Goal: Information Seeking & Learning: Learn about a topic

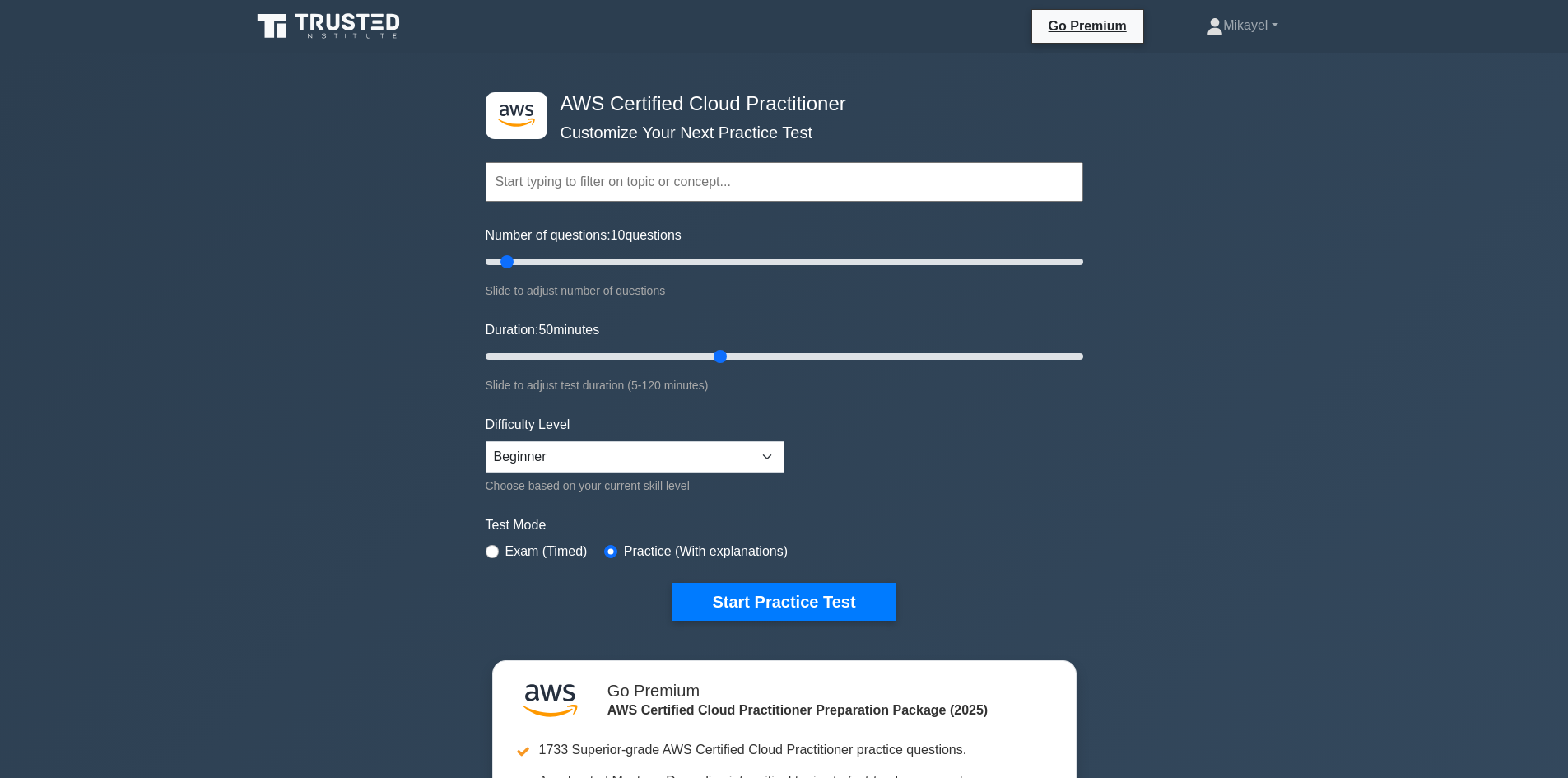
drag, startPoint x: 527, startPoint y: 355, endPoint x: 715, endPoint y: 355, distance: 188.0
type input "50"
click at [715, 355] on input "Duration: 50 minutes" at bounding box center [784, 356] width 597 height 20
click at [728, 599] on button "Start Practice Test" at bounding box center [783, 601] width 222 height 38
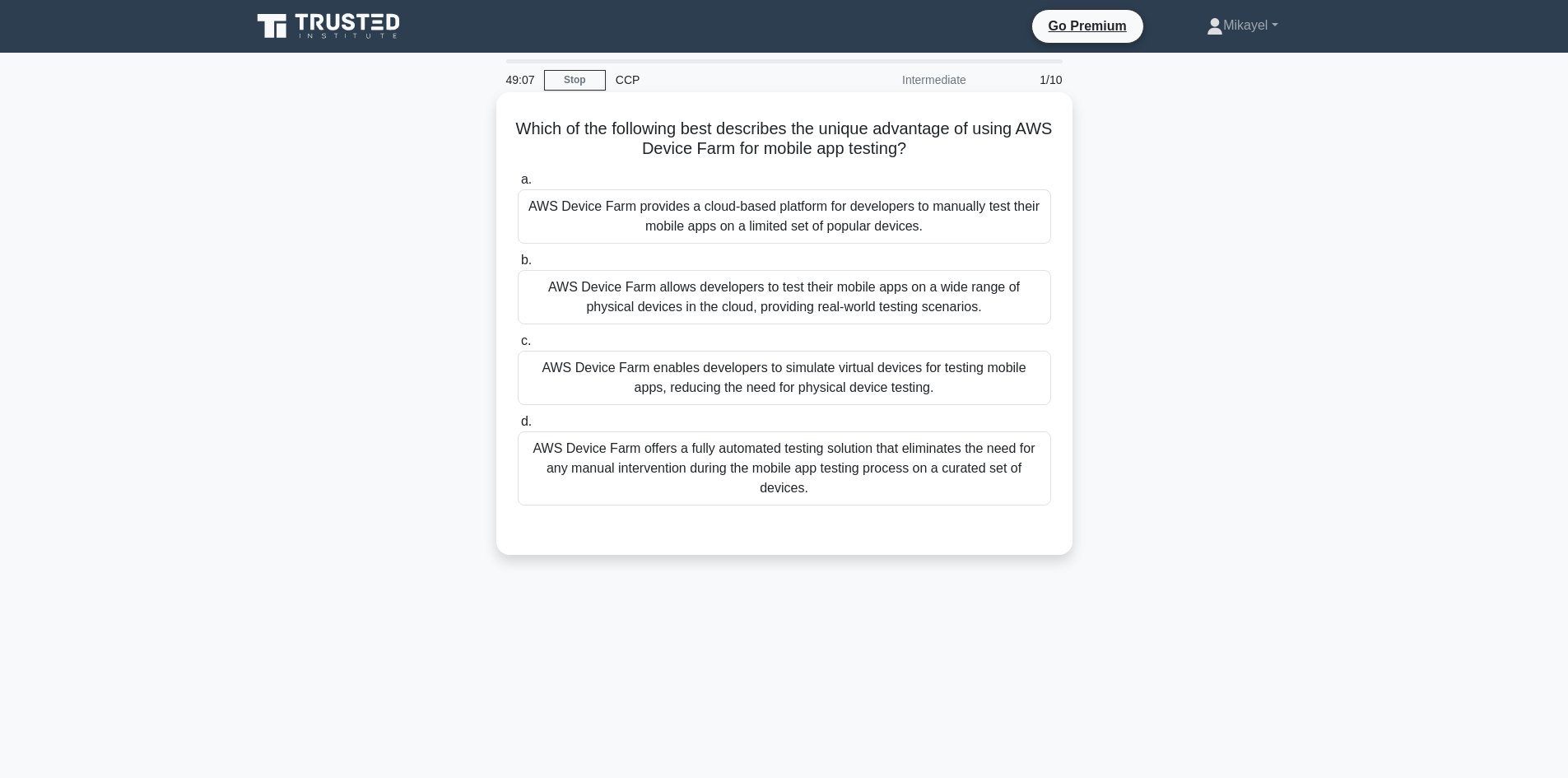
click at [718, 484] on div "AWS Device Farm offers a fully automated testing solution that eliminates the n…" at bounding box center [784, 468] width 533 height 74
click at [518, 428] on input "d. AWS Device Farm offers a fully automated testing solution that eliminates th…" at bounding box center [518, 422] width 0 height 10
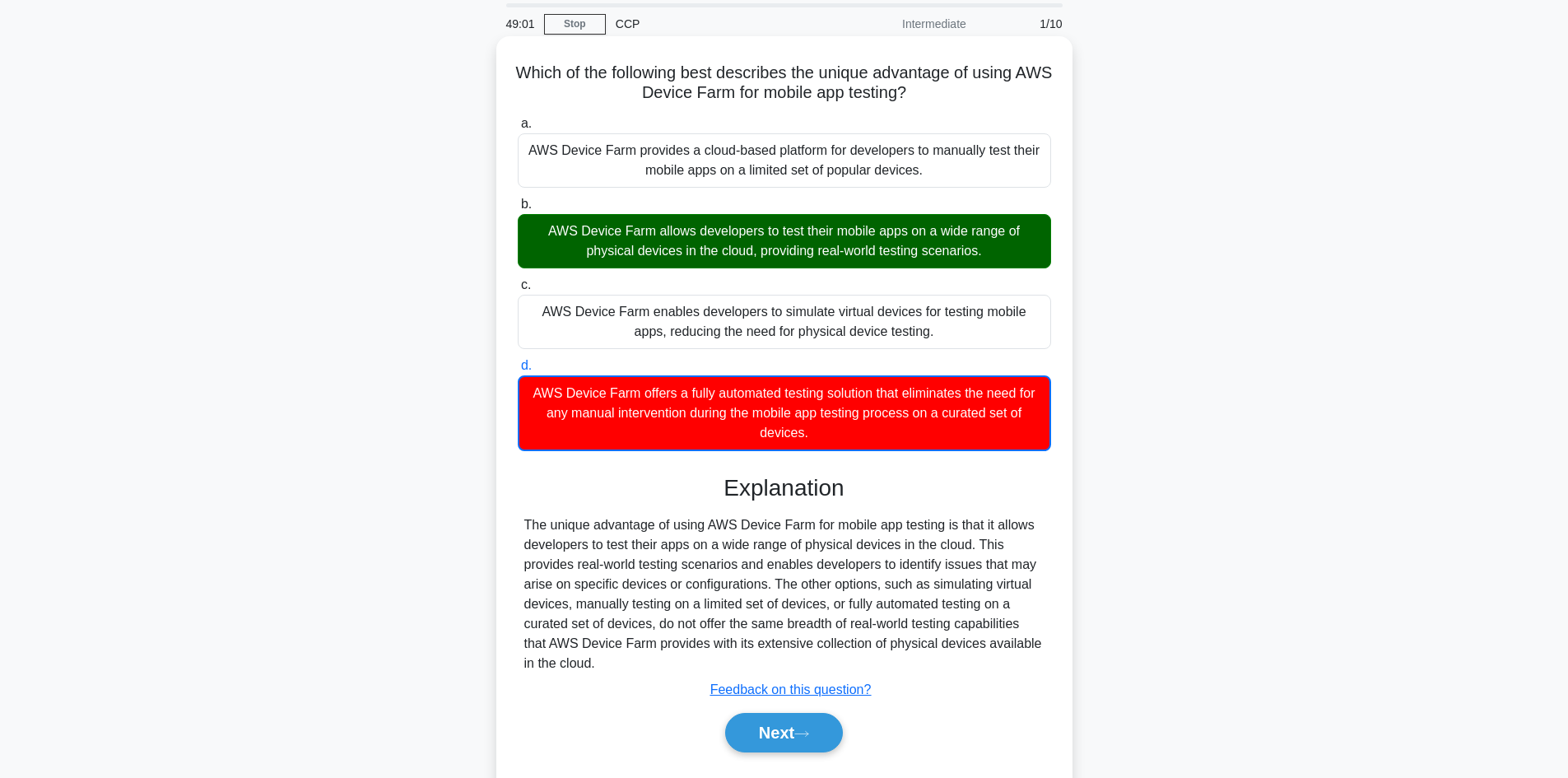
scroll to position [111, 0]
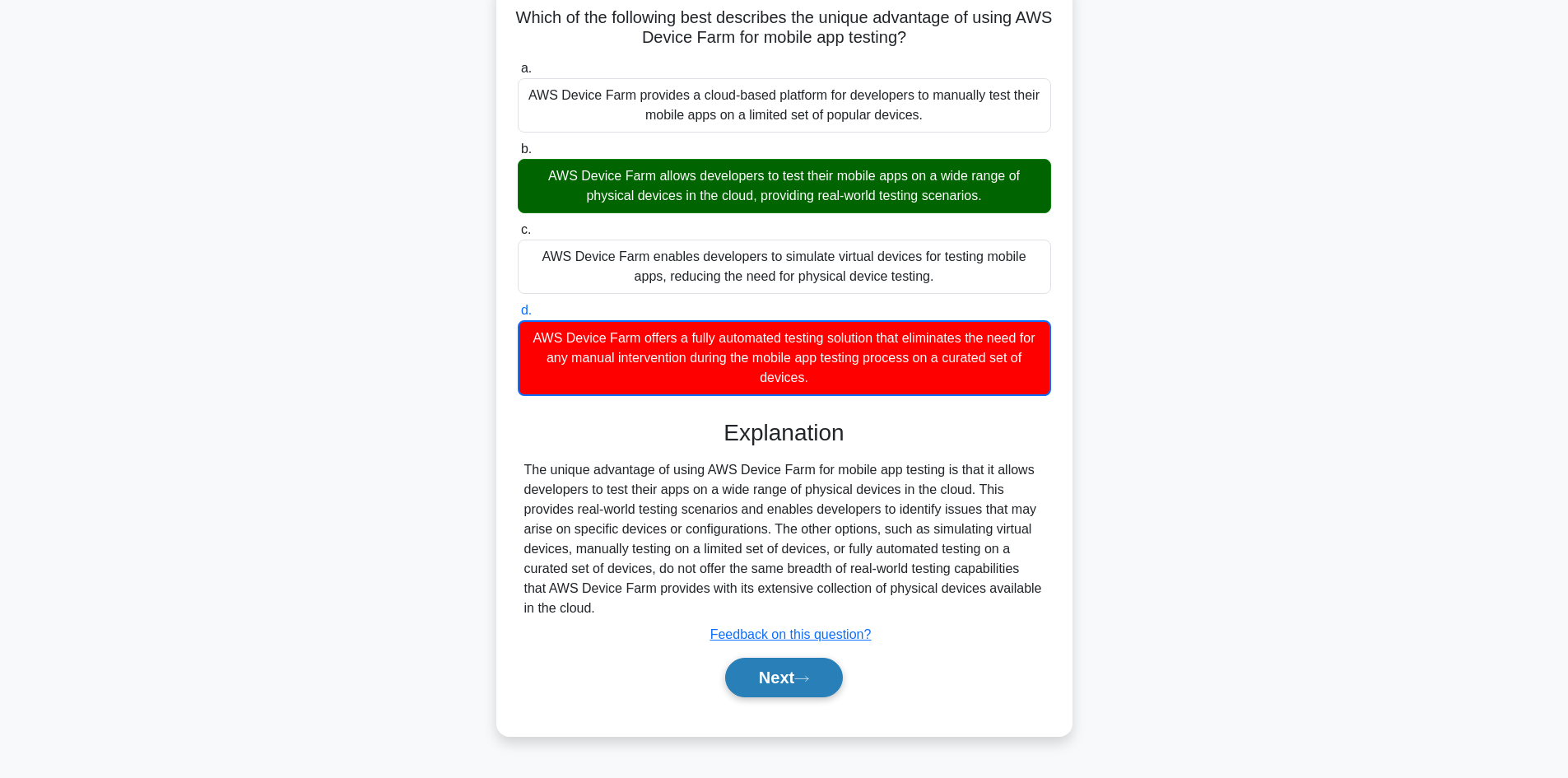
click at [775, 673] on button "Next" at bounding box center [783, 678] width 117 height 39
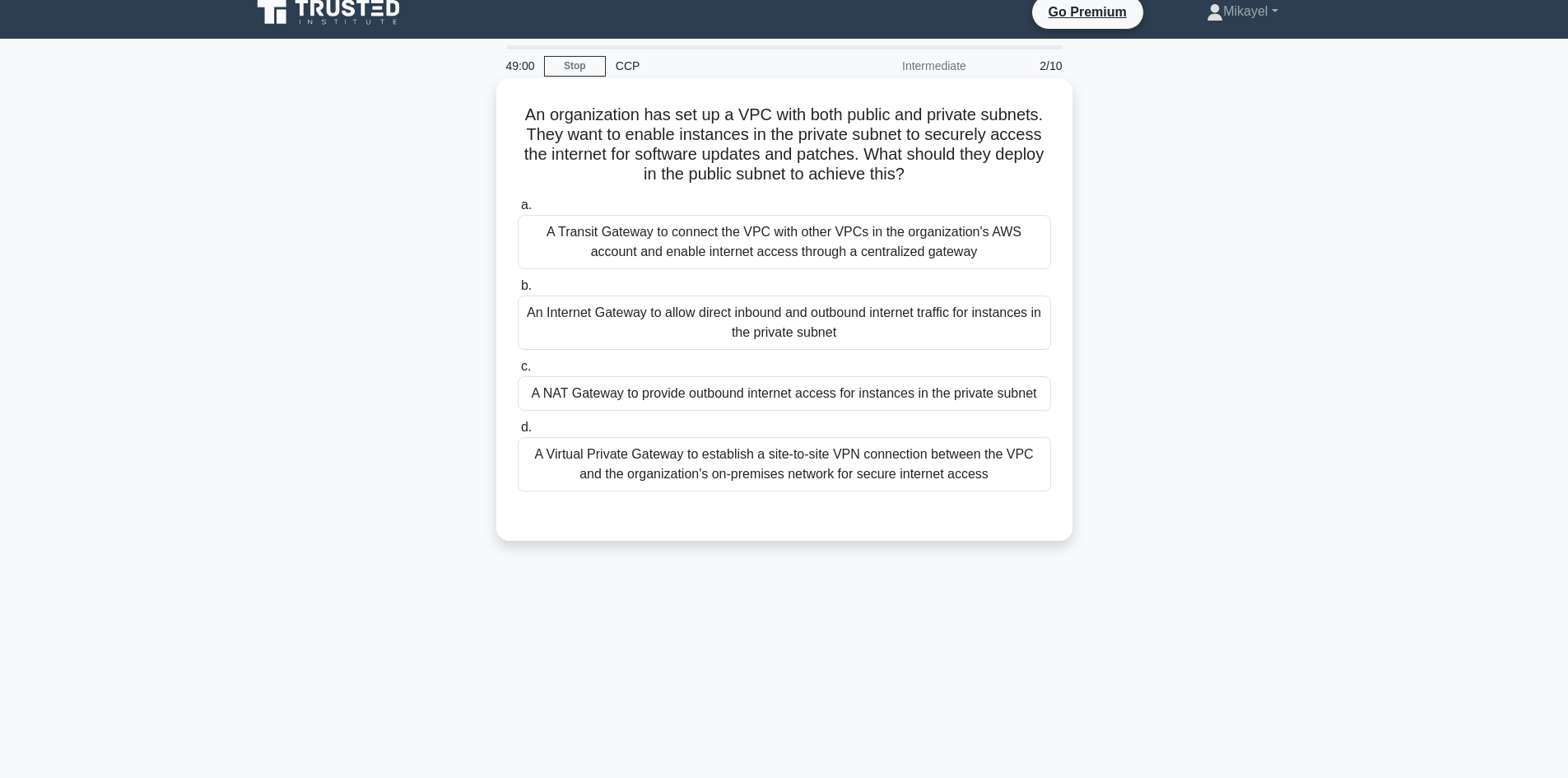
scroll to position [0, 0]
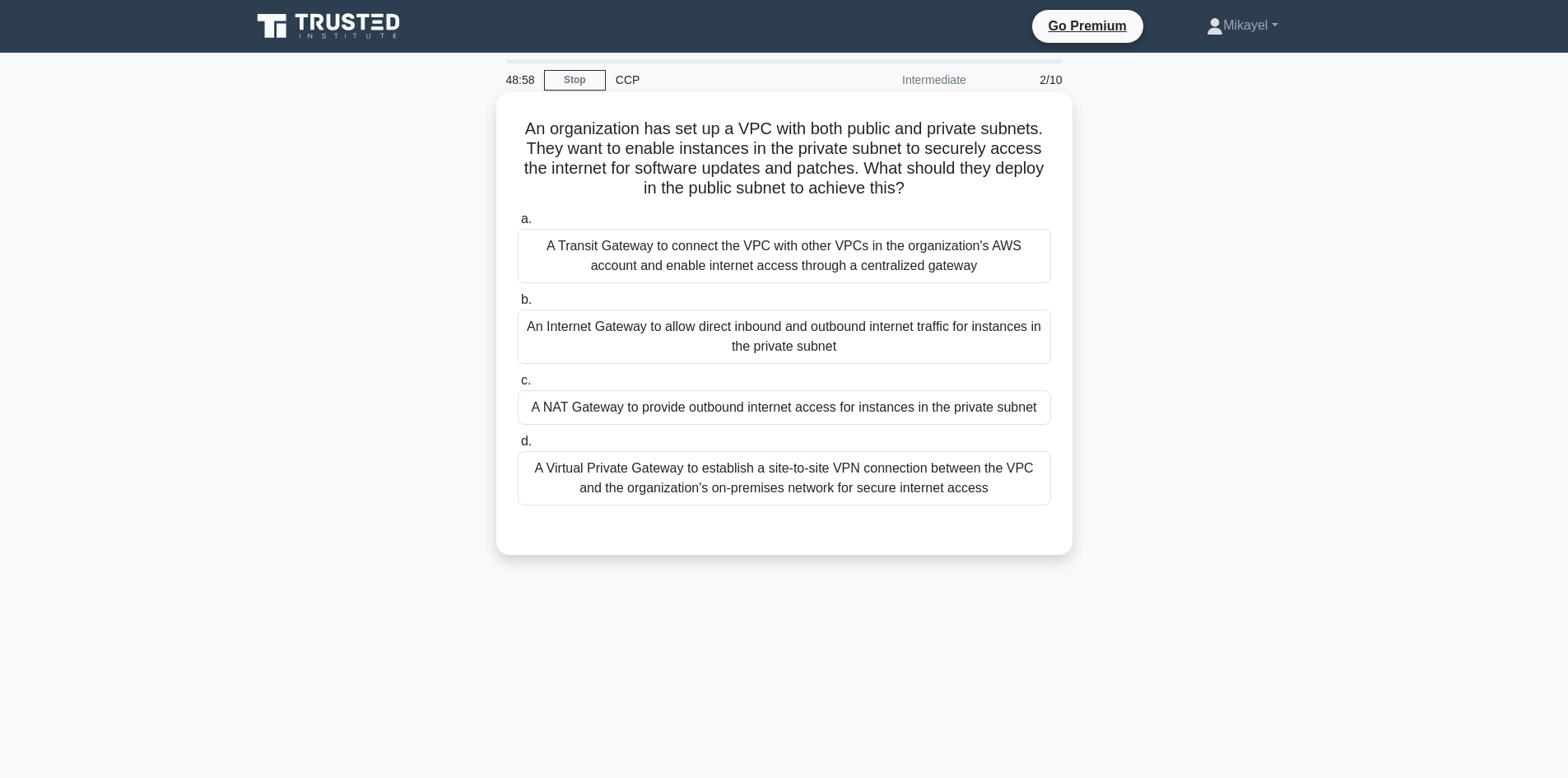
click at [640, 398] on div "A NAT Gateway to provide outbound internet access for instances in the private …" at bounding box center [784, 407] width 533 height 34
click at [518, 386] on input "c. A NAT Gateway to provide outbound internet access for instances in the priva…" at bounding box center [518, 380] width 0 height 10
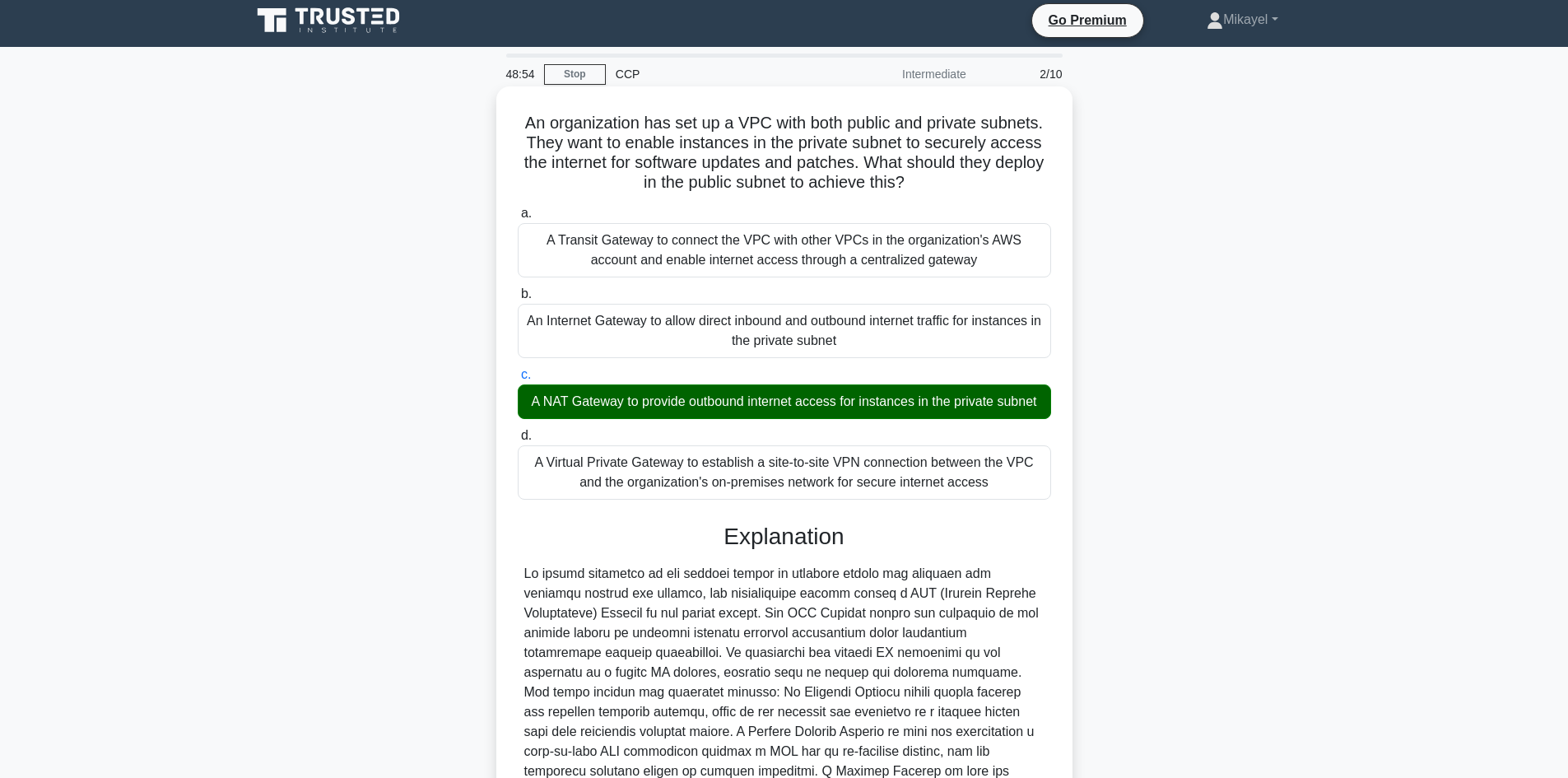
scroll to position [177, 0]
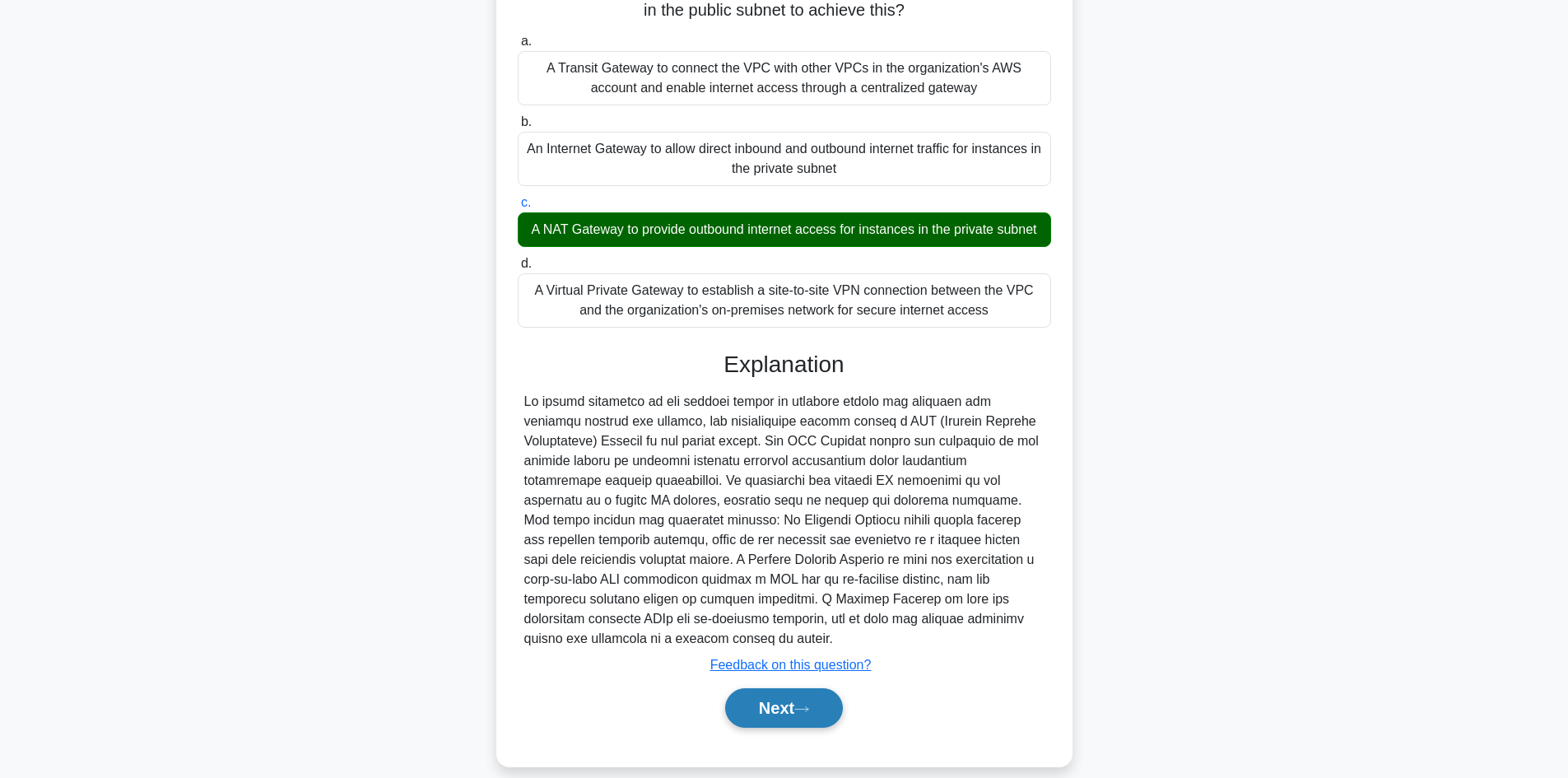
click at [778, 690] on button "Next" at bounding box center [783, 708] width 117 height 39
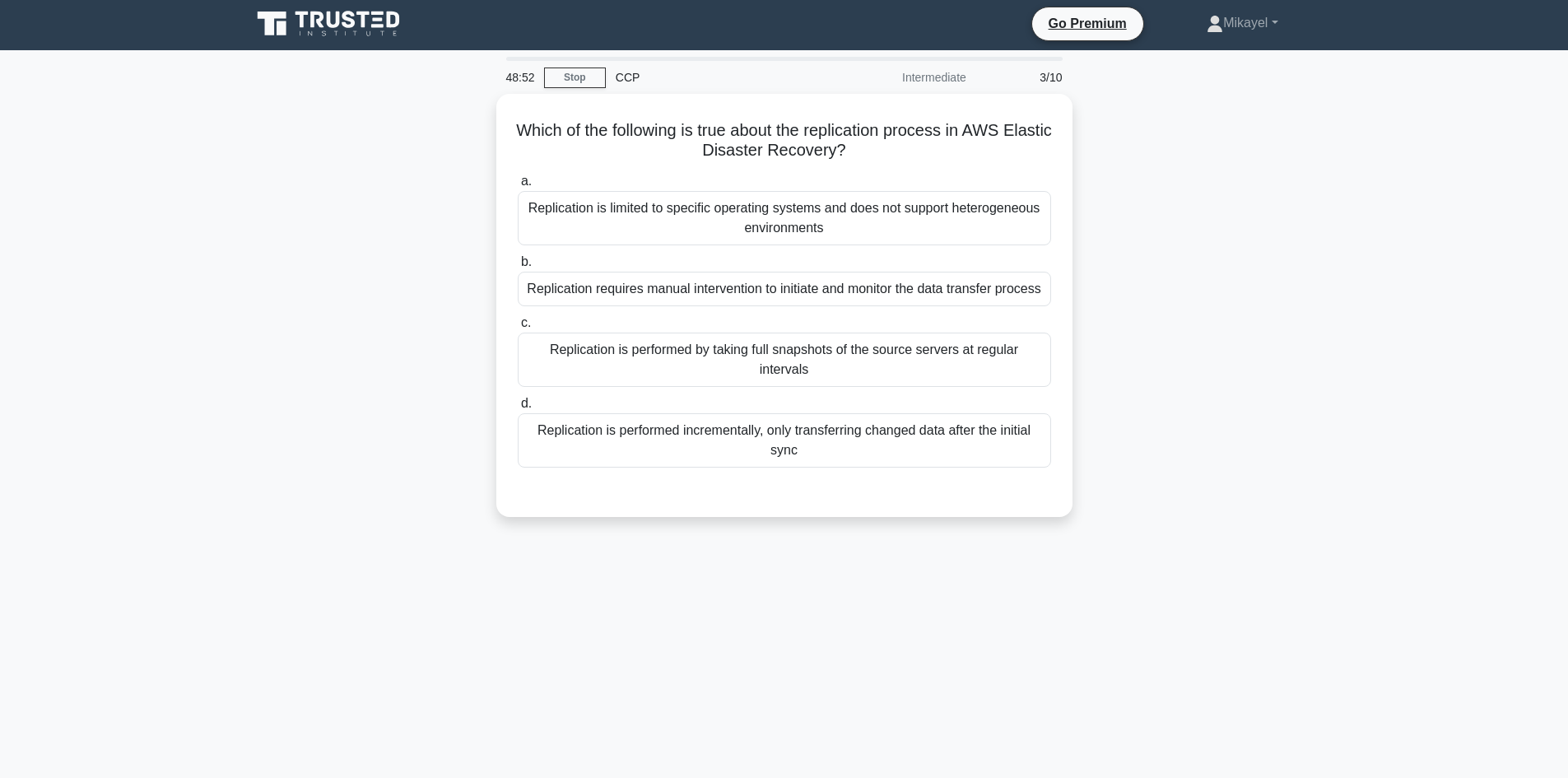
scroll to position [0, 0]
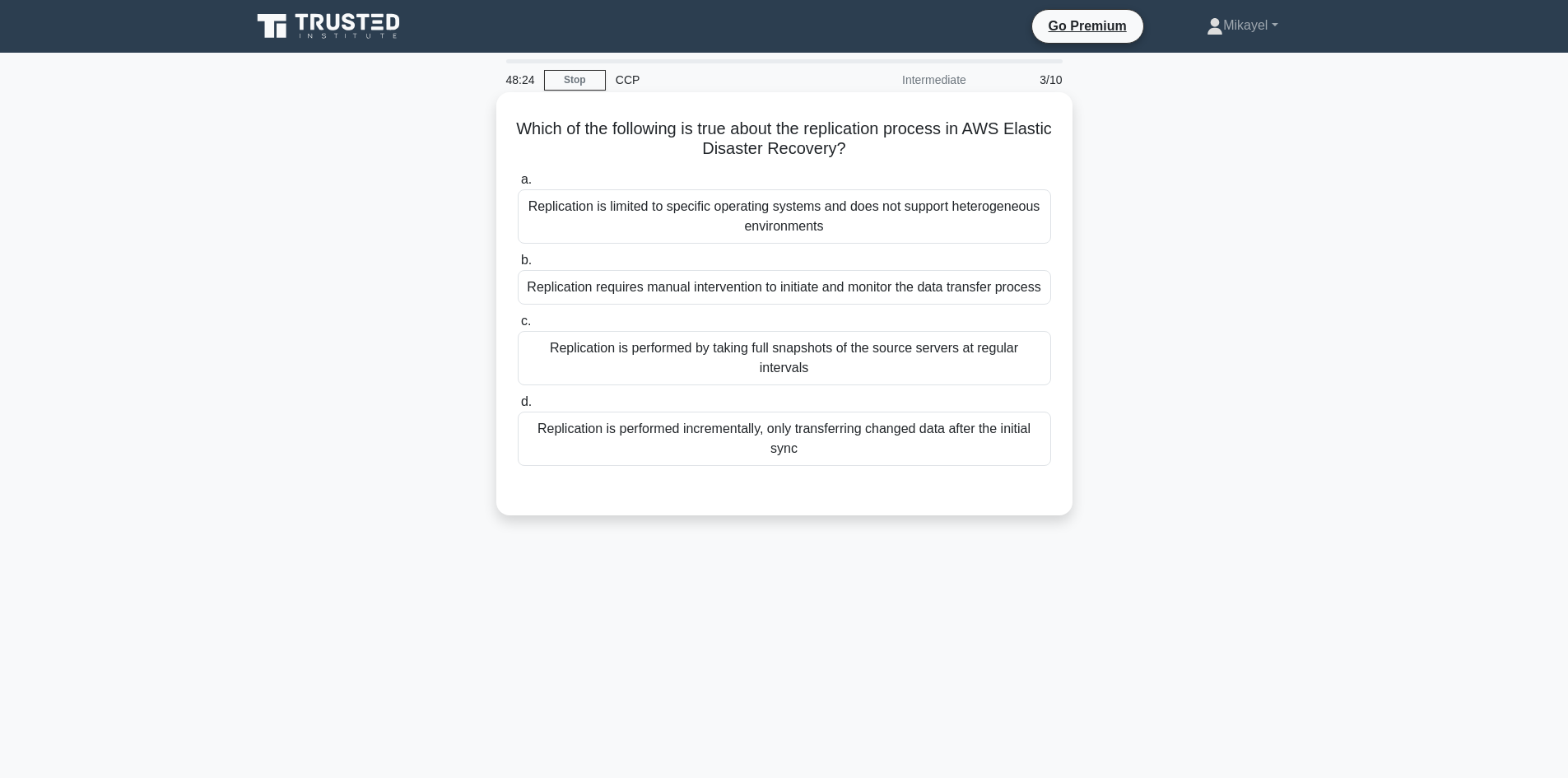
click at [712, 298] on div "Replication requires manual intervention to initiate and monitor the data trans…" at bounding box center [784, 287] width 533 height 34
click at [518, 266] on input "b. Replication requires manual intervention to initiate and monitor the data tr…" at bounding box center [518, 260] width 0 height 10
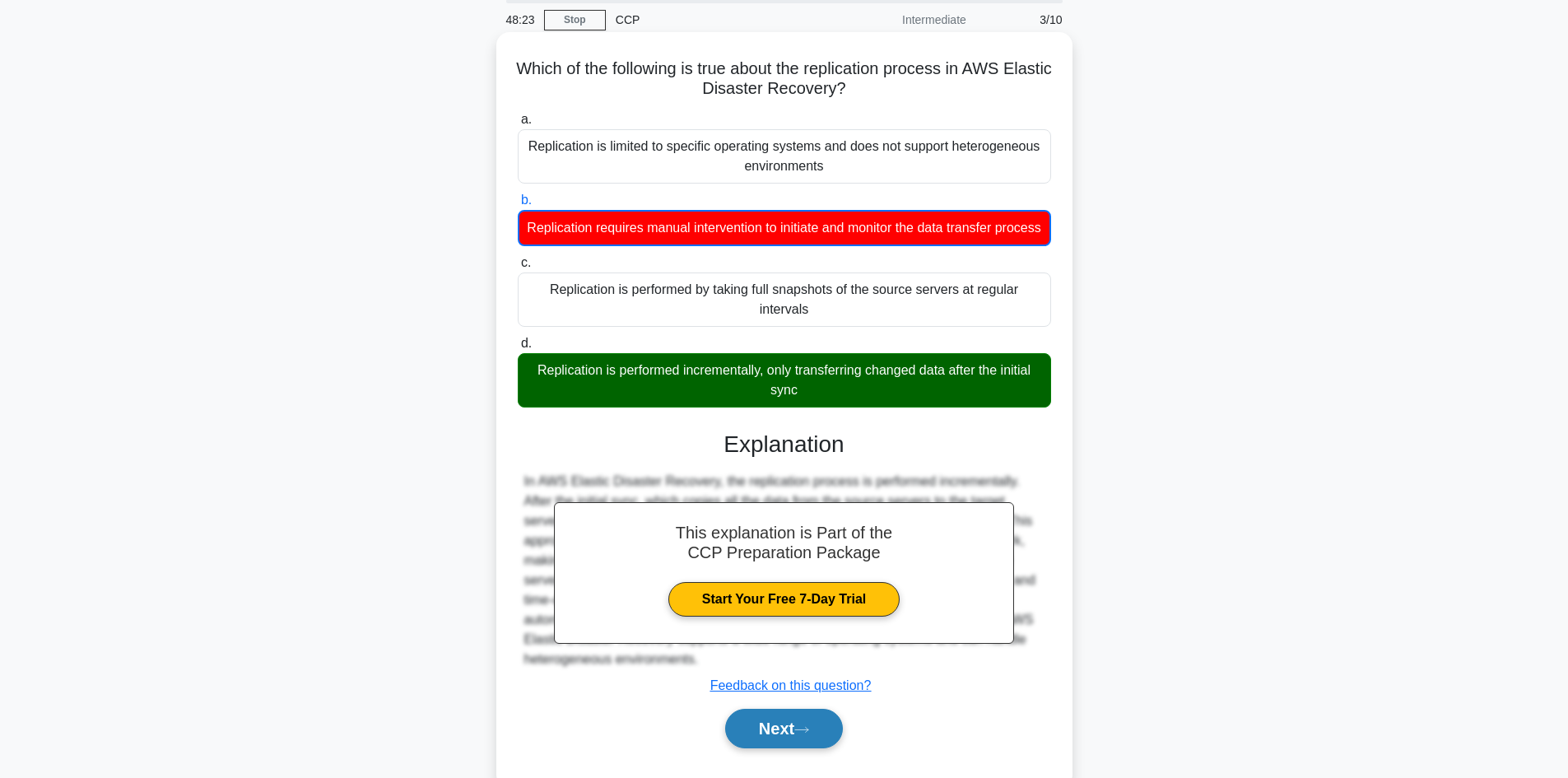
scroll to position [111, 0]
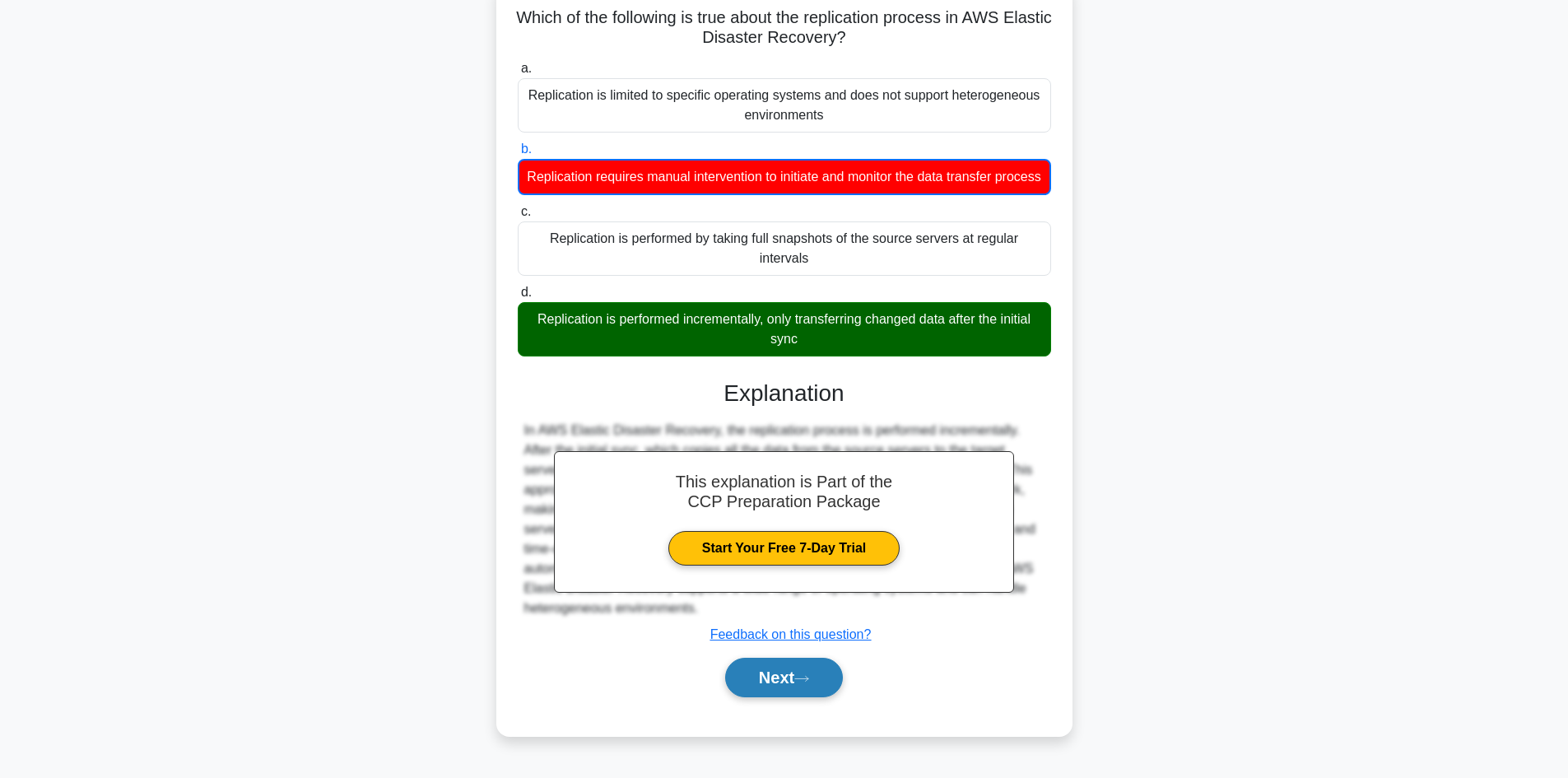
click at [793, 679] on button "Next" at bounding box center [783, 678] width 117 height 39
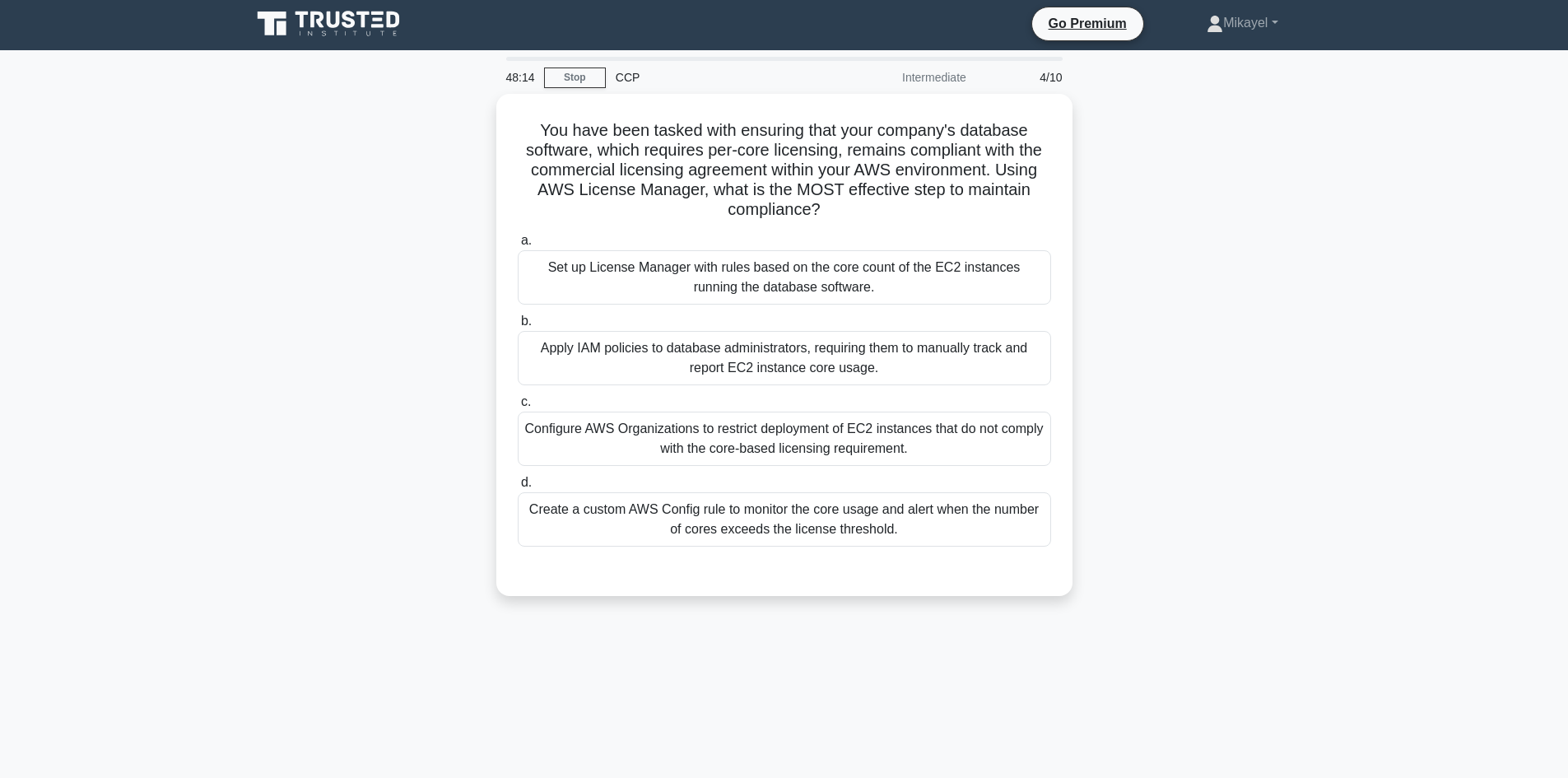
scroll to position [0, 0]
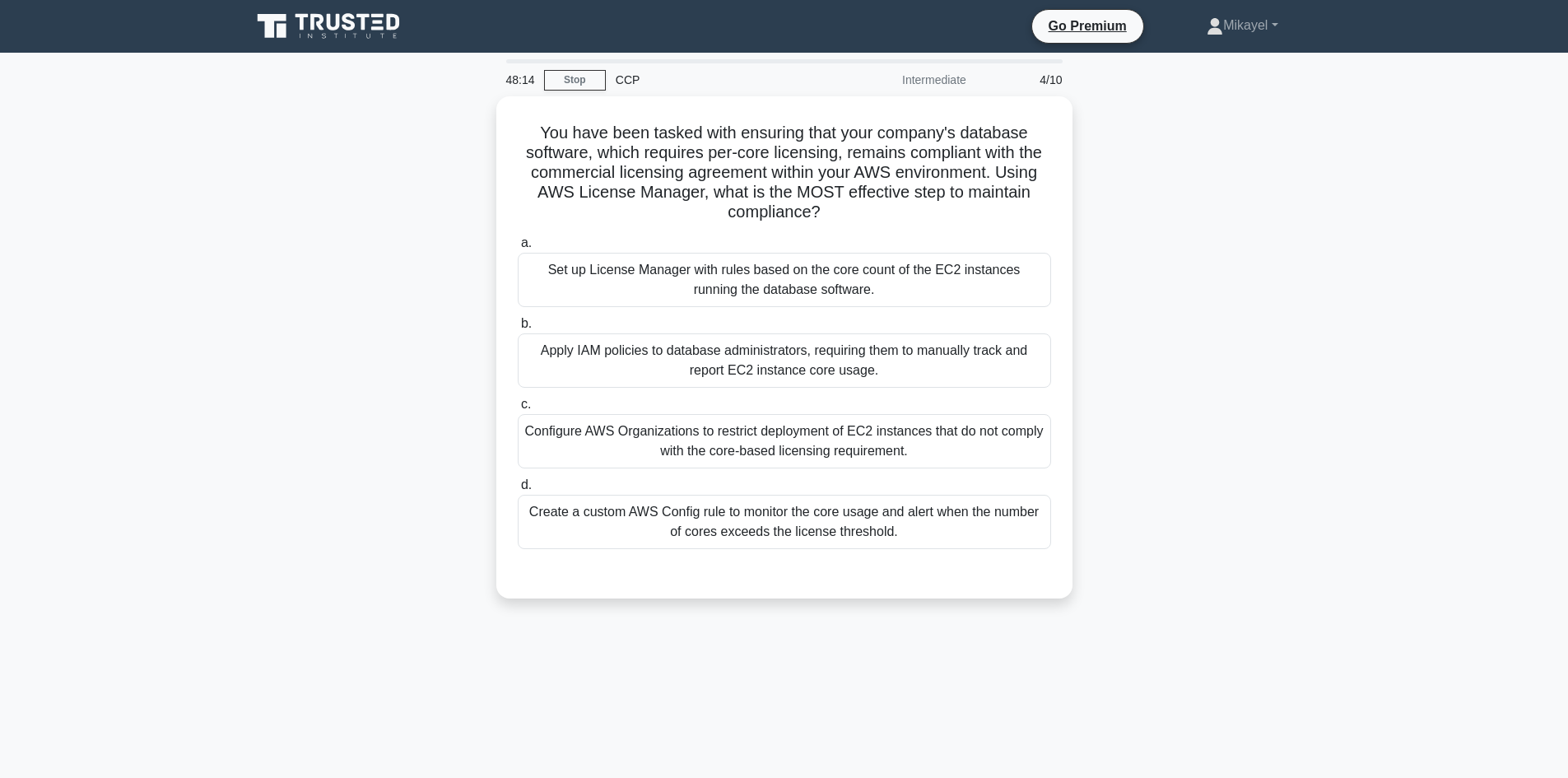
click at [347, 34] on icon at bounding box center [330, 26] width 158 height 32
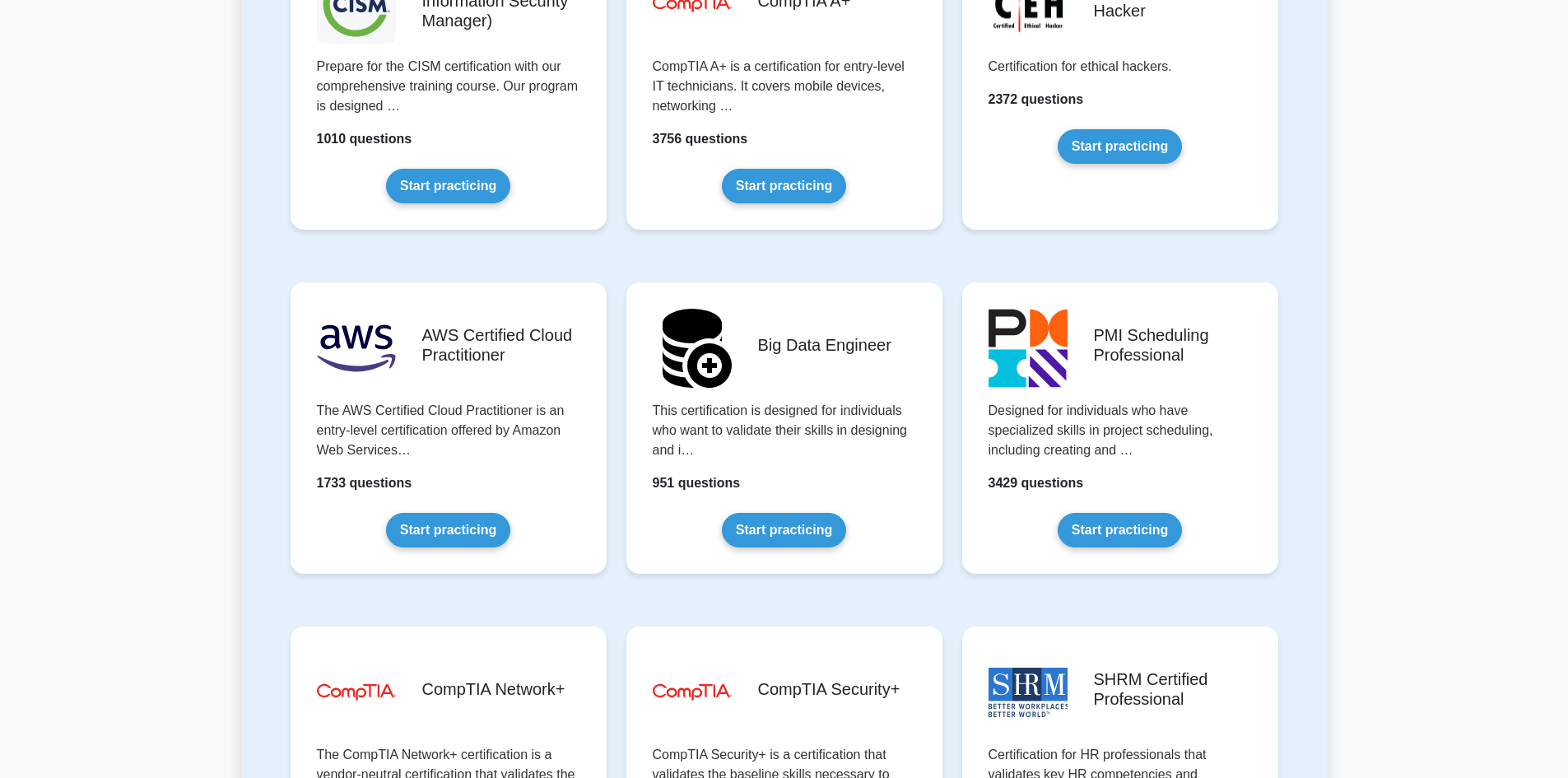
scroll to position [2568, 0]
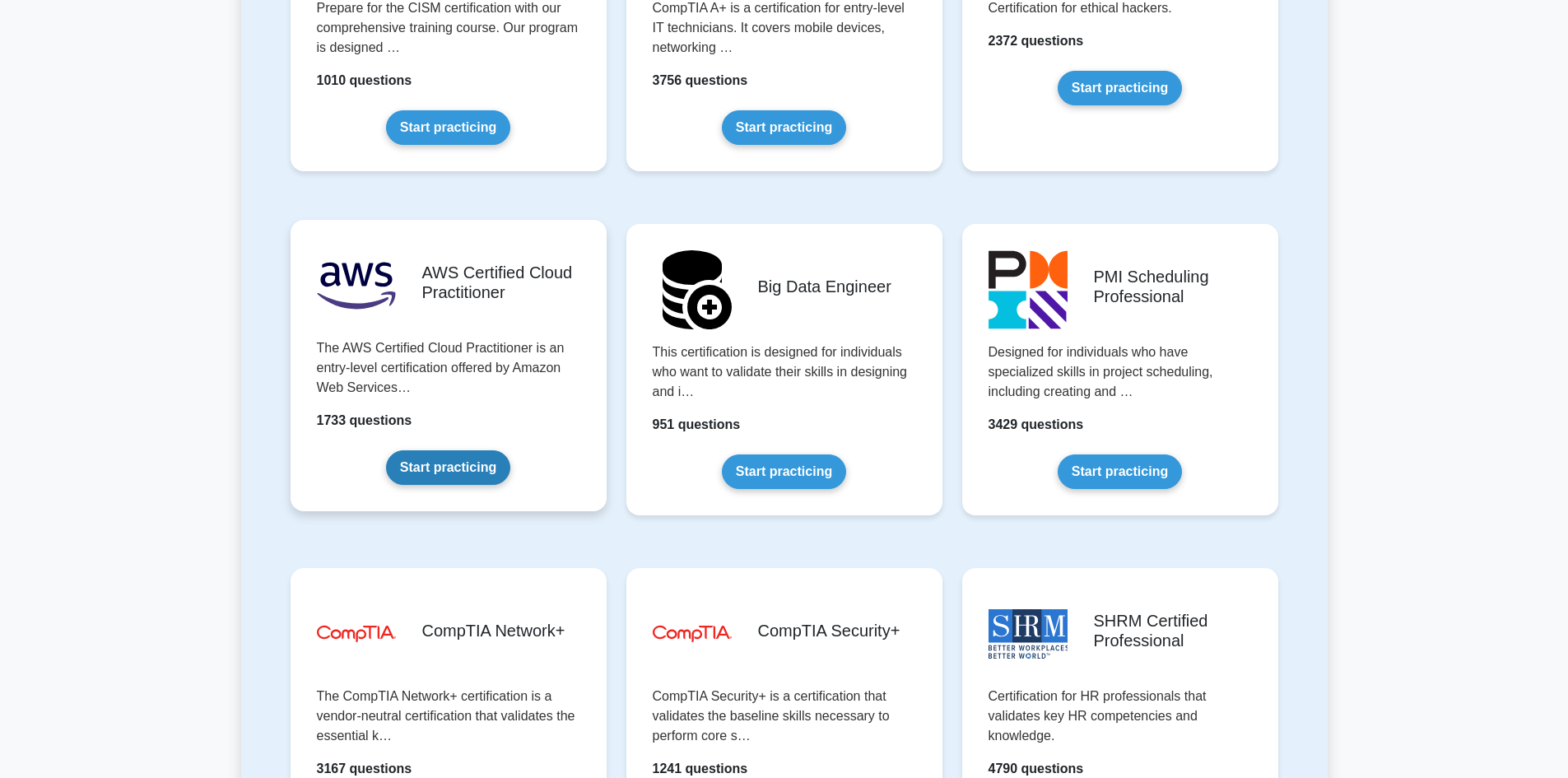
click at [439, 472] on link "Start practicing" at bounding box center [448, 467] width 124 height 34
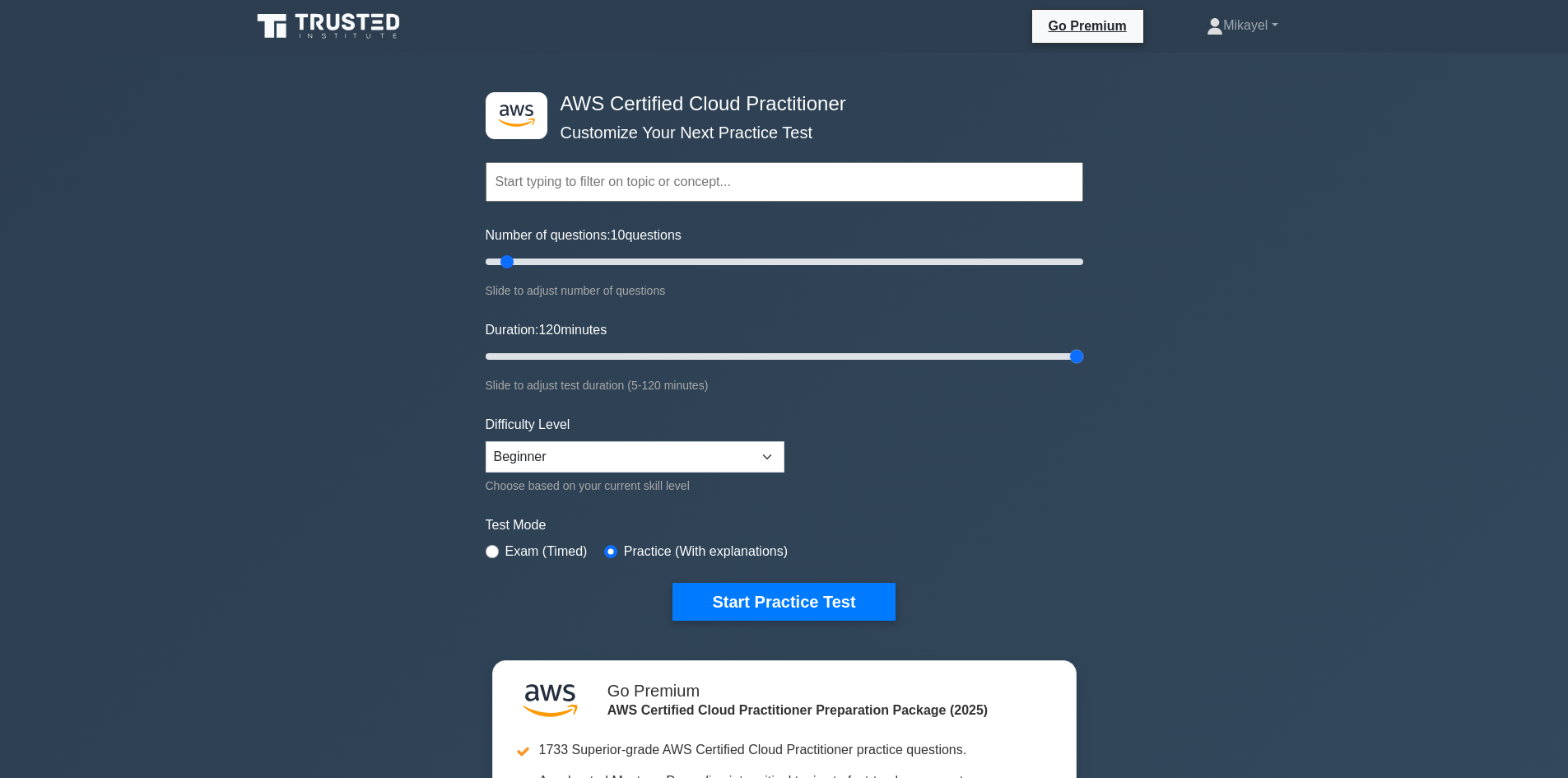
drag, startPoint x: 584, startPoint y: 357, endPoint x: 937, endPoint y: 348, distance: 353.1
type input "120"
click at [1083, 359] on input "Duration: 120 minutes" at bounding box center [784, 356] width 597 height 20
click at [727, 257] on input "Number of questions: 85 questions" at bounding box center [784, 261] width 597 height 20
drag, startPoint x: 733, startPoint y: 261, endPoint x: 673, endPoint y: 265, distance: 60.1
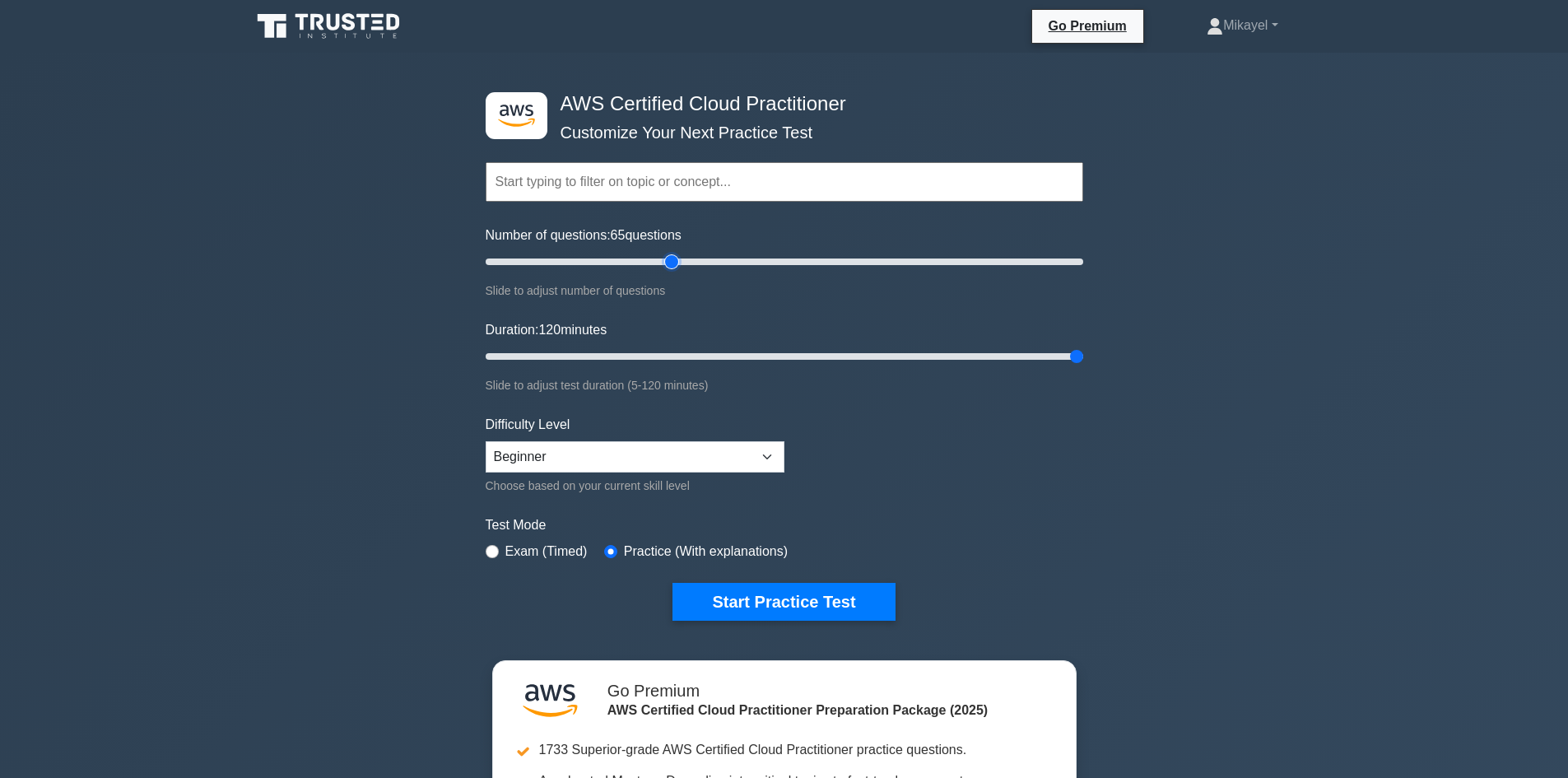
type input "65"
click at [673, 265] on input "Number of questions: 65 questions" at bounding box center [784, 261] width 597 height 20
click at [491, 551] on input "radio" at bounding box center [492, 551] width 13 height 13
radio input "true"
click at [747, 601] on button "Start Practice Test" at bounding box center [783, 601] width 222 height 38
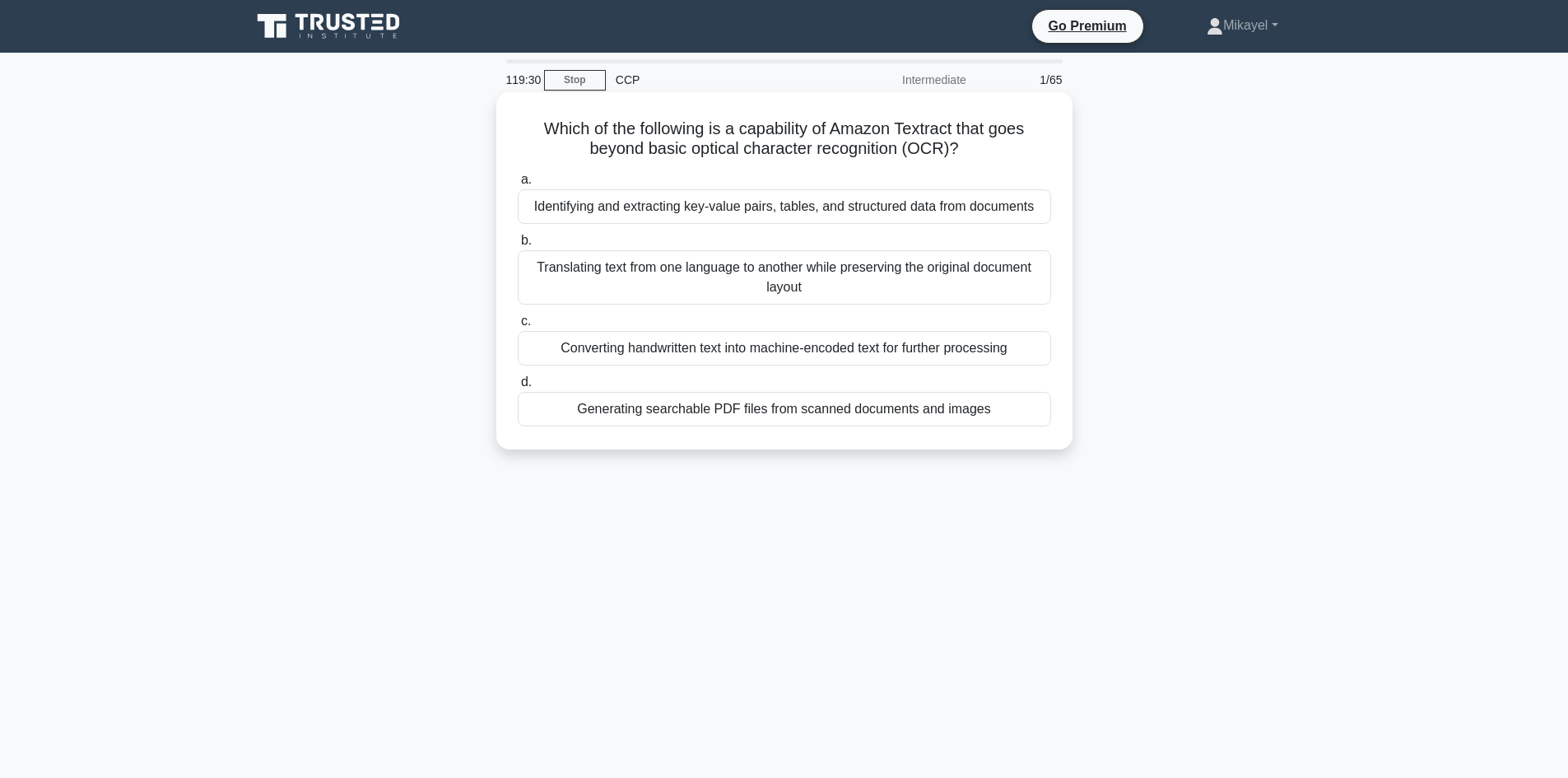
click at [665, 203] on div "Identifying and extracting key-value pairs, tables, and structured data from do…" at bounding box center [784, 206] width 533 height 34
click at [518, 185] on input "a. Identifying and extracting key-value pairs, tables, and structured data from…" at bounding box center [518, 180] width 0 height 10
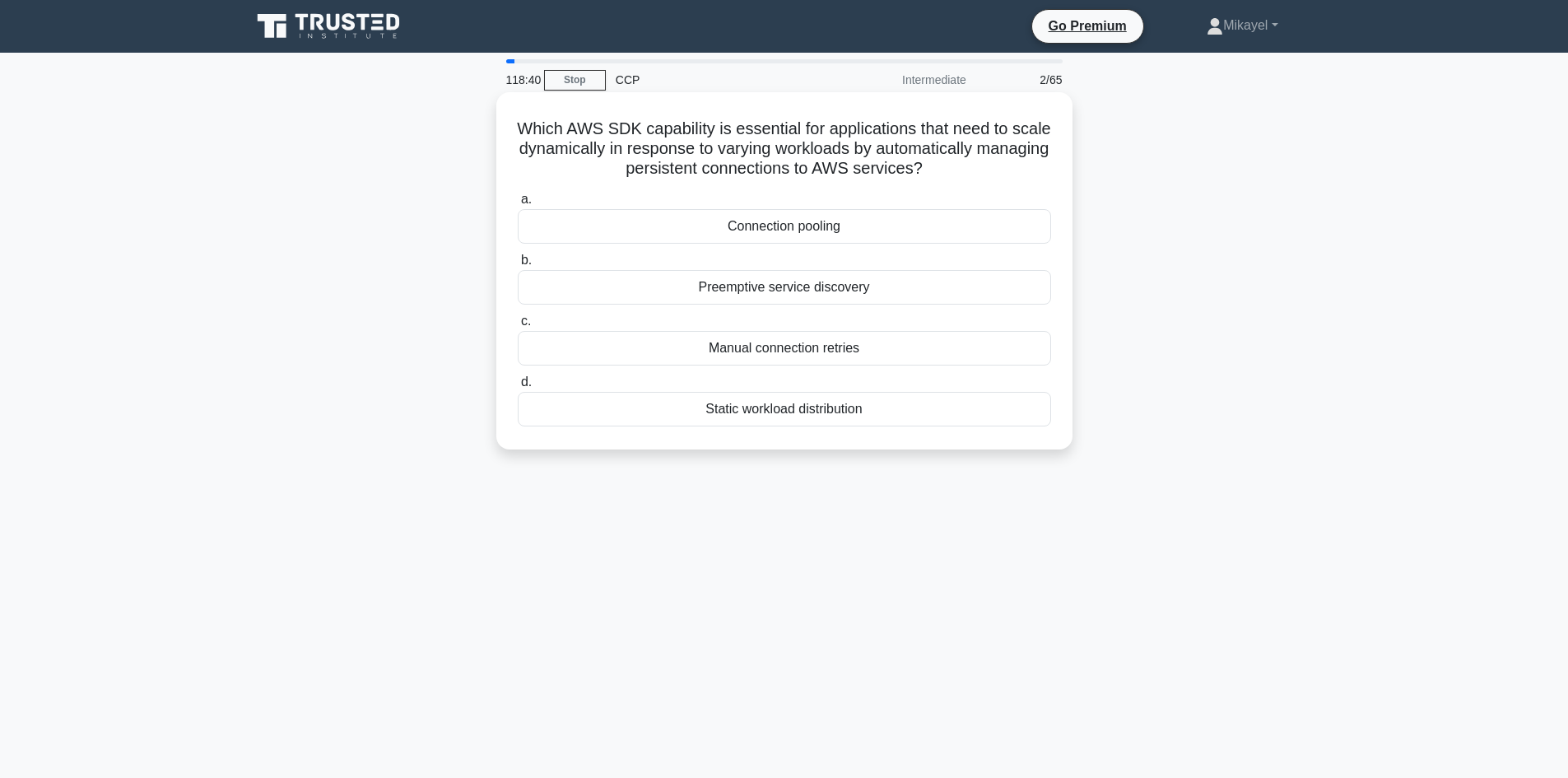
click at [740, 220] on div "Connection pooling" at bounding box center [784, 226] width 533 height 34
click at [518, 205] on input "a. Connection pooling" at bounding box center [518, 200] width 0 height 10
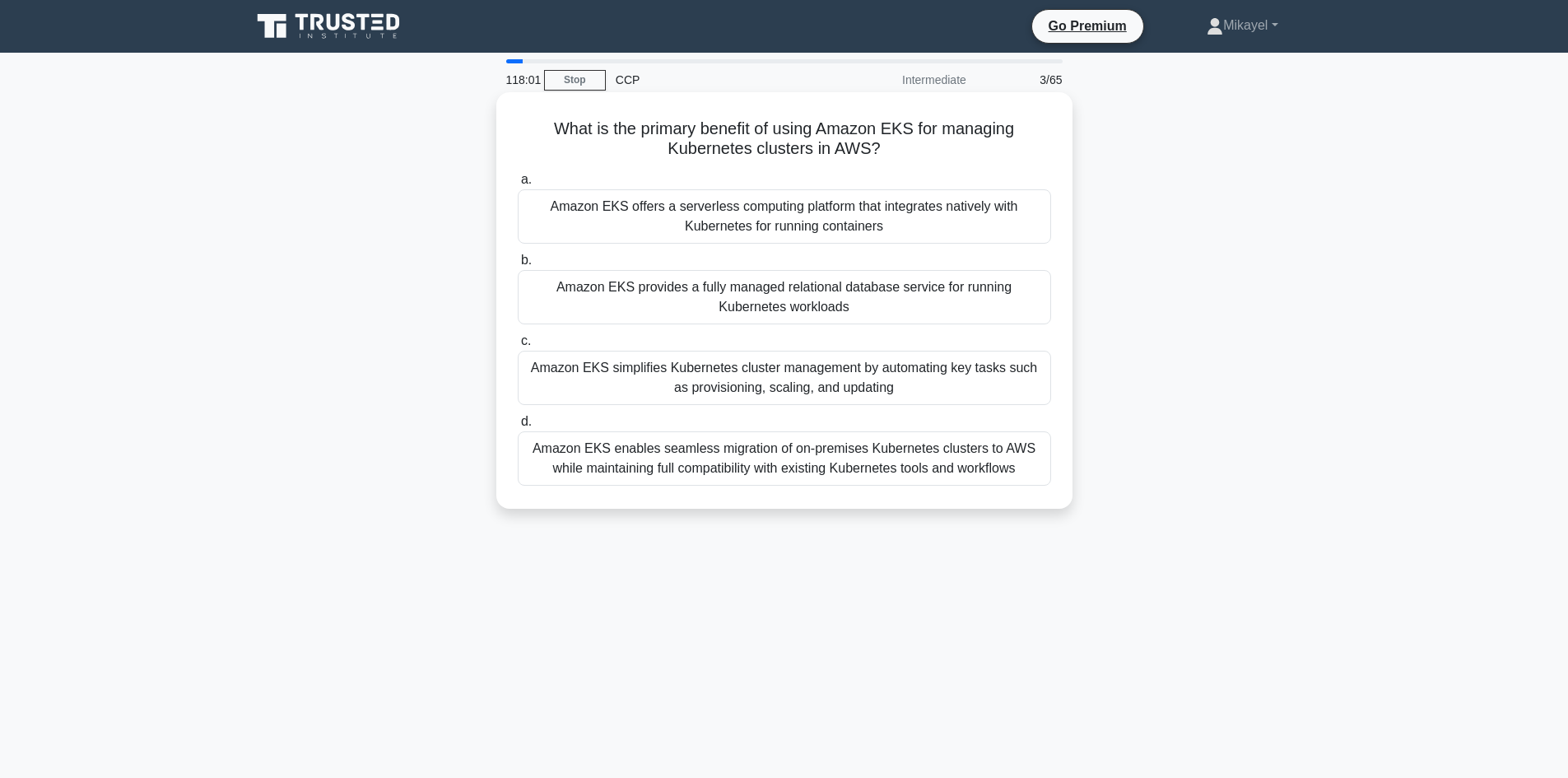
click at [665, 456] on div "Amazon EKS enables seamless migration of on-premises Kubernetes clusters to AWS…" at bounding box center [784, 458] width 533 height 54
click at [518, 428] on input "d. Amazon EKS enables seamless migration of on-premises Kubernetes clusters to …" at bounding box center [518, 422] width 0 height 10
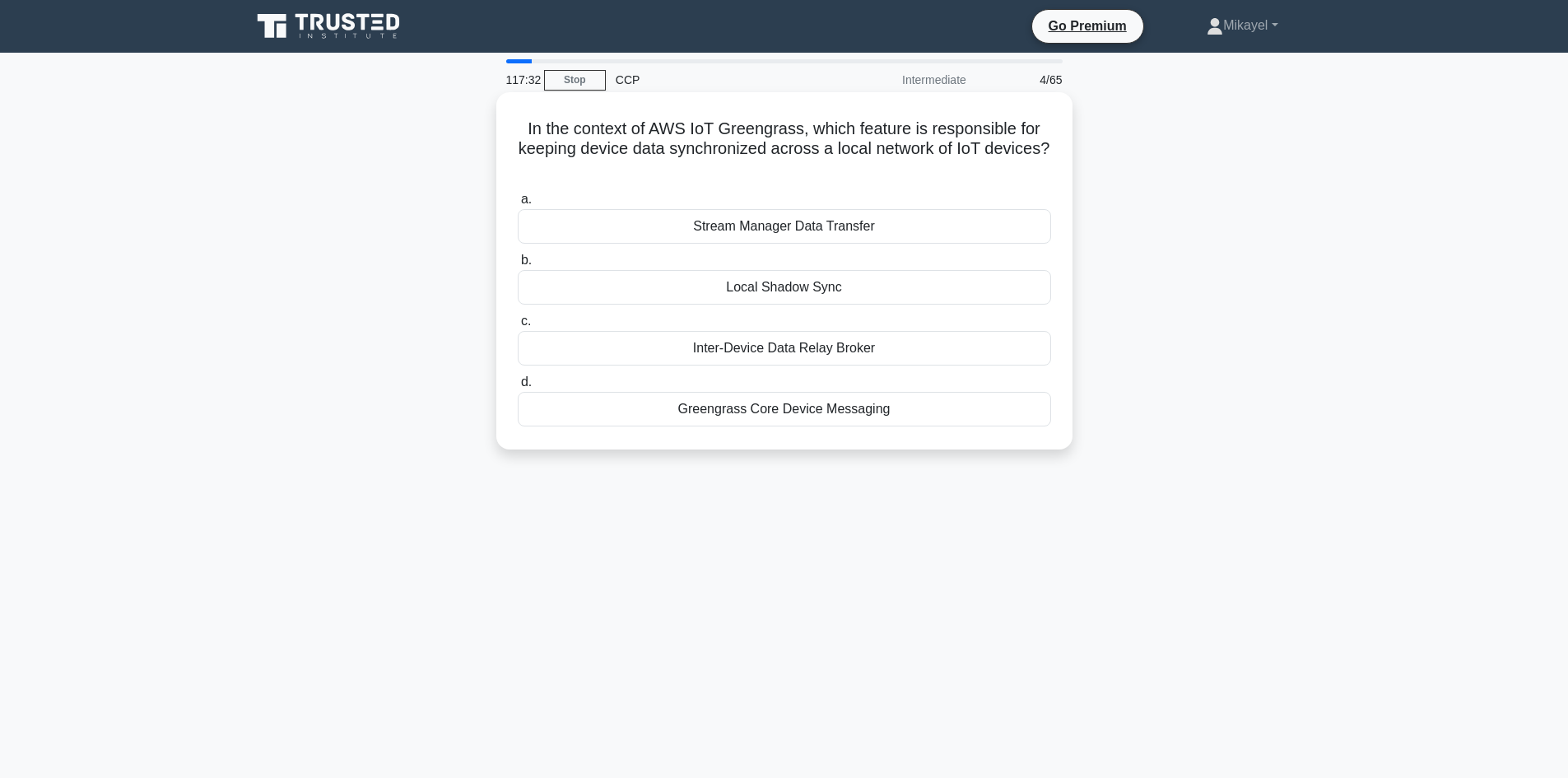
click at [758, 282] on div "Local Shadow Sync" at bounding box center [784, 287] width 533 height 34
click at [518, 266] on input "b. Local Shadow Sync" at bounding box center [518, 260] width 0 height 10
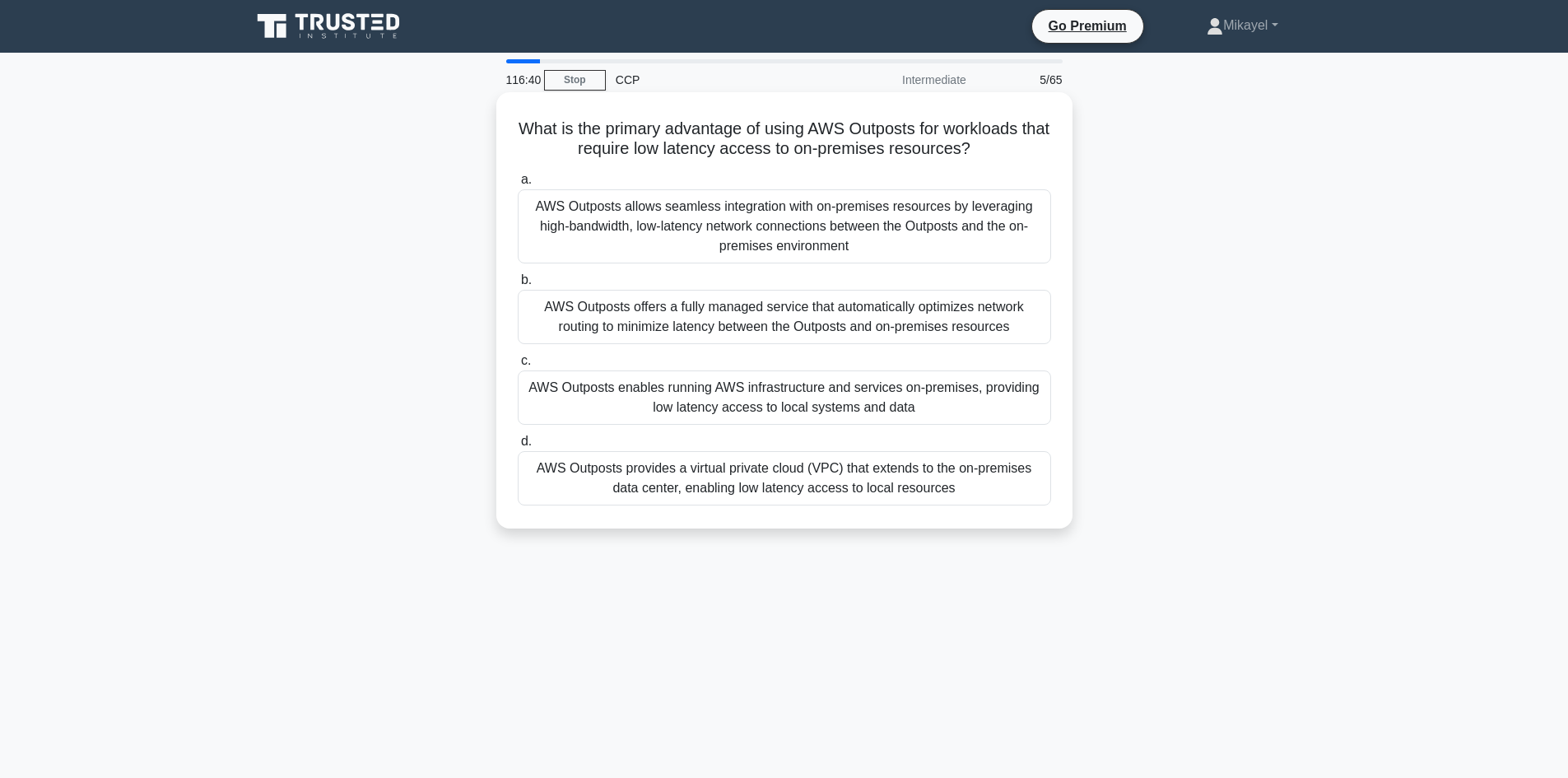
click at [709, 395] on div "AWS Outposts enables running AWS infrastructure and services on-premises, provi…" at bounding box center [784, 397] width 533 height 54
click at [518, 366] on input "c. AWS Outposts enables running AWS infrastructure and services on-premises, pr…" at bounding box center [518, 361] width 0 height 10
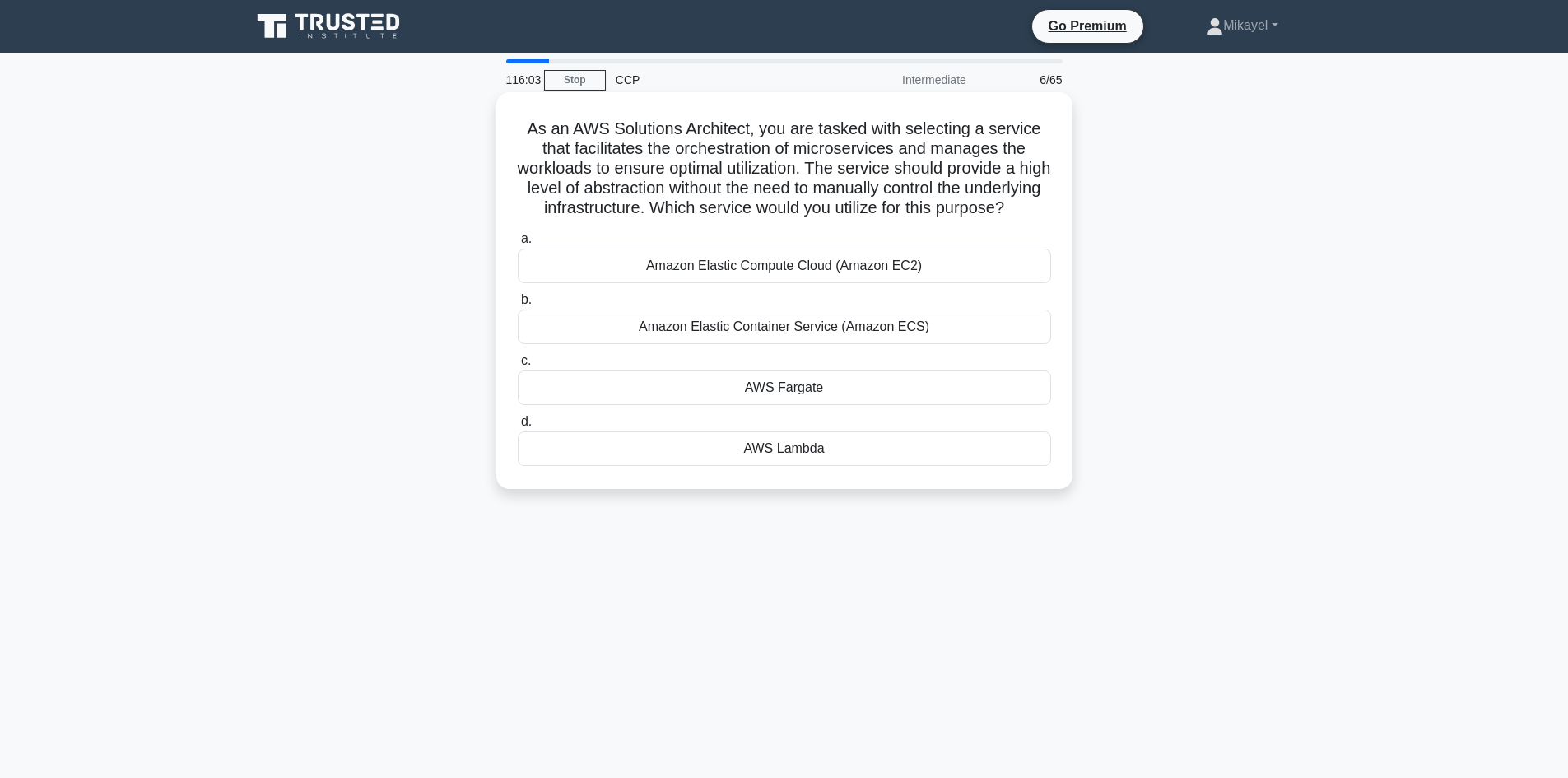
click at [717, 380] on div "AWS Fargate" at bounding box center [784, 387] width 533 height 34
click at [518, 366] on input "c. AWS Fargate" at bounding box center [518, 361] width 0 height 10
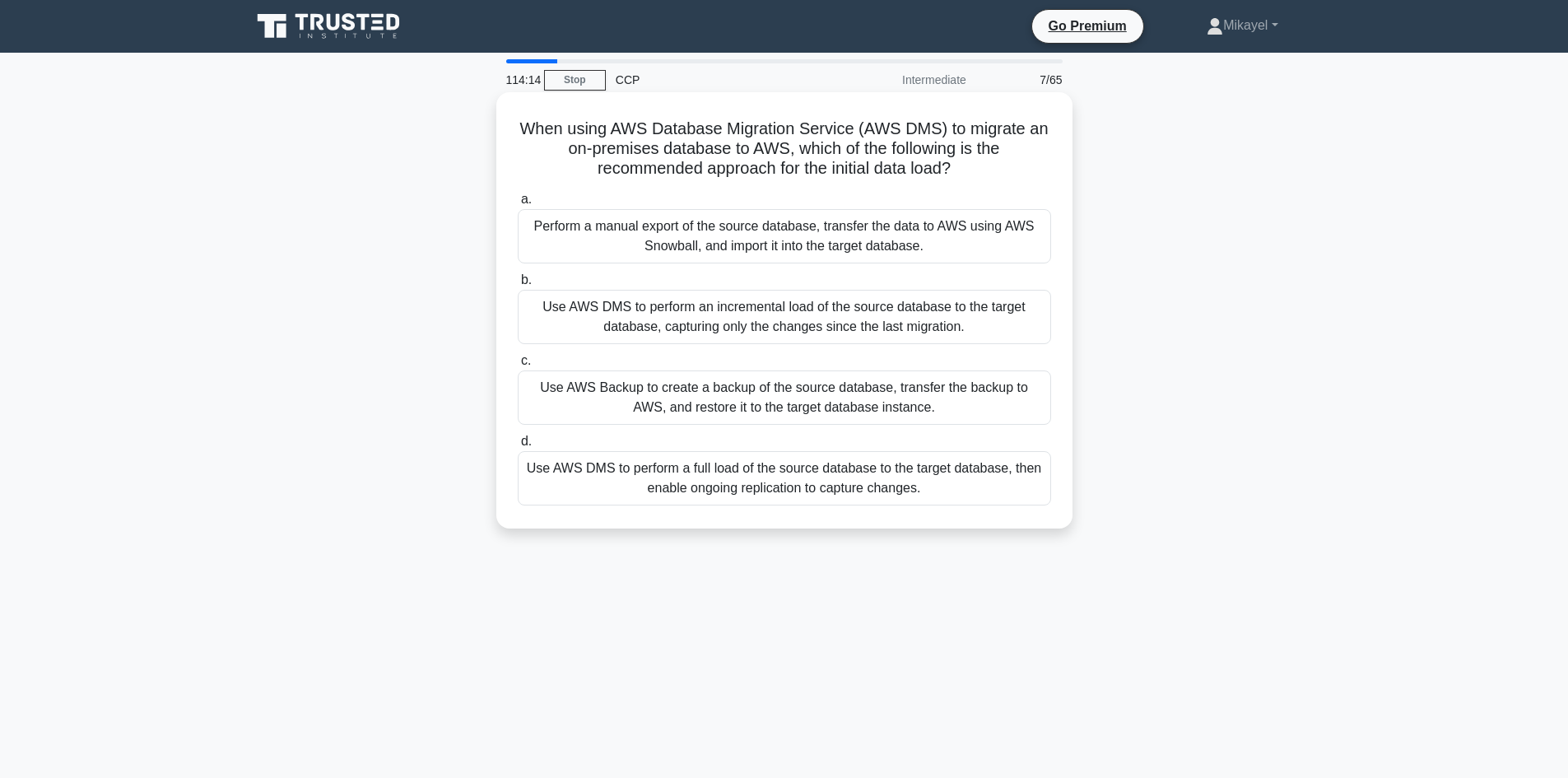
click at [747, 482] on div "Use AWS DMS to perform a full load of the source database to the target databas…" at bounding box center [784, 477] width 533 height 54
click at [518, 447] on input "d. Use AWS DMS to perform a full load of the source database to the target data…" at bounding box center [518, 441] width 0 height 10
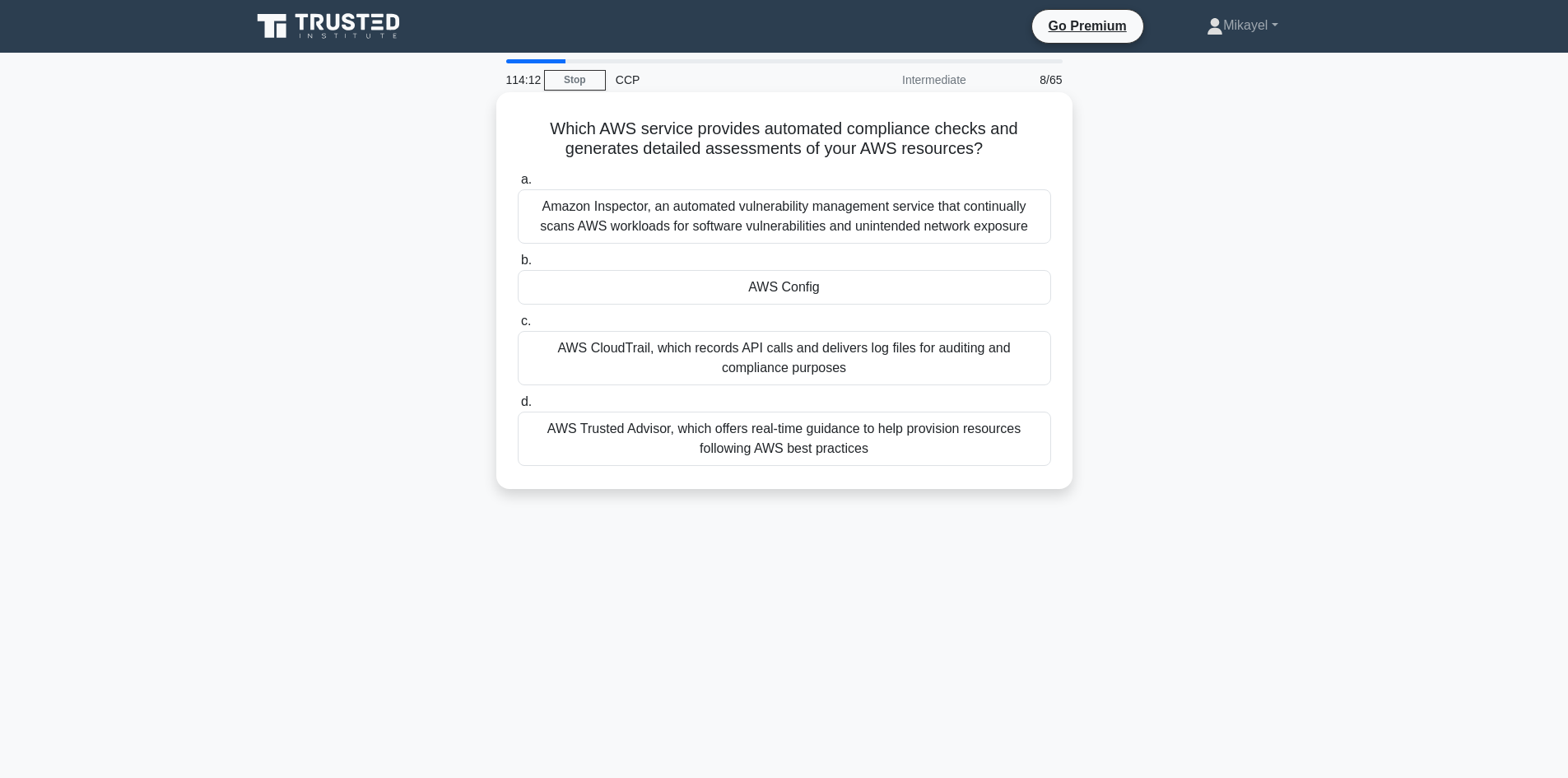
click at [806, 290] on div "AWS Config" at bounding box center [784, 287] width 533 height 34
click at [518, 266] on input "b. AWS Config" at bounding box center [518, 260] width 0 height 10
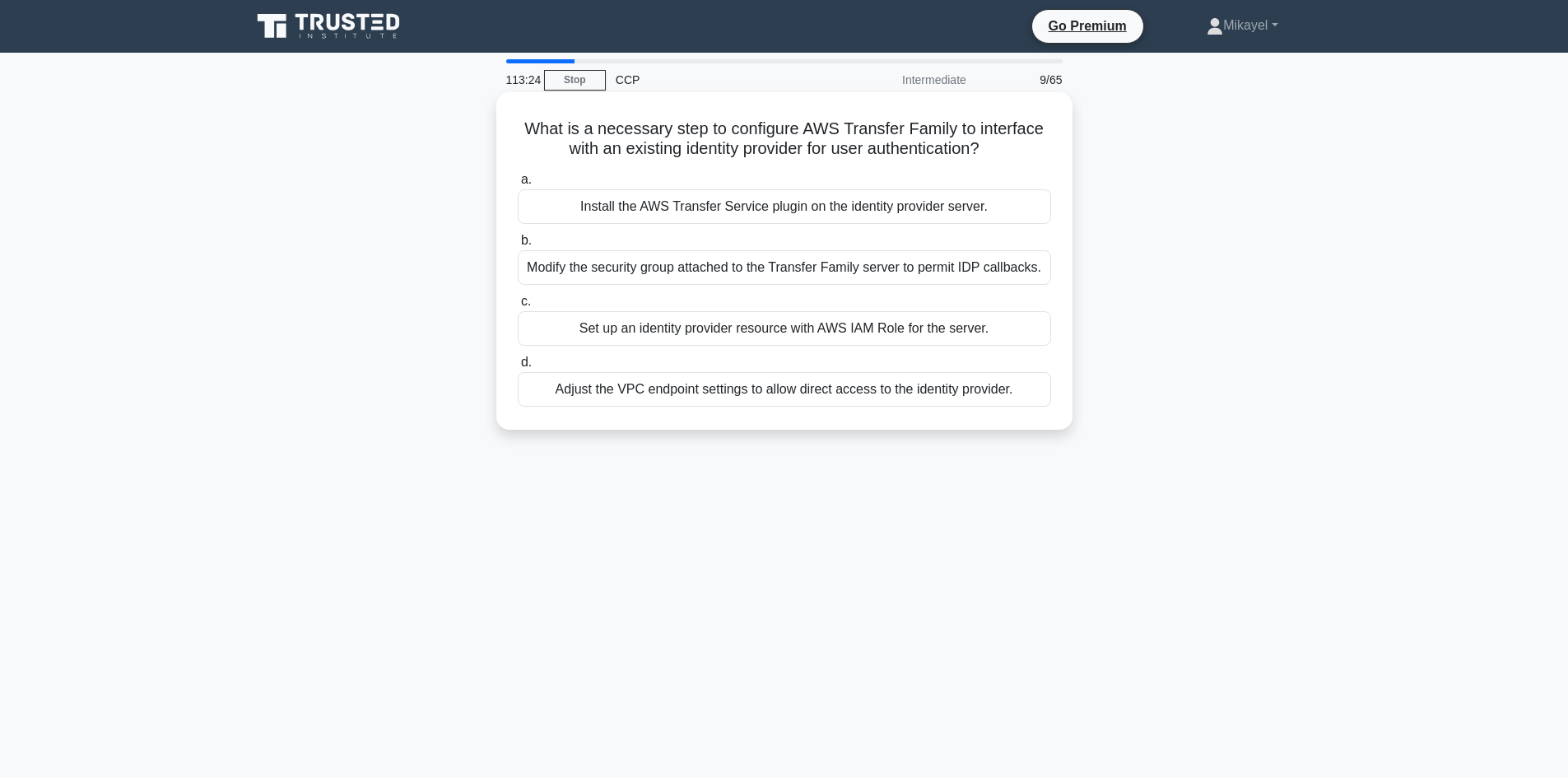
click at [652, 330] on div "Set up an identity provider resource with AWS IAM Role for the server." at bounding box center [784, 328] width 533 height 34
click at [518, 307] on input "c. Set up an identity provider resource with AWS IAM Role for the server." at bounding box center [518, 302] width 0 height 10
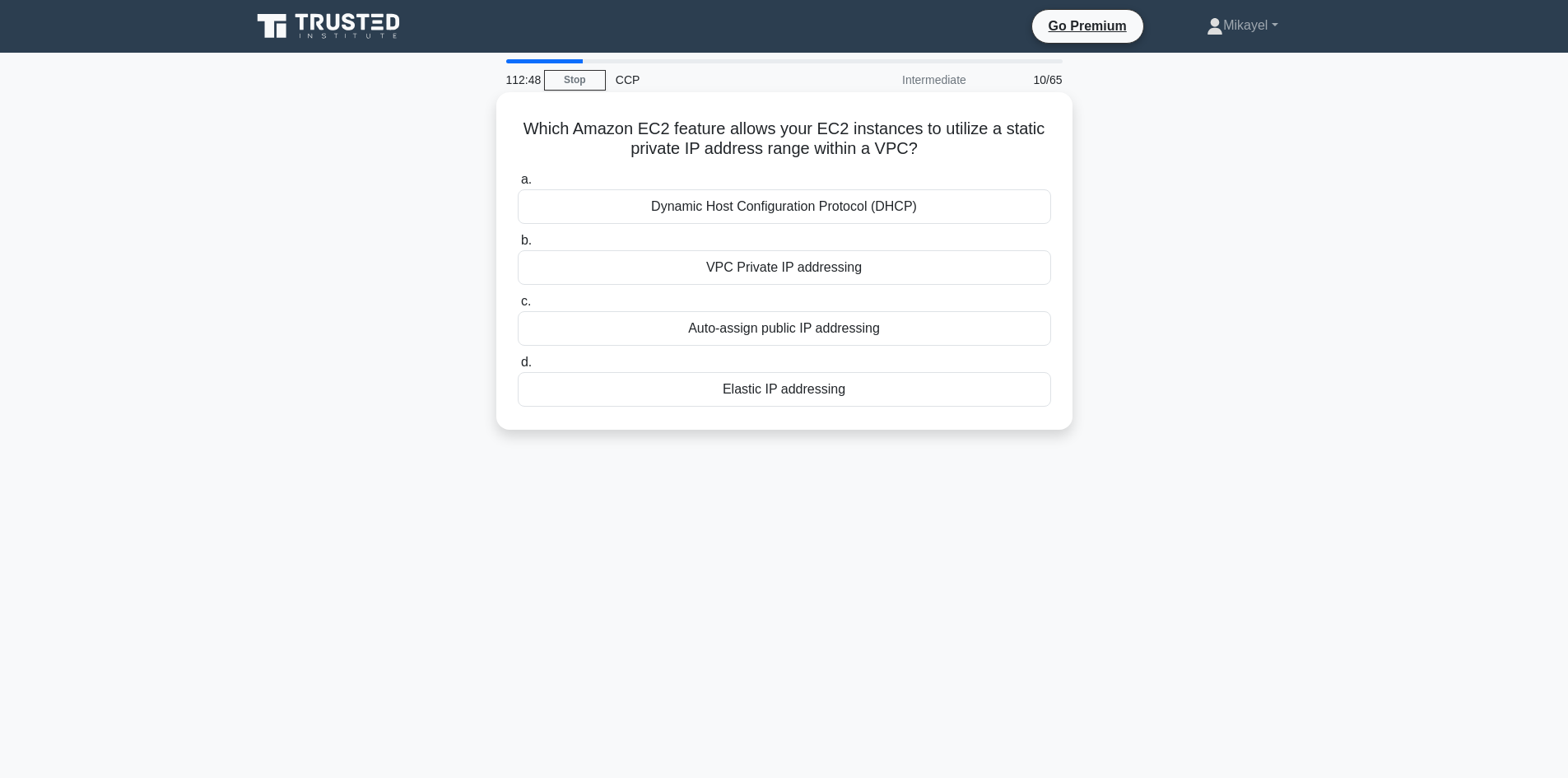
click at [727, 259] on div "VPC Private IP addressing" at bounding box center [784, 267] width 533 height 34
click at [518, 246] on input "b. VPC Private IP addressing" at bounding box center [518, 241] width 0 height 10
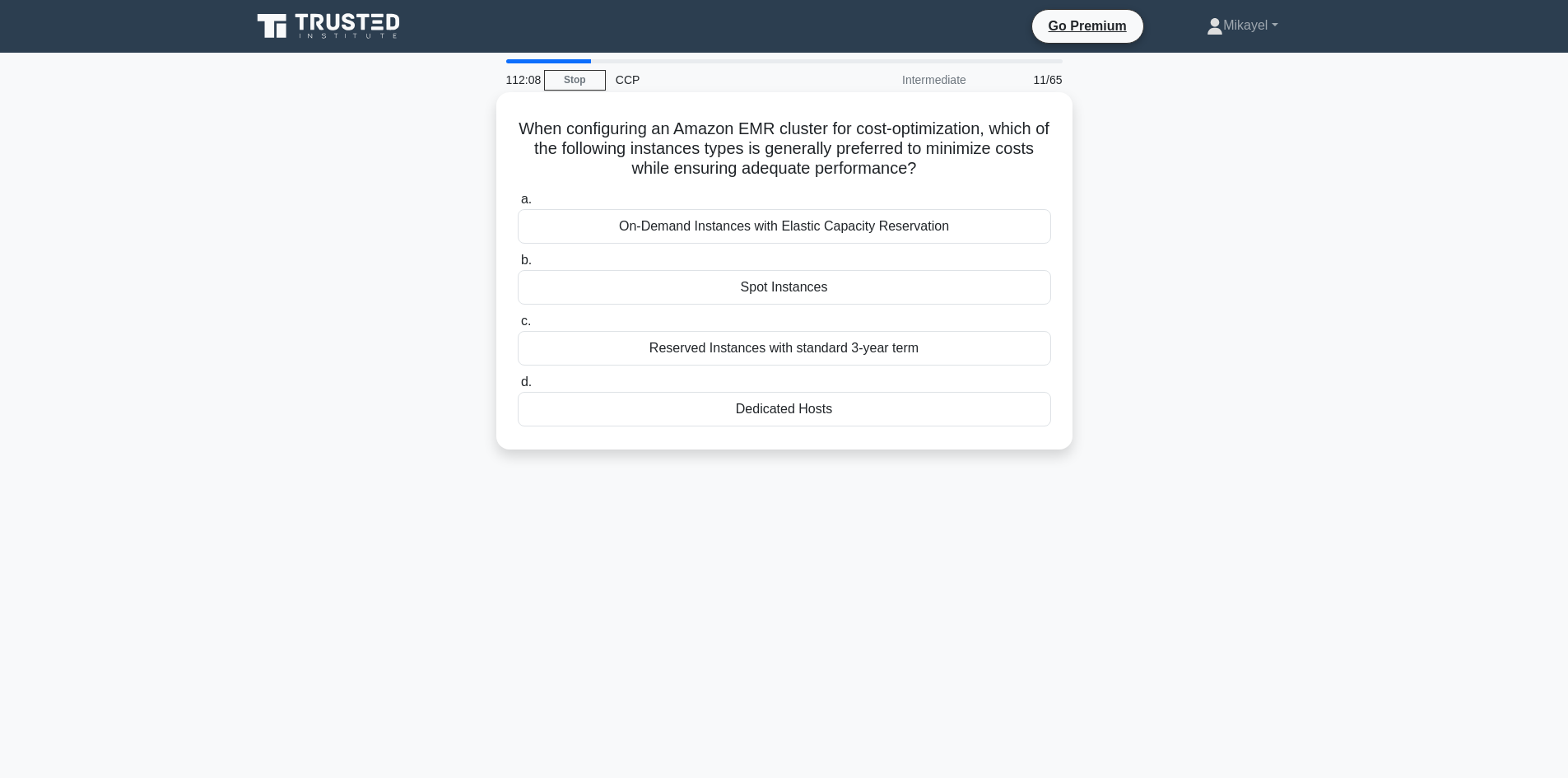
click at [771, 284] on div "Spot Instances" at bounding box center [784, 287] width 533 height 34
click at [518, 266] on input "b. Spot Instances" at bounding box center [518, 260] width 0 height 10
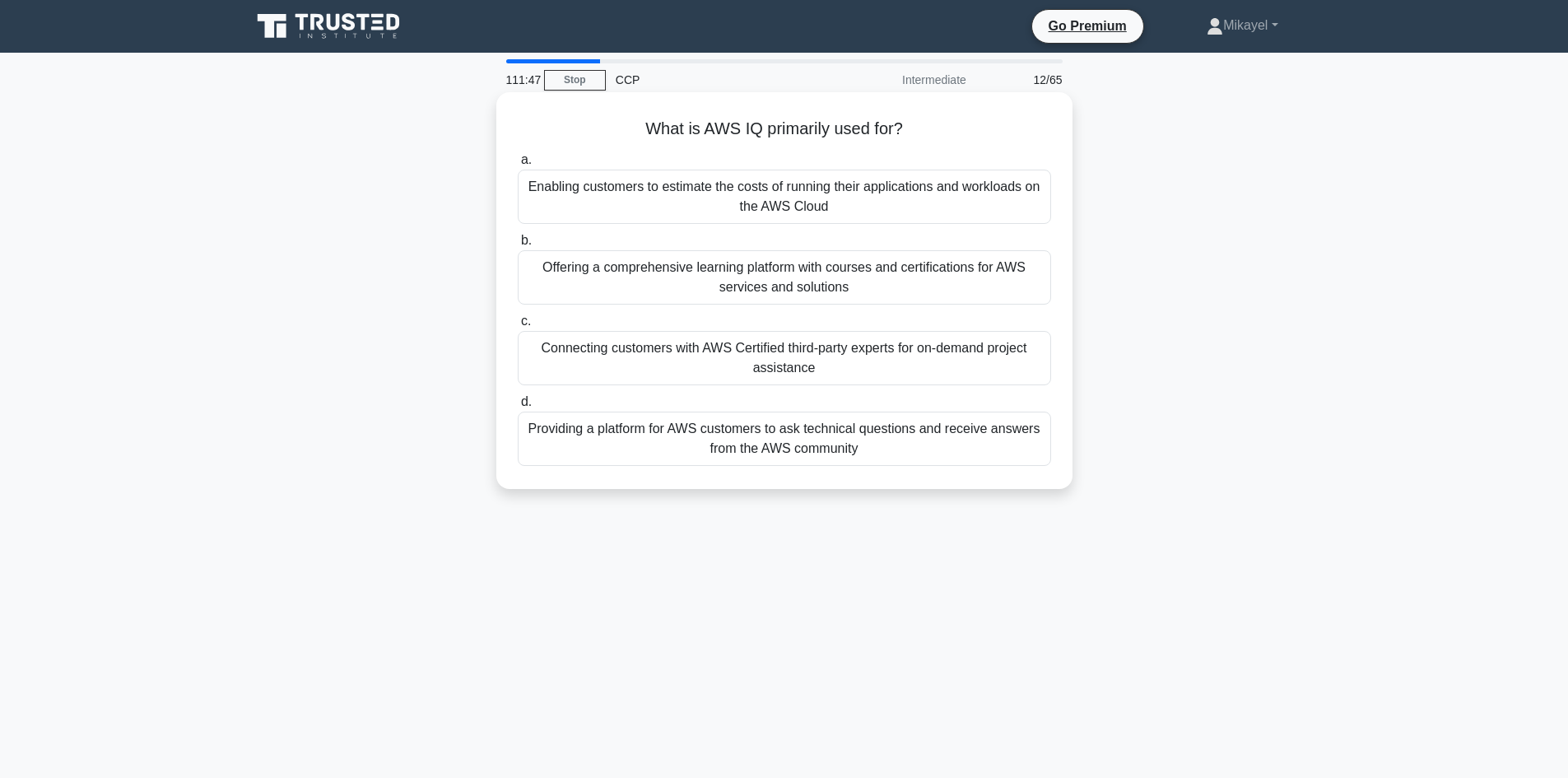
click at [650, 433] on div "Providing a platform for AWS customers to ask technical questions and receive a…" at bounding box center [784, 438] width 533 height 54
click at [518, 407] on input "d. Providing a platform for AWS customers to ask technical questions and receiv…" at bounding box center [518, 402] width 0 height 10
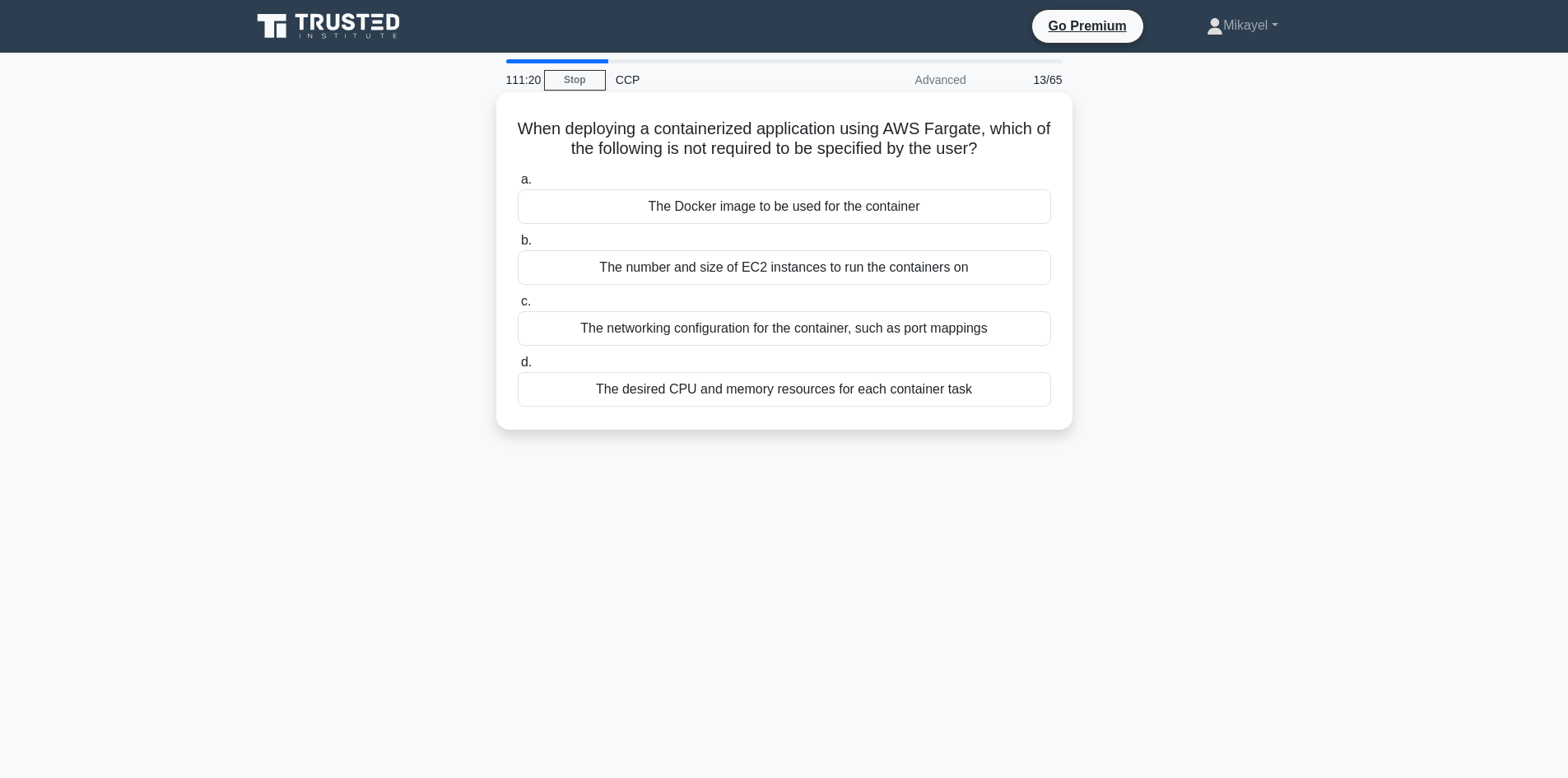
click at [804, 271] on div "The number and size of EC2 instances to run the containers on" at bounding box center [784, 267] width 533 height 34
click at [518, 246] on input "b. The number and size of EC2 instances to run the containers on" at bounding box center [518, 241] width 0 height 10
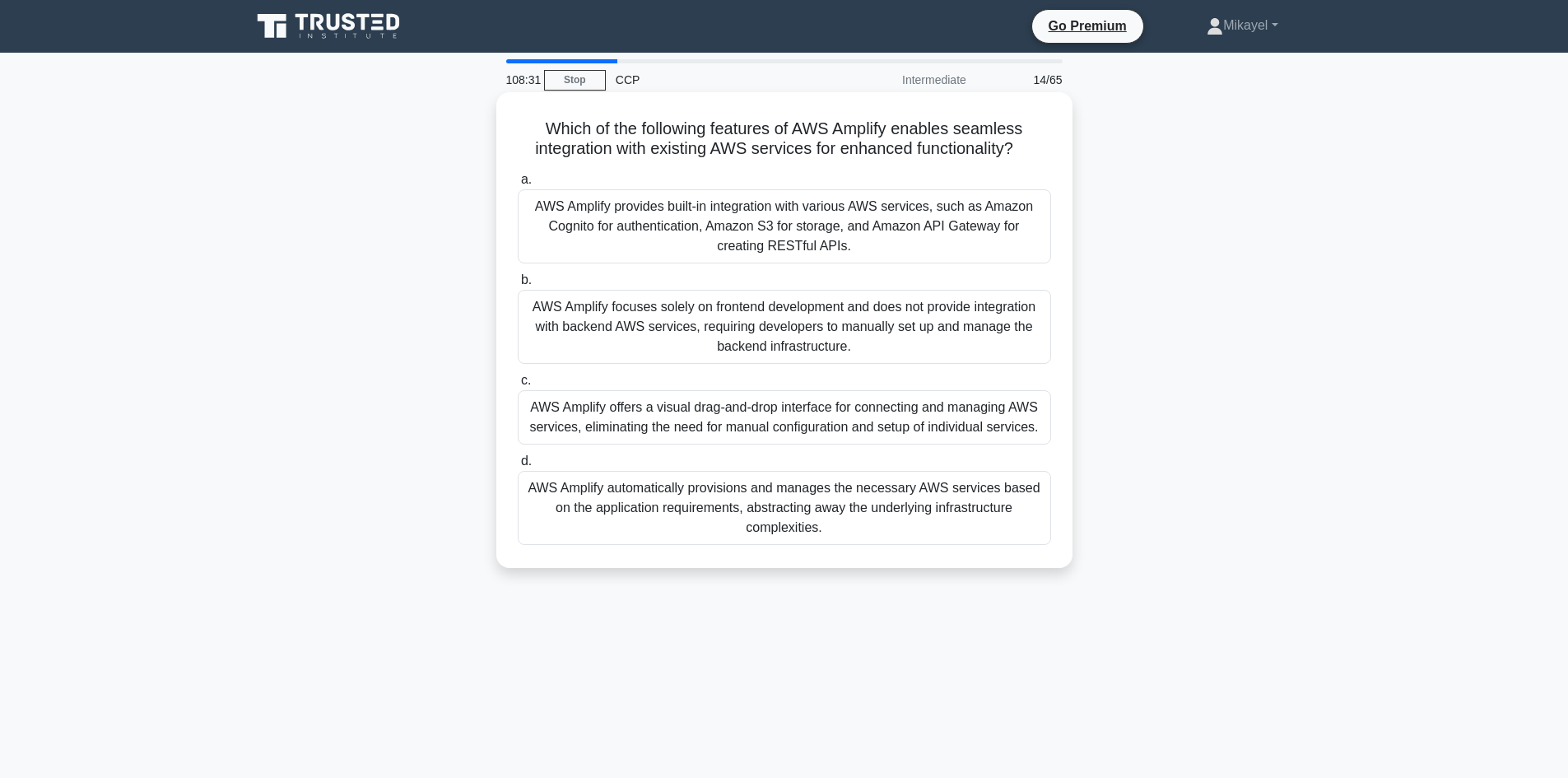
click at [743, 500] on div "AWS Amplify automatically provisions and manages the necessary AWS services bas…" at bounding box center [784, 507] width 533 height 74
click at [518, 467] on input "d. AWS Amplify automatically provisions and manages the necessary AWS services …" at bounding box center [518, 461] width 0 height 10
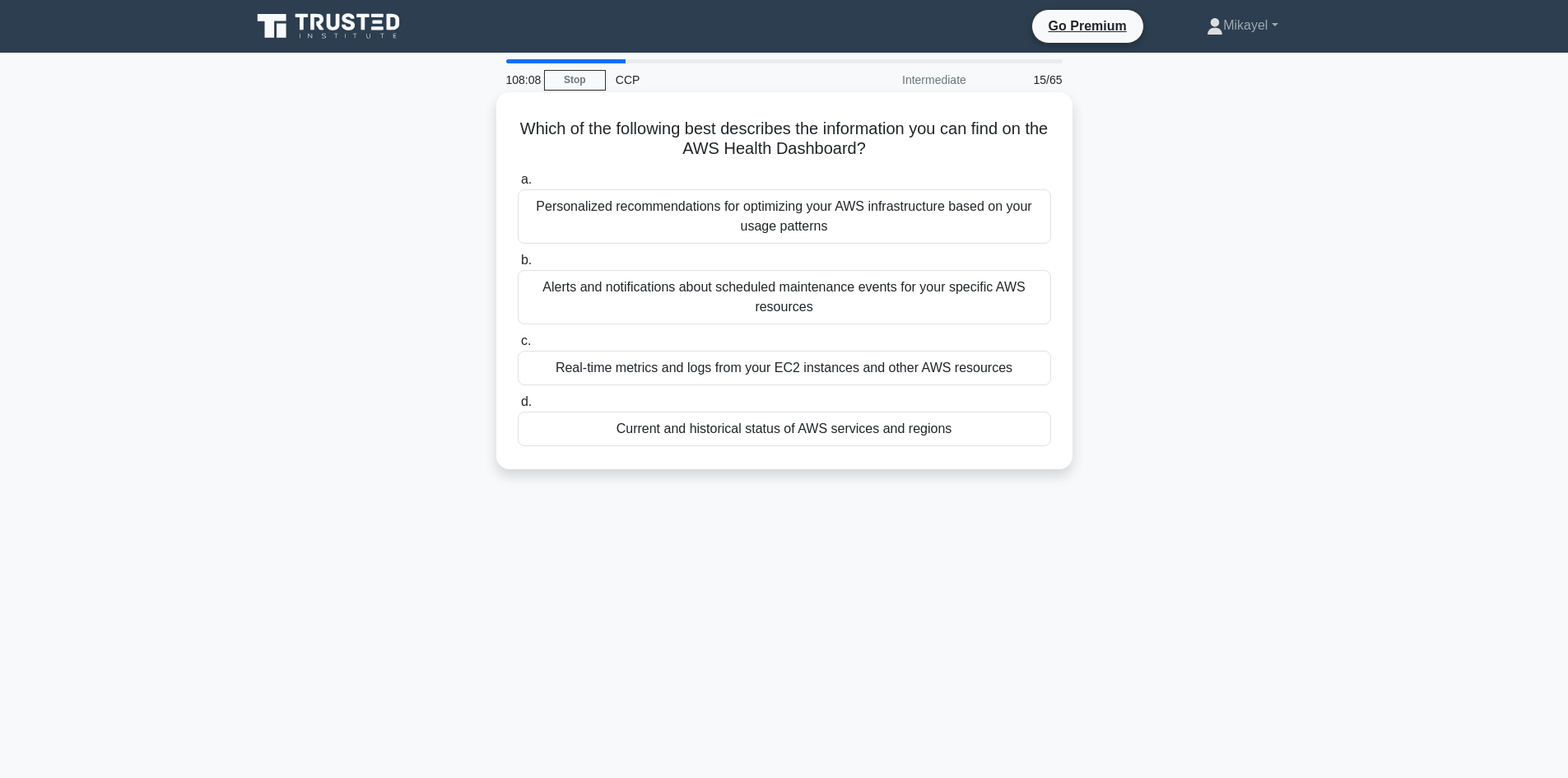
click at [781, 425] on div "Current and historical status of AWS services and regions" at bounding box center [784, 428] width 533 height 34
click at [518, 407] on input "d. Current and historical status of AWS services and regions" at bounding box center [518, 402] width 0 height 10
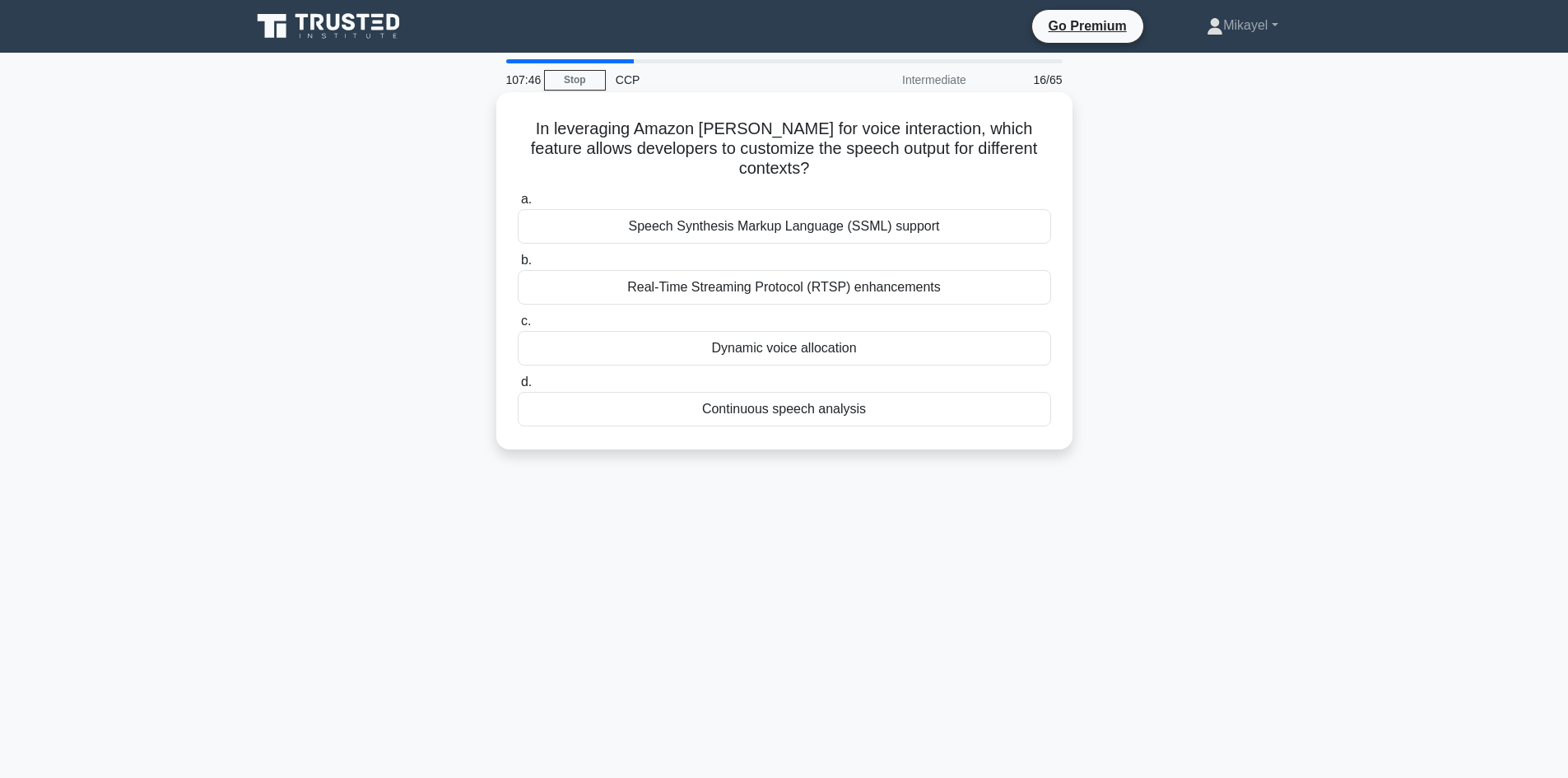
click at [765, 331] on div "Dynamic voice allocation" at bounding box center [784, 348] width 533 height 34
click at [518, 326] on input "c. Dynamic voice allocation" at bounding box center [518, 321] width 0 height 10
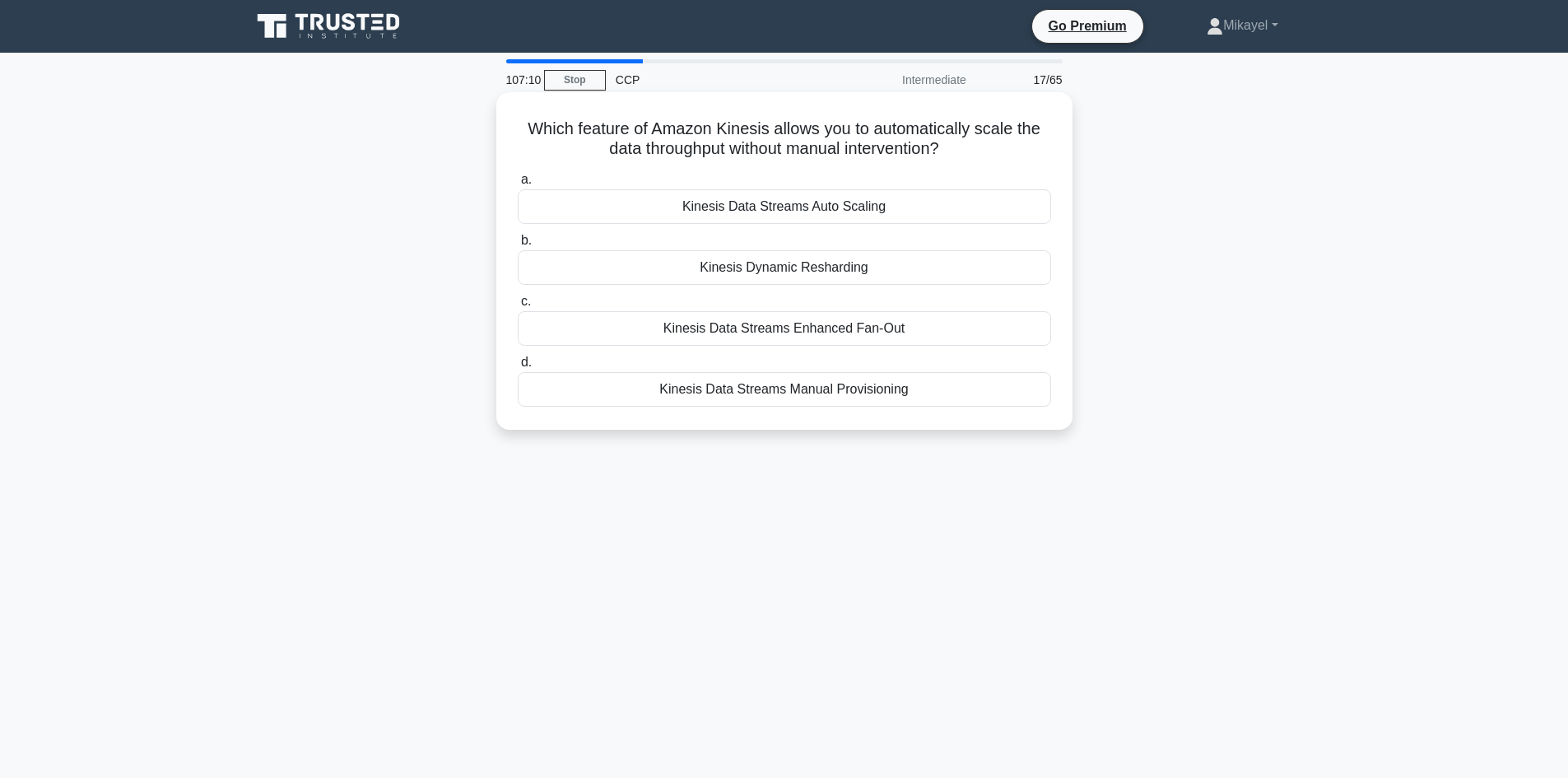
click at [807, 210] on div "Kinesis Data Streams Auto Scaling" at bounding box center [784, 206] width 533 height 34
click at [518, 185] on input "a. Kinesis Data Streams Auto Scaling" at bounding box center [518, 180] width 0 height 10
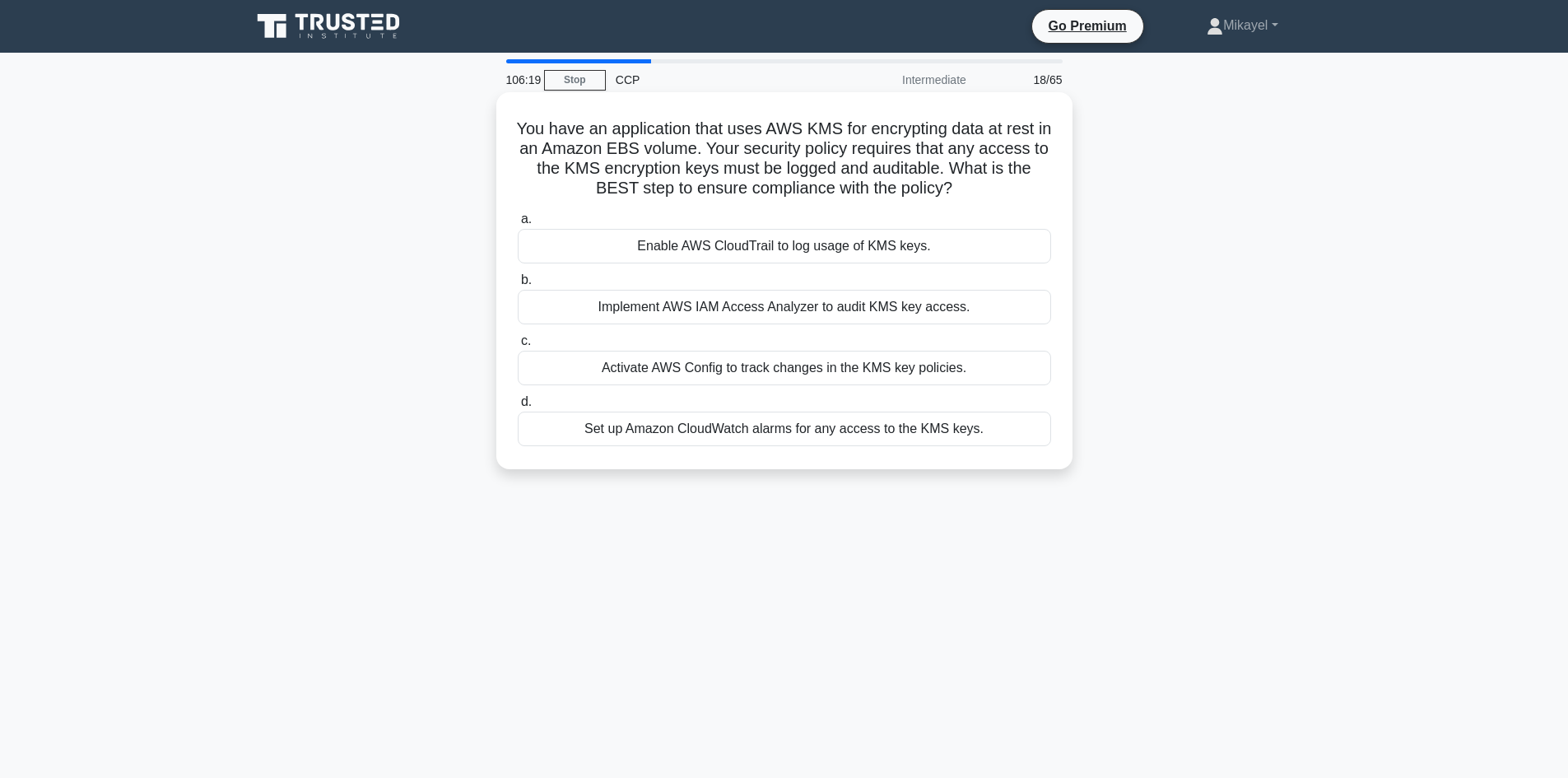
click at [753, 253] on div "Enable AWS CloudTrail to log usage of KMS keys." at bounding box center [784, 246] width 533 height 34
click at [518, 224] on input "a. Enable AWS CloudTrail to log usage of KMS keys." at bounding box center [518, 219] width 0 height 10
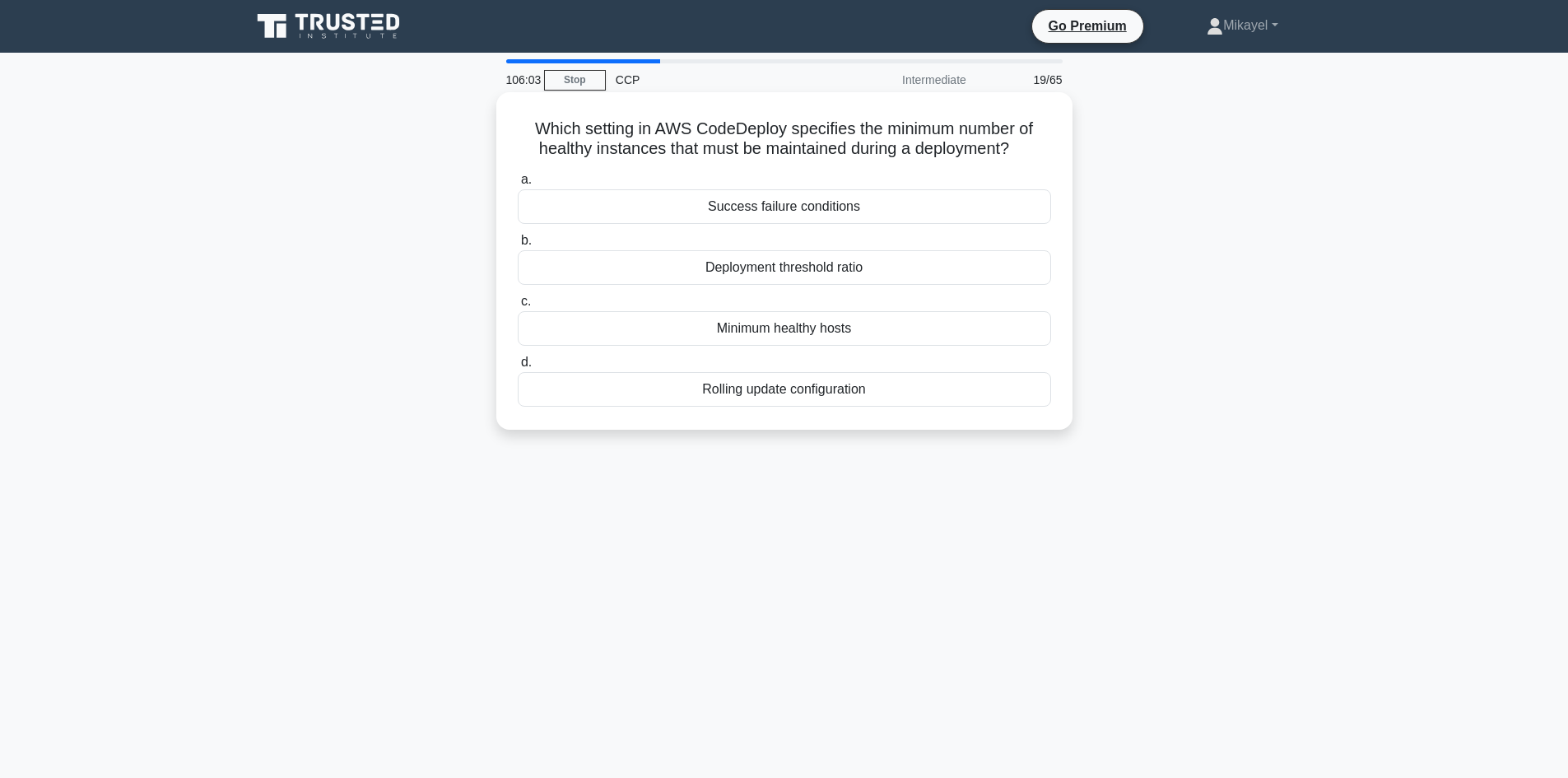
click at [787, 320] on div "Minimum healthy hosts" at bounding box center [784, 328] width 533 height 34
click at [518, 307] on input "c. Minimum healthy hosts" at bounding box center [518, 302] width 0 height 10
click at [779, 386] on div "Immutable Storage Manager" at bounding box center [784, 389] width 533 height 34
click at [518, 368] on input "d. Immutable Storage Manager" at bounding box center [518, 362] width 0 height 10
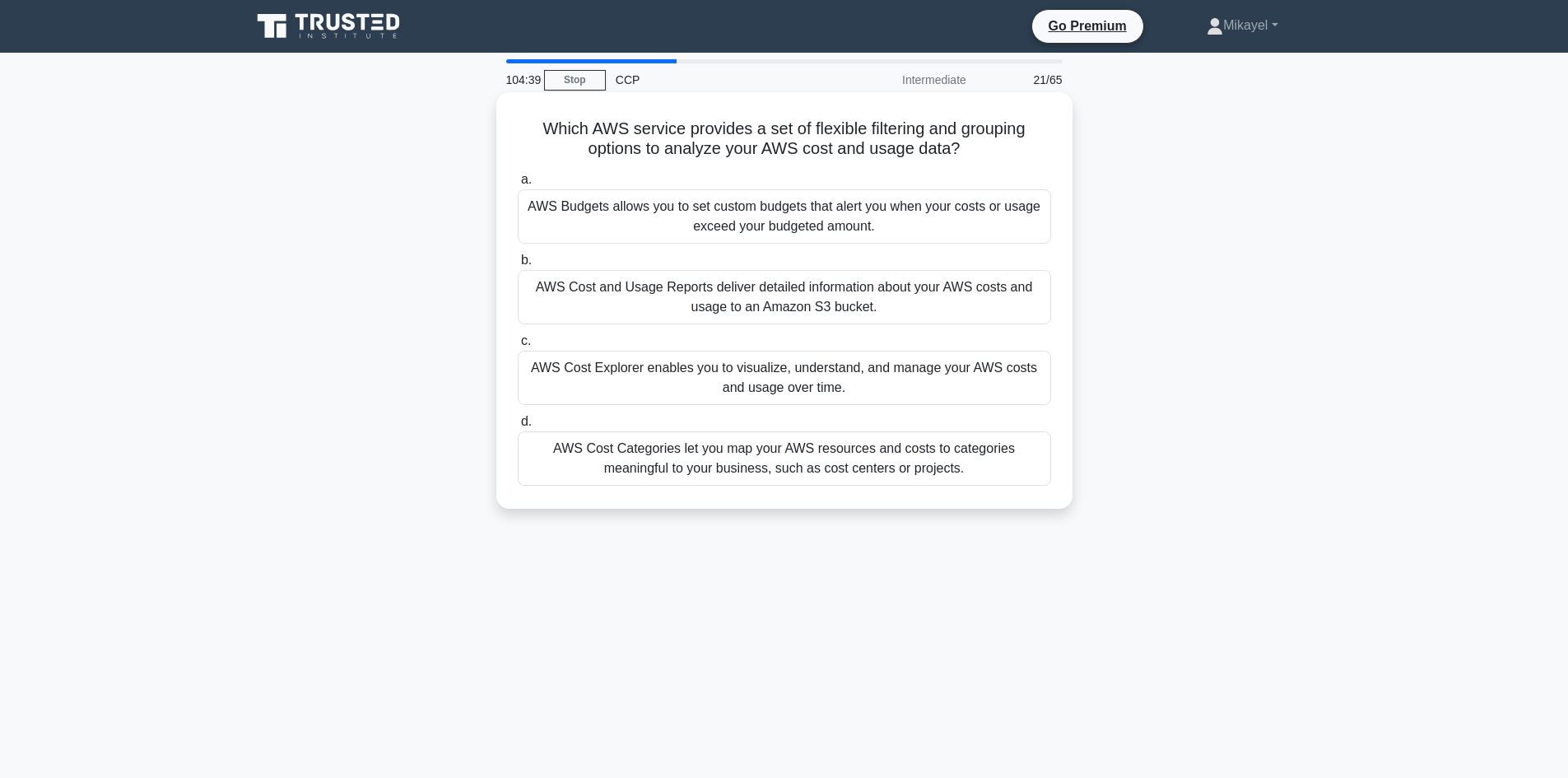
click at [649, 366] on div "AWS Cost Explorer enables you to visualize, understand, and manage your AWS cos…" at bounding box center [784, 377] width 533 height 54
click at [518, 346] on input "c. AWS Cost Explorer enables you to visualize, understand, and manage your AWS …" at bounding box center [518, 341] width 0 height 10
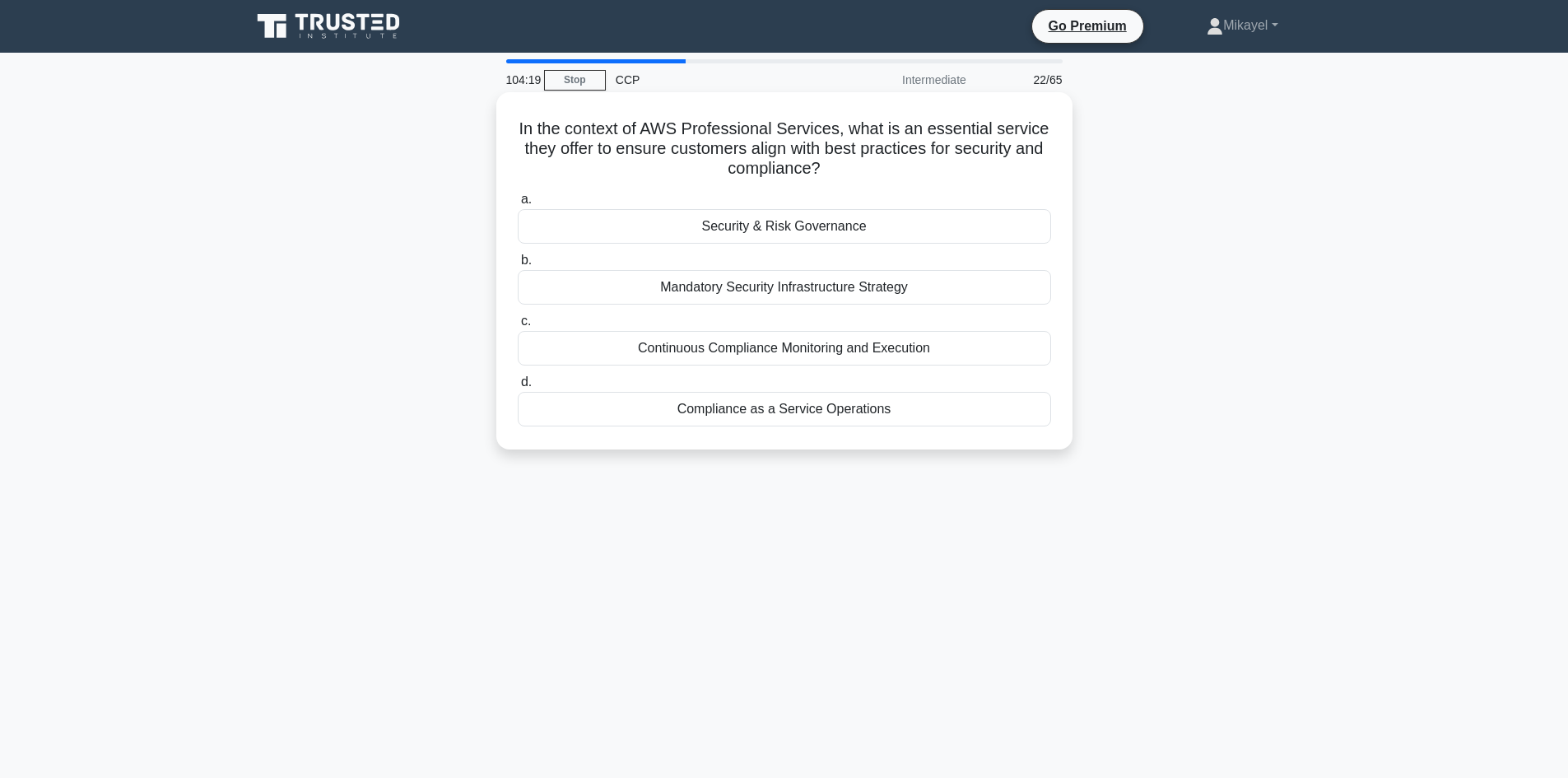
click at [739, 226] on div "Security & Risk Governance" at bounding box center [784, 226] width 533 height 34
click at [518, 205] on input "a. Security & Risk Governance" at bounding box center [518, 200] width 0 height 10
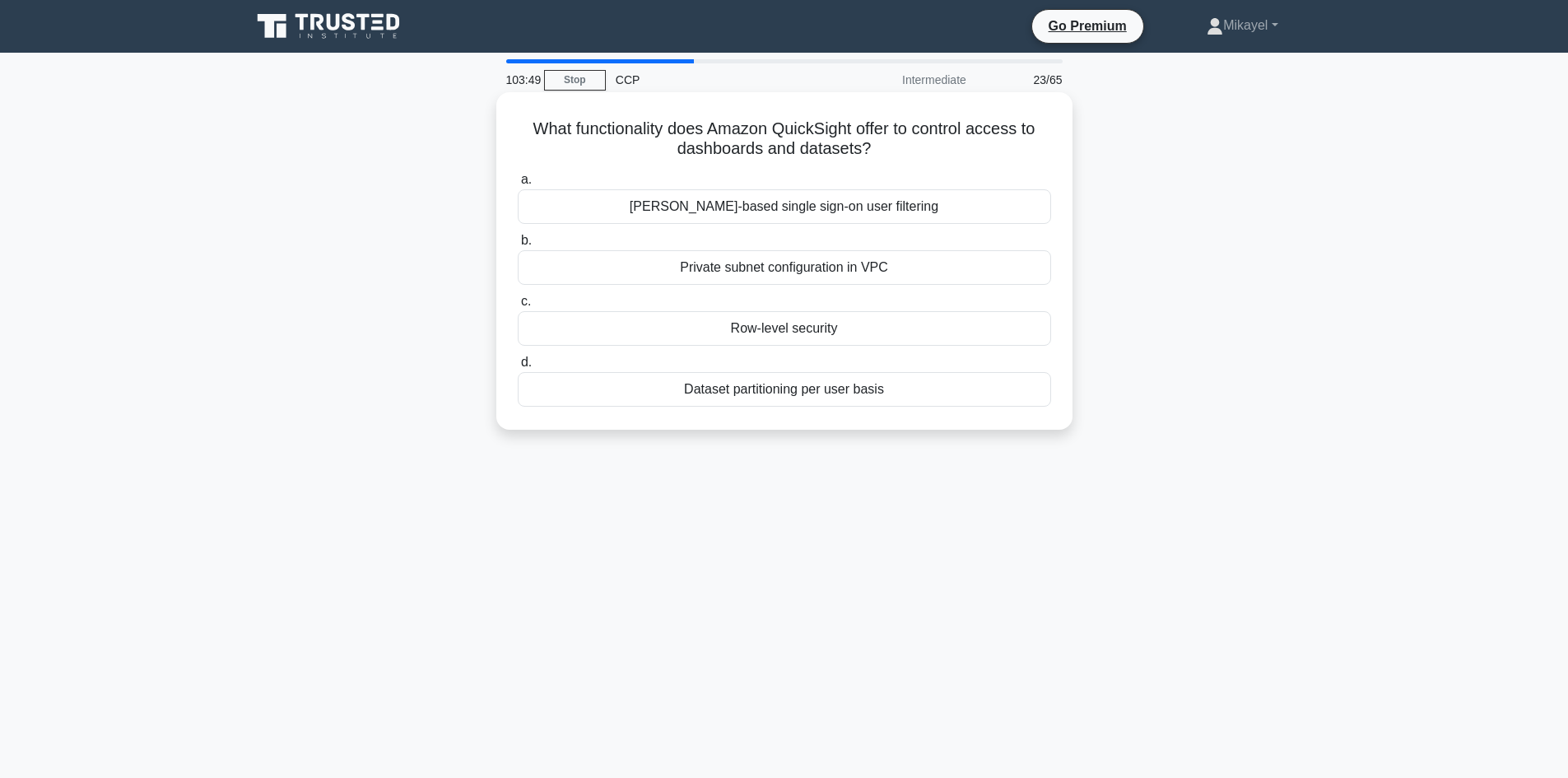
click at [741, 322] on div "Row-level security" at bounding box center [784, 328] width 533 height 34
click at [518, 307] on input "c. Row-level security" at bounding box center [518, 302] width 0 height 10
click at [789, 386] on div "By service and error code" at bounding box center [784, 389] width 533 height 34
click at [518, 368] on input "d. By service and error code" at bounding box center [518, 362] width 0 height 10
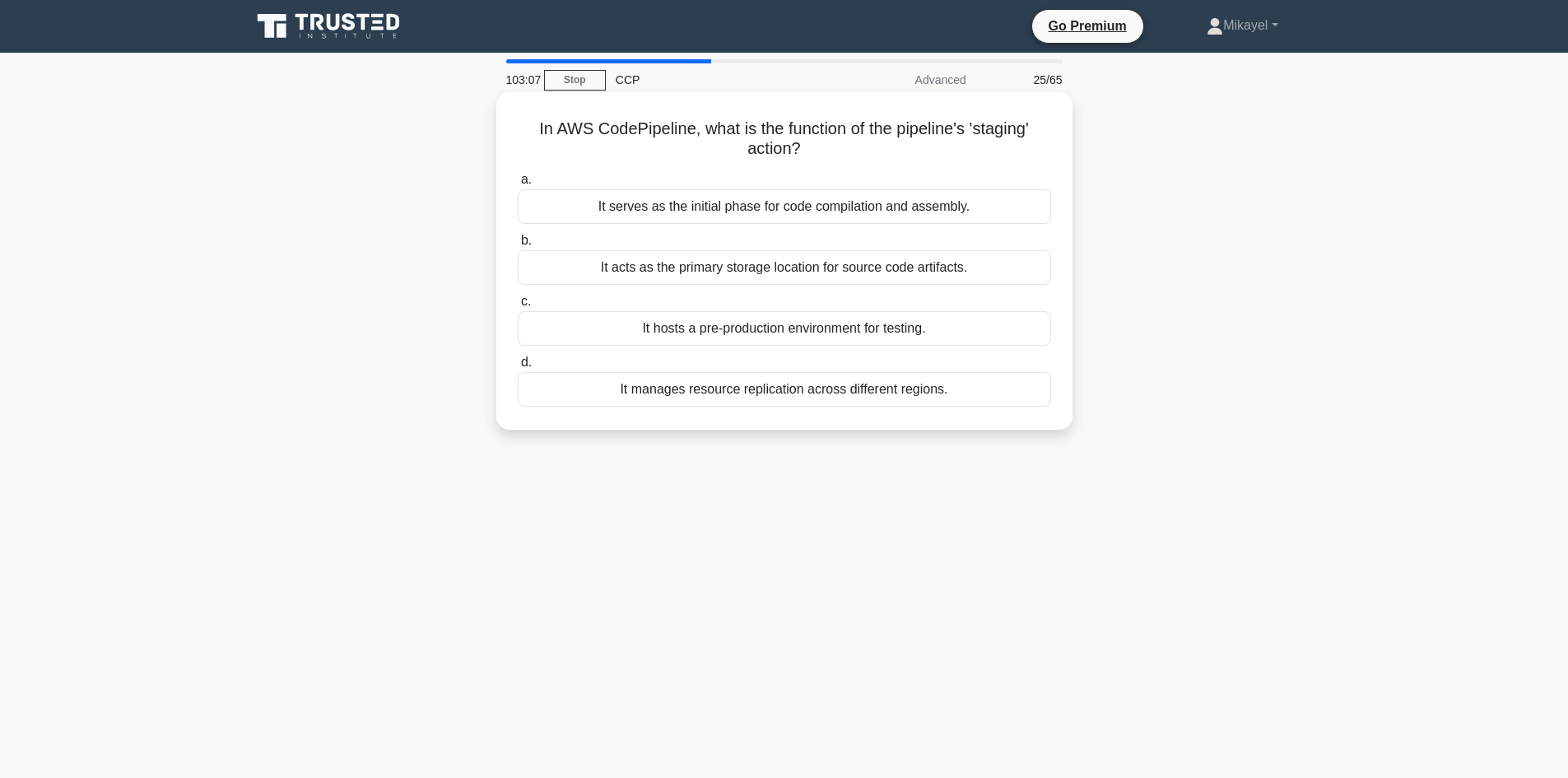
click at [798, 326] on div "It hosts a pre-production environment for testing." at bounding box center [784, 328] width 533 height 34
click at [518, 307] on input "c. It hosts a pre-production environment for testing." at bounding box center [518, 302] width 0 height 10
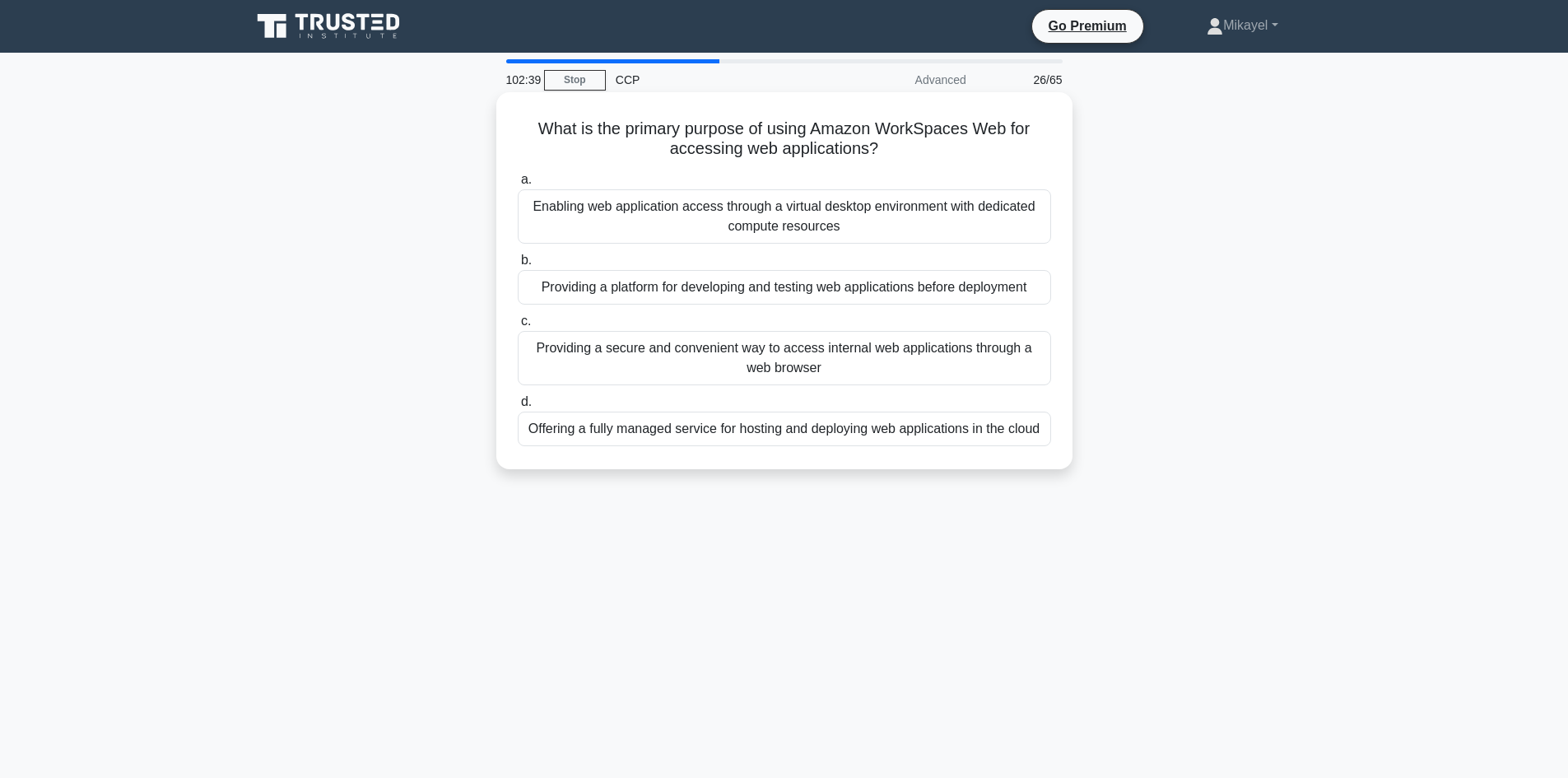
click at [711, 426] on div "Offering a fully managed service for hosting and deploying web applications in …" at bounding box center [784, 428] width 533 height 34
click at [518, 407] on input "d. Offering a fully managed service for hosting and deploying web applications …" at bounding box center [518, 402] width 0 height 10
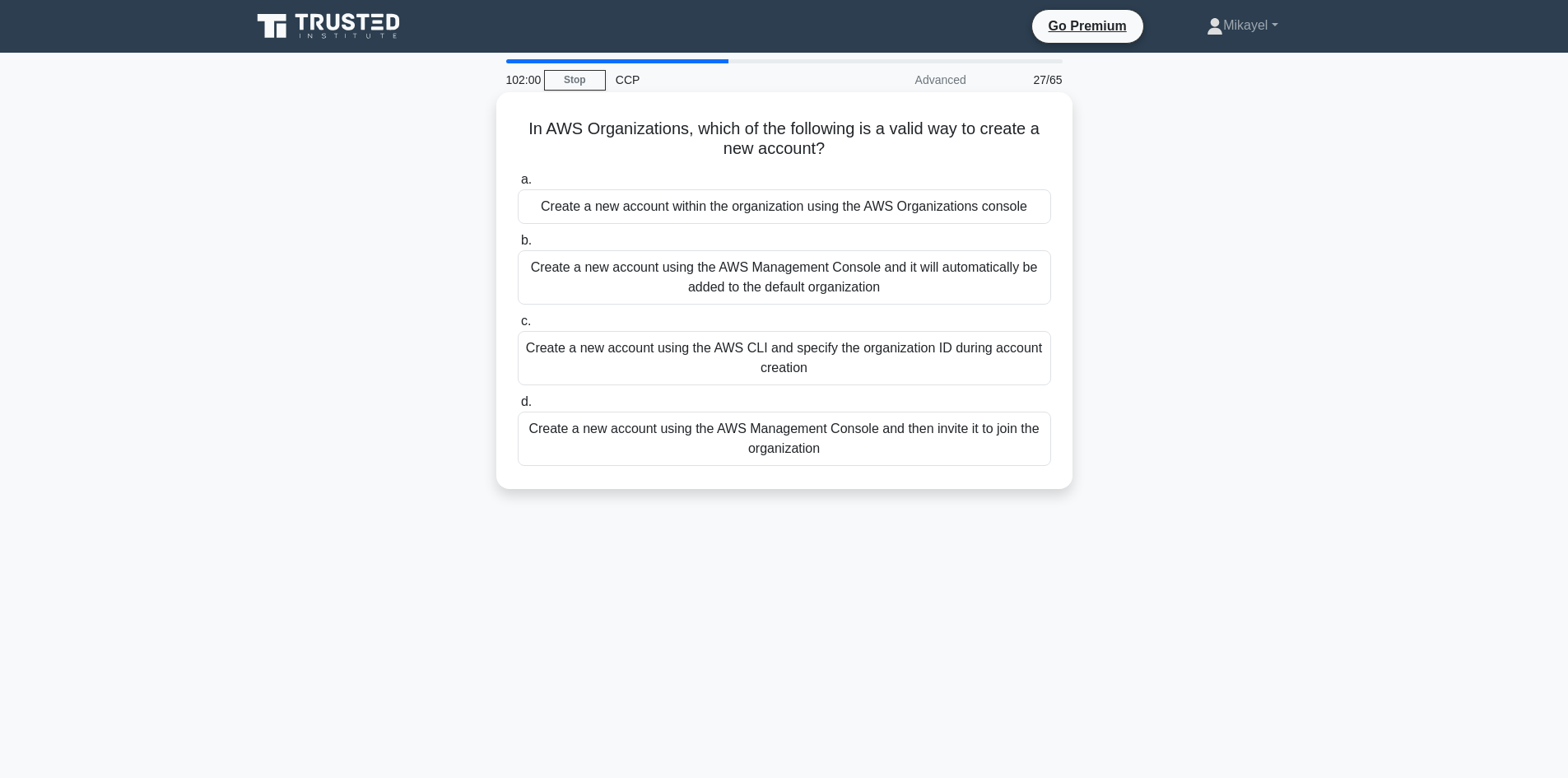
click at [923, 206] on div "Create a new account within the organization using the AWS Organizations console" at bounding box center [784, 206] width 533 height 34
click at [518, 185] on input "a. Create a new account within the organization using the AWS Organizations con…" at bounding box center [518, 180] width 0 height 10
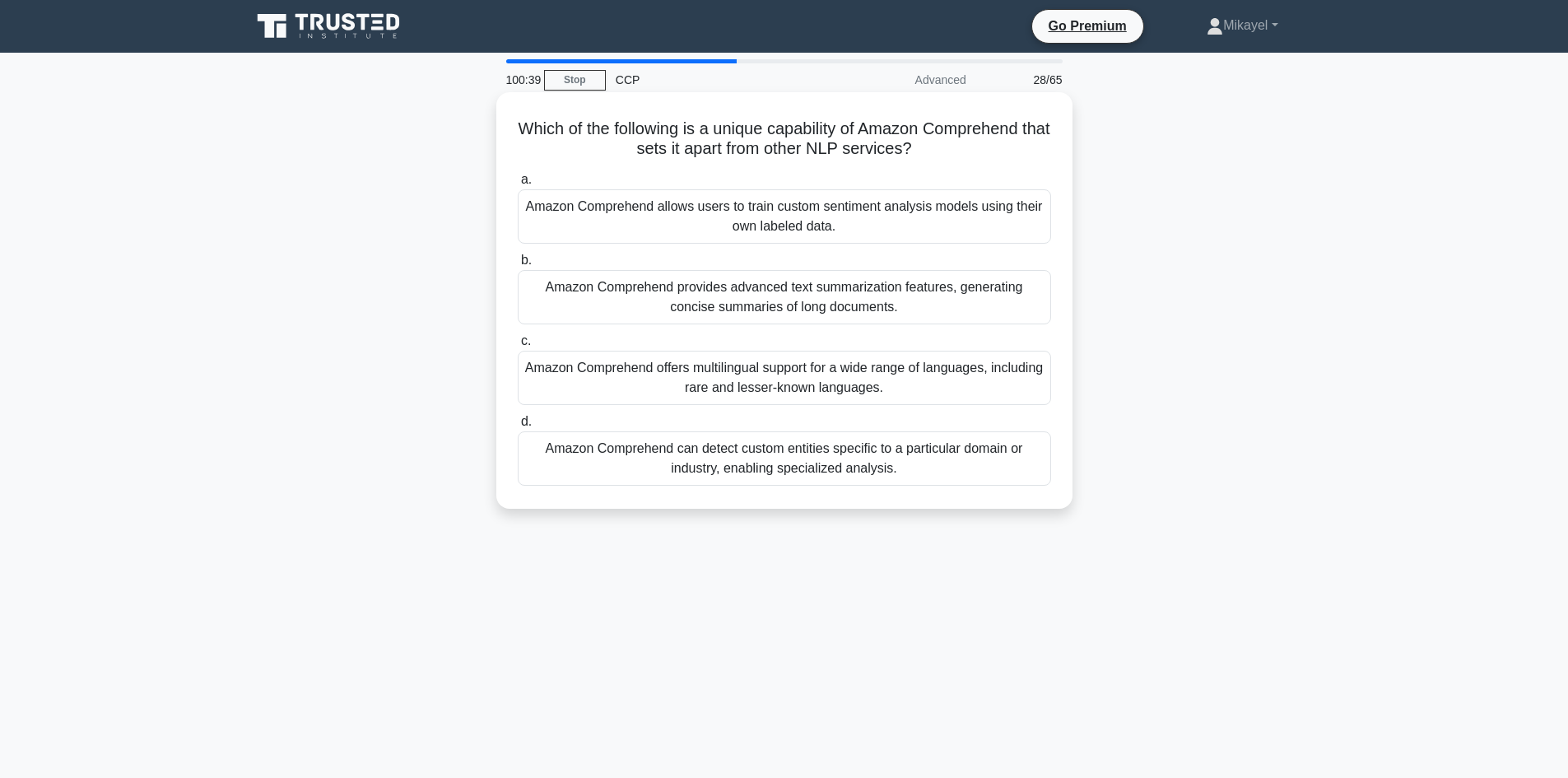
click at [900, 366] on div "Amazon Comprehend offers multilingual support for a wide range of languages, in…" at bounding box center [784, 377] width 533 height 54
click at [518, 346] on input "c. Amazon Comprehend offers multilingual support for a wide range of languages,…" at bounding box center [518, 341] width 0 height 10
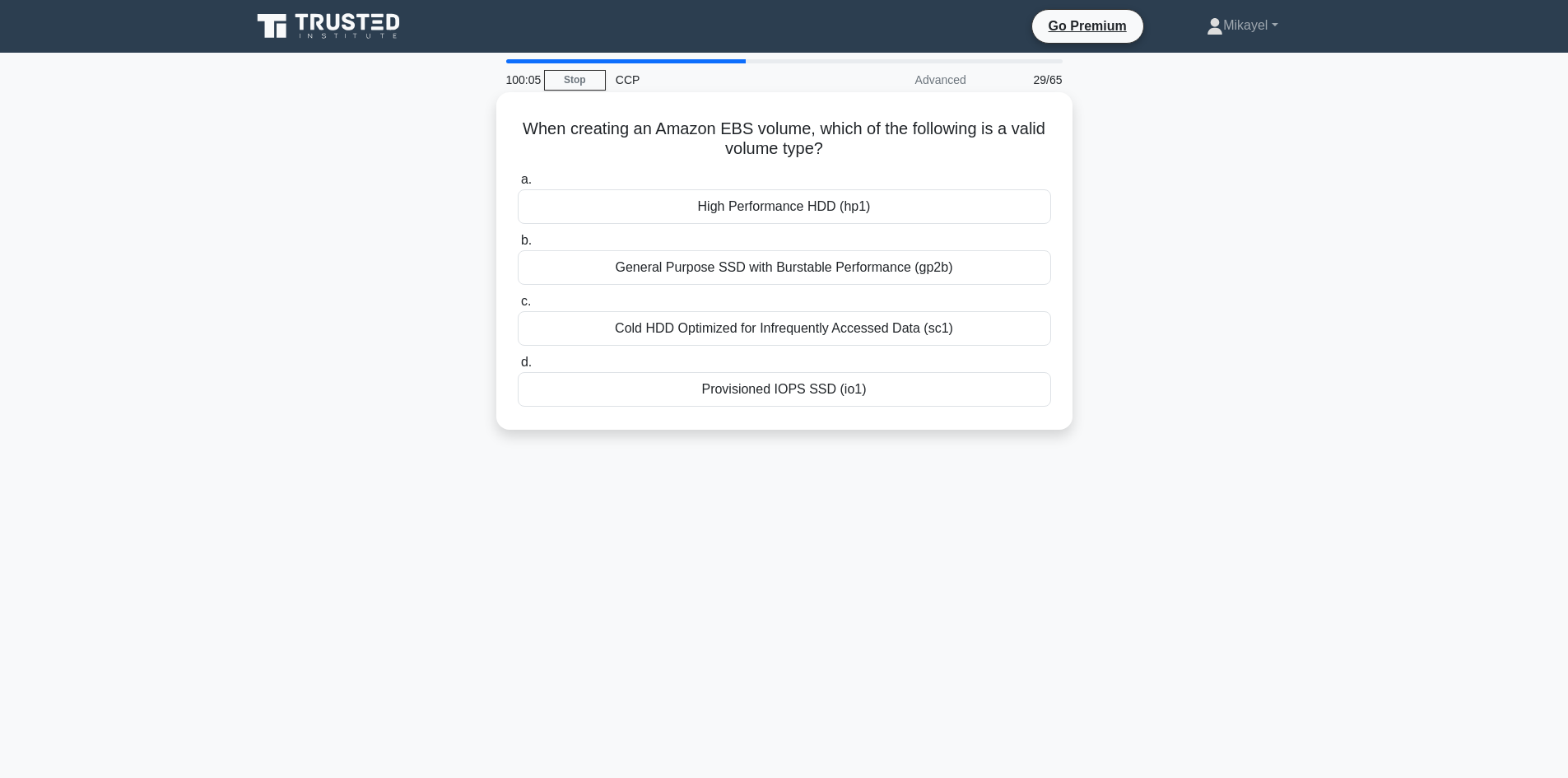
click at [841, 383] on div "Provisioned IOPS SSD (io1)" at bounding box center [784, 389] width 533 height 34
click at [518, 368] on input "d. Provisioned IOPS SSD (io1)" at bounding box center [518, 362] width 0 height 10
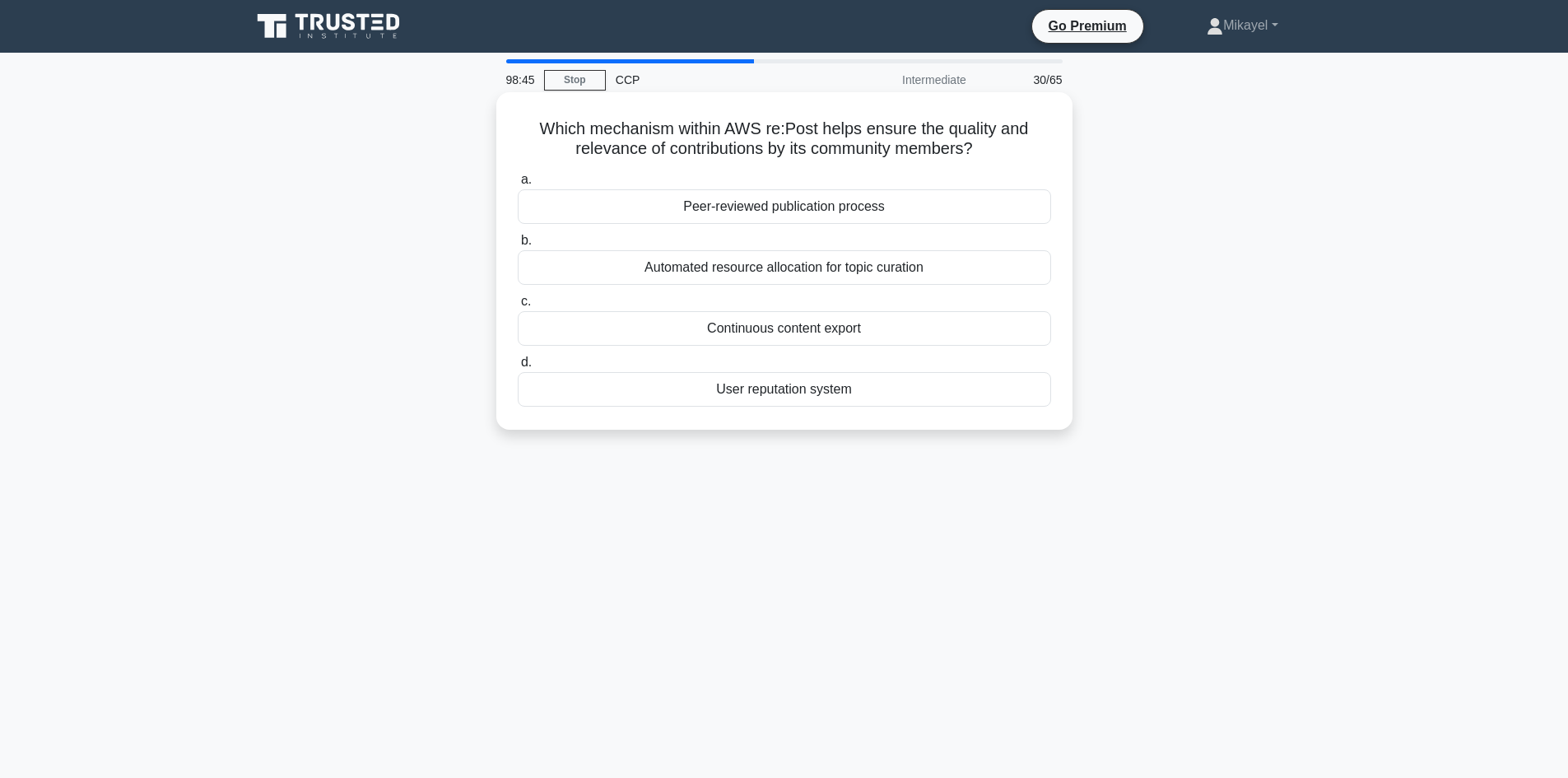
click at [759, 392] on div "User reputation system" at bounding box center [784, 389] width 533 height 34
click at [518, 368] on input "d. User reputation system" at bounding box center [518, 362] width 0 height 10
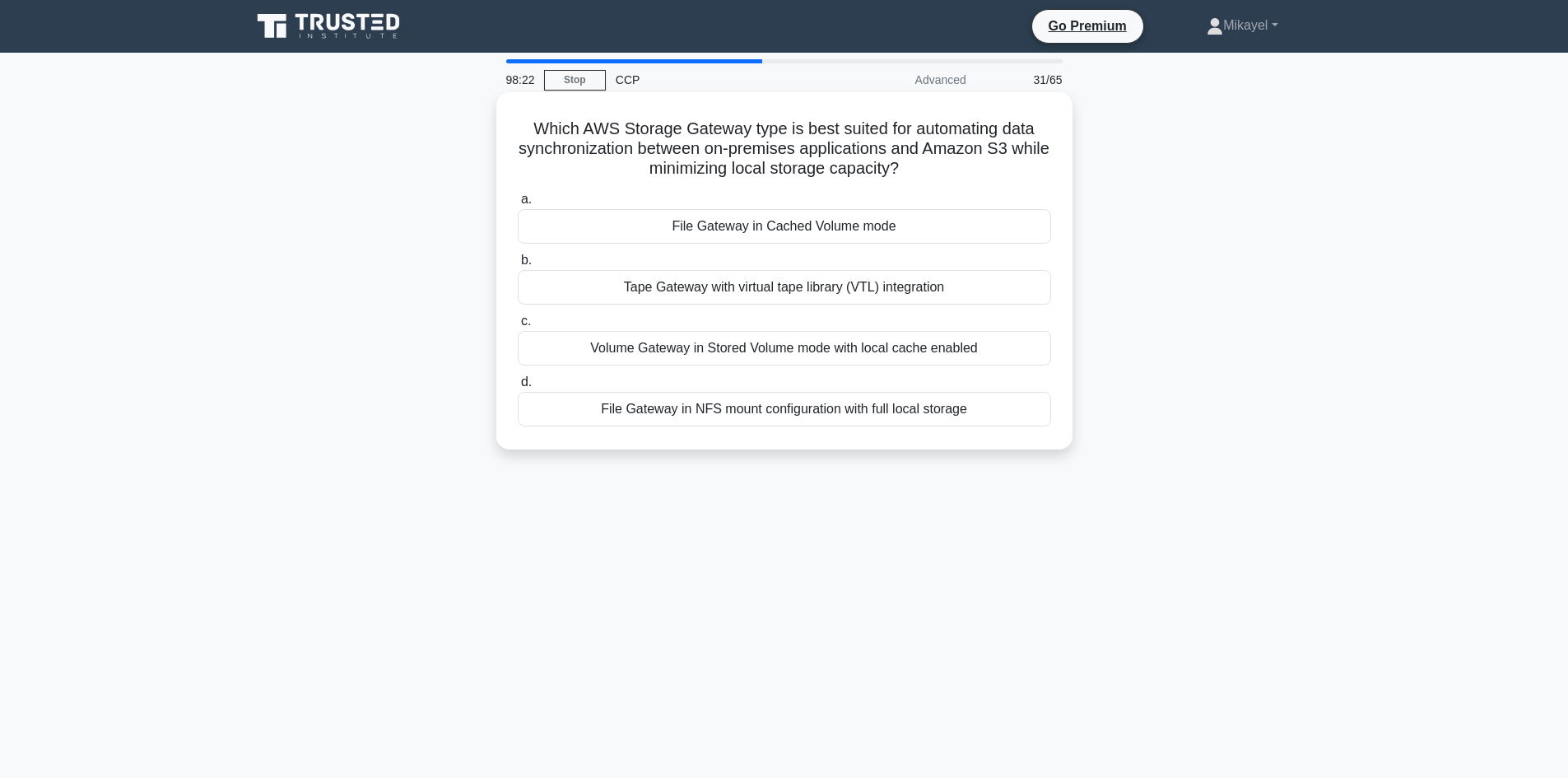
click at [783, 232] on div "File Gateway in Cached Volume mode" at bounding box center [784, 226] width 533 height 34
click at [518, 205] on input "a. File Gateway in Cached Volume mode" at bounding box center [518, 200] width 0 height 10
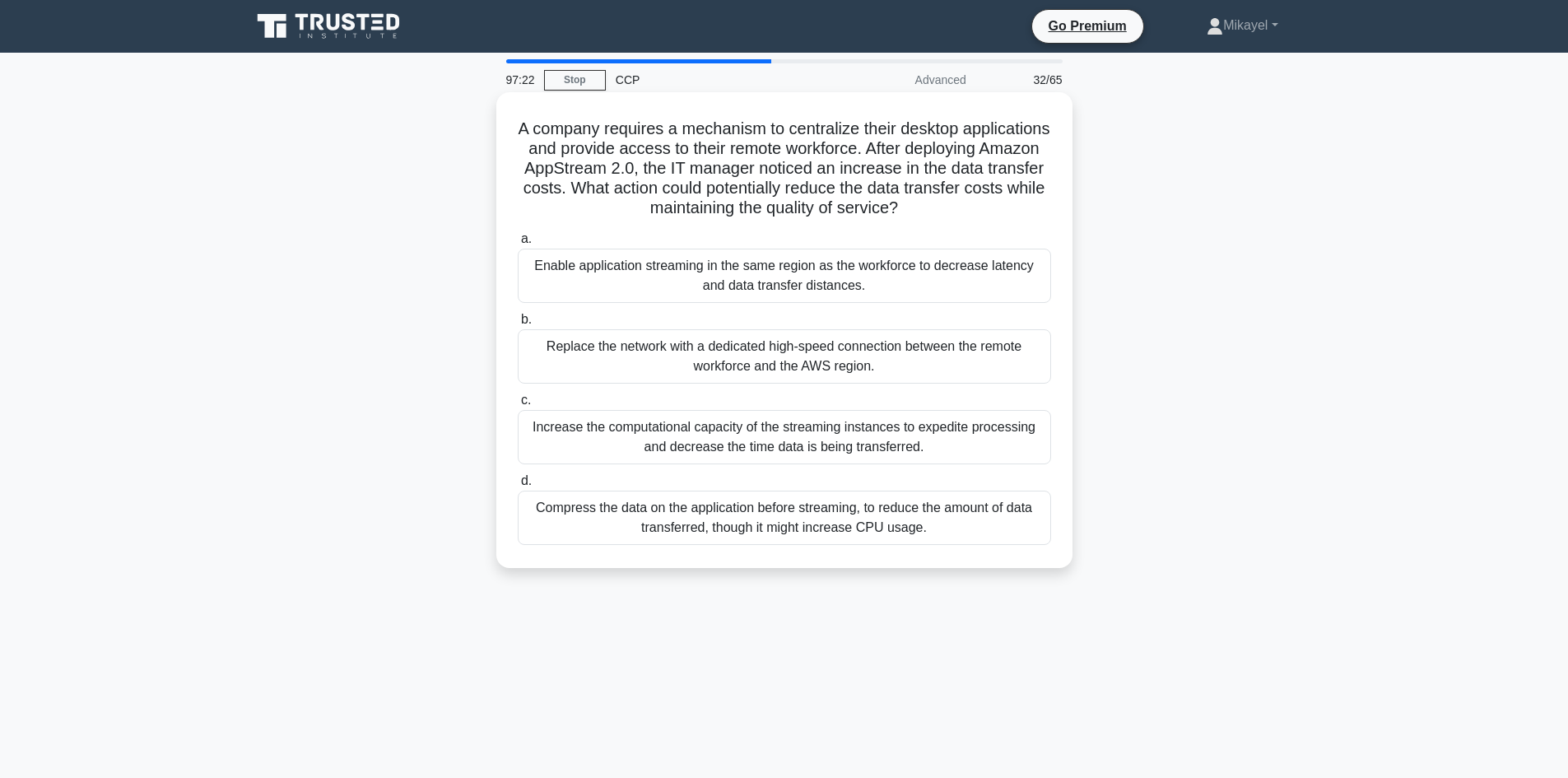
click at [668, 367] on div "Replace the network with a dedicated high-speed connection between the remote w…" at bounding box center [784, 356] width 533 height 54
click at [518, 325] on input "b. Replace the network with a dedicated high-speed connection between the remot…" at bounding box center [518, 320] width 0 height 10
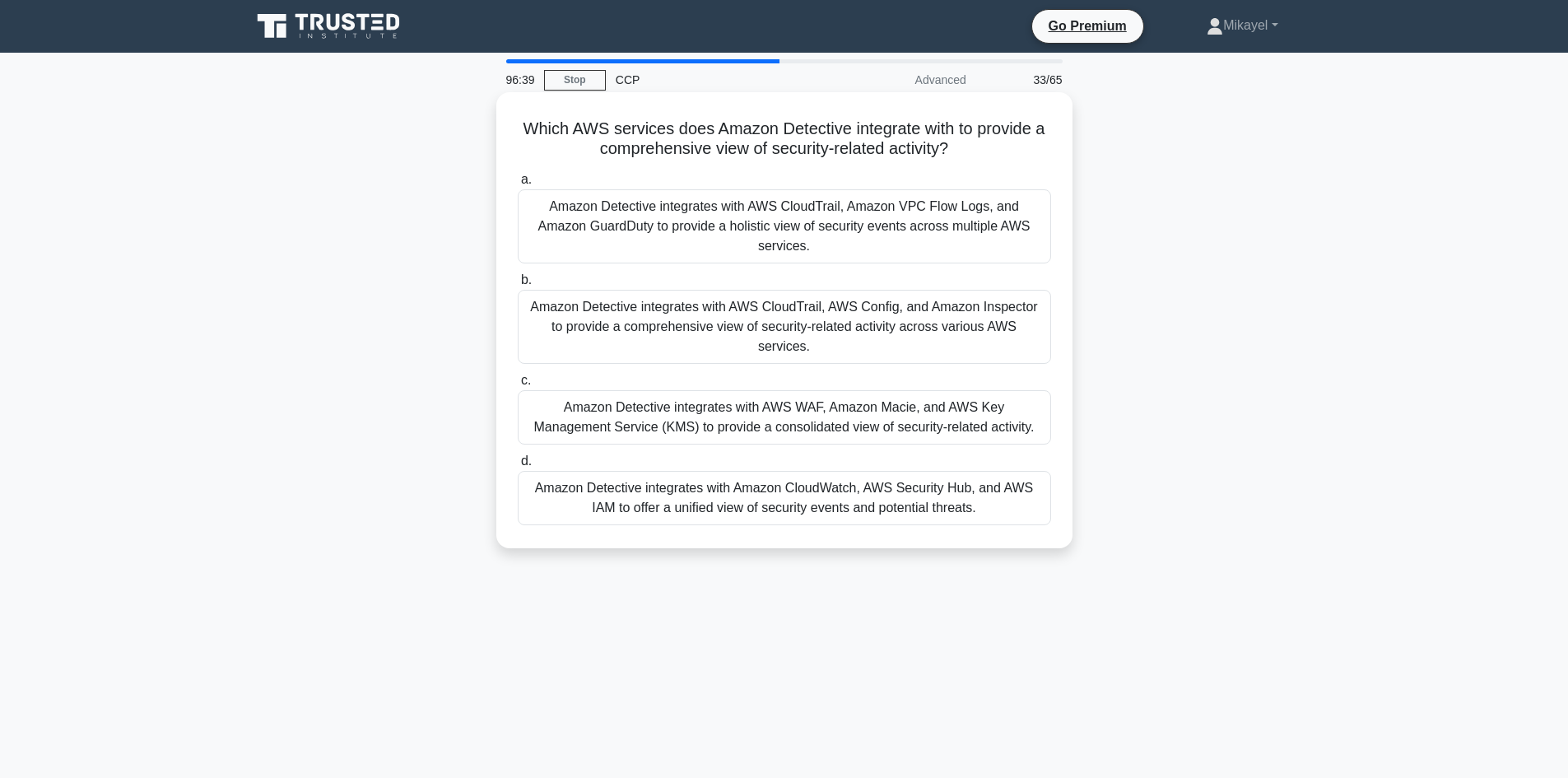
click at [668, 324] on div "Amazon Detective integrates with AWS CloudTrail, AWS Config, and Amazon Inspect…" at bounding box center [784, 326] width 533 height 74
click at [518, 285] on input "b. Amazon Detective integrates with AWS CloudTrail, AWS Config, and Amazon Insp…" at bounding box center [518, 280] width 0 height 10
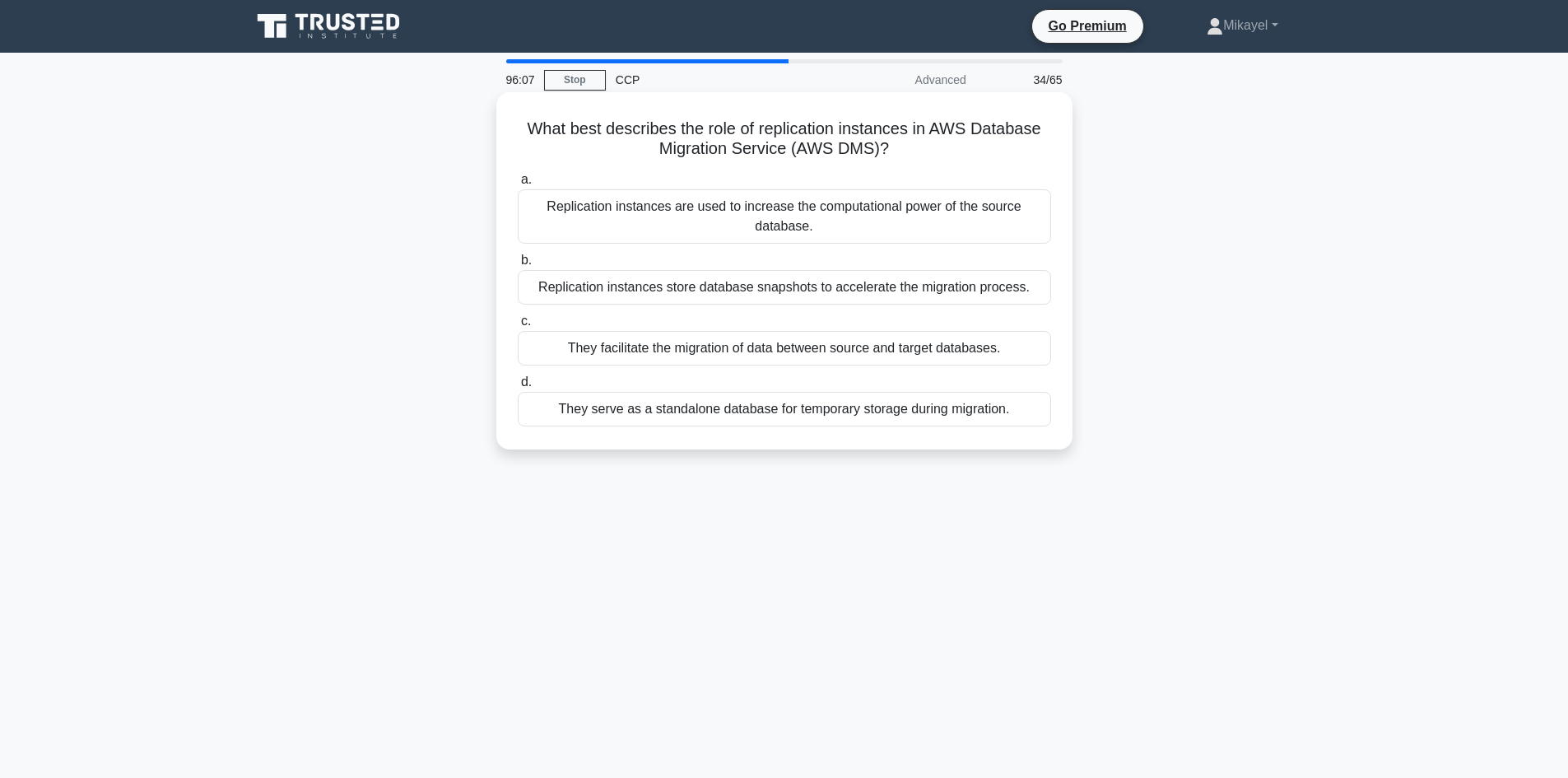
click at [683, 344] on div "They facilitate the migration of data between source and target databases." at bounding box center [784, 348] width 533 height 34
click at [518, 326] on input "c. They facilitate the migration of data between source and target databases." at bounding box center [518, 321] width 0 height 10
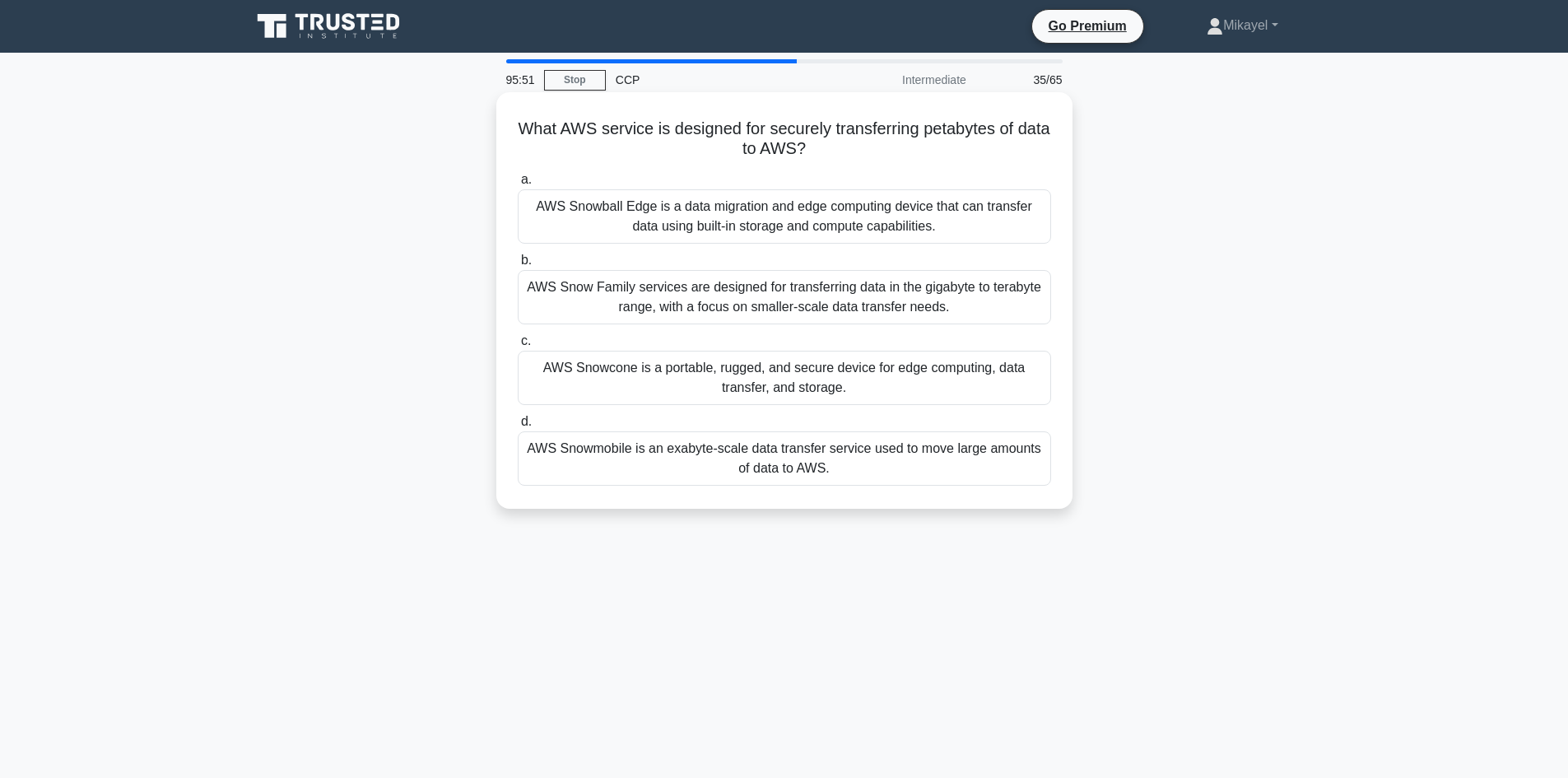
click at [634, 448] on div "AWS Snowmobile is an exabyte-scale data transfer service used to move large amo…" at bounding box center [784, 458] width 533 height 54
click at [518, 428] on input "d. AWS Snowmobile is an exabyte-scale data transfer service used to move large …" at bounding box center [518, 422] width 0 height 10
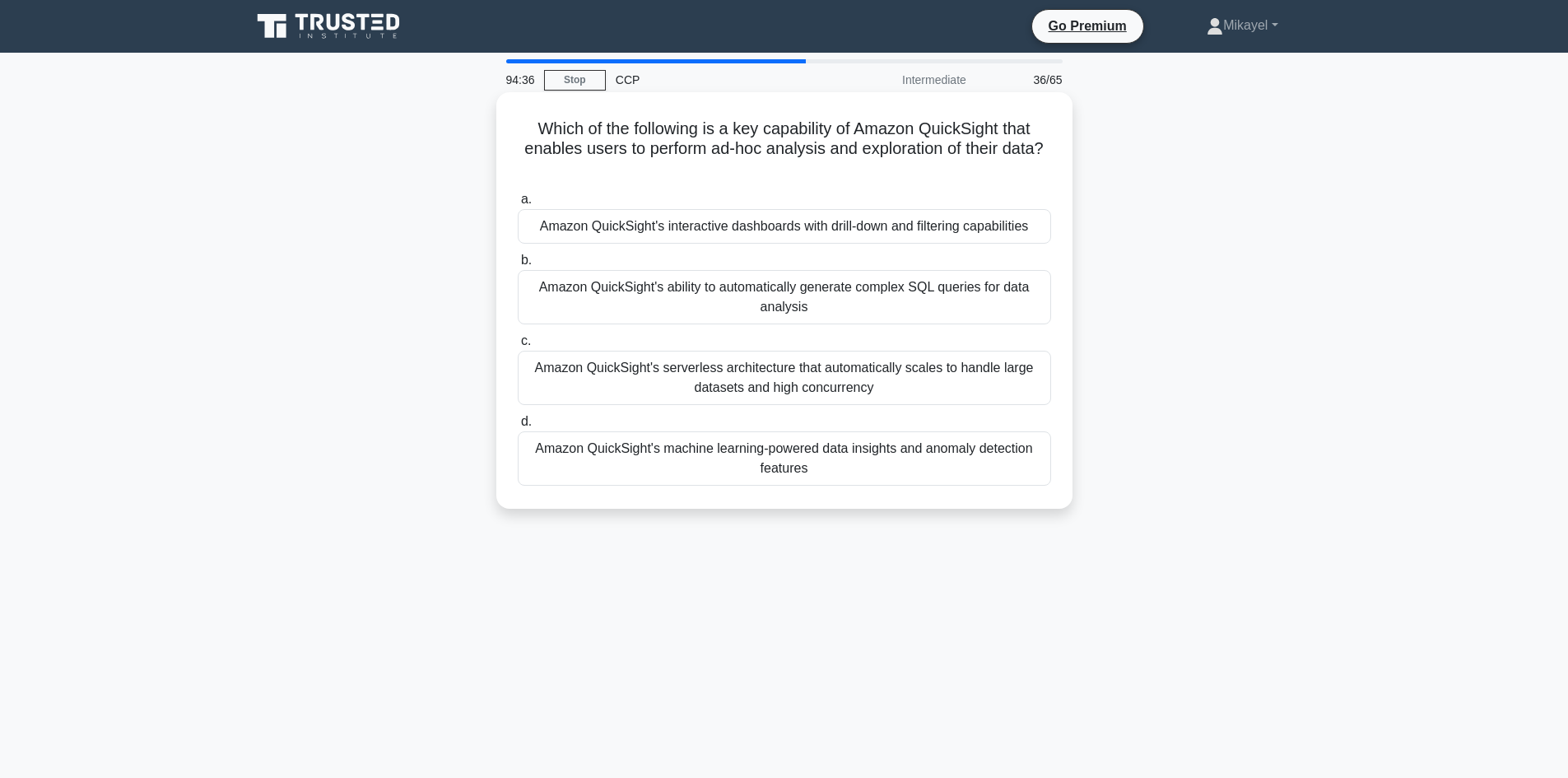
click at [663, 458] on div "Amazon QuickSight's machine learning-powered data insights and anomaly detectio…" at bounding box center [784, 458] width 533 height 54
click at [518, 428] on input "d. Amazon QuickSight's machine learning-powered data insights and anomaly detec…" at bounding box center [518, 422] width 0 height 10
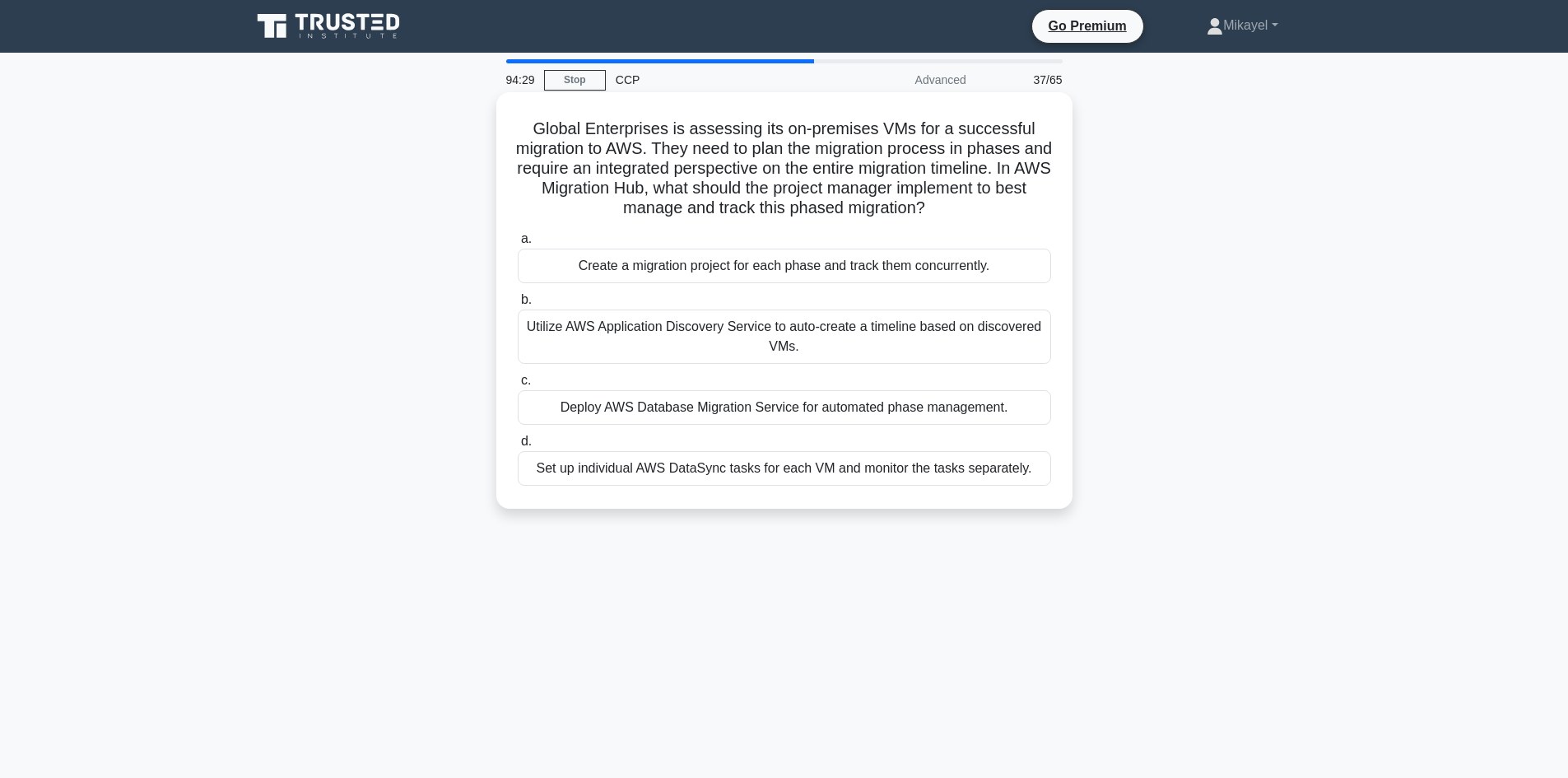
click at [747, 271] on div "Create a migration project for each phase and track them concurrently." at bounding box center [784, 266] width 533 height 34
click at [518, 244] on input "a. Create a migration project for each phase and track them concurrently." at bounding box center [518, 239] width 0 height 10
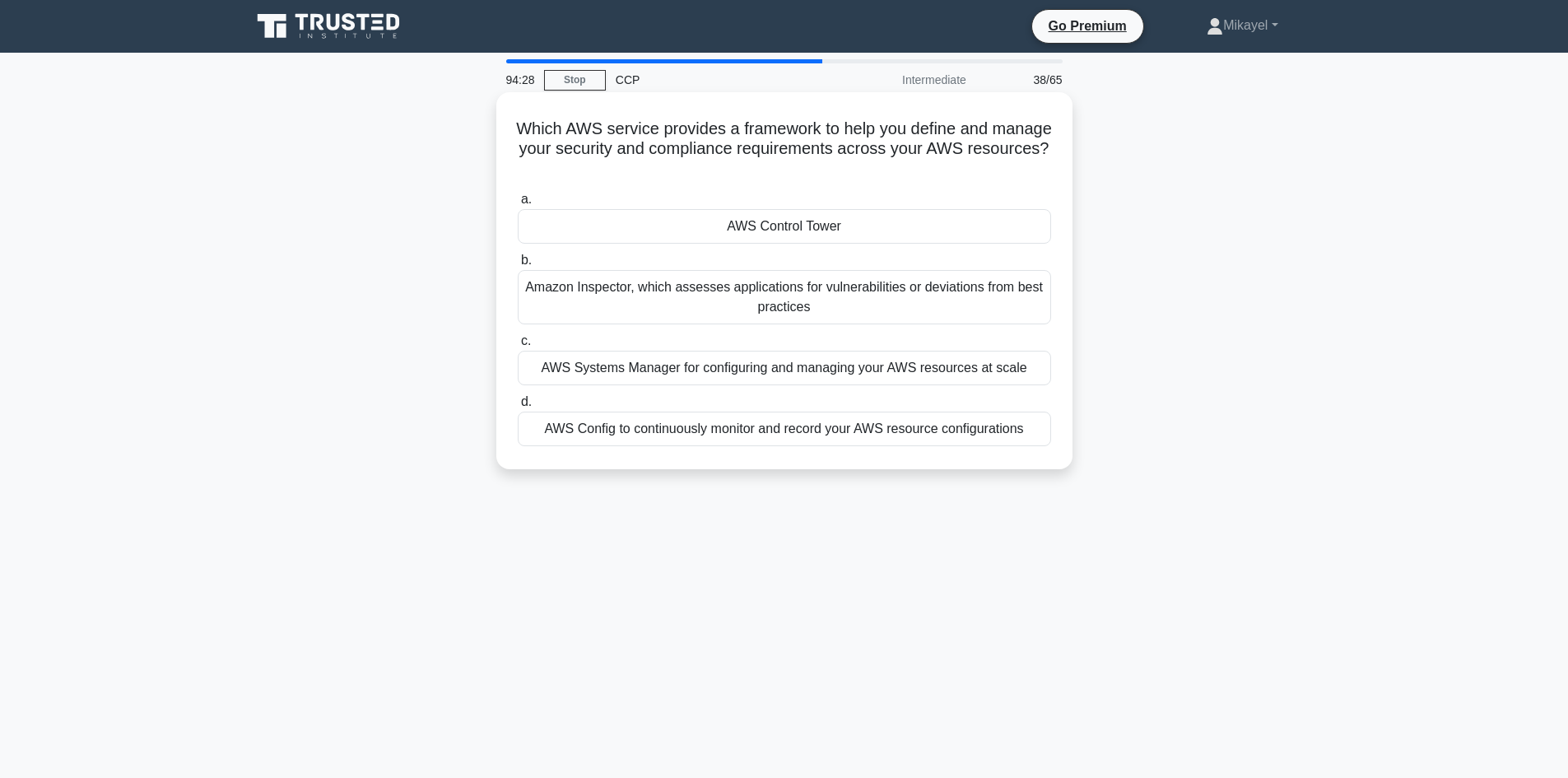
click at [757, 232] on div "AWS Control Tower" at bounding box center [784, 226] width 533 height 34
click at [518, 205] on input "a. AWS Control Tower" at bounding box center [518, 200] width 0 height 10
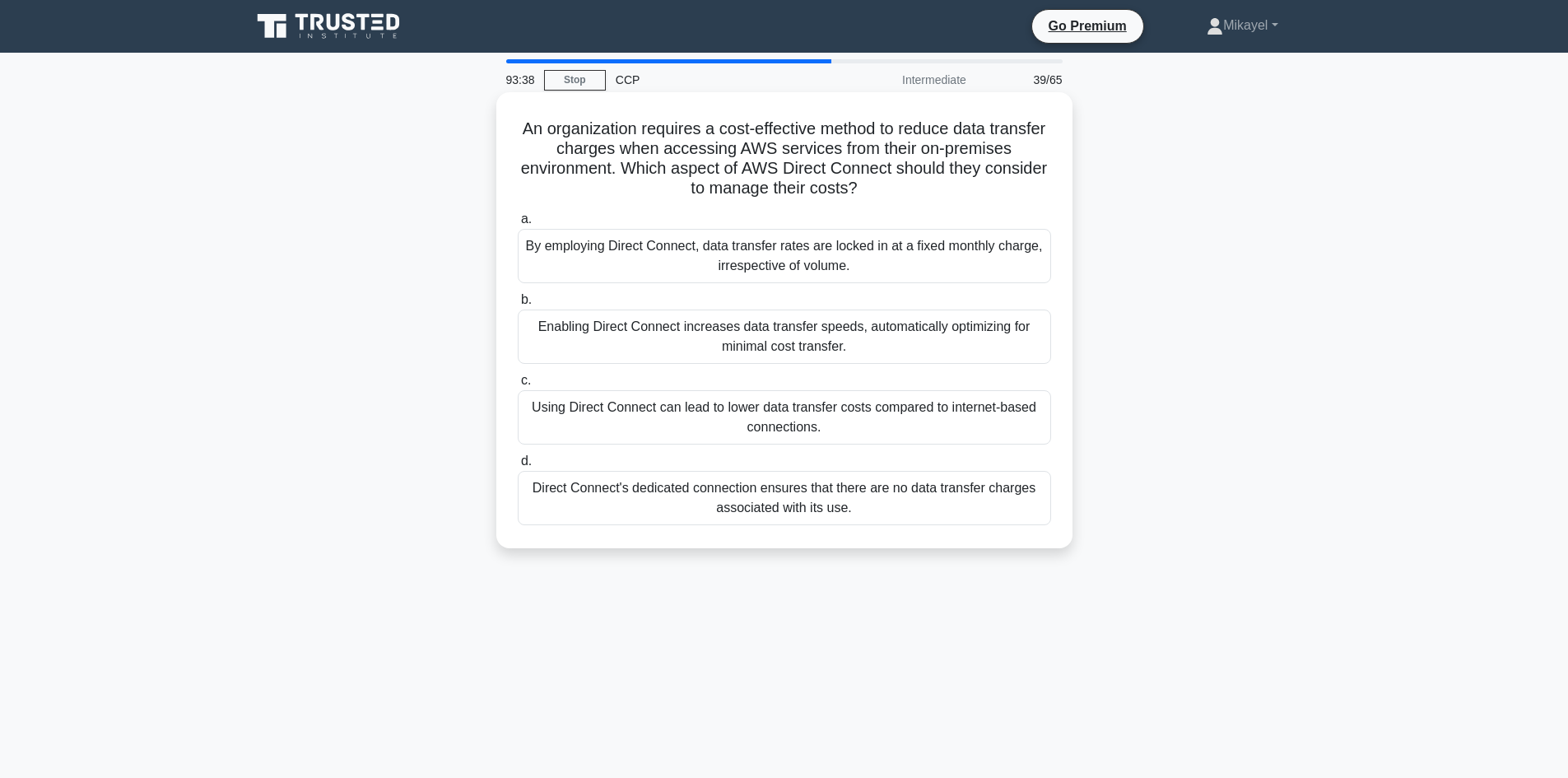
click at [619, 345] on div "Enabling Direct Connect increases data transfer speeds, automatically optimizin…" at bounding box center [784, 336] width 533 height 54
click at [518, 305] on input "b. Enabling Direct Connect increases data transfer speeds, automatically optimi…" at bounding box center [518, 300] width 0 height 10
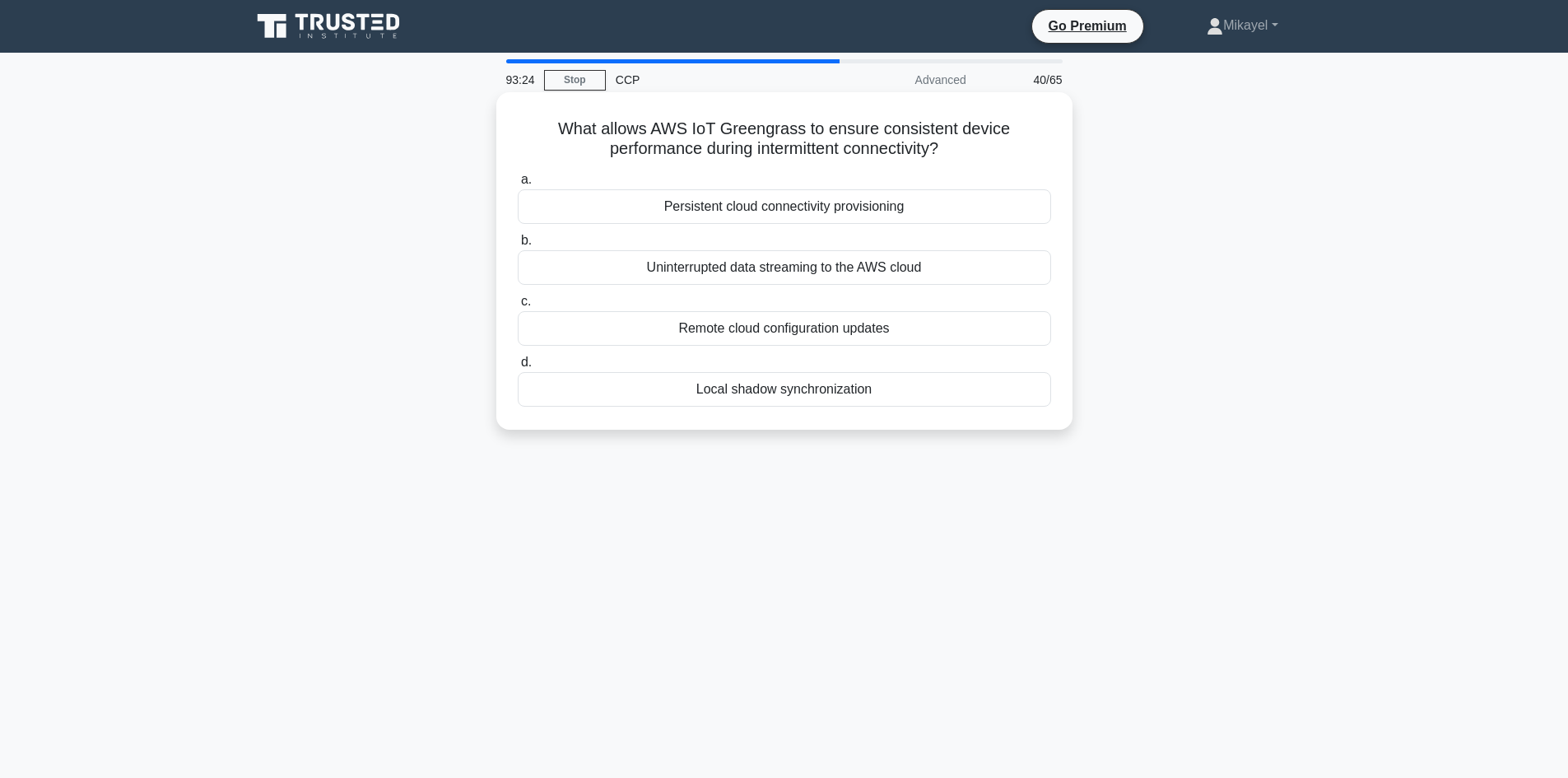
click at [840, 380] on div "Local shadow synchronization" at bounding box center [784, 389] width 533 height 34
click at [518, 368] on input "d. Local shadow synchronization" at bounding box center [518, 362] width 0 height 10
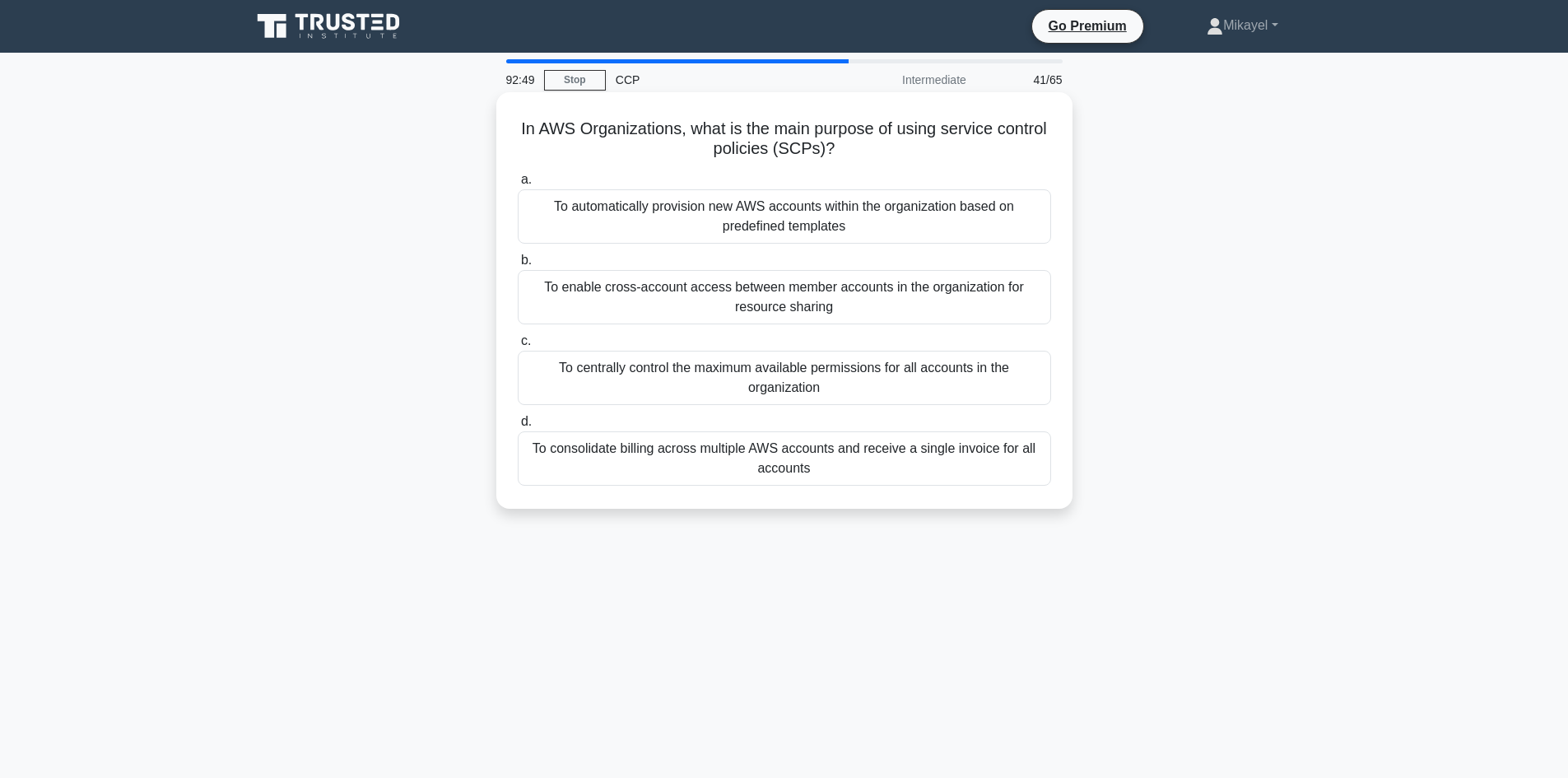
click at [770, 374] on div "To centrally control the maximum available permissions for all accounts in the …" at bounding box center [784, 377] width 533 height 54
click at [518, 346] on input "c. To centrally control the maximum available permissions for all accounts in t…" at bounding box center [518, 341] width 0 height 10
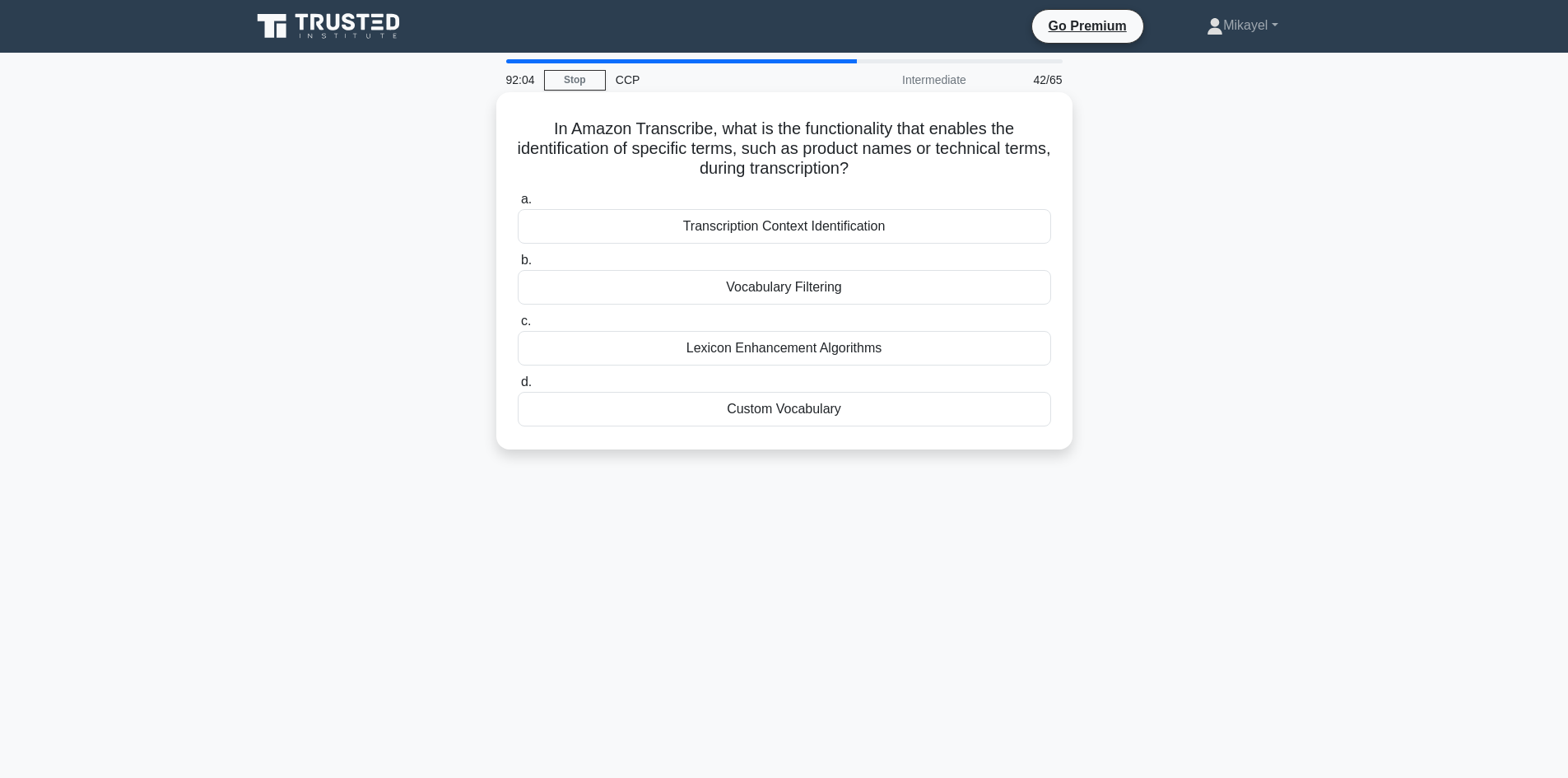
click at [739, 219] on div "Transcription Context Identification" at bounding box center [784, 226] width 533 height 34
click at [518, 205] on input "a. Transcription Context Identification" at bounding box center [518, 200] width 0 height 10
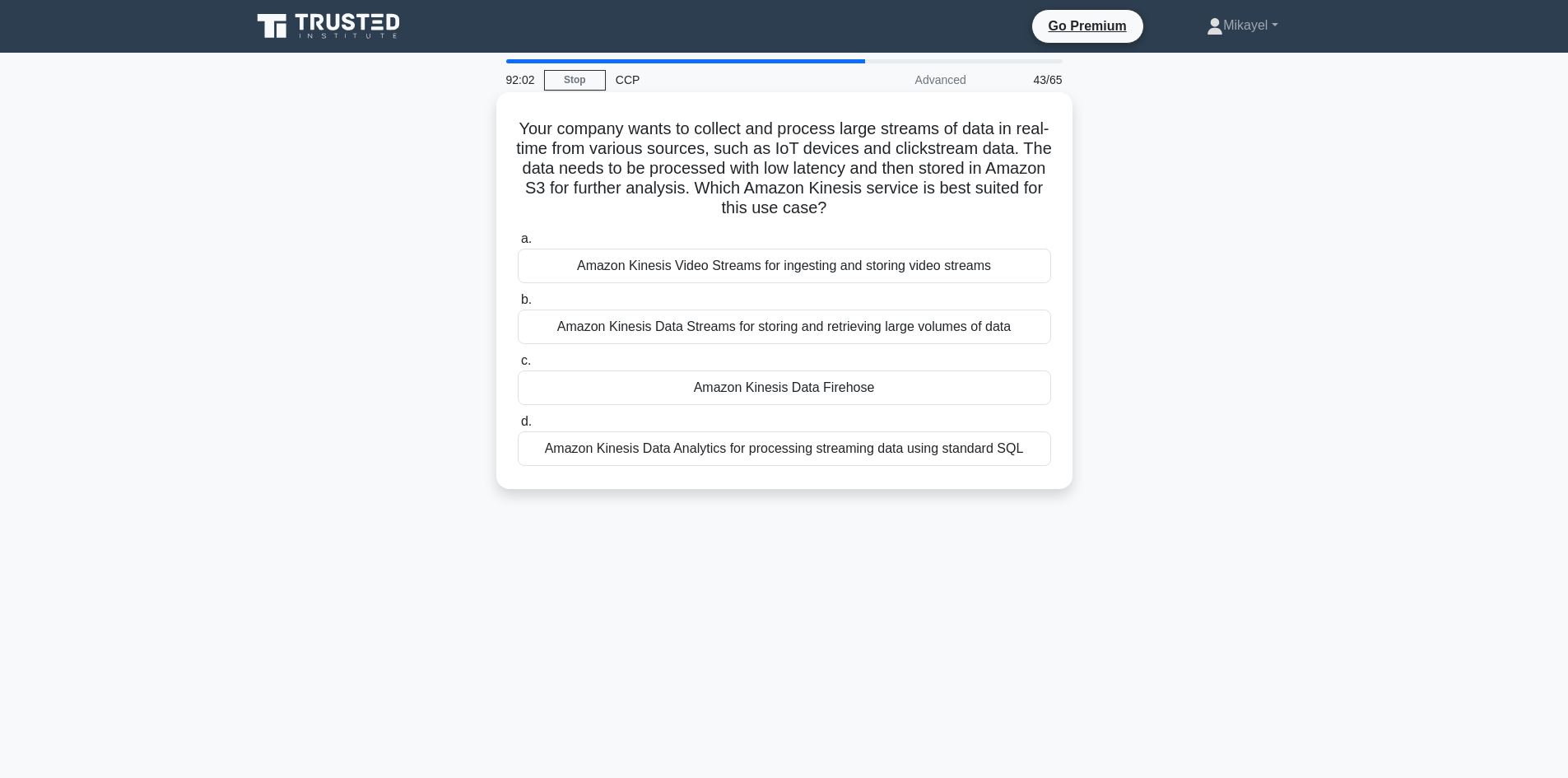
click at [791, 389] on div "Amazon Kinesis Data Firehose" at bounding box center [784, 387] width 533 height 34
click at [518, 366] on input "c. Amazon Kinesis Data Firehose" at bounding box center [518, 361] width 0 height 10
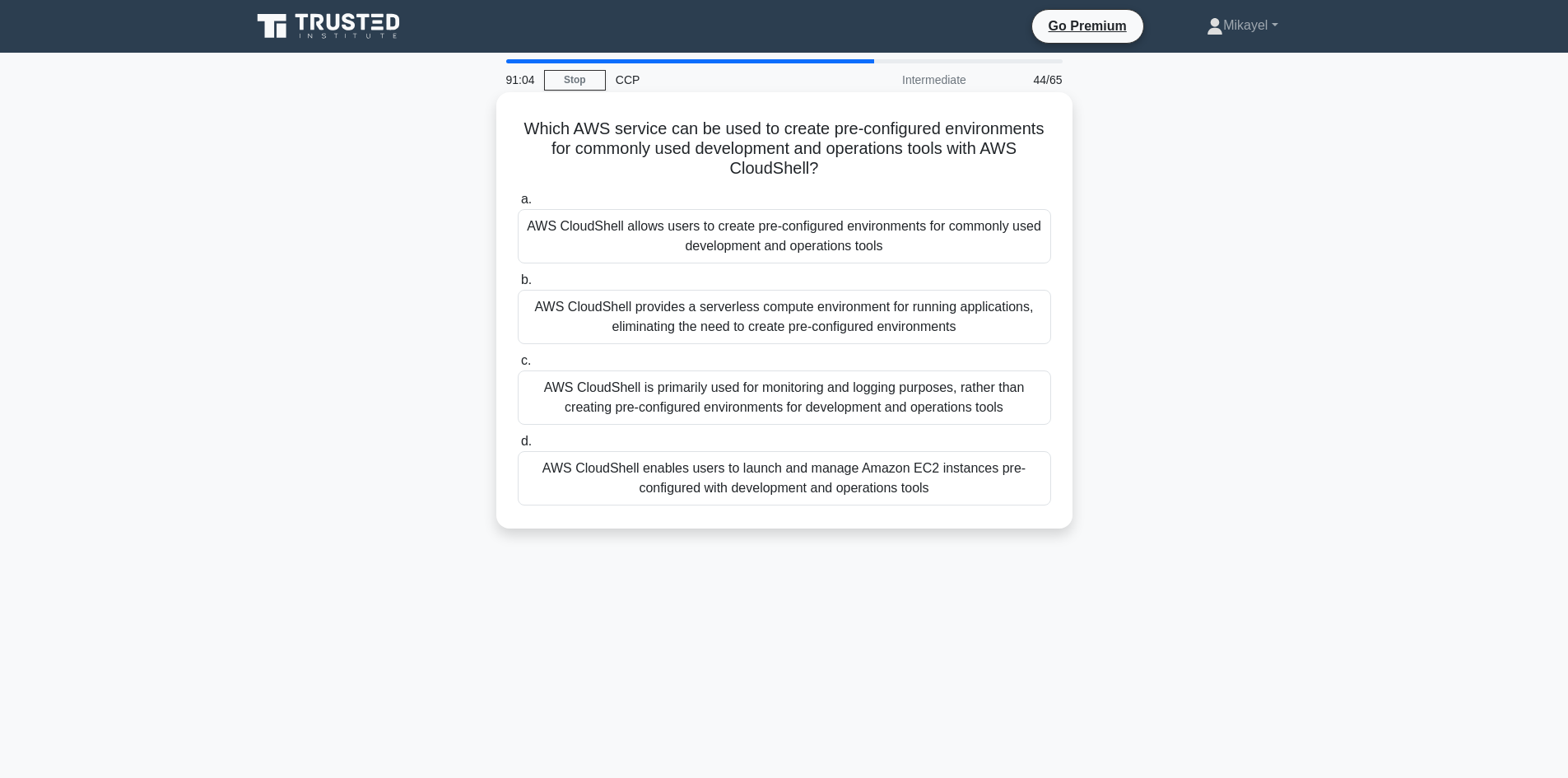
click at [658, 240] on div "AWS CloudShell allows users to create pre-configured environments for commonly …" at bounding box center [784, 236] width 533 height 54
click at [518, 205] on input "a. AWS CloudShell allows users to create pre-configured environments for common…" at bounding box center [518, 200] width 0 height 10
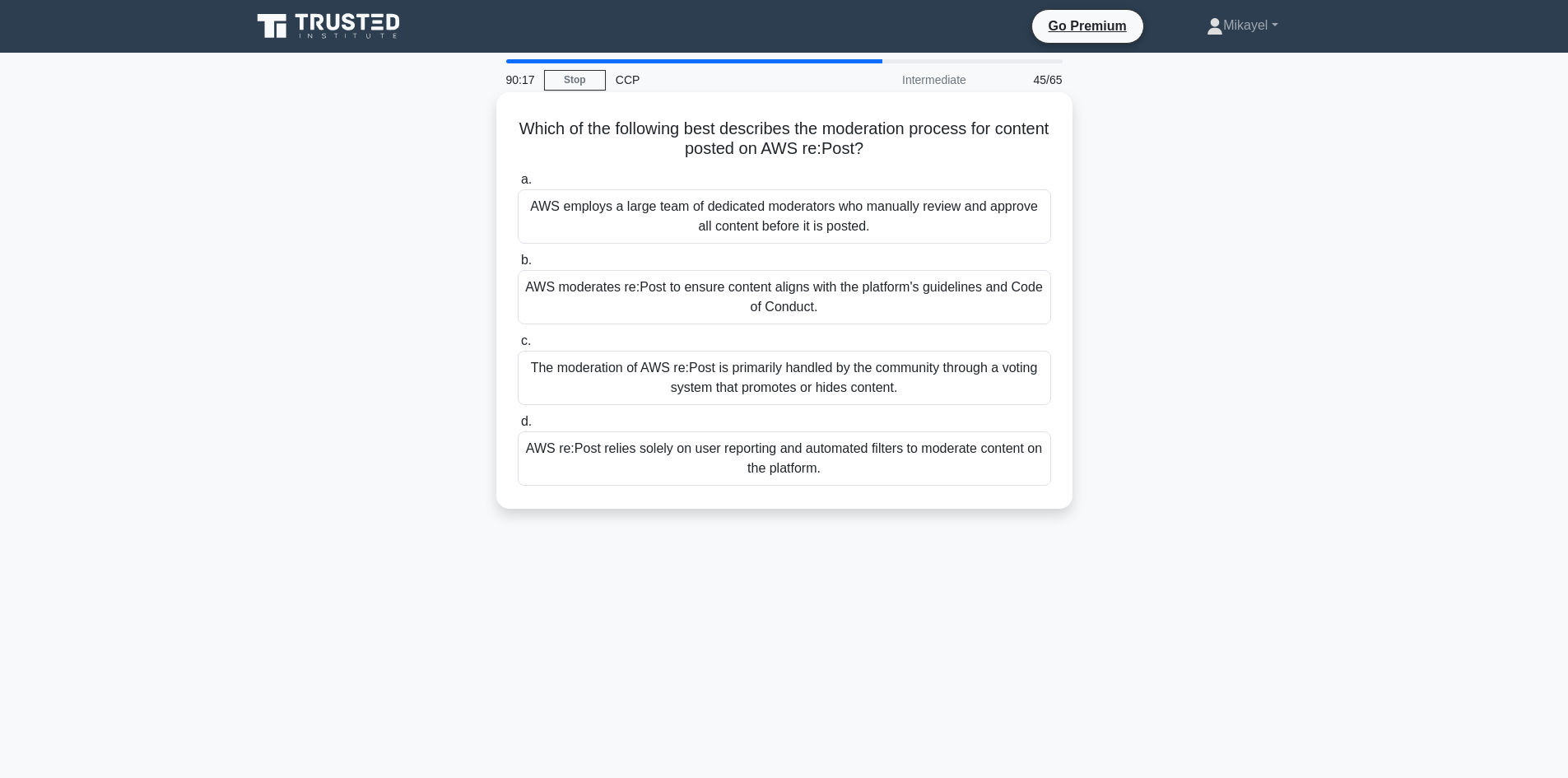
click at [711, 452] on div "AWS re:Post relies solely on user reporting and automated filters to moderate c…" at bounding box center [784, 458] width 533 height 54
click at [518, 428] on input "d. AWS re:Post relies solely on user reporting and automated filters to moderat…" at bounding box center [518, 422] width 0 height 10
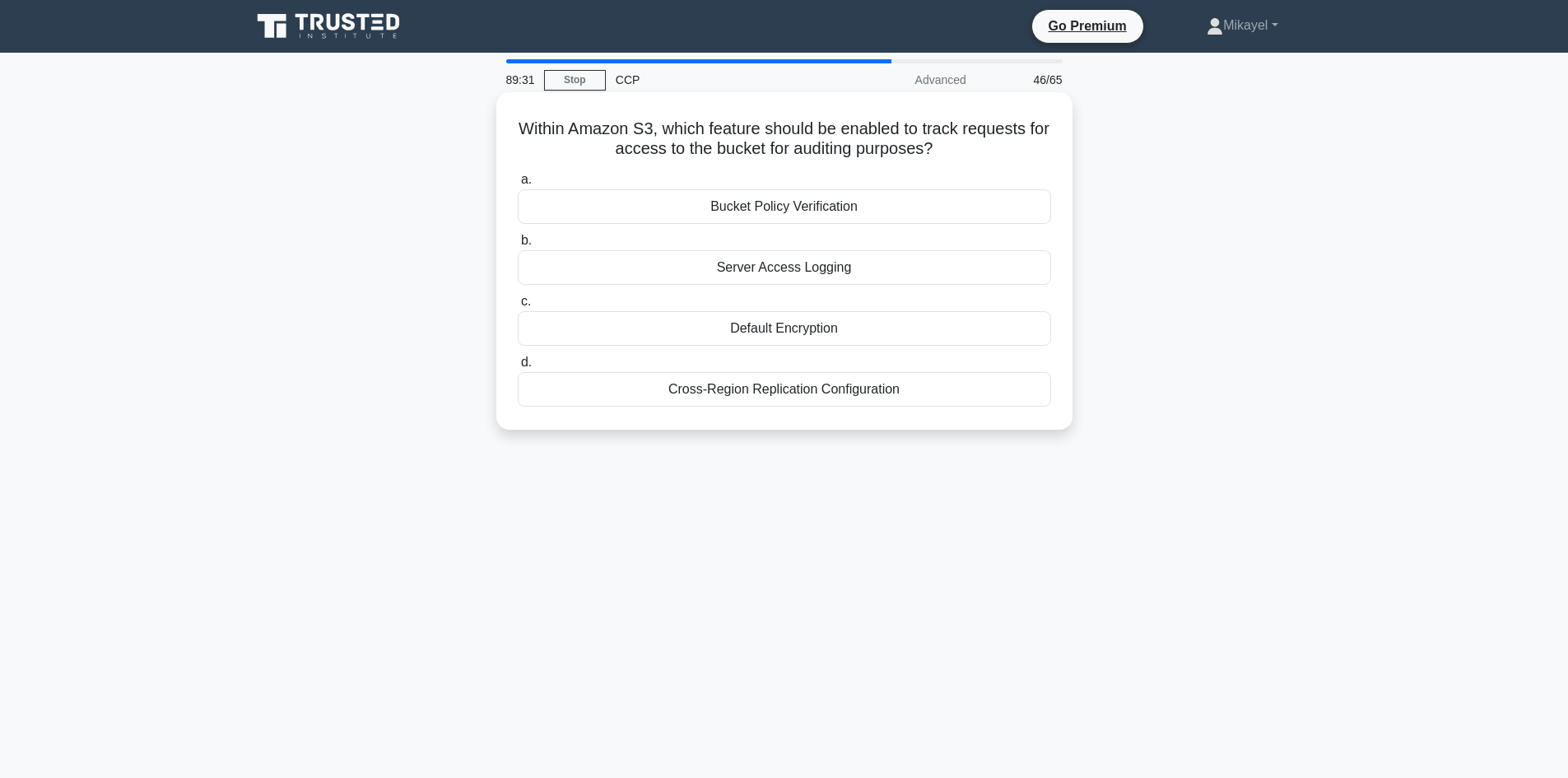
click at [775, 213] on div "Bucket Policy Verification" at bounding box center [784, 206] width 533 height 34
click at [518, 185] on input "a. Bucket Policy Verification" at bounding box center [518, 180] width 0 height 10
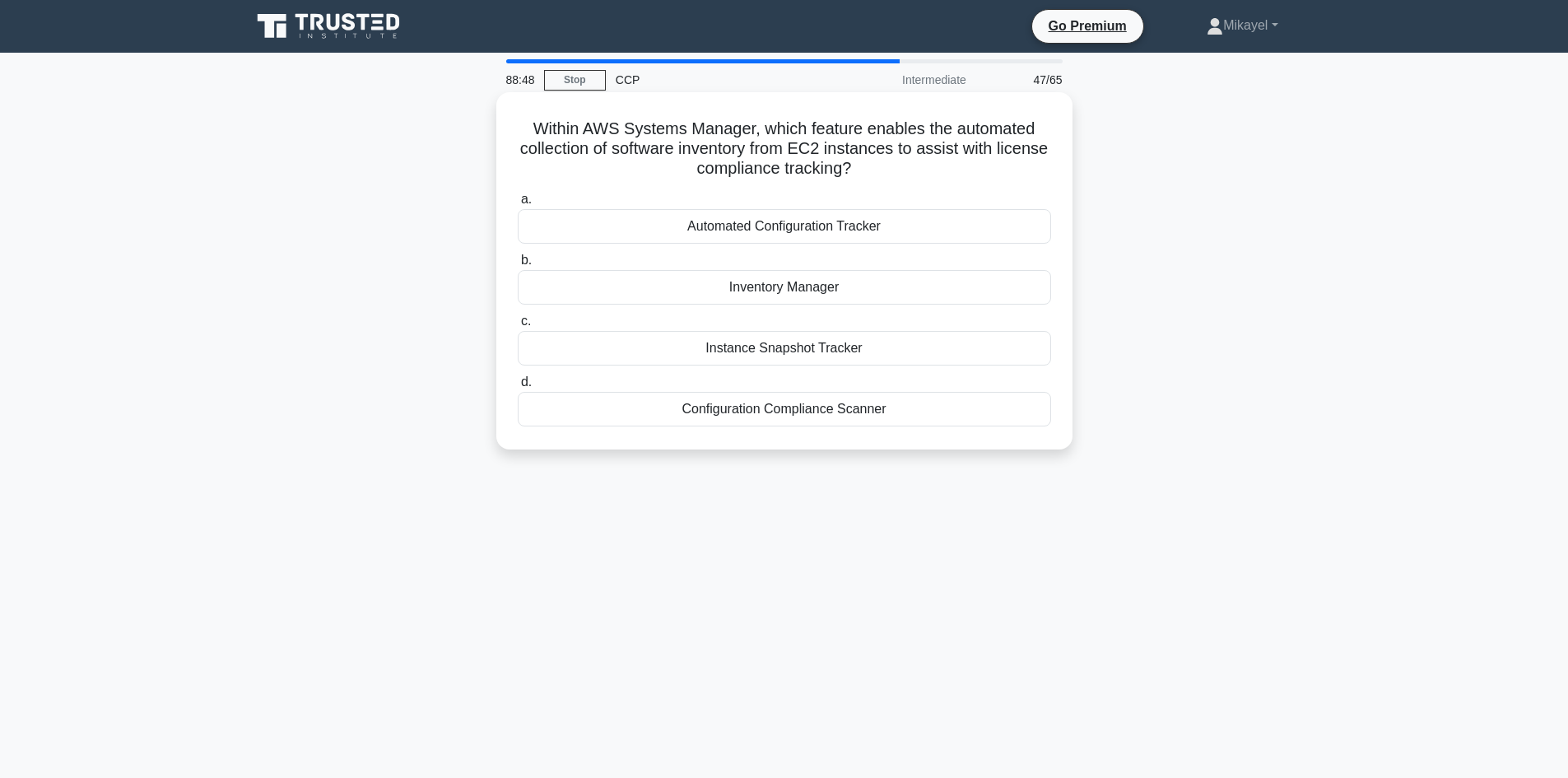
click at [673, 404] on div "Configuration Compliance Scanner" at bounding box center [784, 409] width 533 height 34
click at [518, 387] on input "d. Configuration Compliance Scanner" at bounding box center [518, 382] width 0 height 10
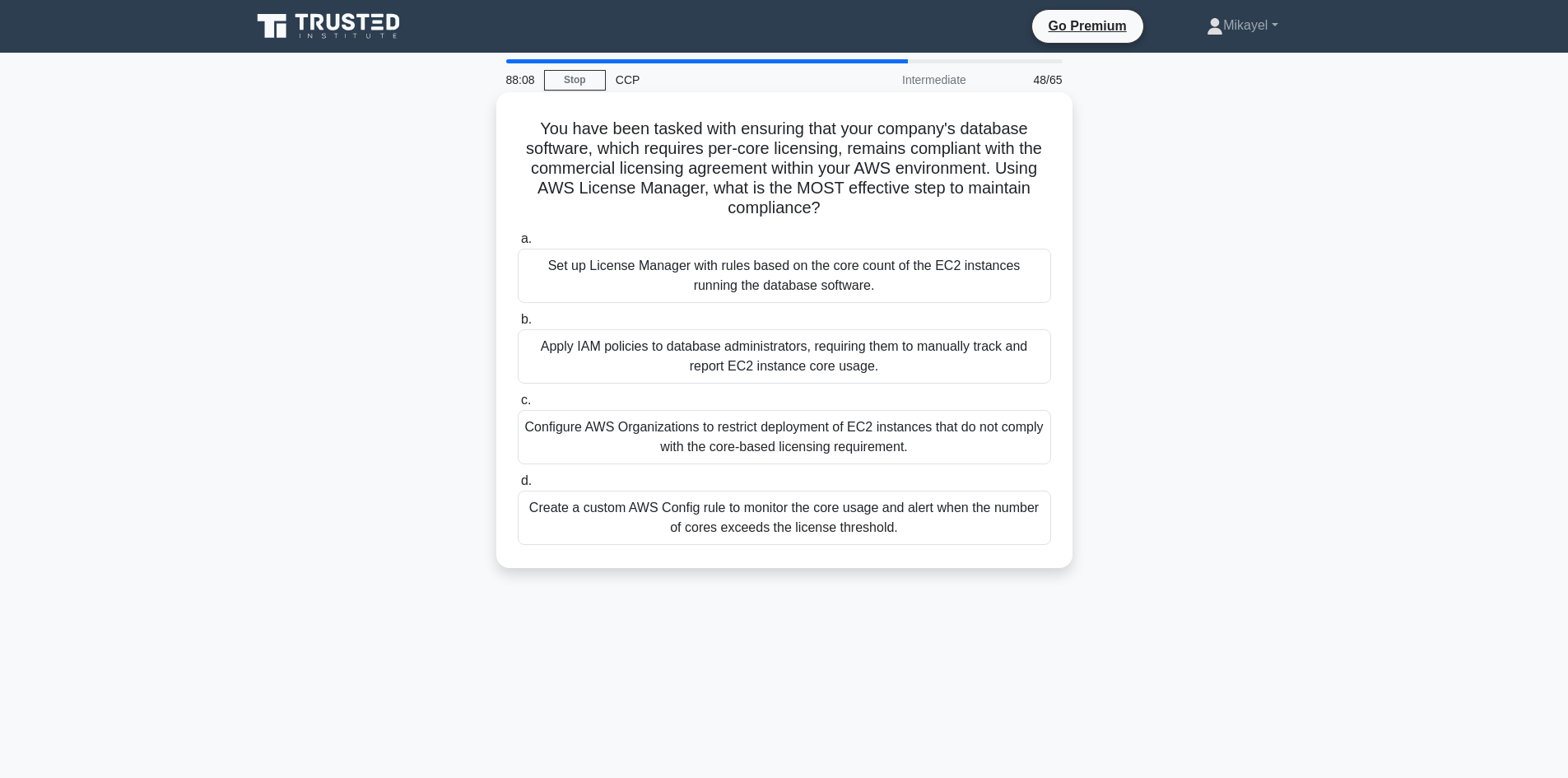
click at [697, 282] on div "Set up License Manager with rules based on the core count of the EC2 instances …" at bounding box center [784, 275] width 533 height 54
click at [518, 244] on input "a. Set up License Manager with rules based on the core count of the EC2 instanc…" at bounding box center [518, 239] width 0 height 10
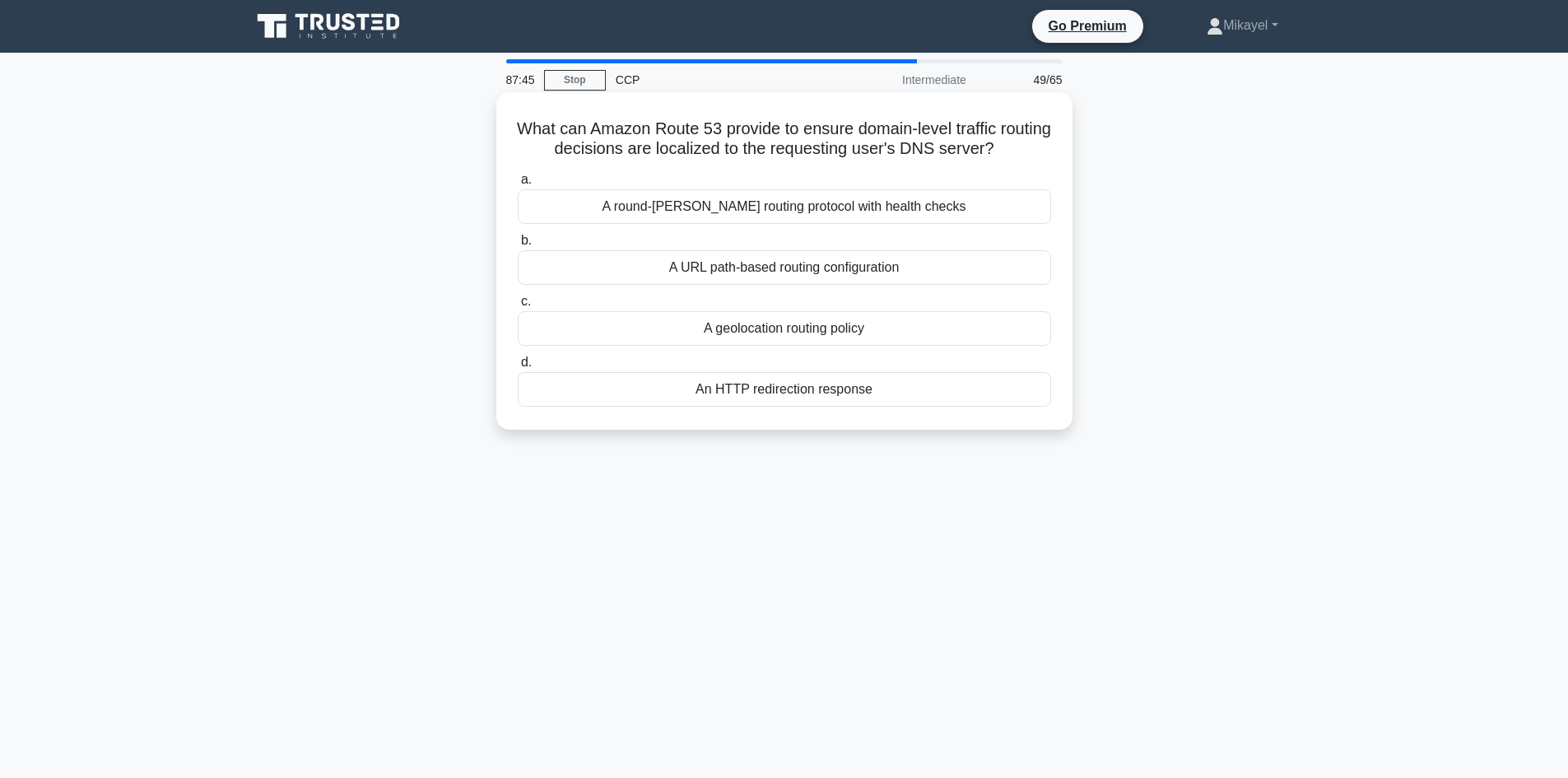
click at [801, 336] on div "A geolocation routing policy" at bounding box center [784, 328] width 533 height 34
click at [518, 307] on input "c. A geolocation routing policy" at bounding box center [518, 302] width 0 height 10
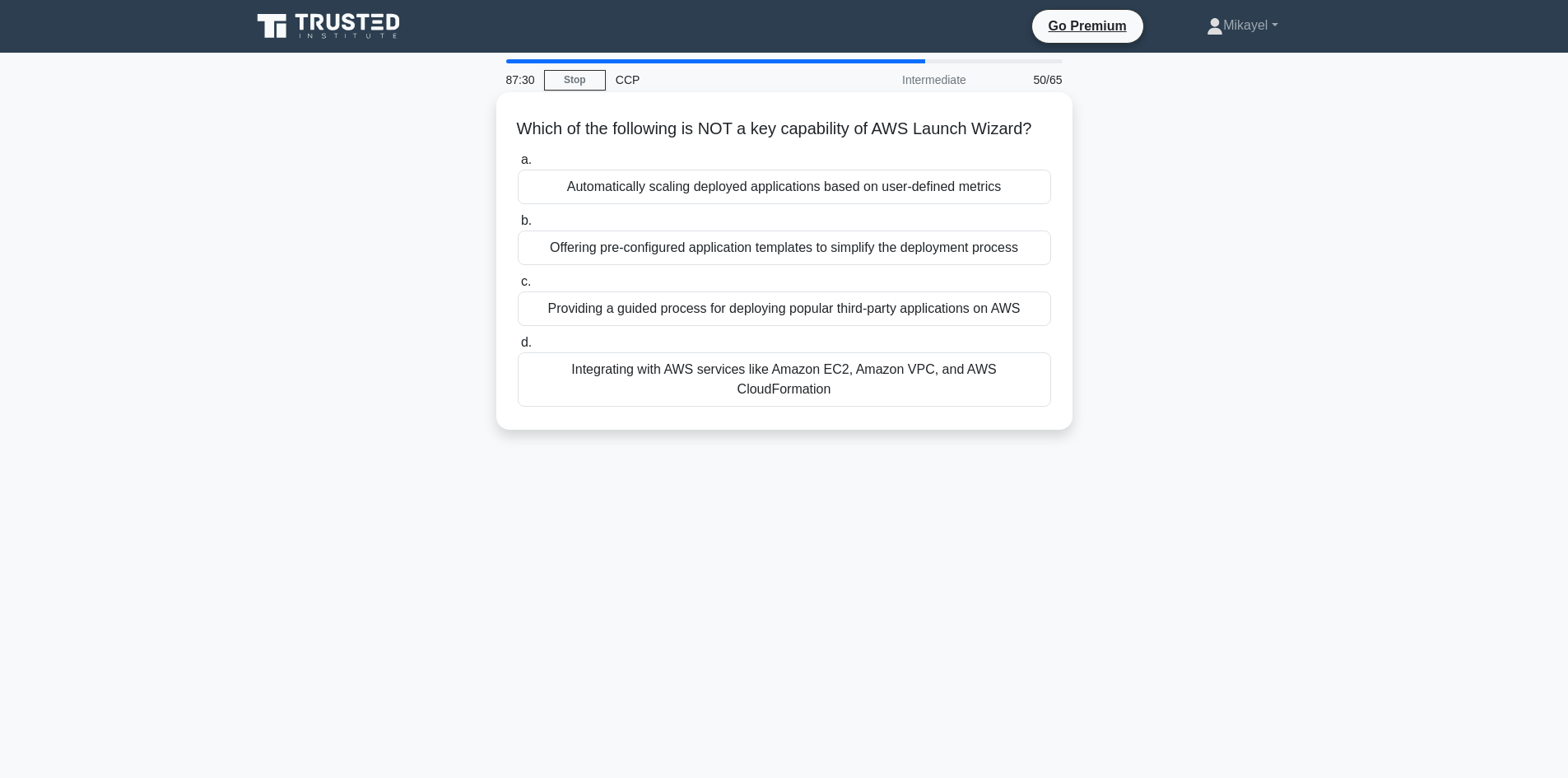
click at [812, 403] on div "Integrating with AWS services like Amazon EC2, Amazon VPC, and AWS CloudFormati…" at bounding box center [784, 379] width 533 height 54
click at [518, 348] on input "d. Integrating with AWS services like Amazon EC2, Amazon VPC, and AWS CloudForm…" at bounding box center [518, 343] width 0 height 10
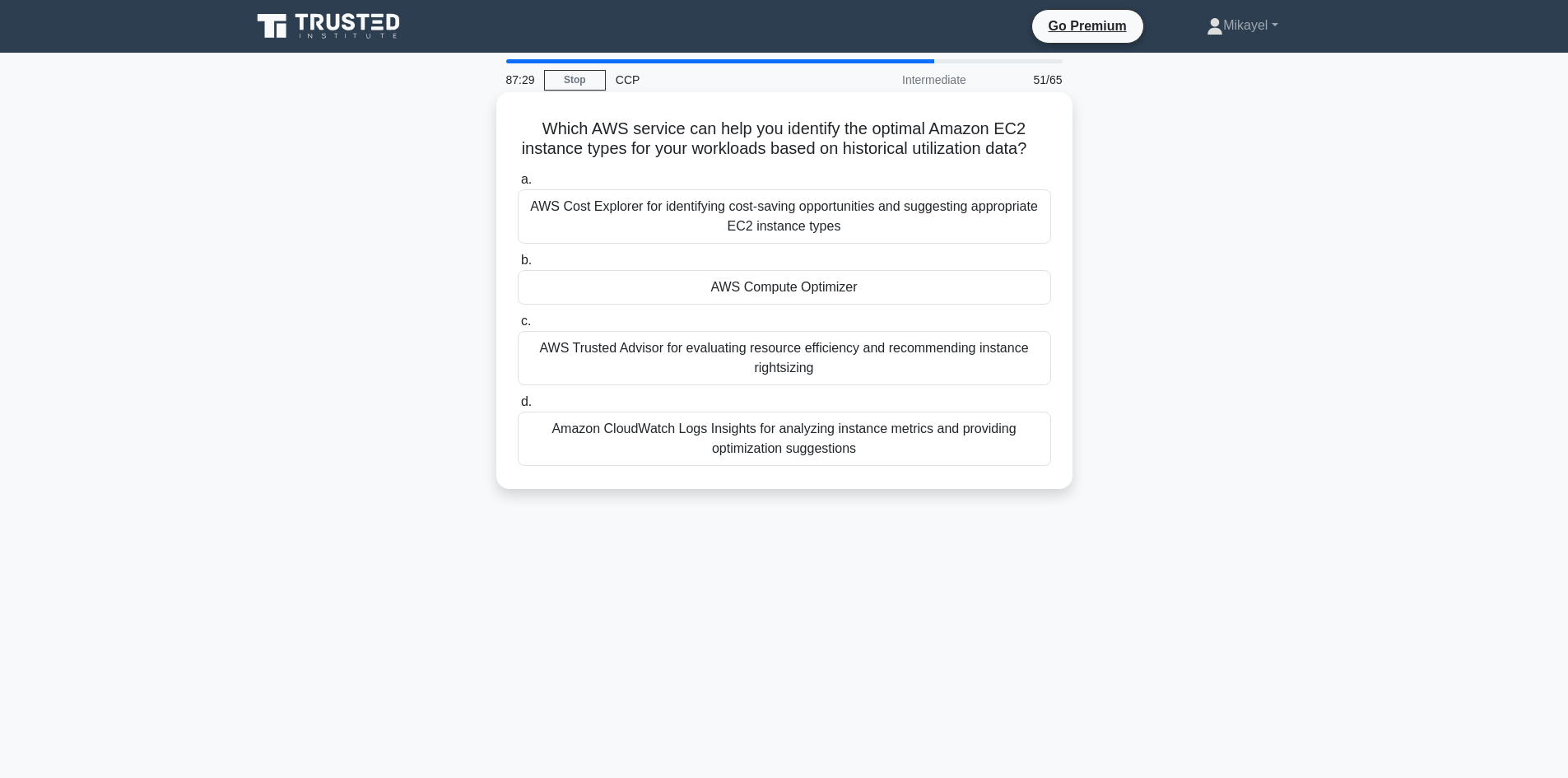
click at [771, 285] on div "AWS Compute Optimizer" at bounding box center [784, 287] width 533 height 34
click at [518, 266] on input "b. AWS Compute Optimizer" at bounding box center [518, 260] width 0 height 10
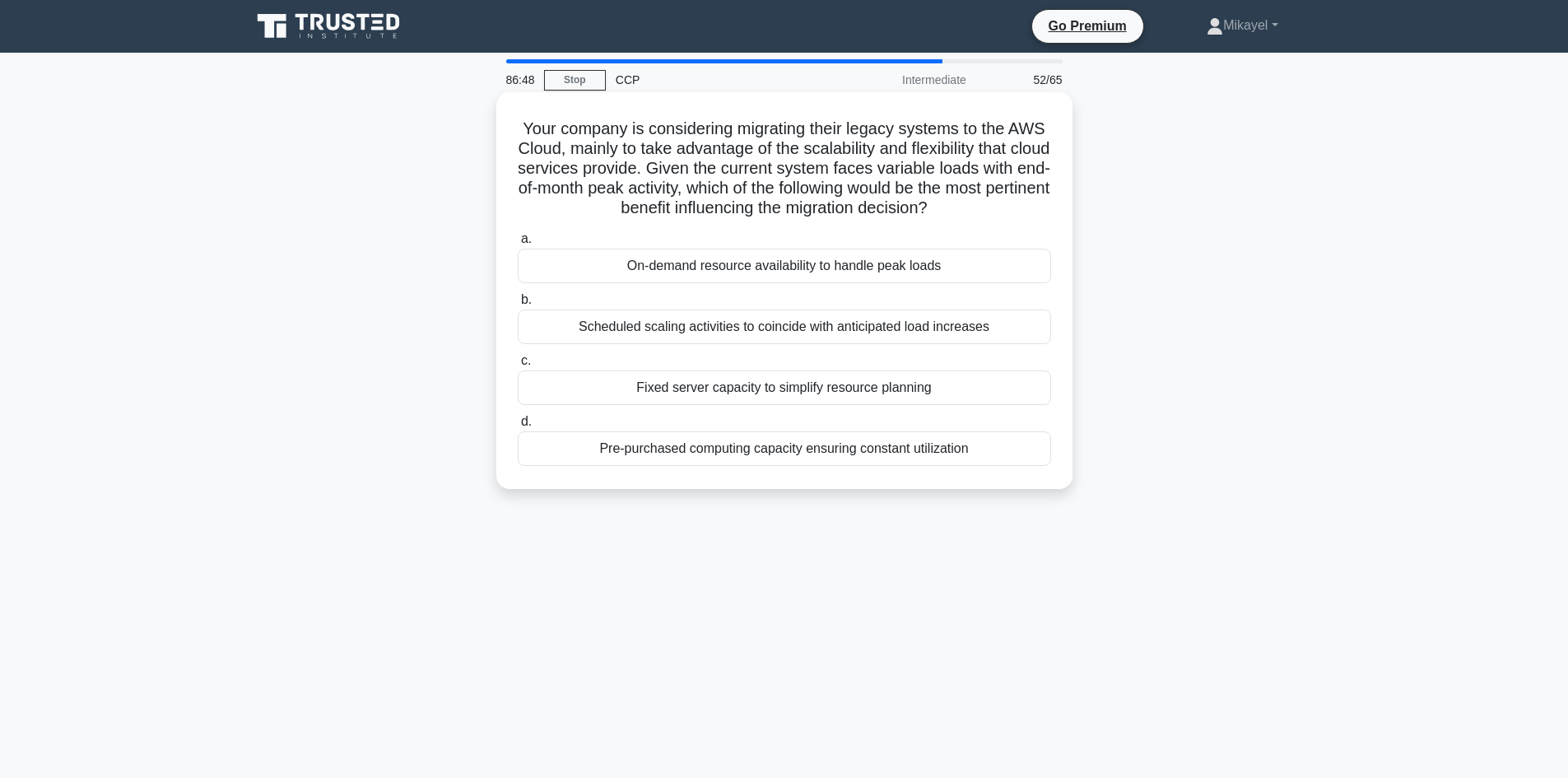
click at [829, 386] on div "Fixed server capacity to simplify resource planning" at bounding box center [784, 387] width 533 height 34
click at [518, 366] on input "c. Fixed server capacity to simplify resource planning" at bounding box center [518, 361] width 0 height 10
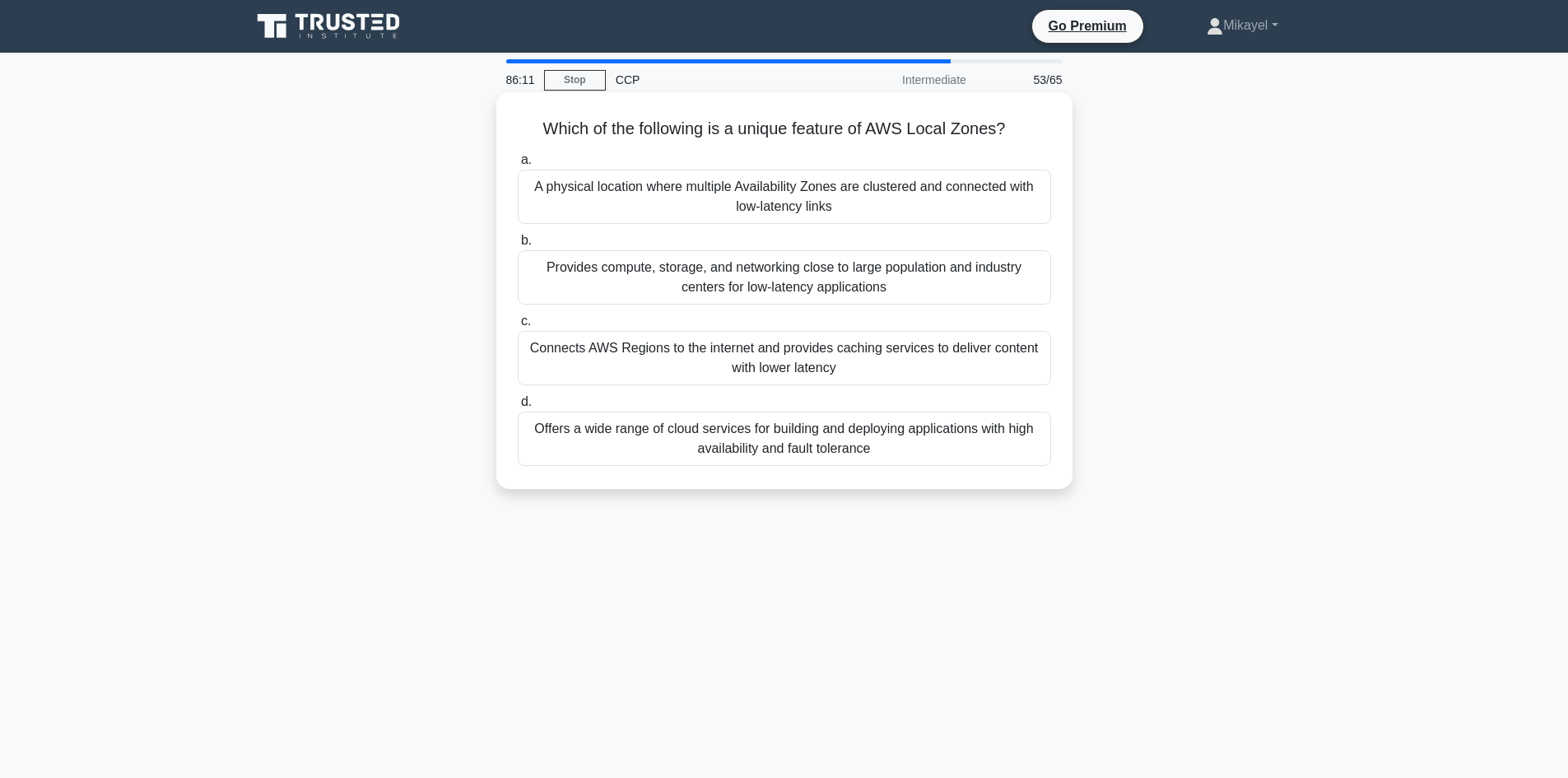
click at [780, 359] on div "Connects AWS Regions to the internet and provides caching services to deliver c…" at bounding box center [784, 357] width 533 height 54
click at [518, 326] on input "c. Connects AWS Regions to the internet and provides caching services to delive…" at bounding box center [518, 321] width 0 height 10
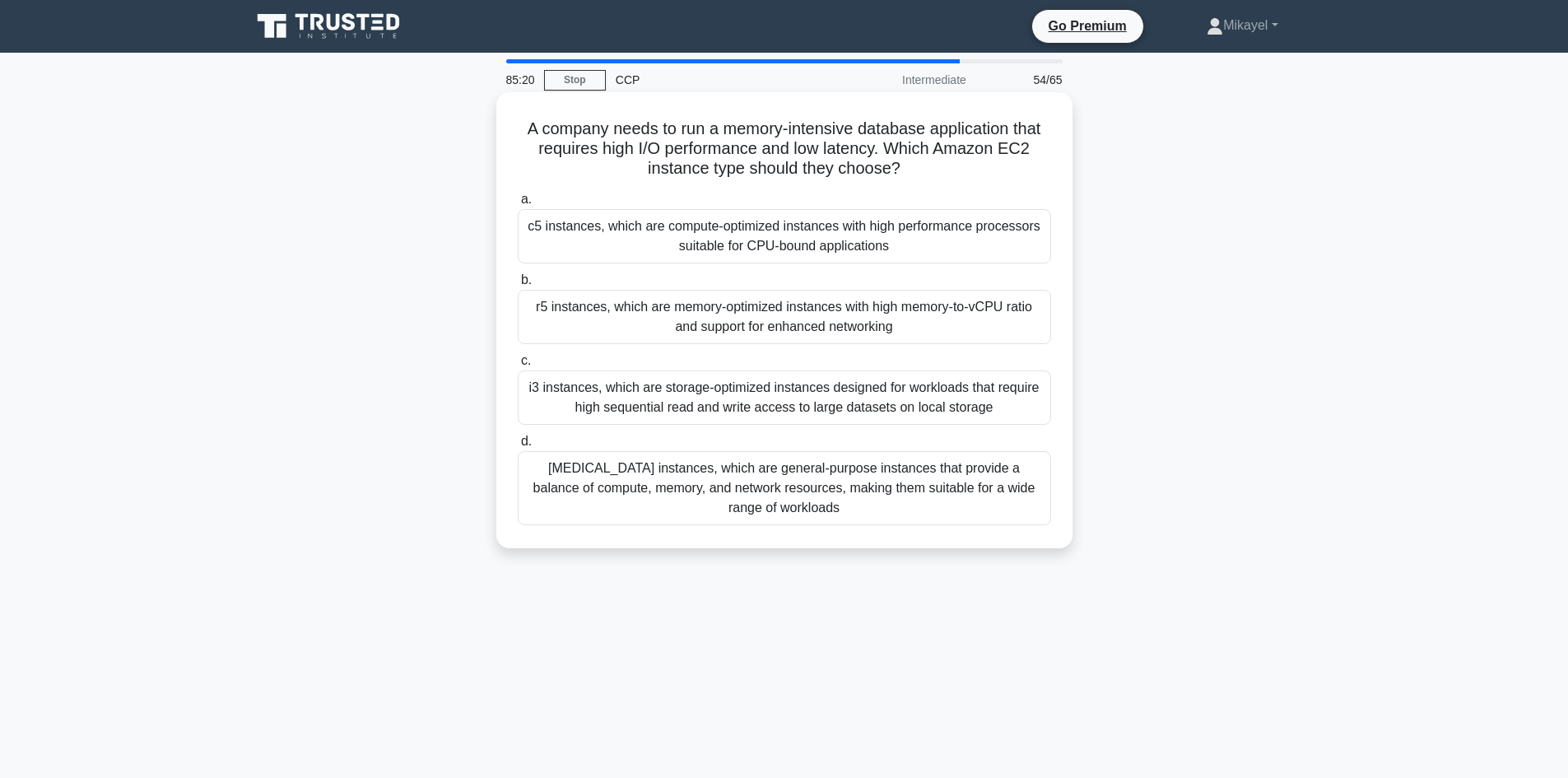
click at [691, 398] on div "i3 instances, which are storage-optimized instances designed for workloads that…" at bounding box center [784, 397] width 533 height 54
click at [518, 366] on input "c. i3 instances, which are storage-optimized instances designed for workloads t…" at bounding box center [518, 361] width 0 height 10
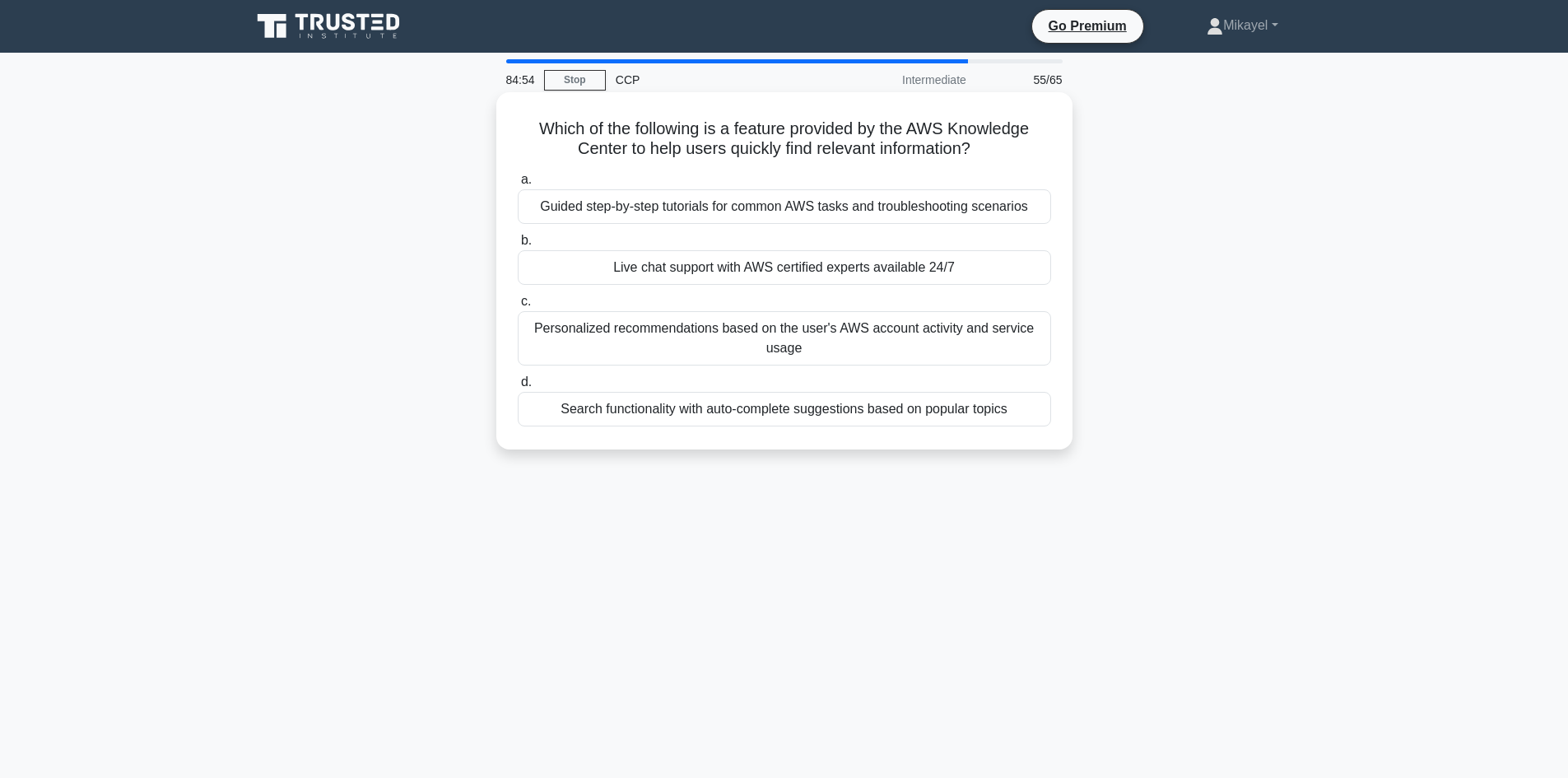
click at [830, 410] on div "Search functionality with auto-complete suggestions based on popular topics" at bounding box center [784, 409] width 533 height 34
click at [518, 387] on input "d. Search functionality with auto-complete suggestions based on popular topics" at bounding box center [518, 382] width 0 height 10
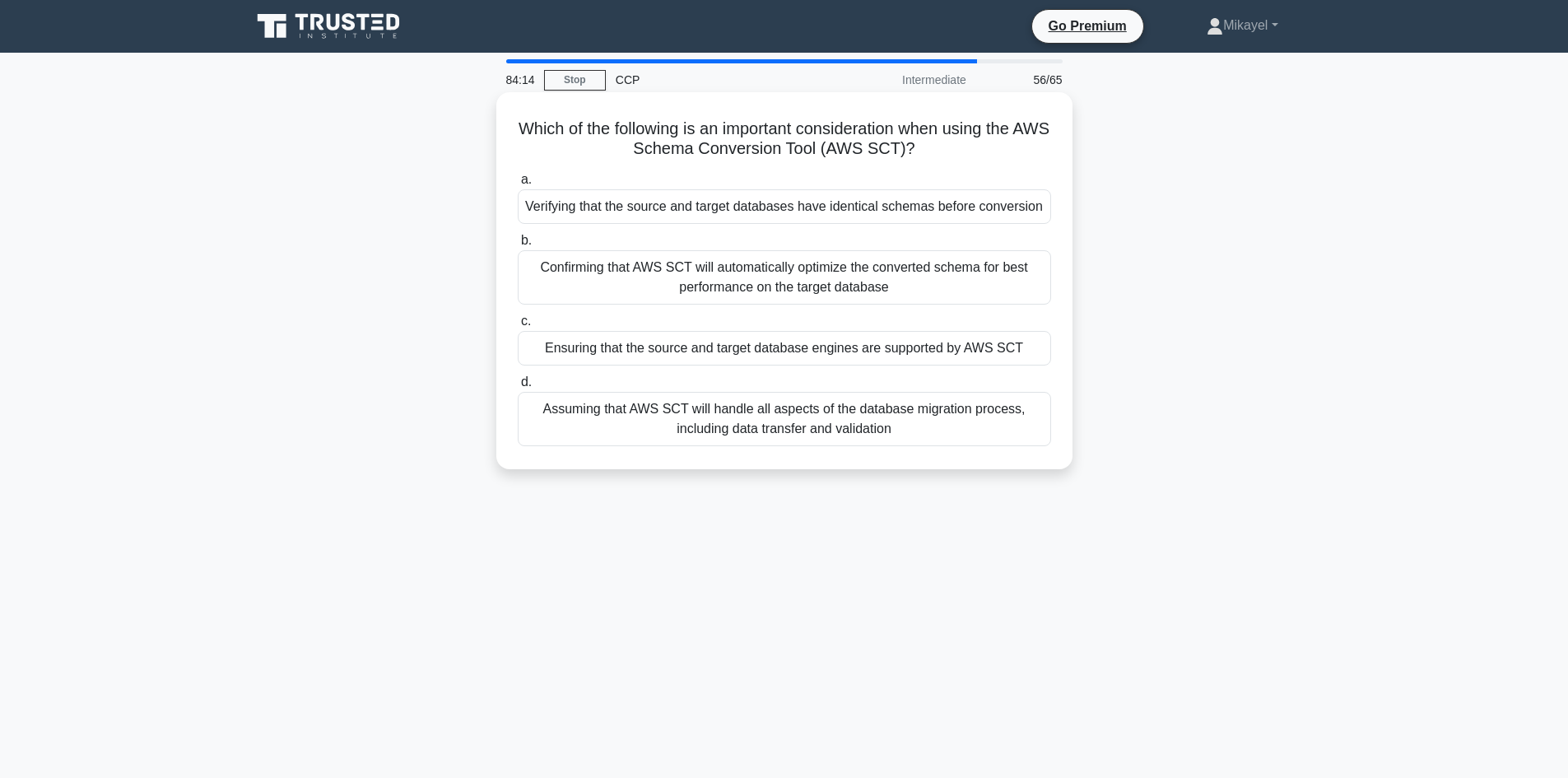
click at [685, 346] on div "Ensuring that the source and target database engines are supported by AWS SCT" at bounding box center [784, 348] width 533 height 34
click at [518, 326] on input "c. Ensuring that the source and target database engines are supported by AWS SCT" at bounding box center [518, 321] width 0 height 10
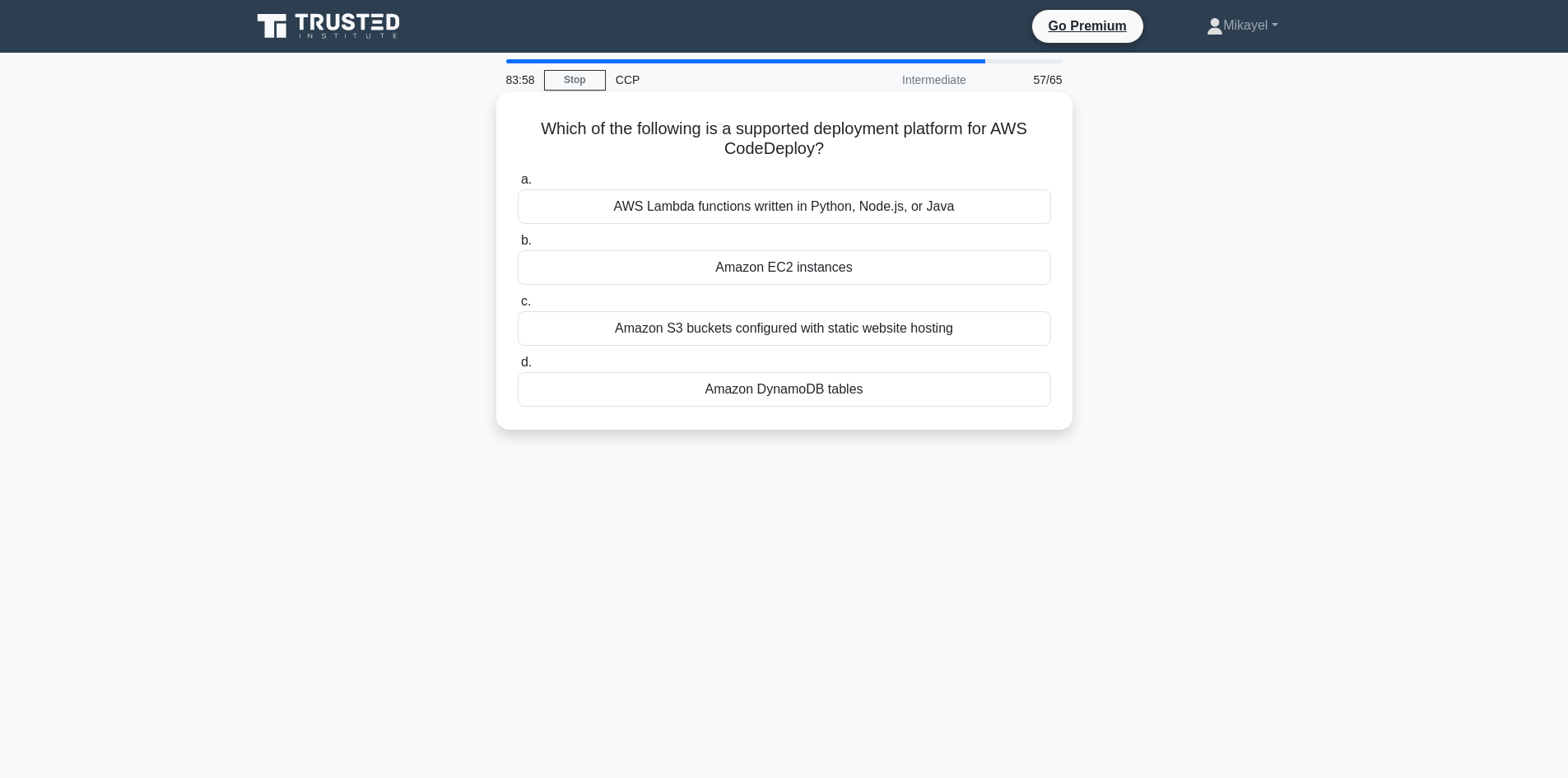
click at [828, 268] on div "Amazon EC2 instances" at bounding box center [784, 267] width 533 height 34
click at [518, 246] on input "b. Amazon EC2 instances" at bounding box center [518, 241] width 0 height 10
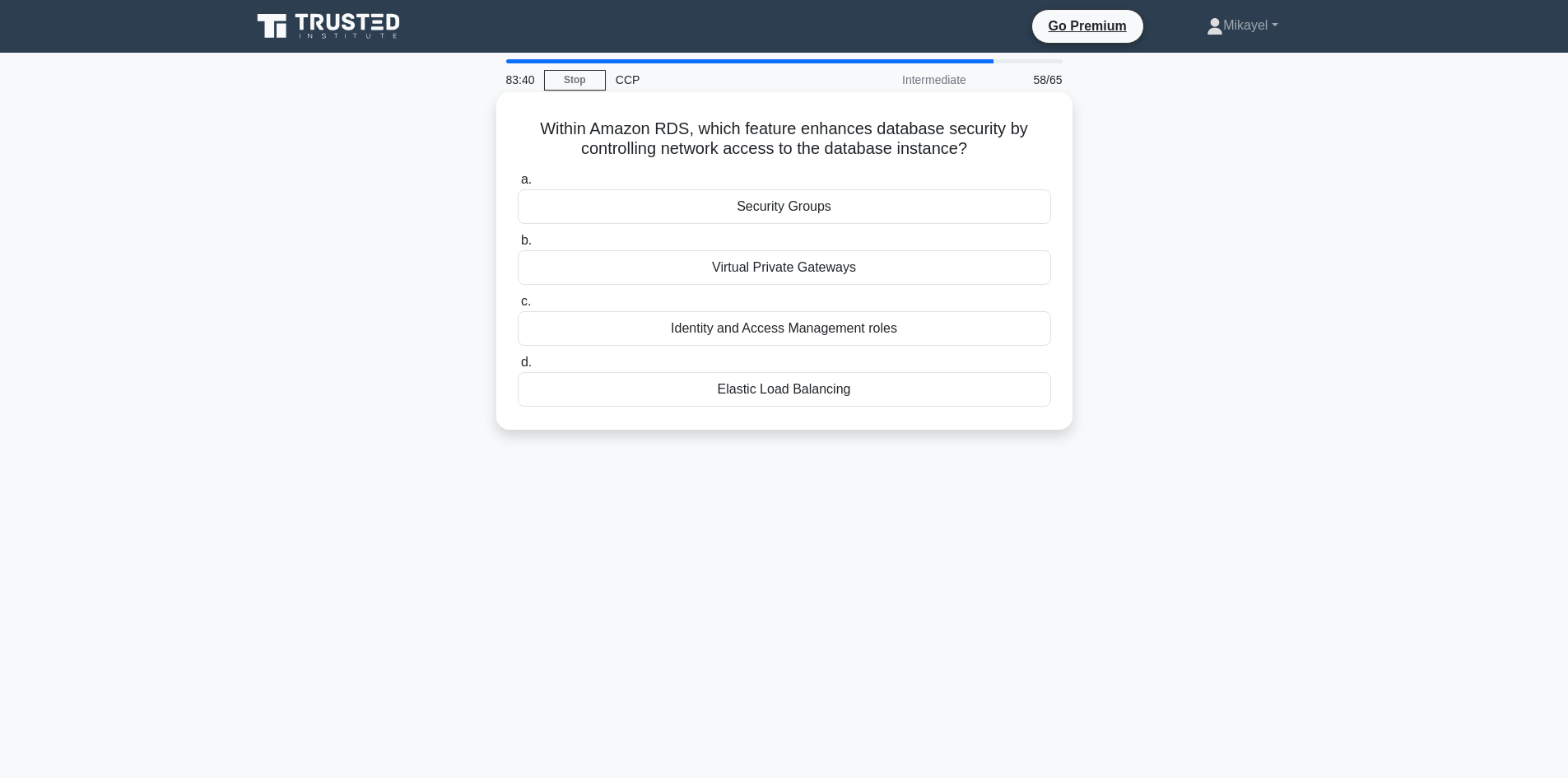
click at [837, 200] on div "Security Groups" at bounding box center [784, 206] width 533 height 34
click at [518, 185] on input "a. Security Groups" at bounding box center [518, 180] width 0 height 10
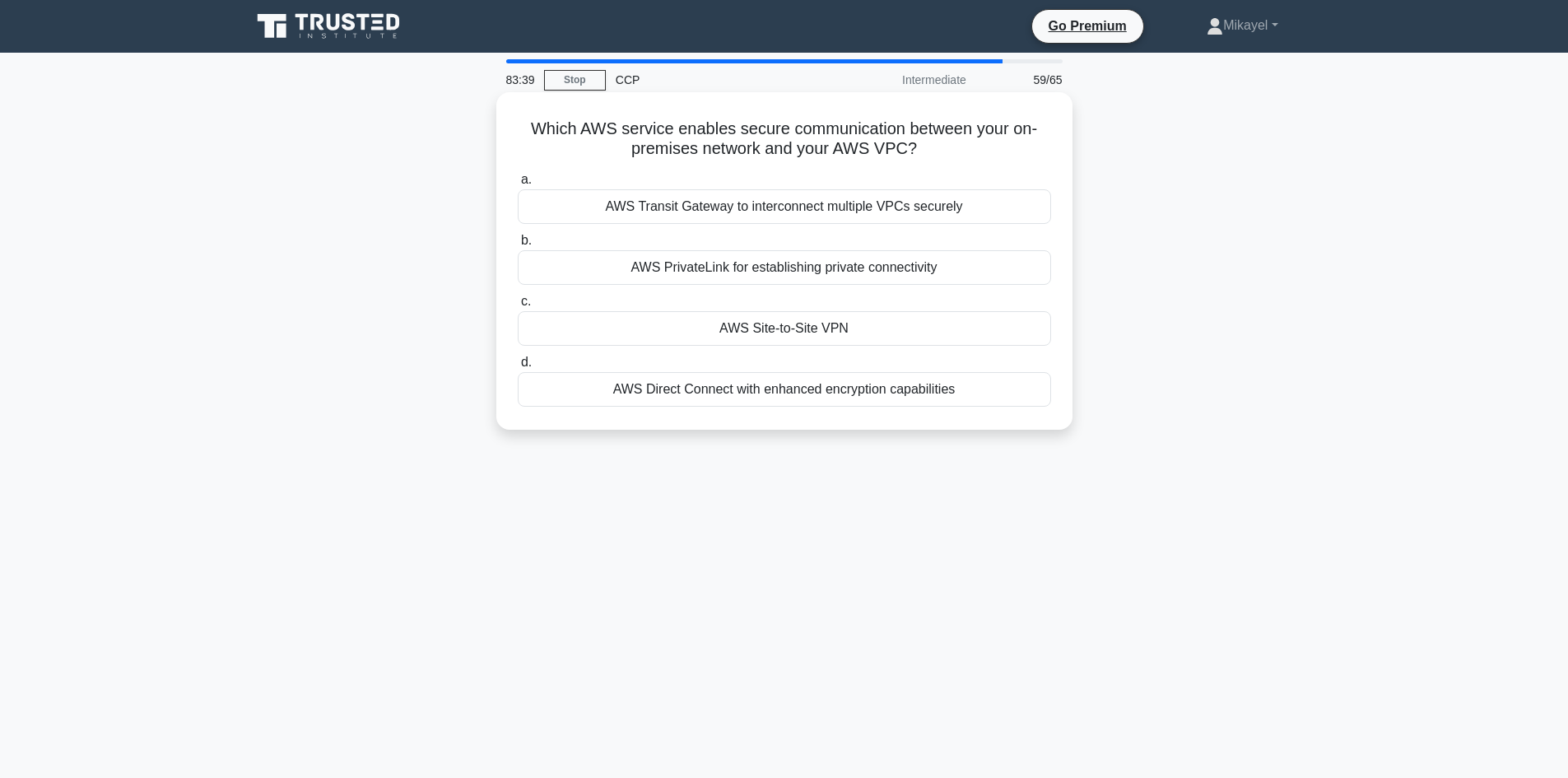
click at [721, 329] on div "AWS Site-to-Site VPN" at bounding box center [784, 328] width 533 height 34
click at [518, 307] on input "c. AWS Site-to-Site VPN" at bounding box center [518, 302] width 0 height 10
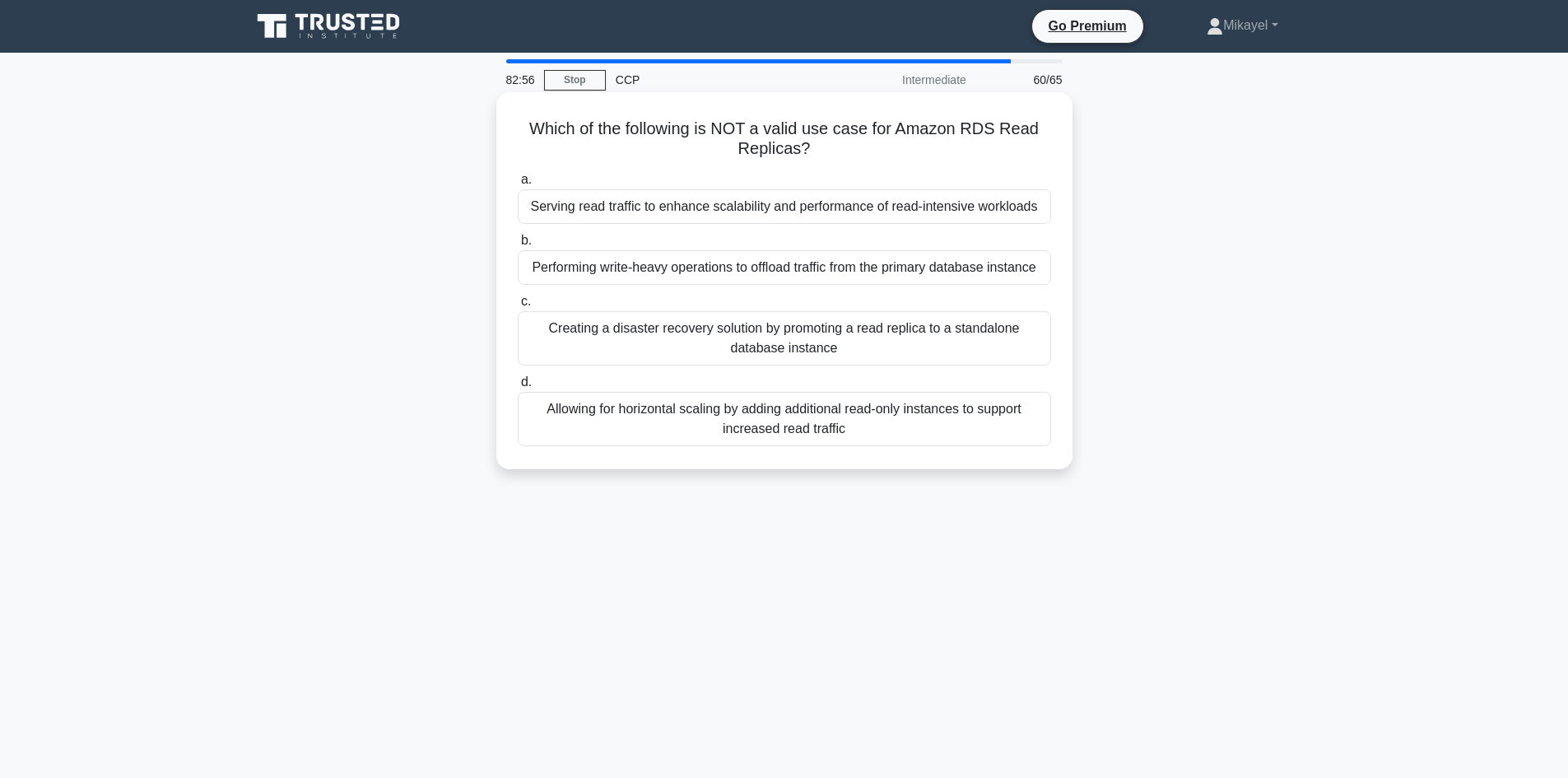
click at [619, 271] on div "Performing write-heavy operations to offload traffic from the primary database …" at bounding box center [784, 267] width 533 height 34
click at [518, 246] on input "b. Performing write-heavy operations to offload traffic from the primary databa…" at bounding box center [518, 241] width 0 height 10
click at [667, 413] on div "Amazon Transcribe supports various document formats like PDF, DOC, and TXT for …" at bounding box center [784, 418] width 533 height 54
click at [518, 387] on input "d. Amazon Transcribe supports various document formats like PDF, DOC, and TXT f…" at bounding box center [518, 382] width 0 height 10
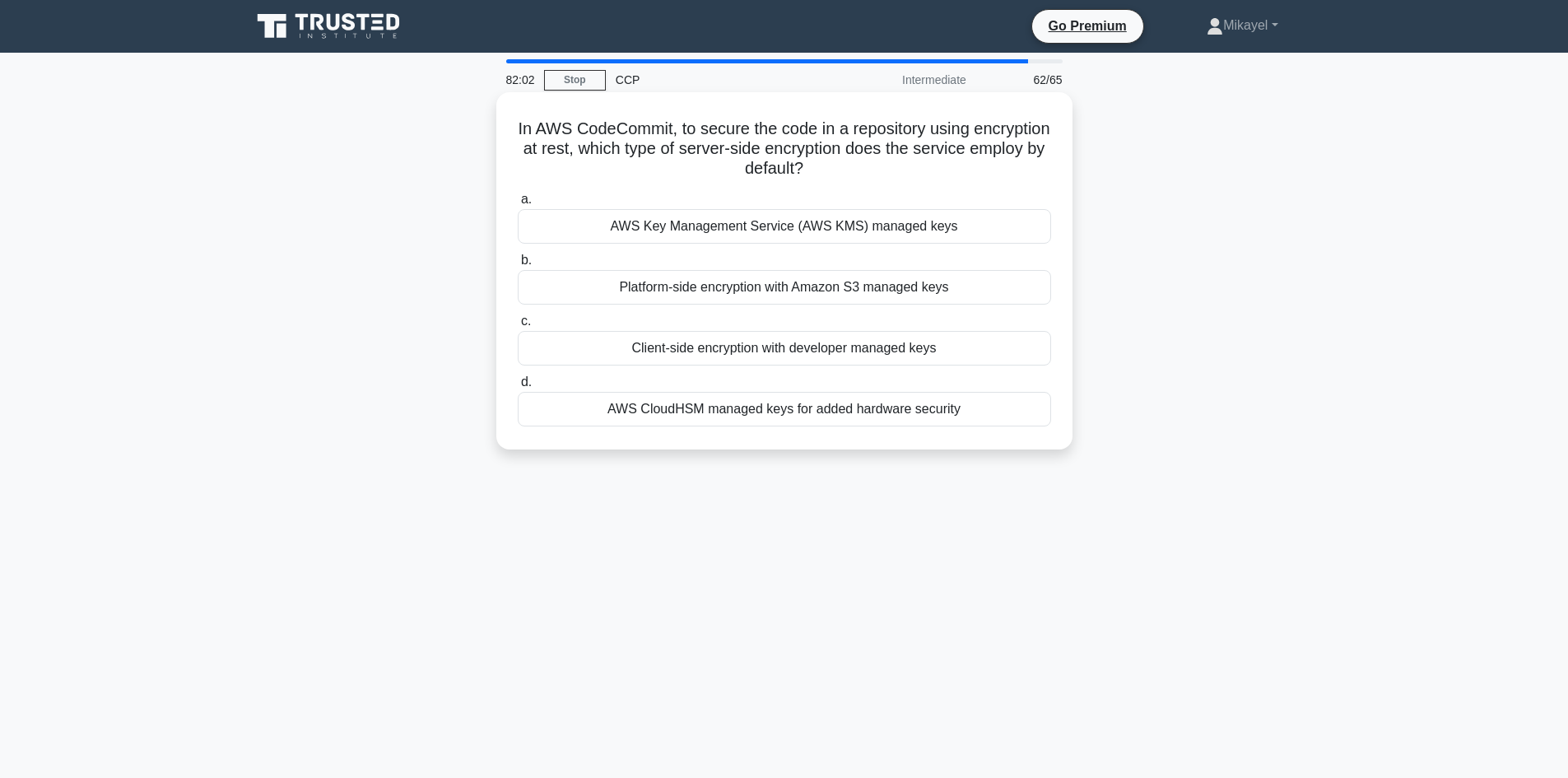
click at [691, 219] on div "AWS Key Management Service (AWS KMS) managed keys" at bounding box center [784, 226] width 533 height 34
click at [518, 205] on input "a. AWS Key Management Service (AWS KMS) managed keys" at bounding box center [518, 200] width 0 height 10
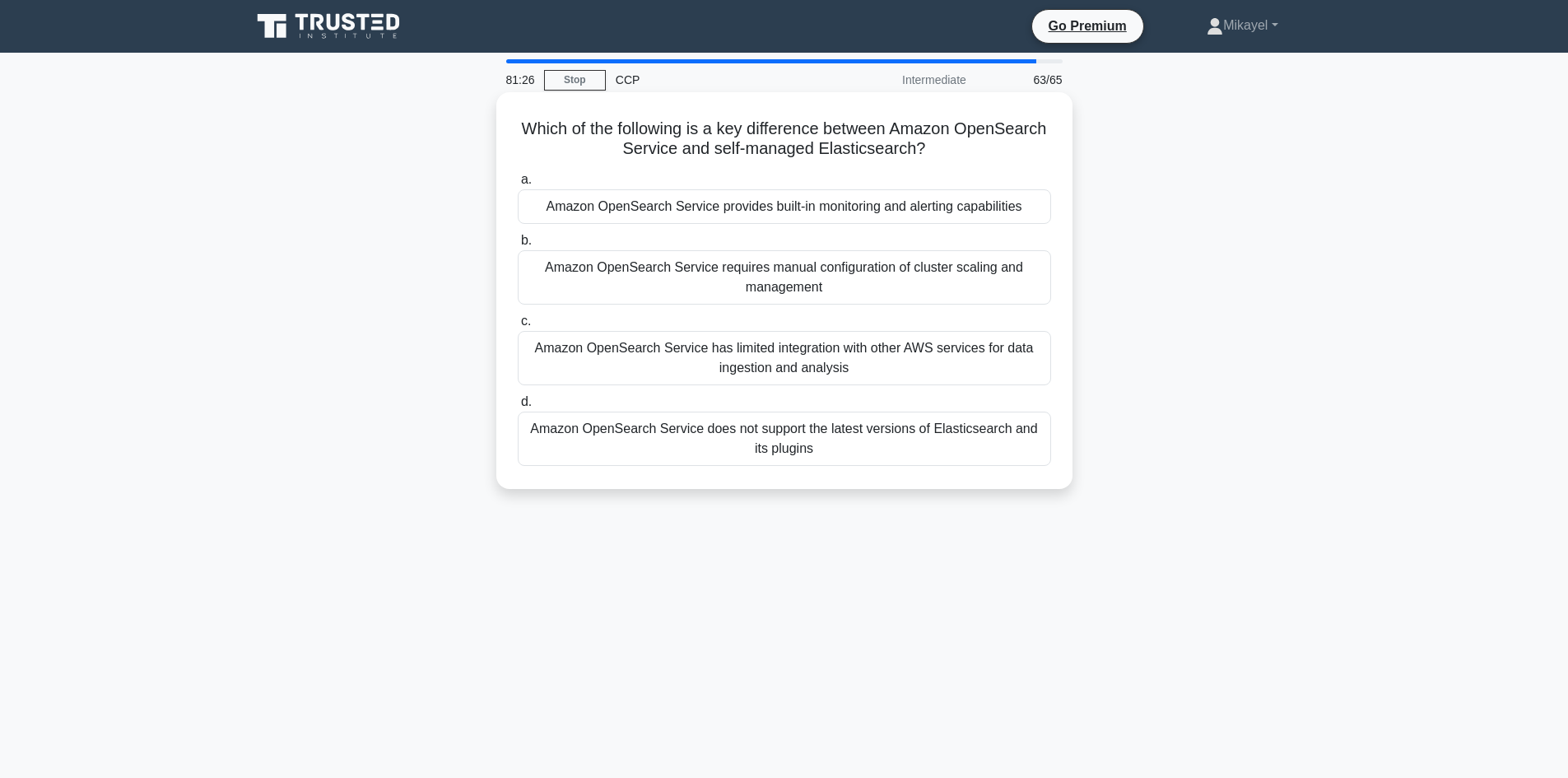
click at [842, 202] on div "Amazon OpenSearch Service provides built-in monitoring and alerting capabilities" at bounding box center [784, 206] width 533 height 34
click at [518, 185] on input "a. Amazon OpenSearch Service provides built-in monitoring and alerting capabili…" at bounding box center [518, 180] width 0 height 10
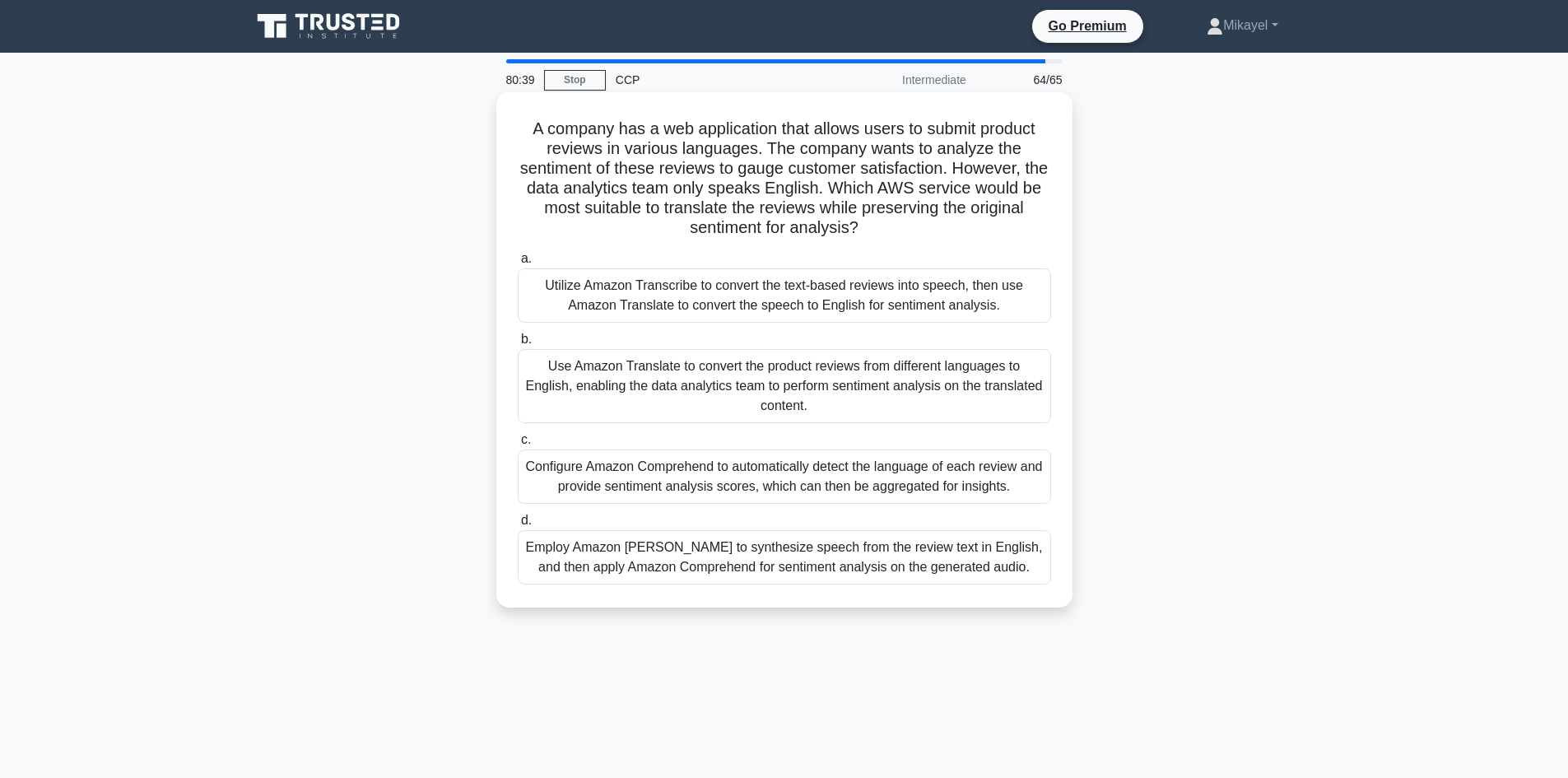
click at [741, 474] on div "Configure Amazon Comprehend to automatically detect the language of each review…" at bounding box center [784, 476] width 533 height 54
click at [518, 446] on input "c. Configure Amazon Comprehend to automatically detect the language of each rev…" at bounding box center [518, 440] width 0 height 10
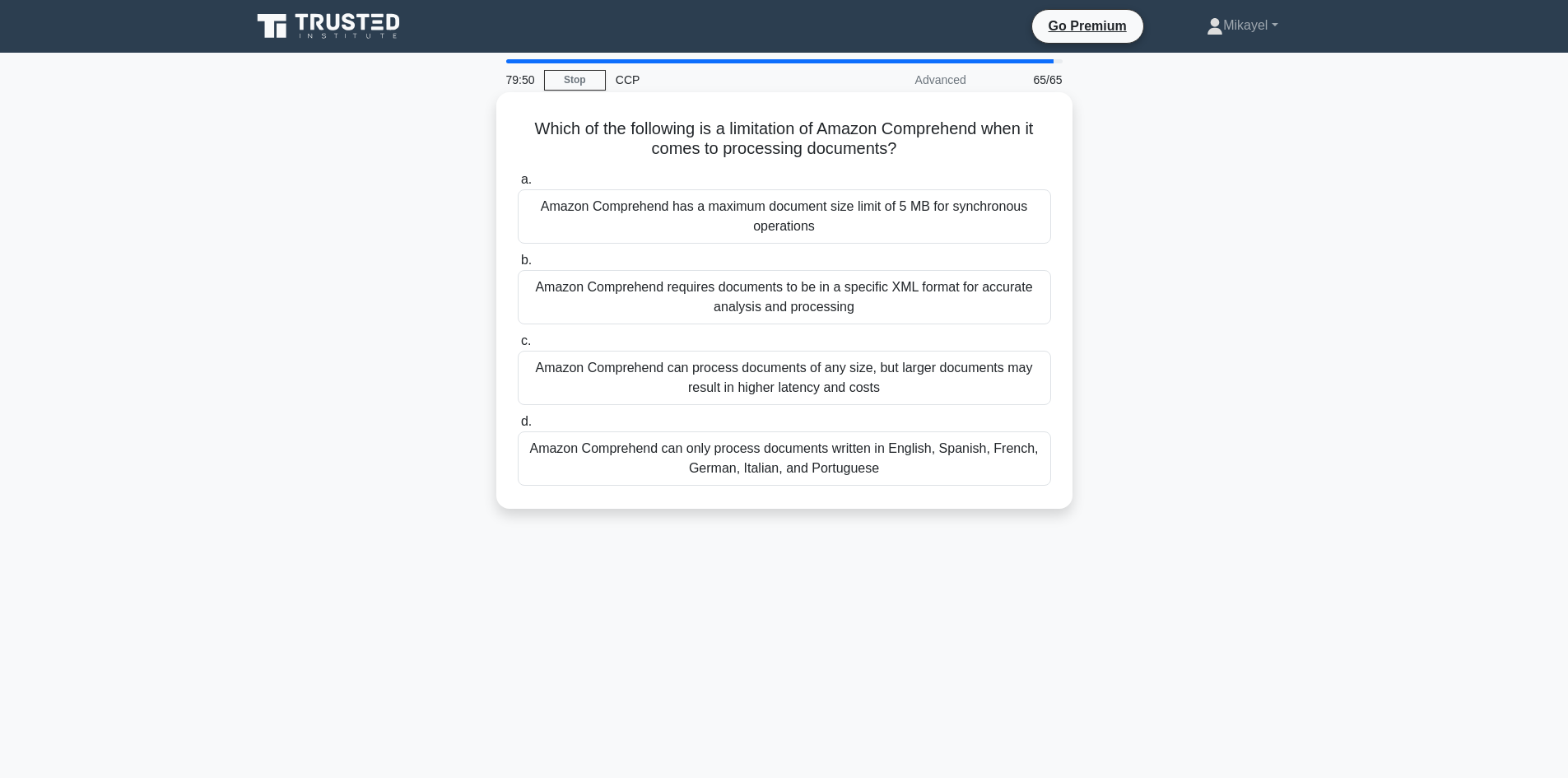
click at [726, 464] on div "Amazon Comprehend can only process documents written in English, Spanish, Frenc…" at bounding box center [784, 458] width 533 height 54
click at [846, 454] on div "Amazon Comprehend can only process documents written in English, Spanish, Frenc…" at bounding box center [784, 458] width 533 height 54
click at [518, 428] on input "d. Amazon Comprehend can only process documents written in English, Spanish, Fr…" at bounding box center [518, 422] width 0 height 10
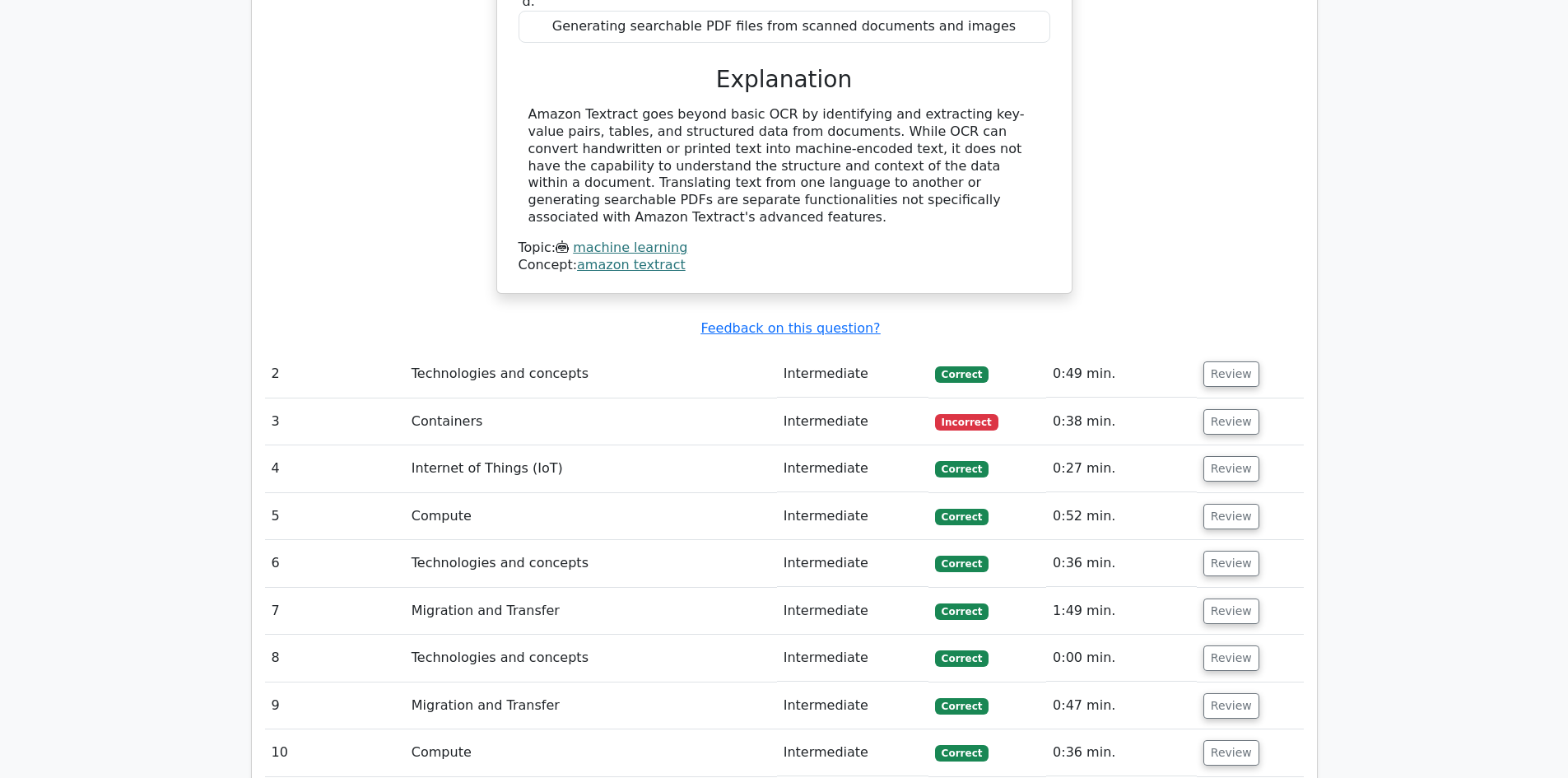
scroll to position [2271, 0]
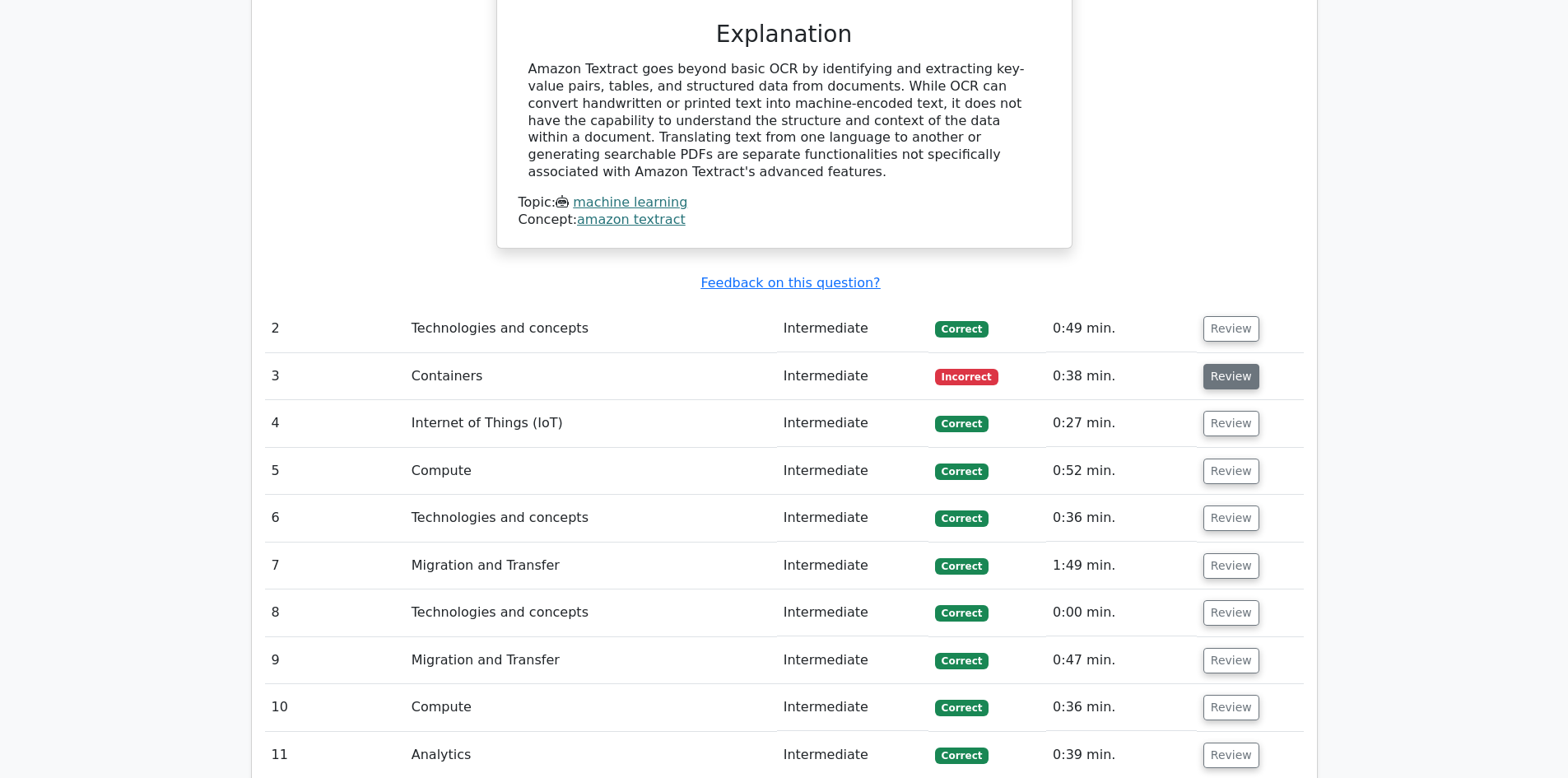
click at [1240, 364] on button "Review" at bounding box center [1230, 377] width 56 height 26
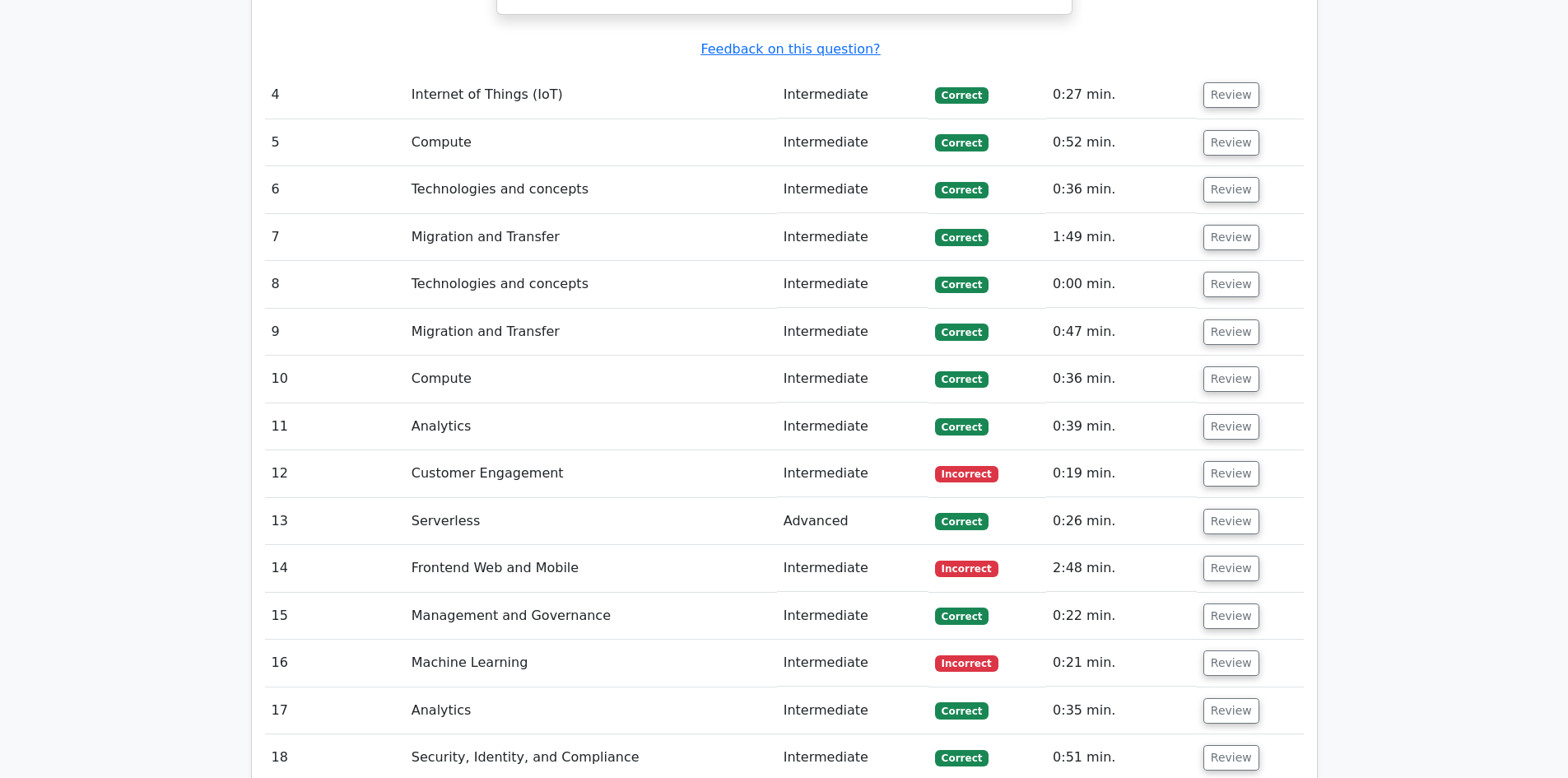
scroll to position [3358, 0]
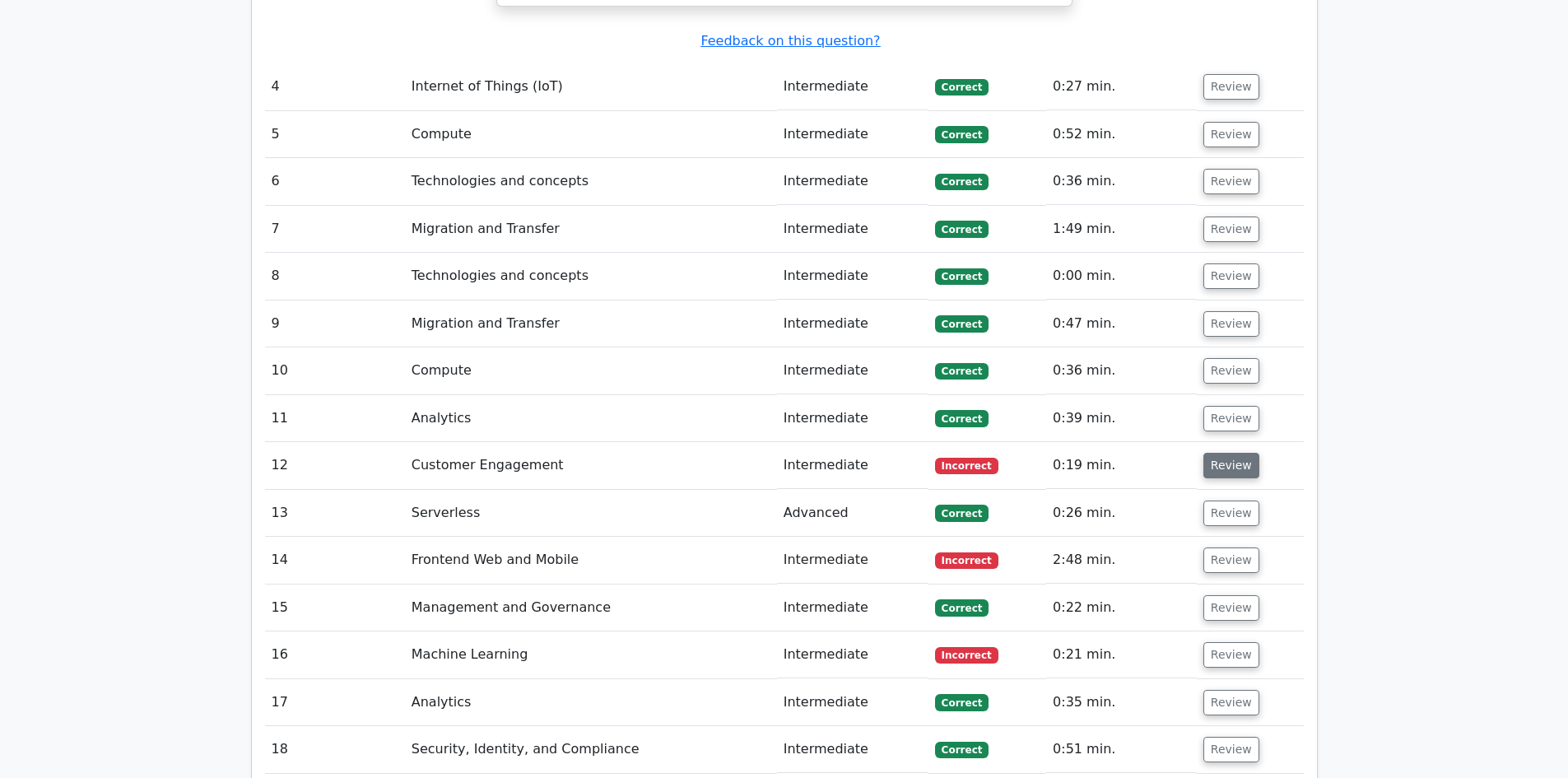
click at [1226, 452] on button "Review" at bounding box center [1230, 465] width 56 height 26
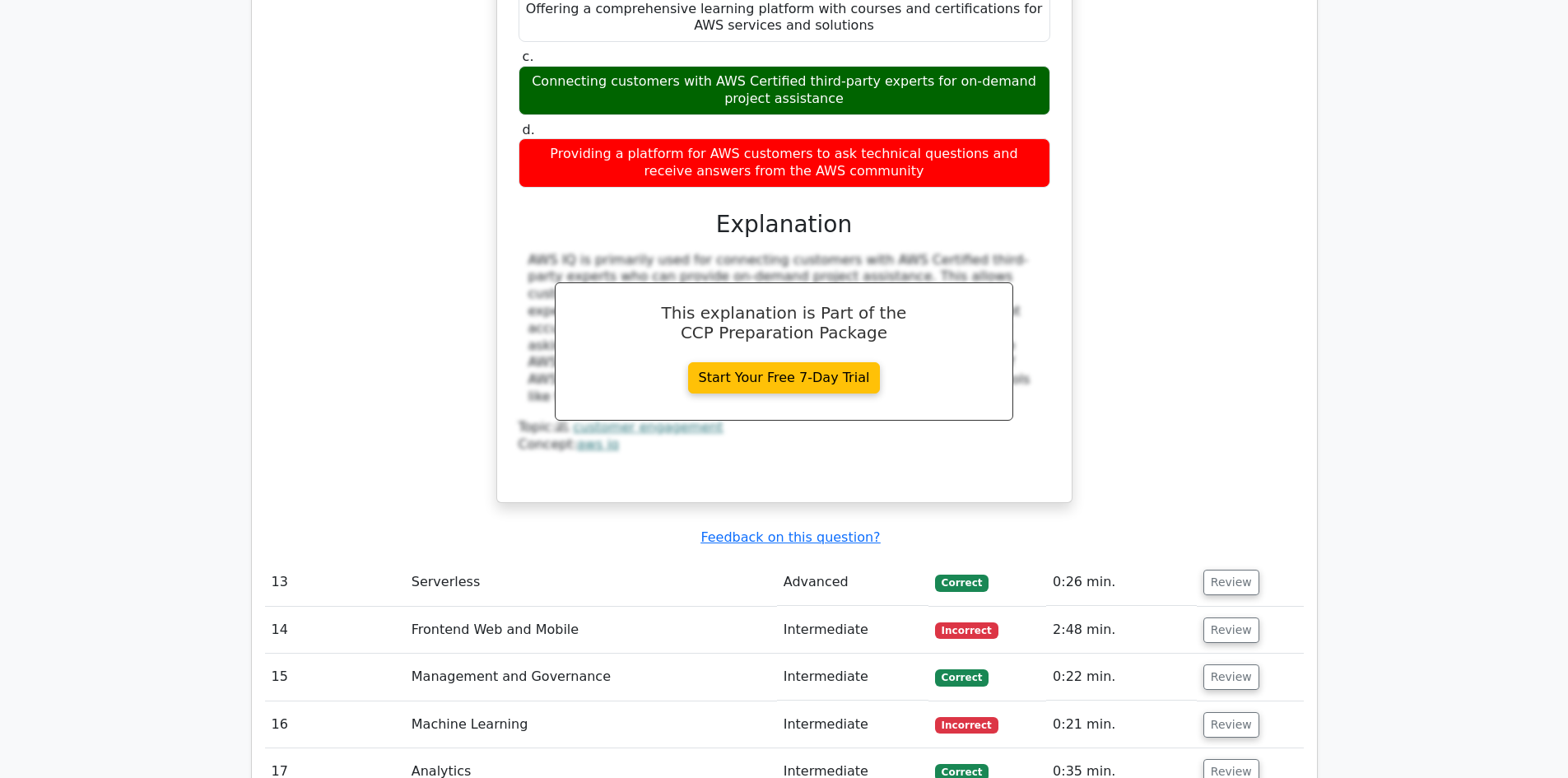
scroll to position [4049, 0]
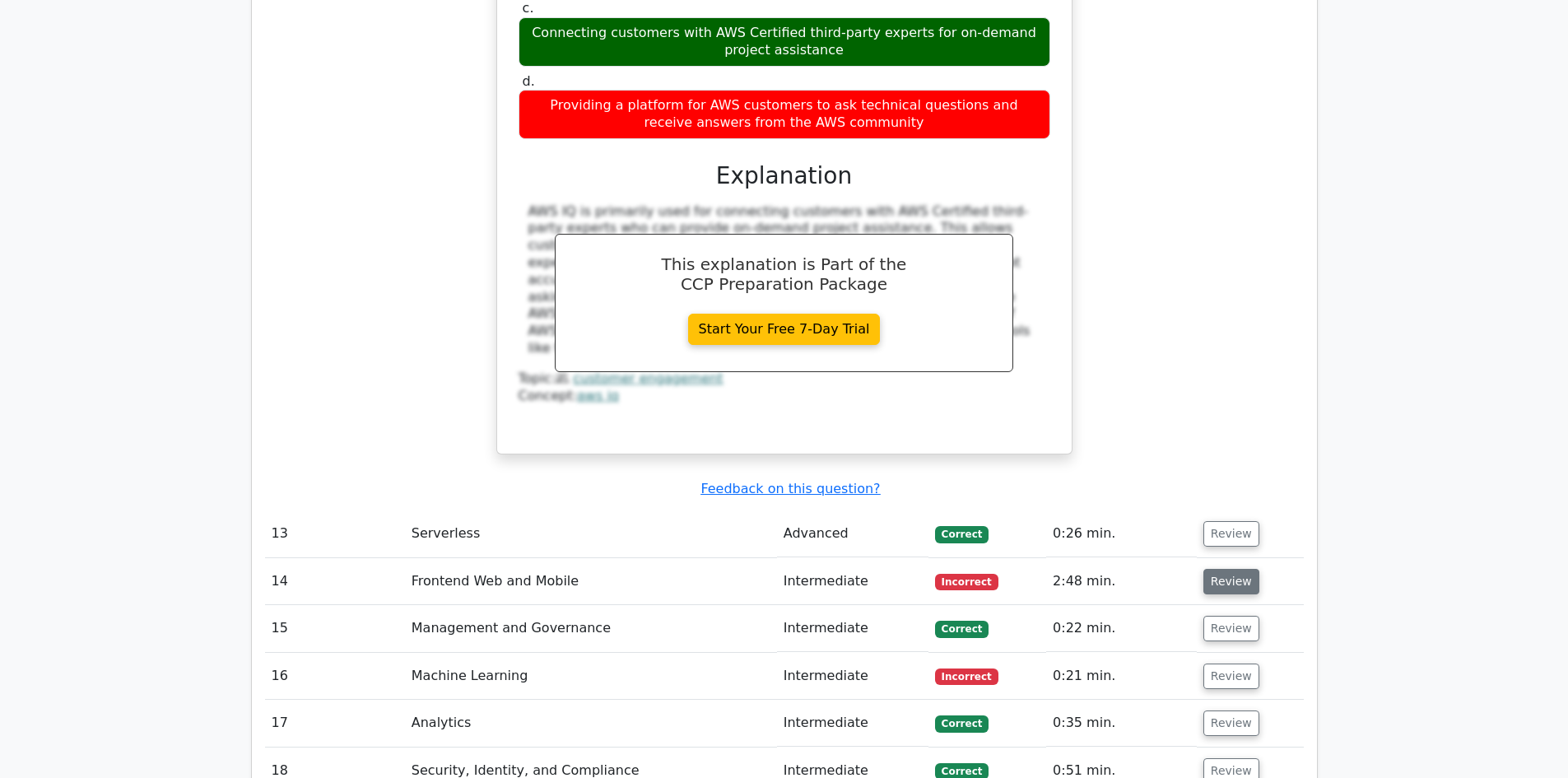
click at [1223, 569] on button "Review" at bounding box center [1230, 582] width 56 height 26
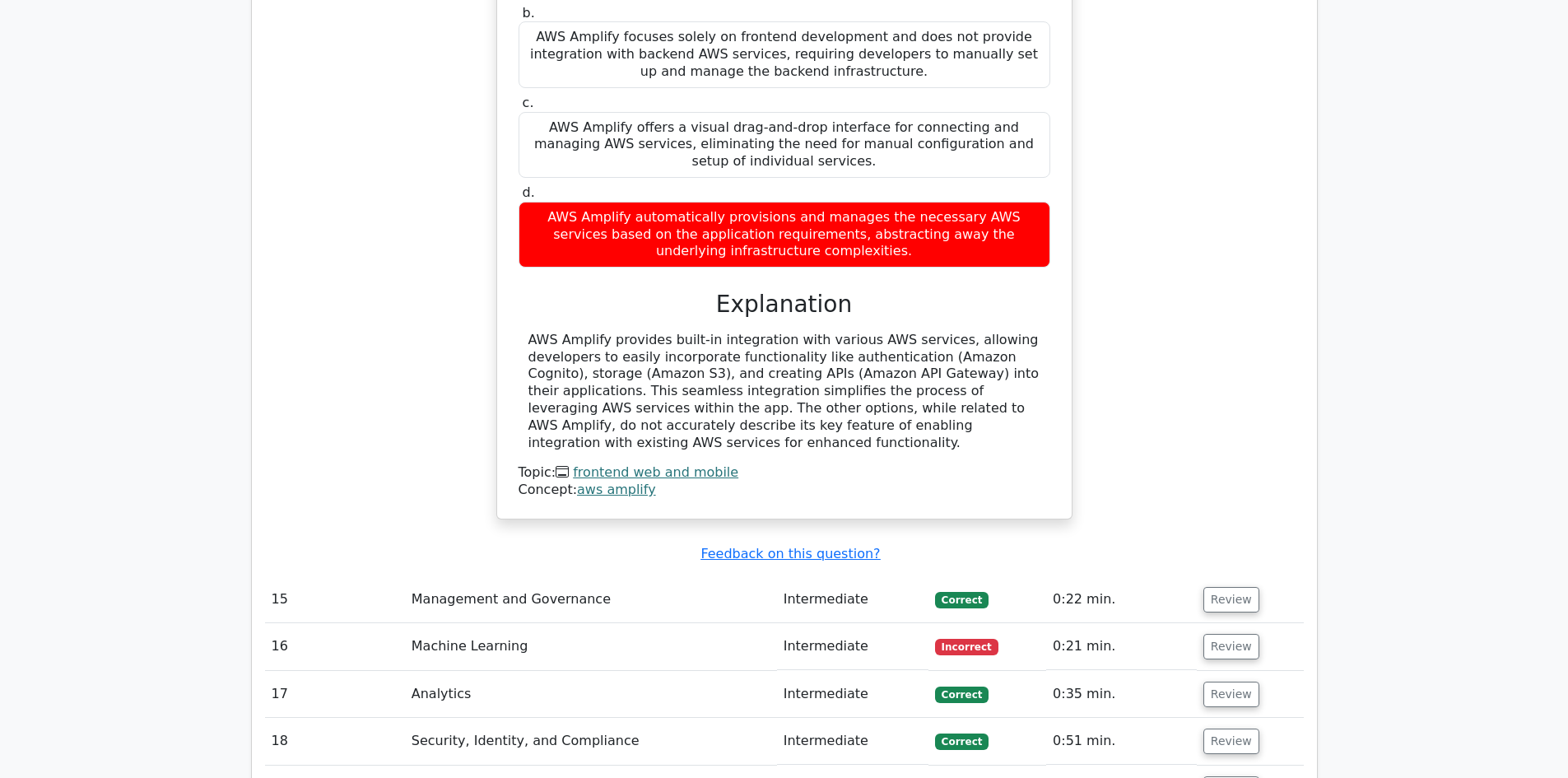
scroll to position [4839, 0]
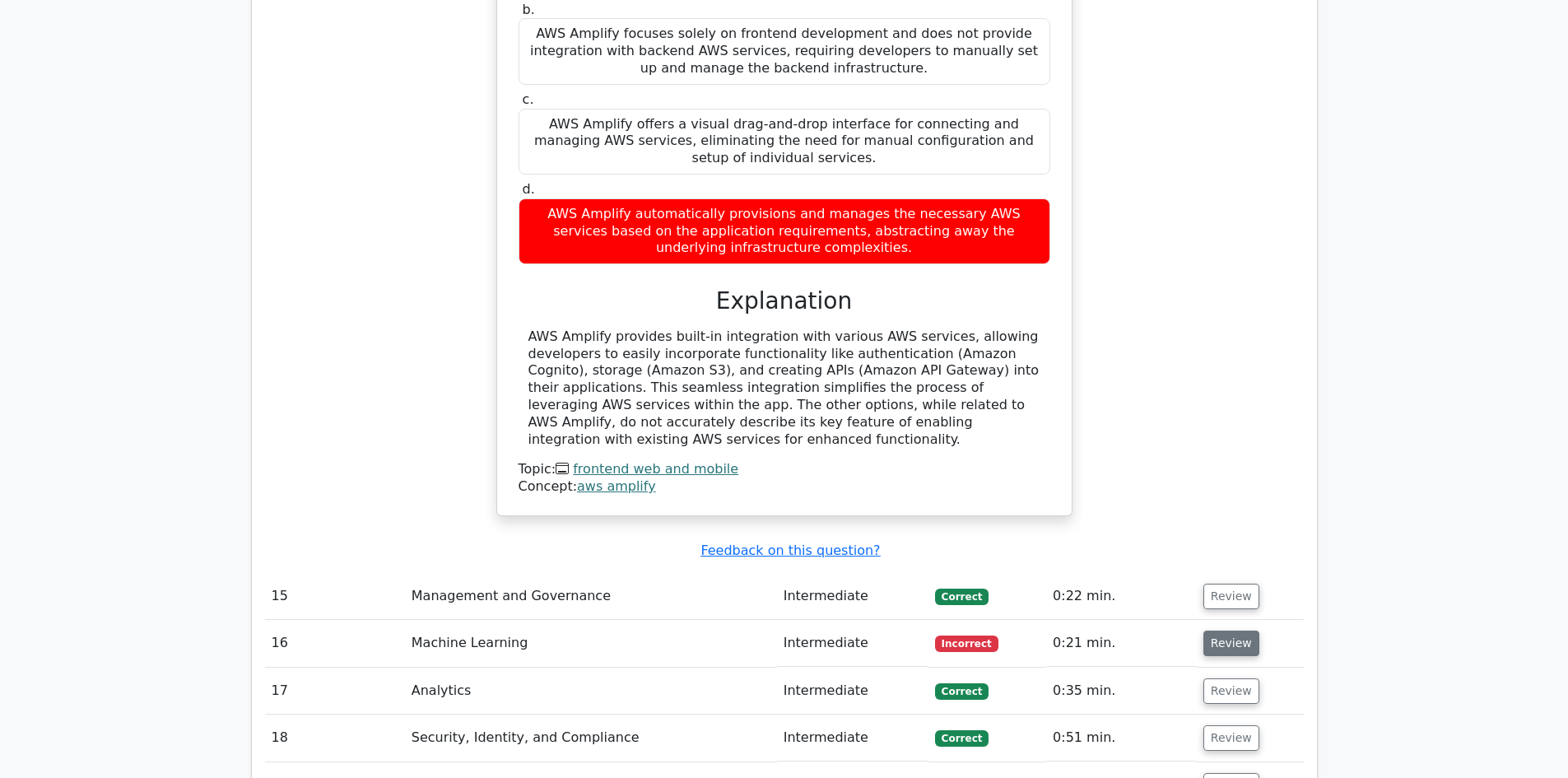
click at [1213, 631] on button "Review" at bounding box center [1230, 643] width 56 height 26
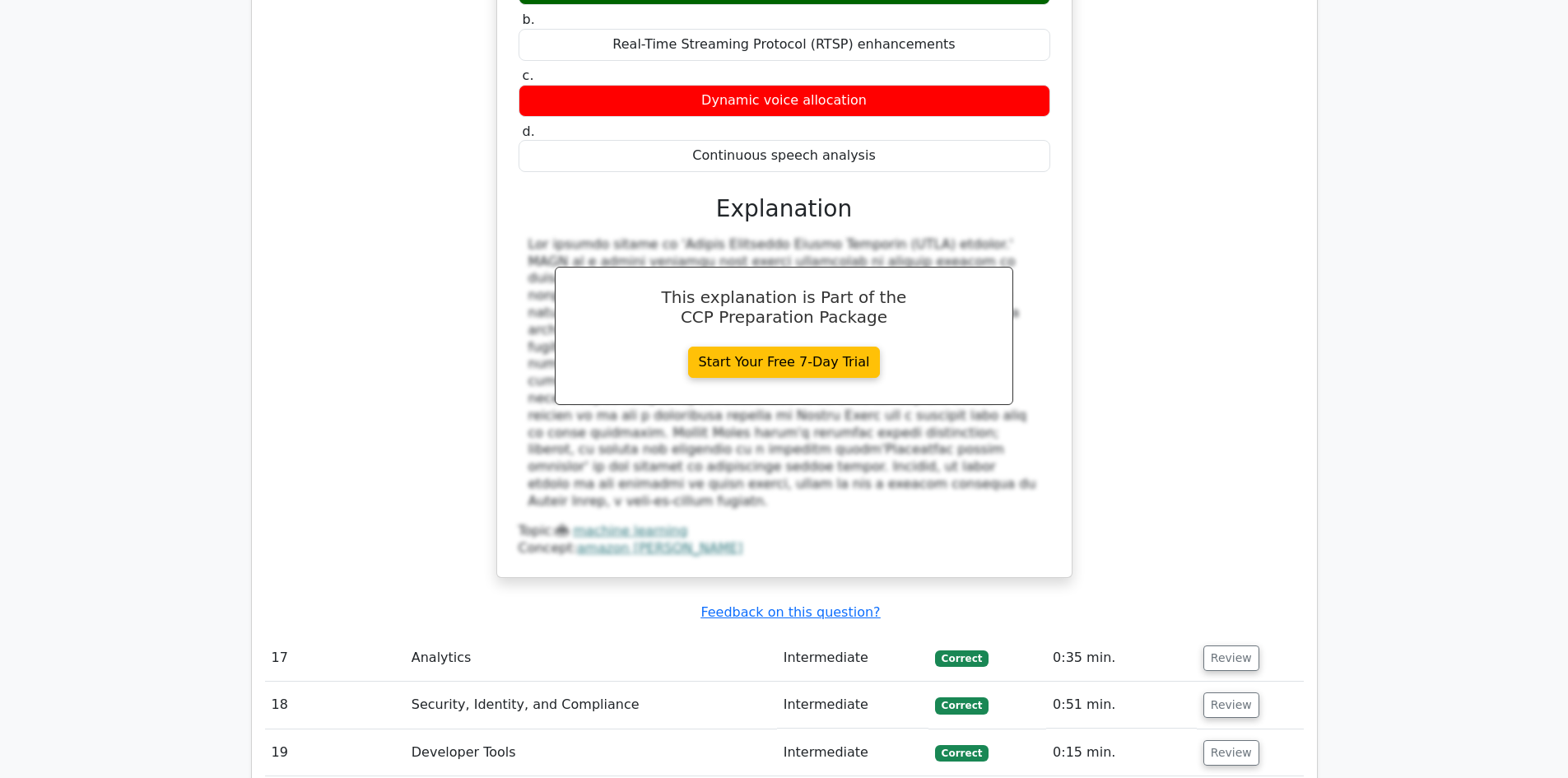
scroll to position [5729, 0]
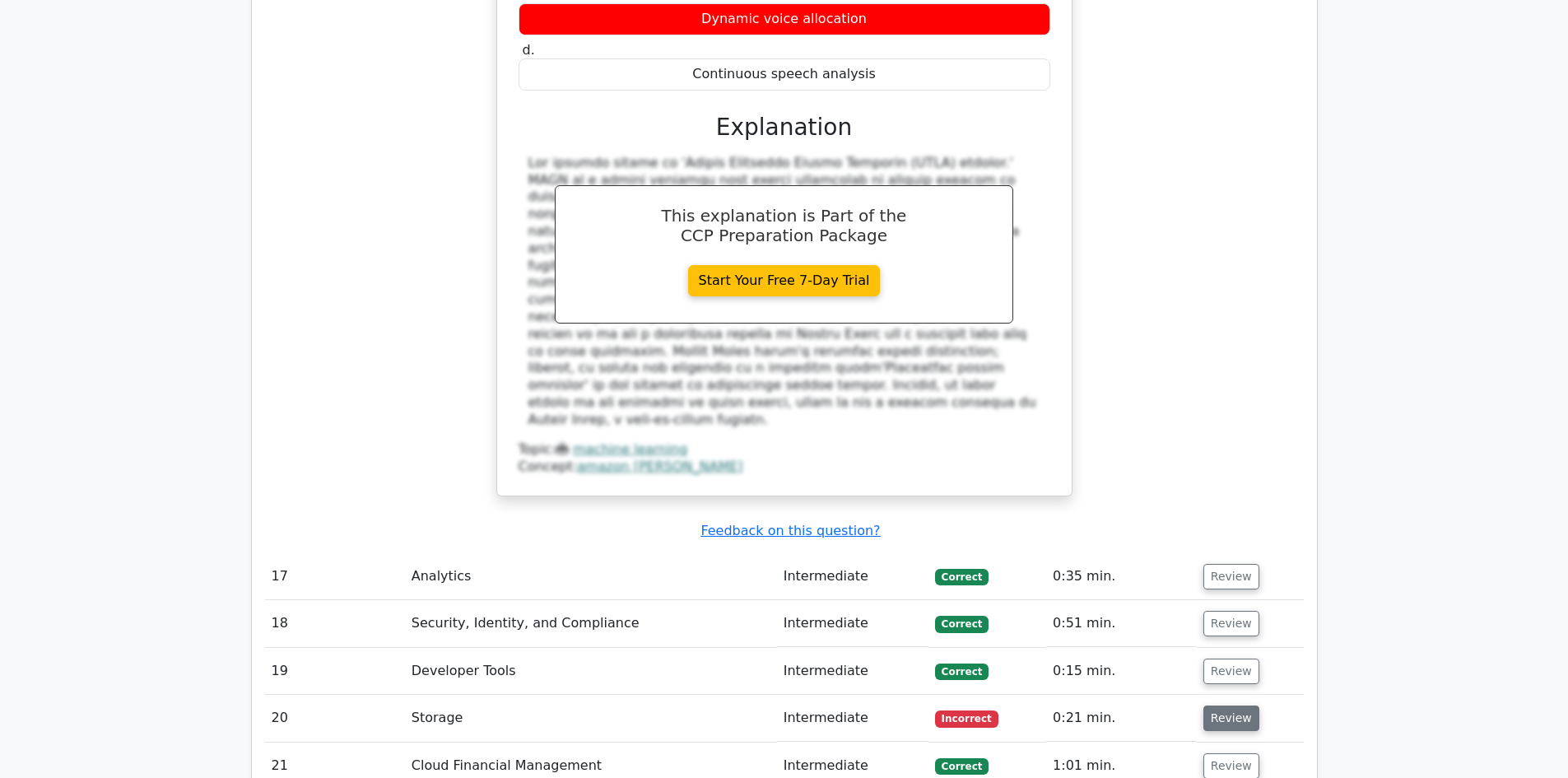
click at [1214, 705] on button "Review" at bounding box center [1230, 718] width 56 height 26
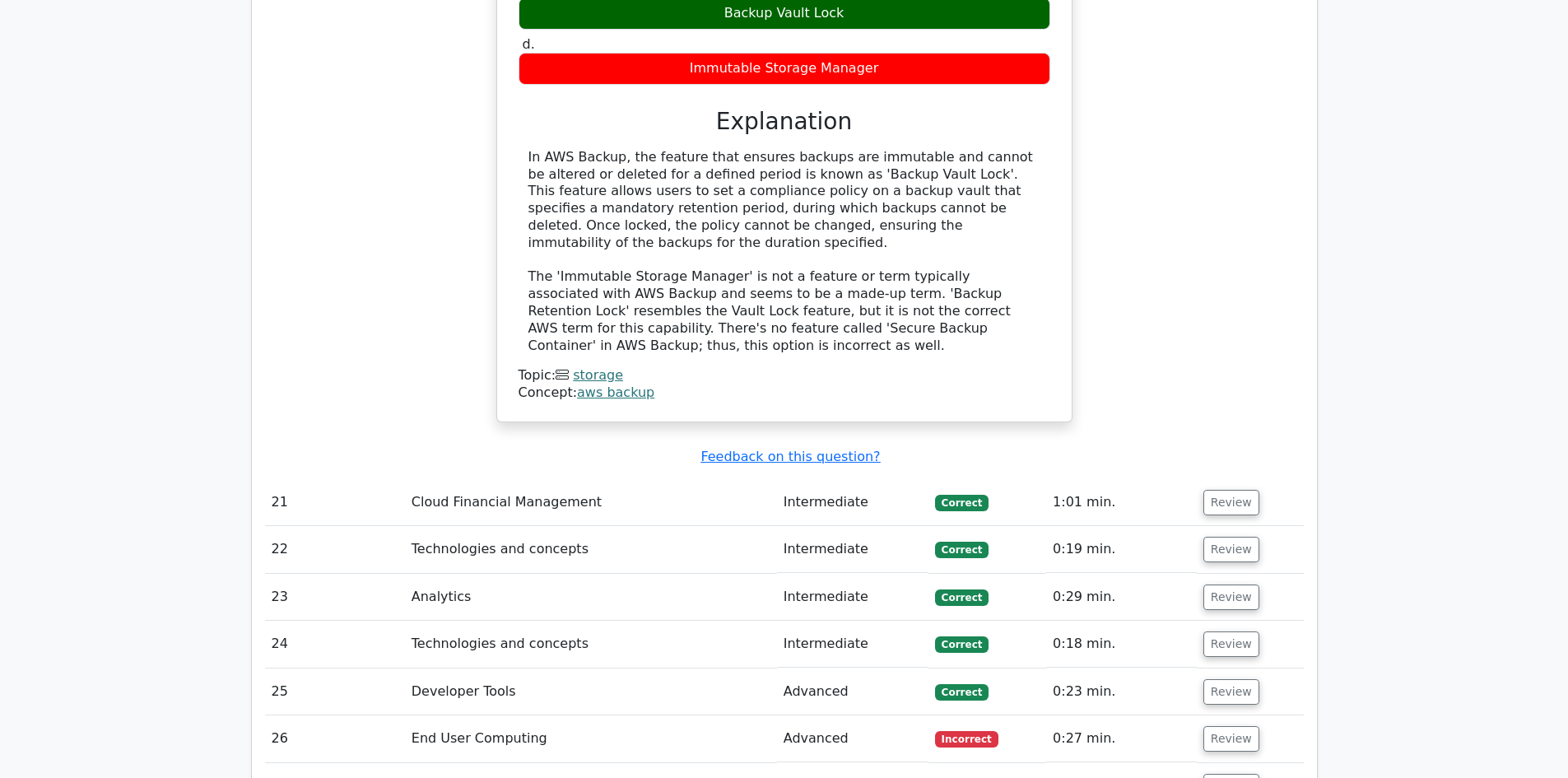
scroll to position [6716, 0]
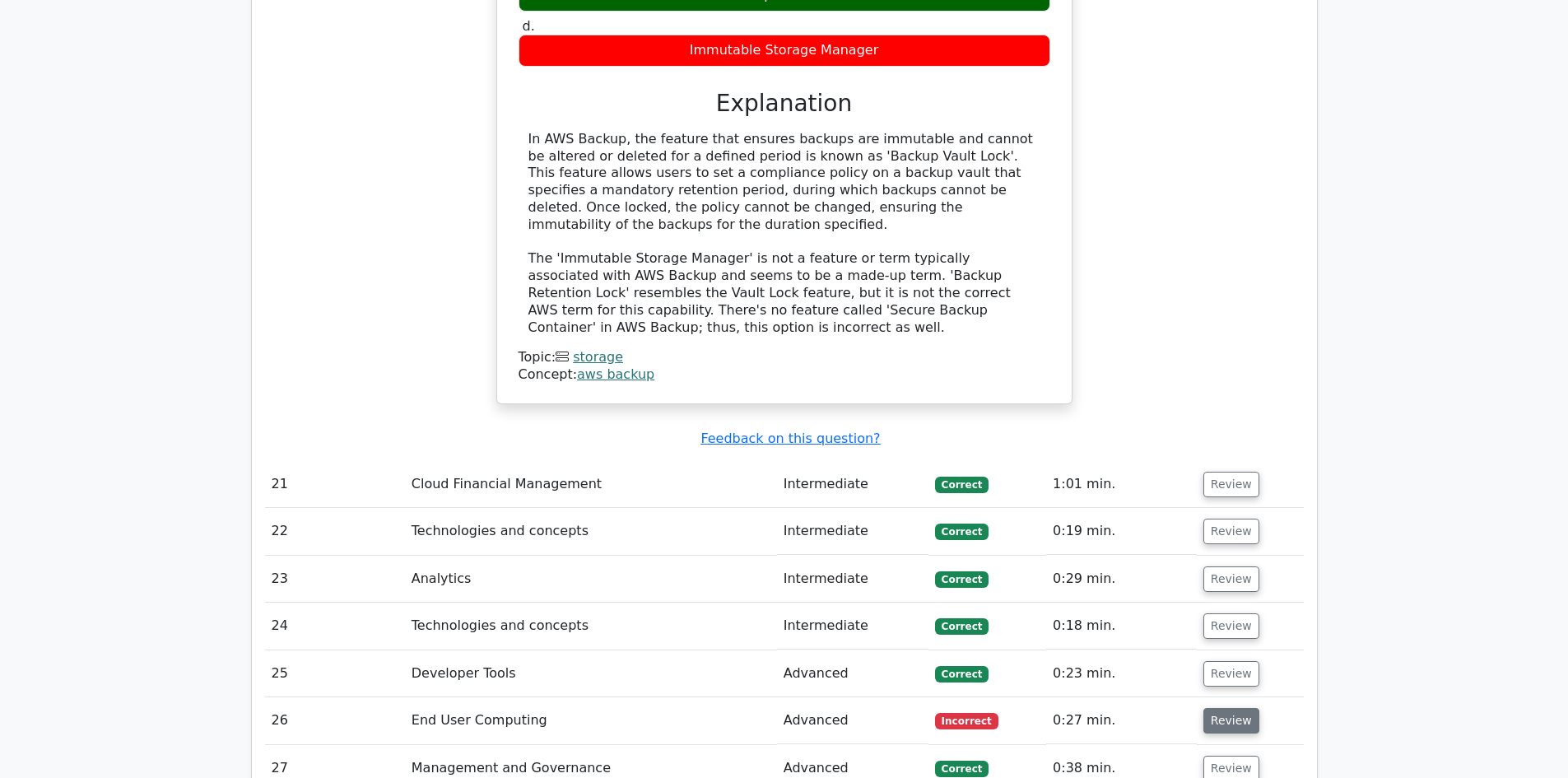
click at [1225, 708] on button "Review" at bounding box center [1230, 721] width 56 height 26
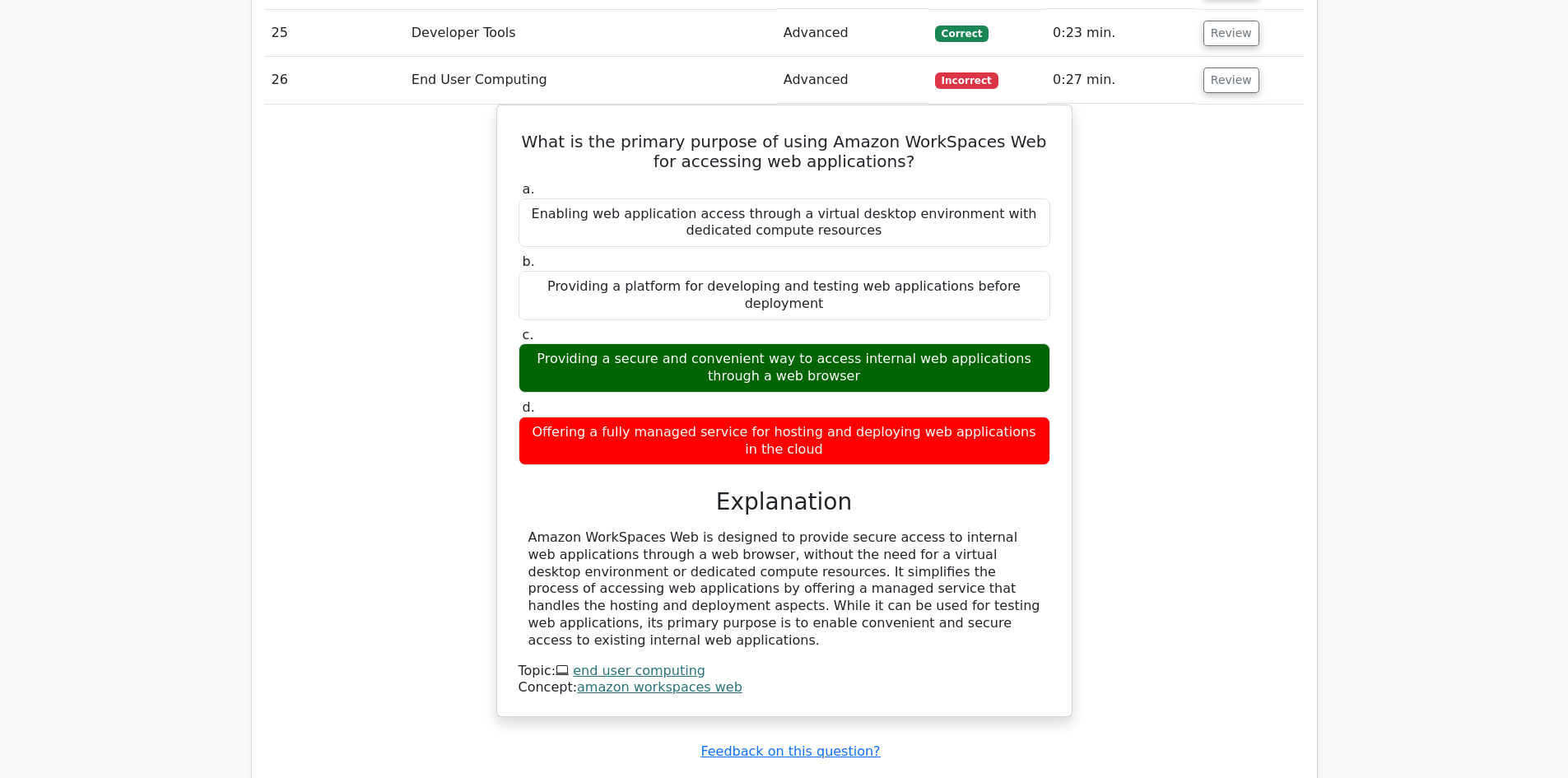
scroll to position [7407, 0]
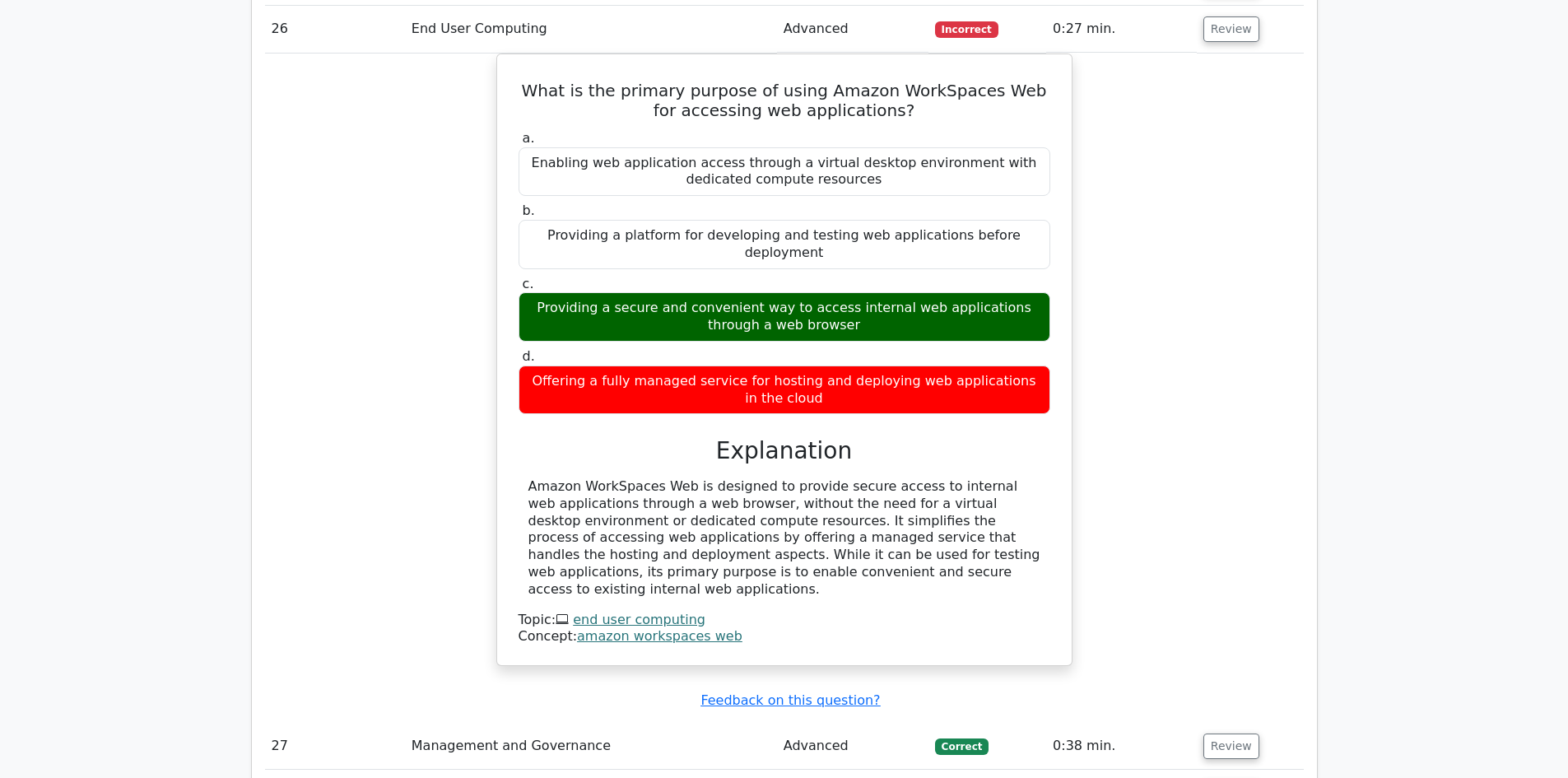
click at [1228, 777] on button "Review" at bounding box center [1230, 793] width 56 height 26
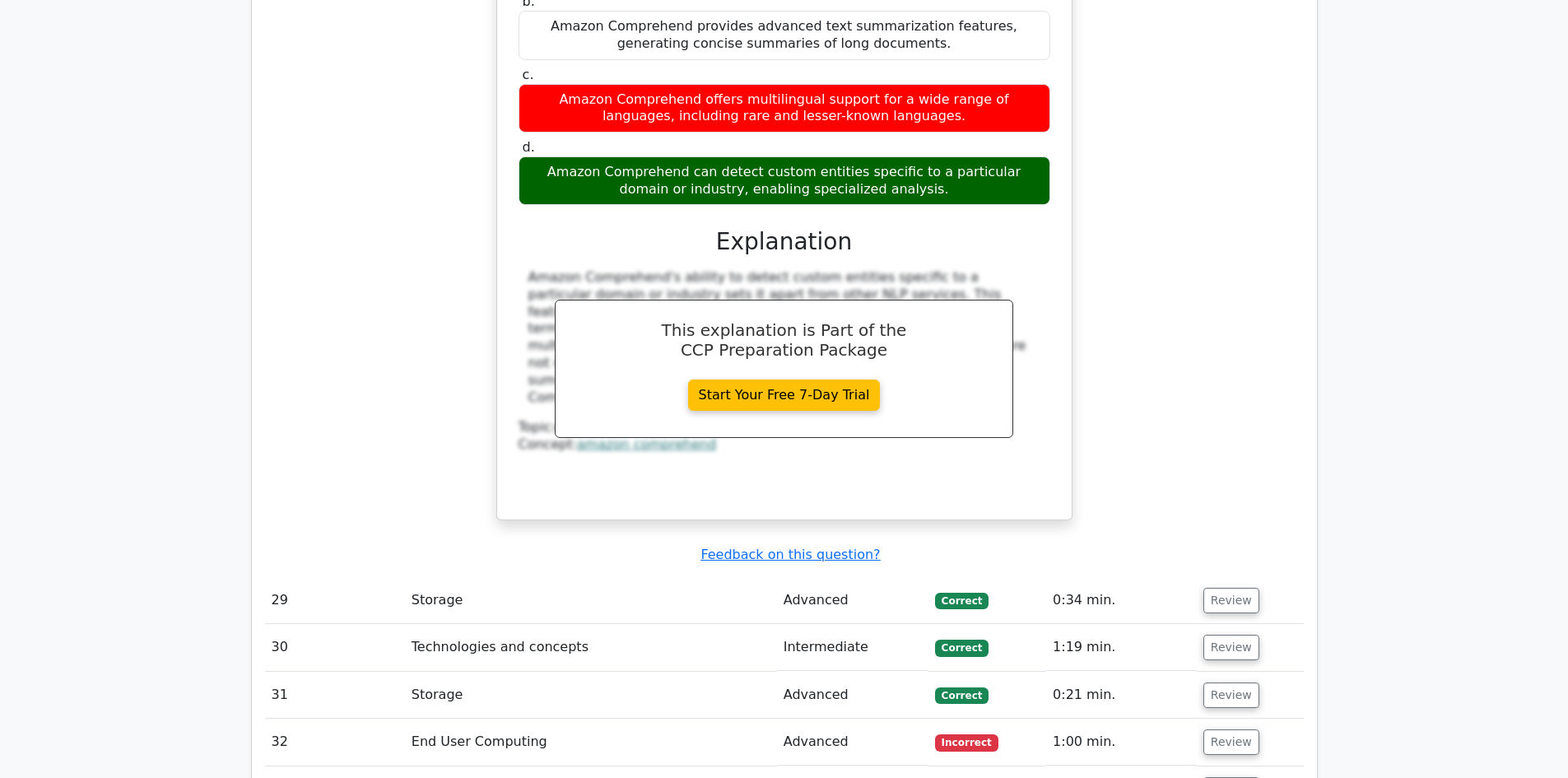
scroll to position [8395, 0]
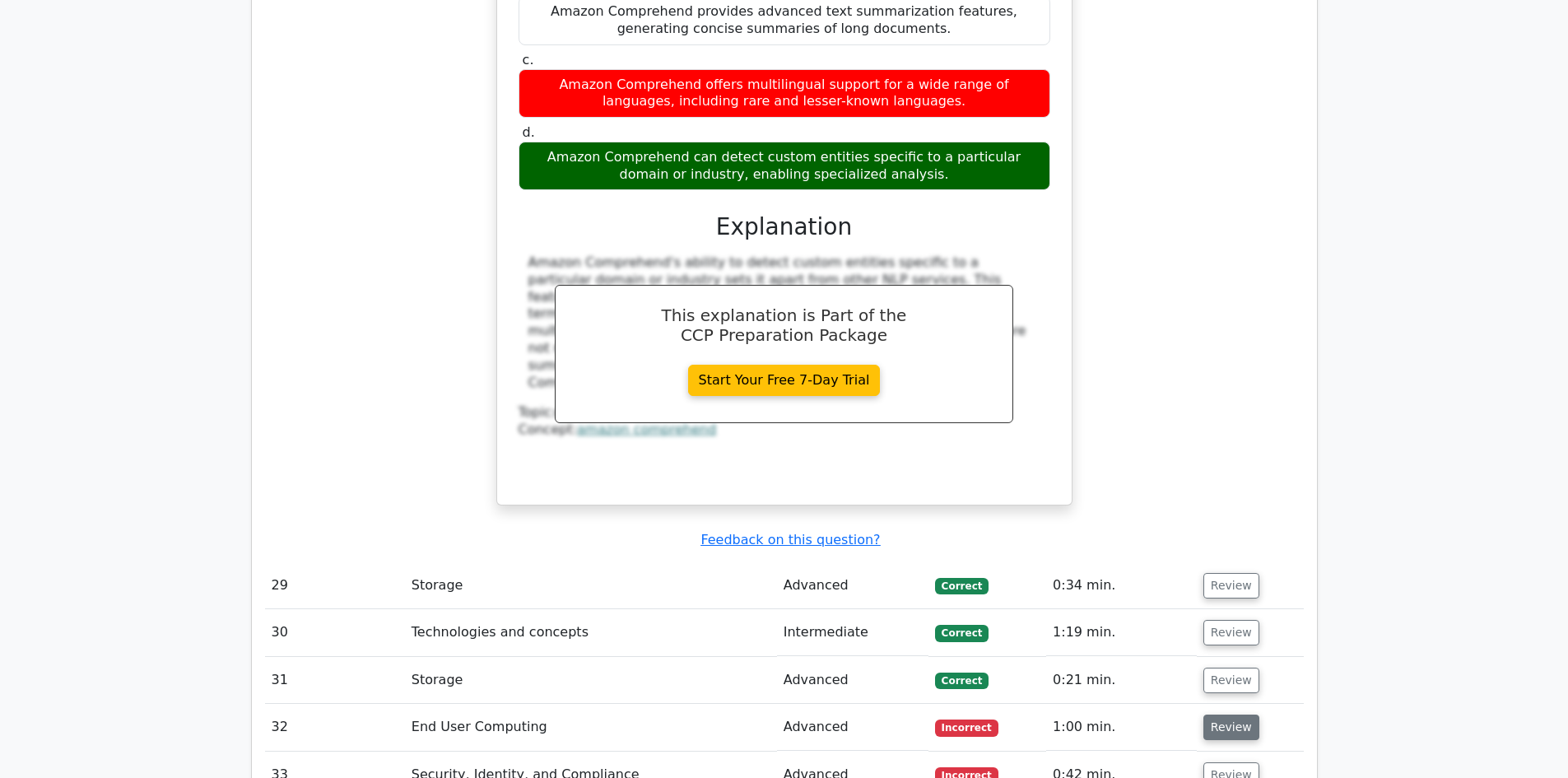
click at [1229, 715] on button "Review" at bounding box center [1230, 727] width 56 height 26
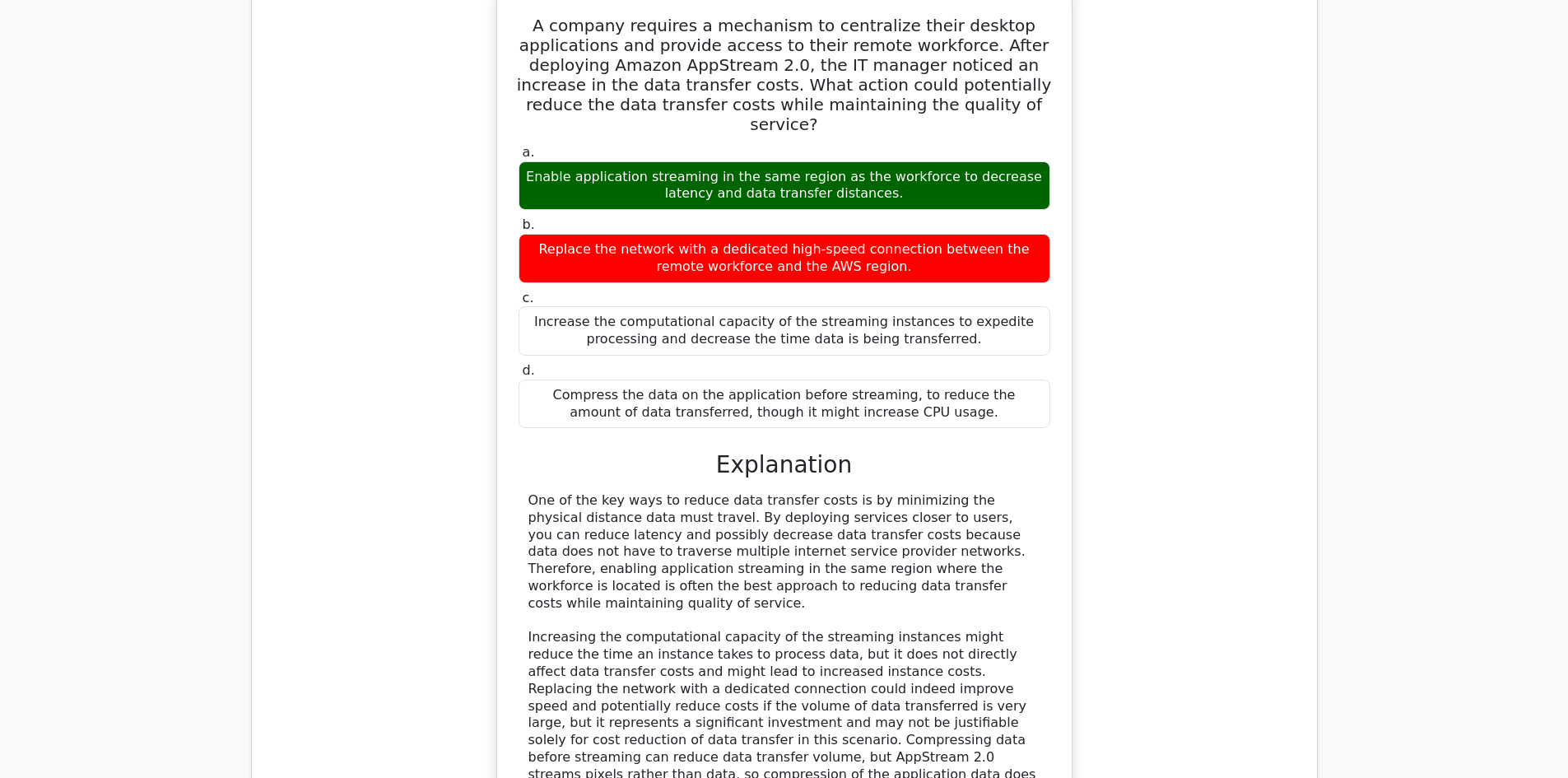
scroll to position [9482, 0]
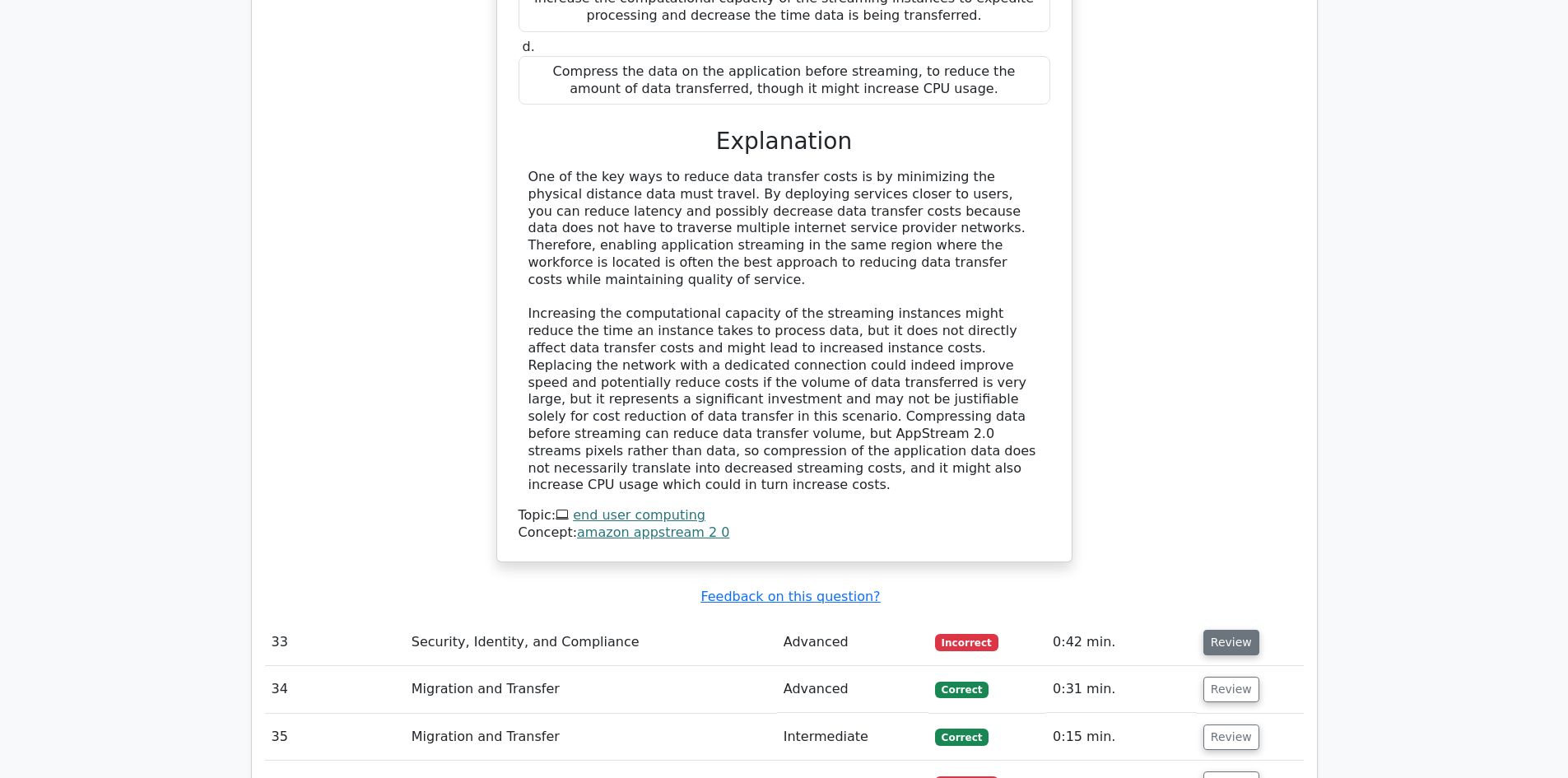
click at [1219, 630] on button "Review" at bounding box center [1230, 643] width 56 height 26
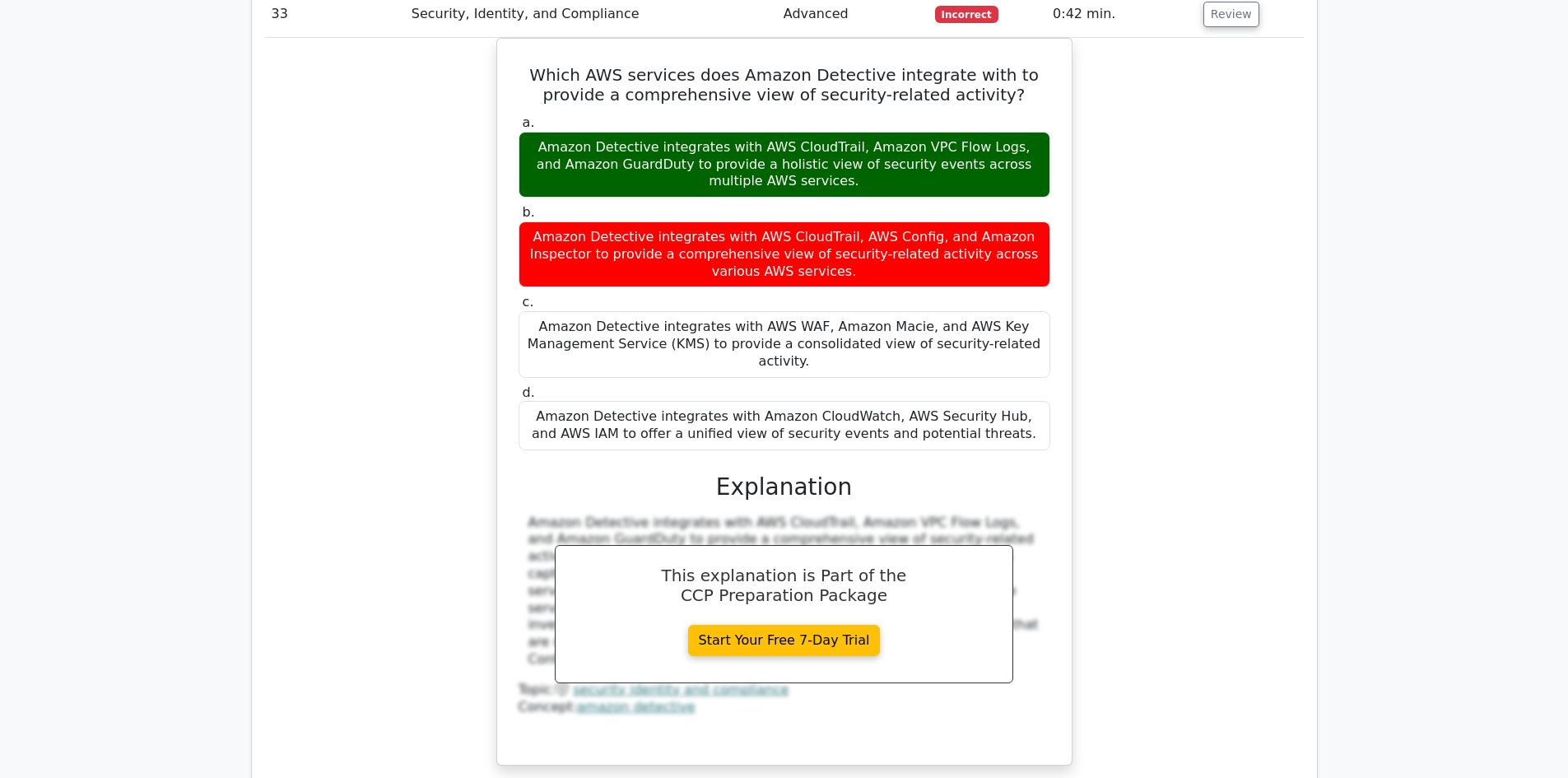
scroll to position [10173, 0]
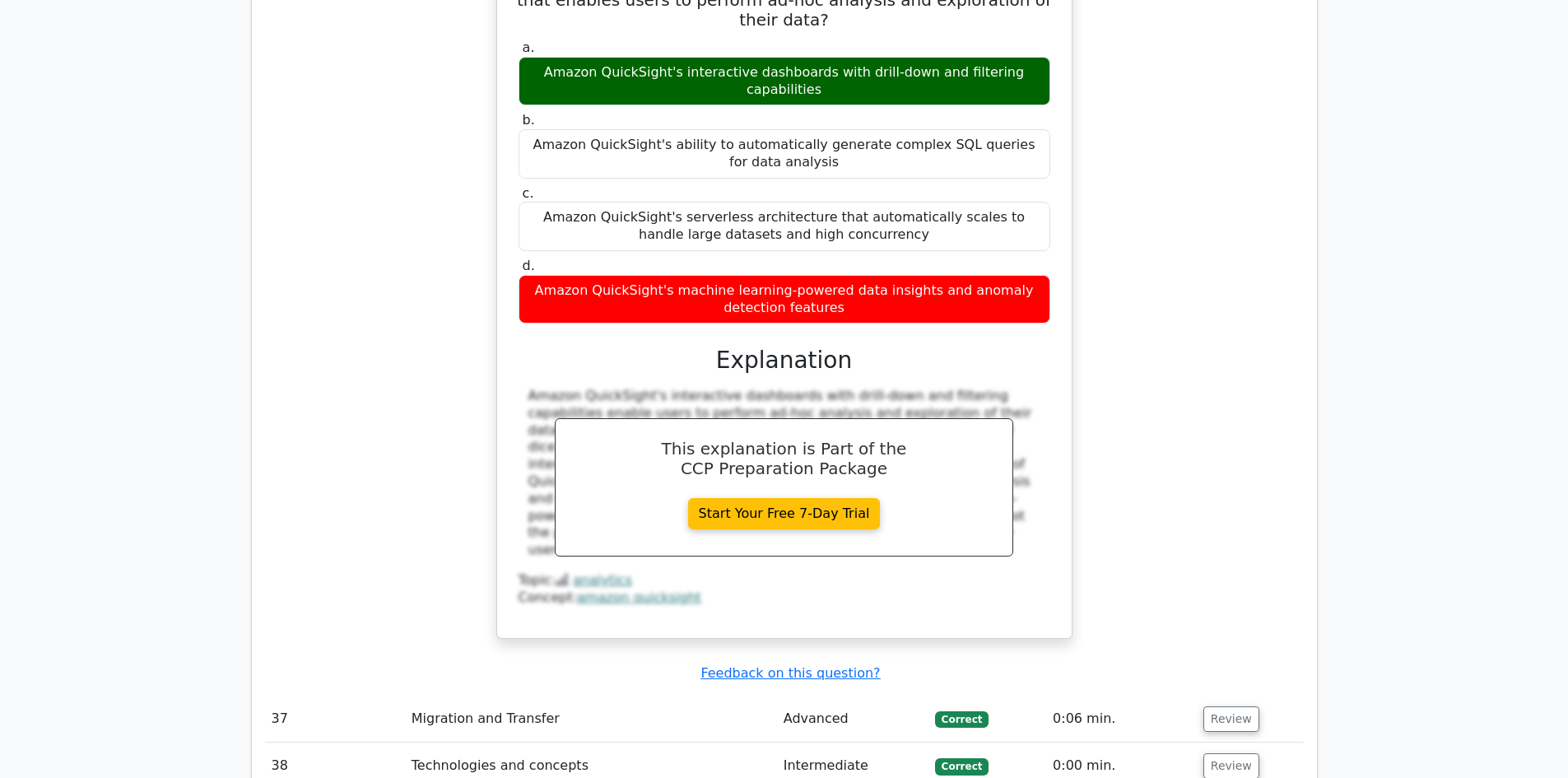
scroll to position [11161, 0]
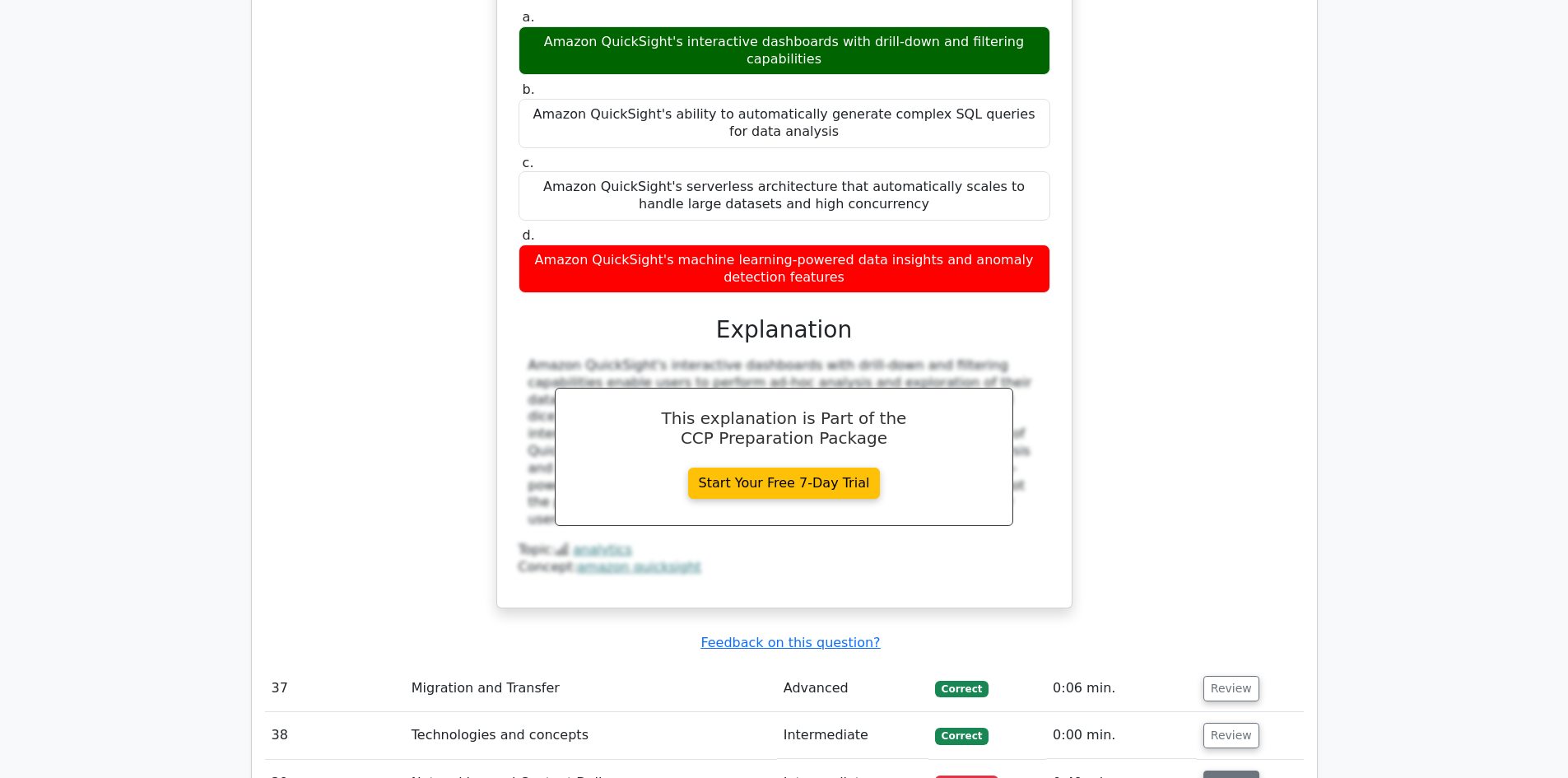
click at [1222, 770] on button "Review" at bounding box center [1230, 783] width 56 height 26
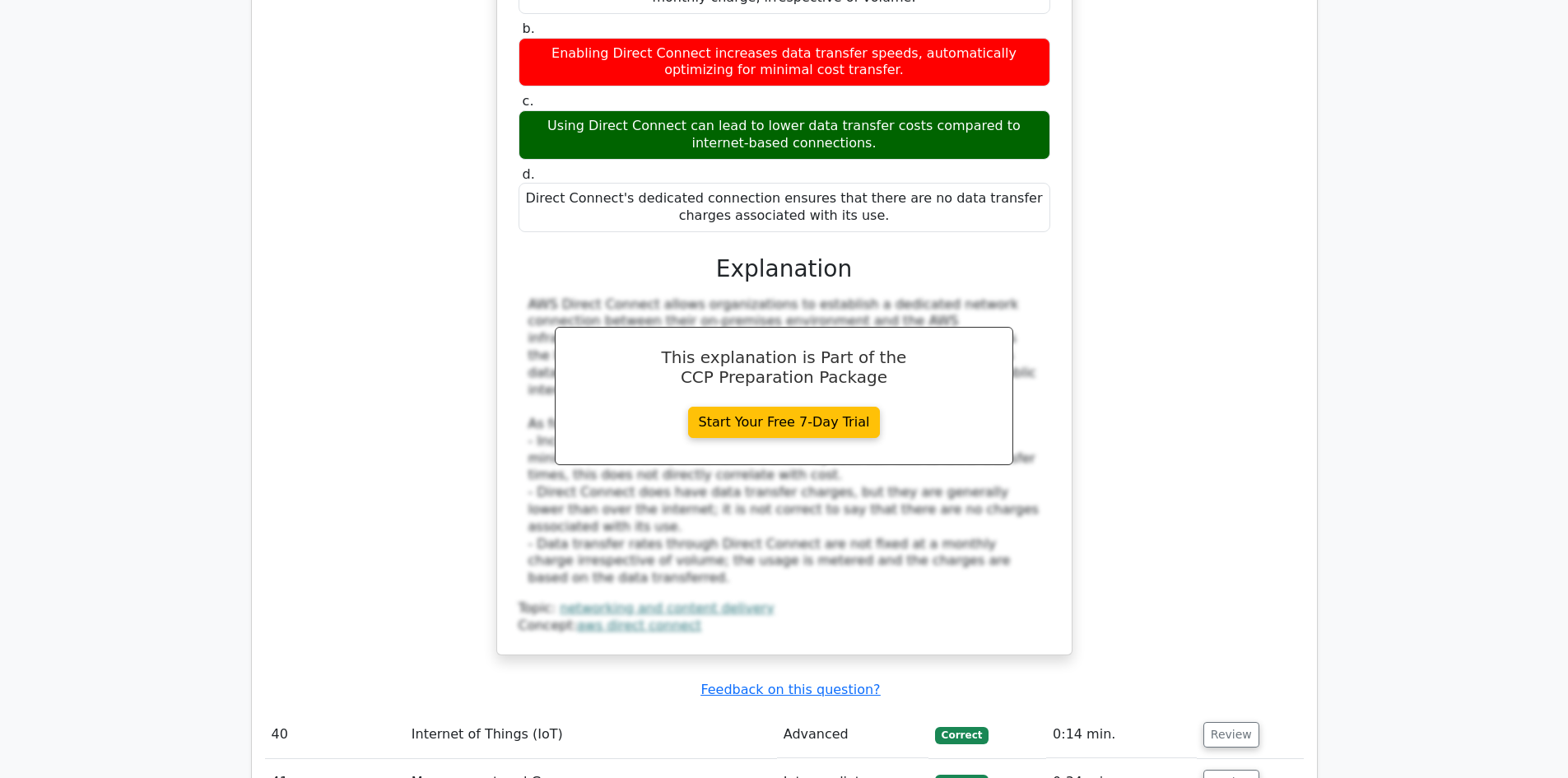
scroll to position [12248, 0]
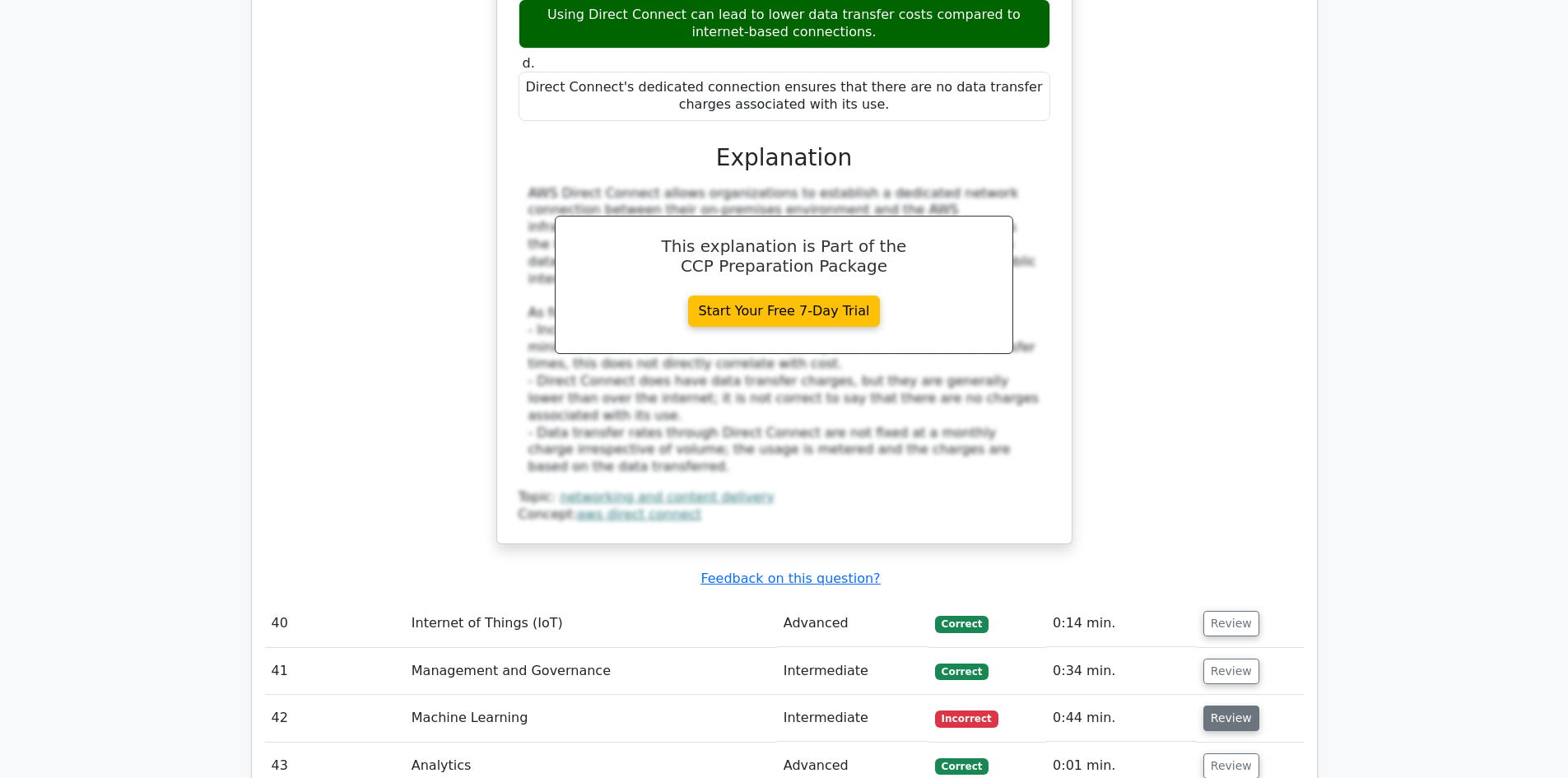
click at [1220, 705] on button "Review" at bounding box center [1230, 718] width 56 height 26
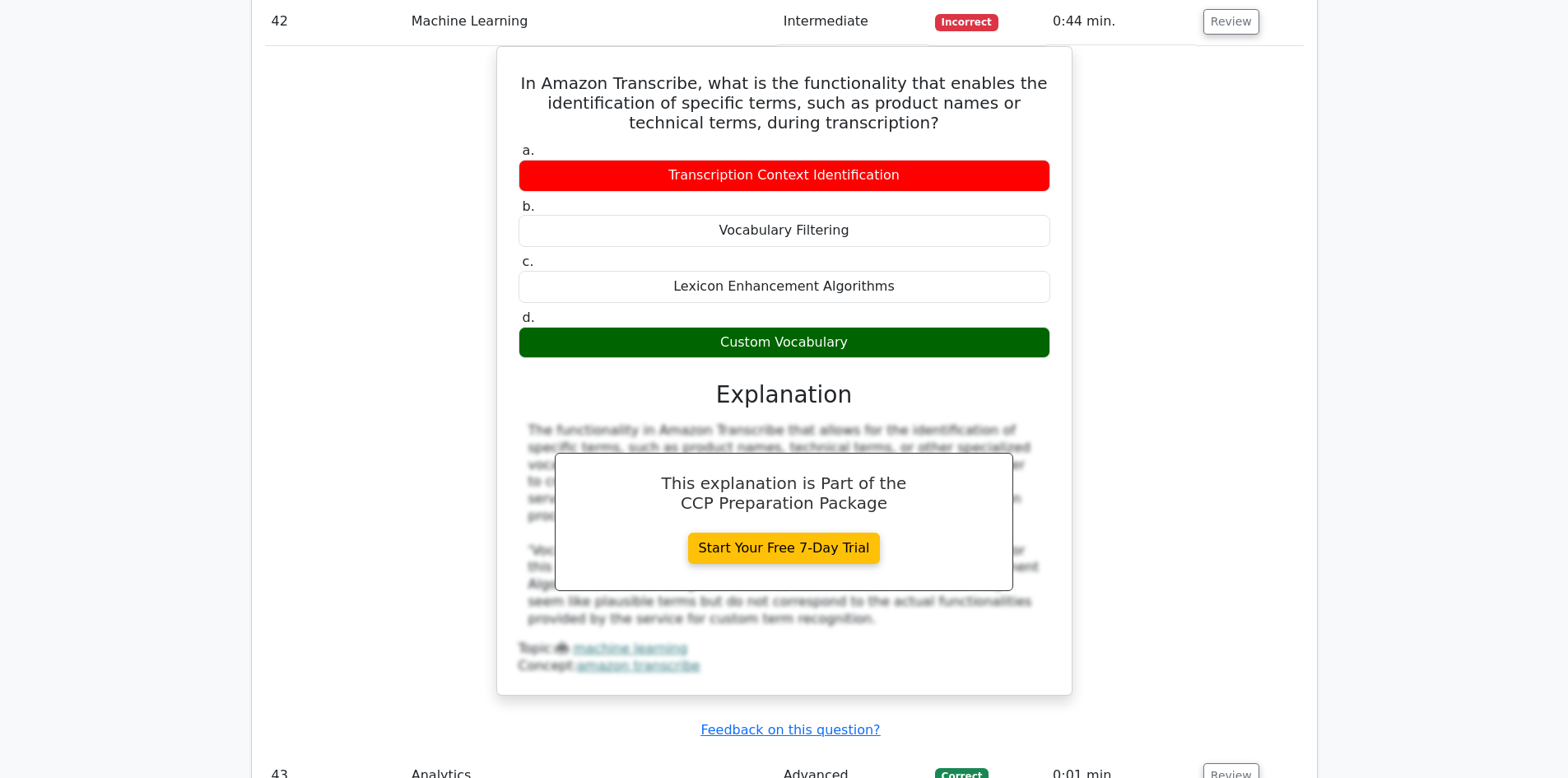
scroll to position [13037, 0]
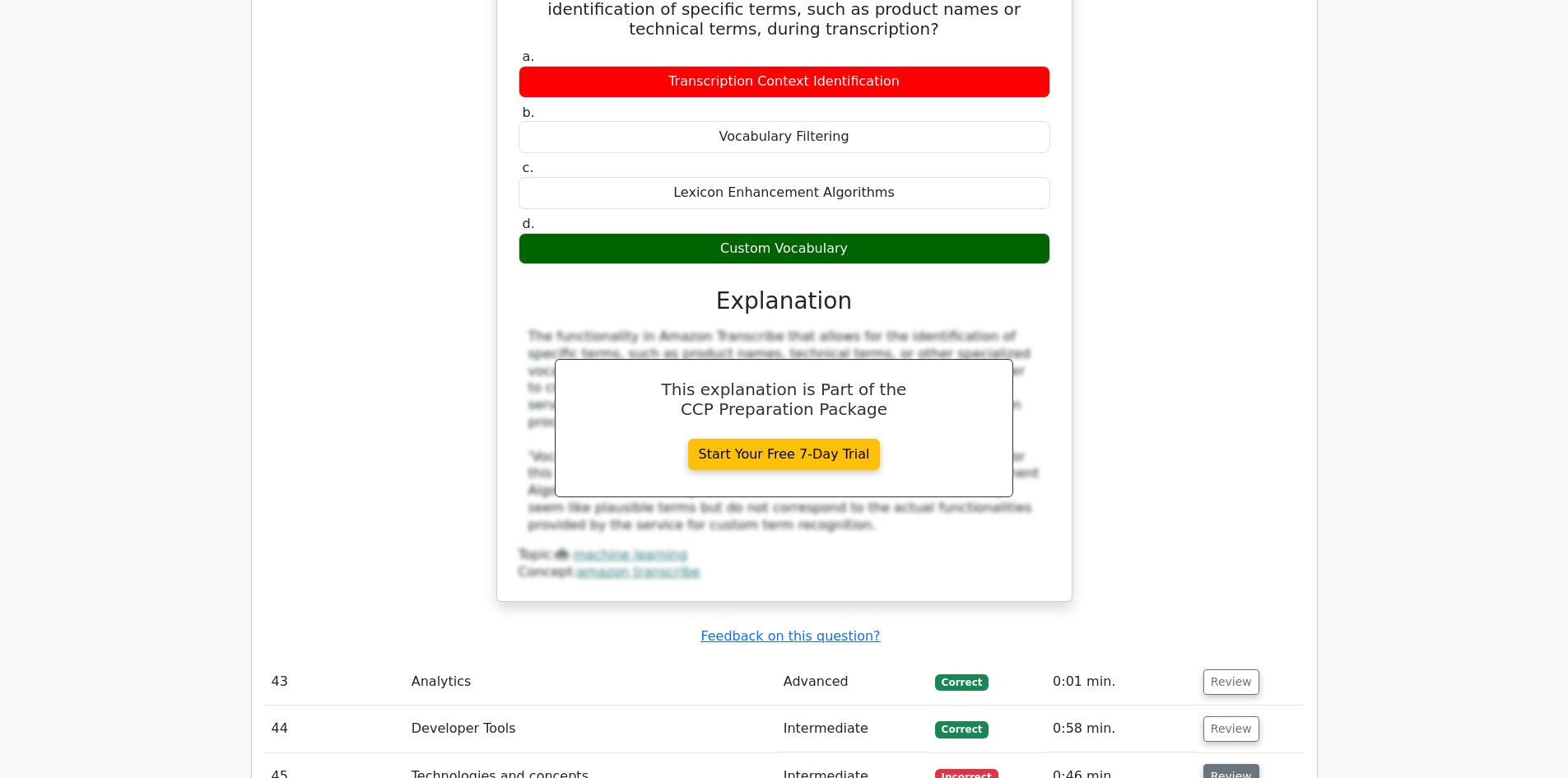
click at [1227, 763] on button "Review" at bounding box center [1230, 776] width 56 height 26
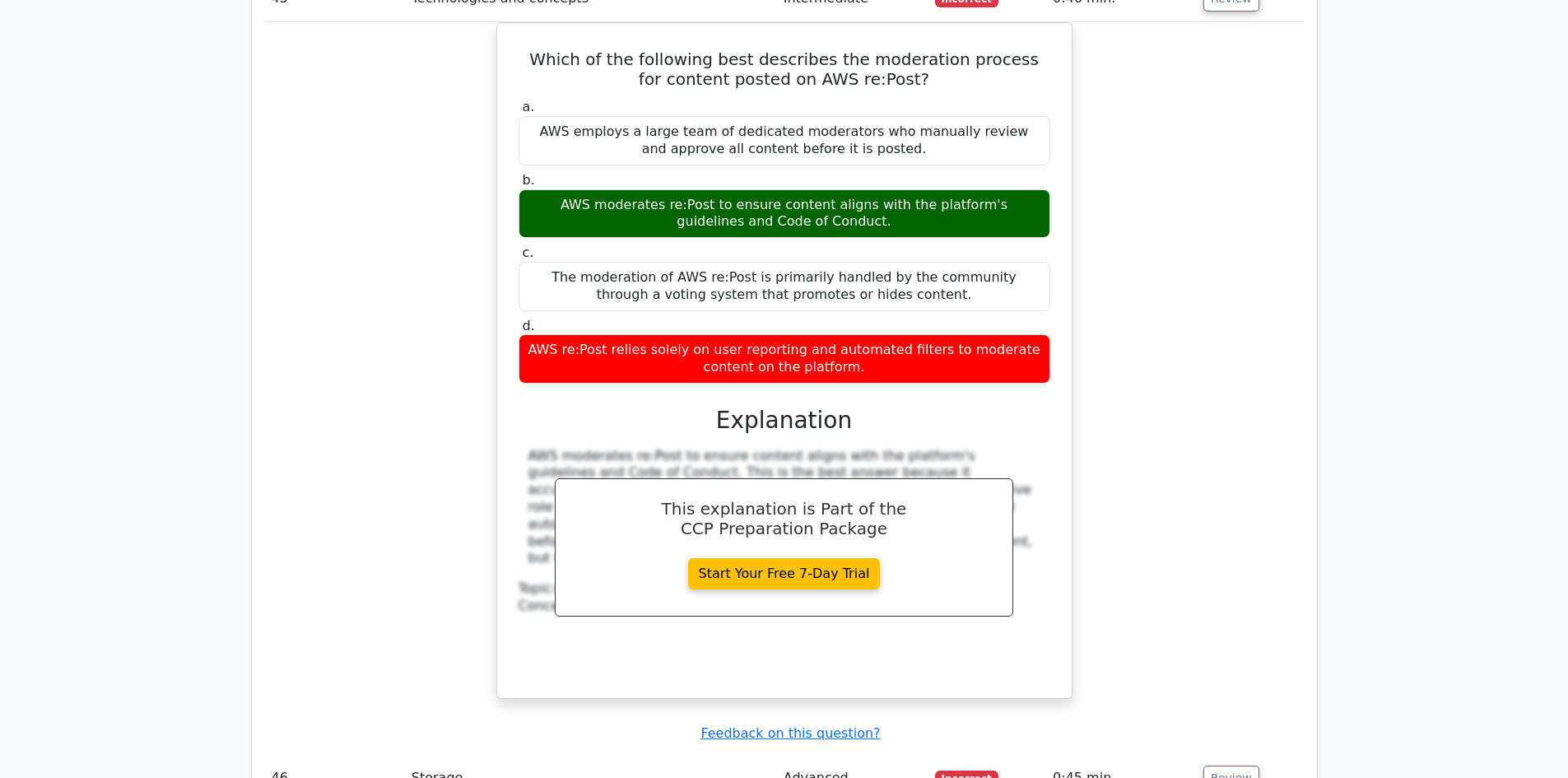
scroll to position [13827, 0]
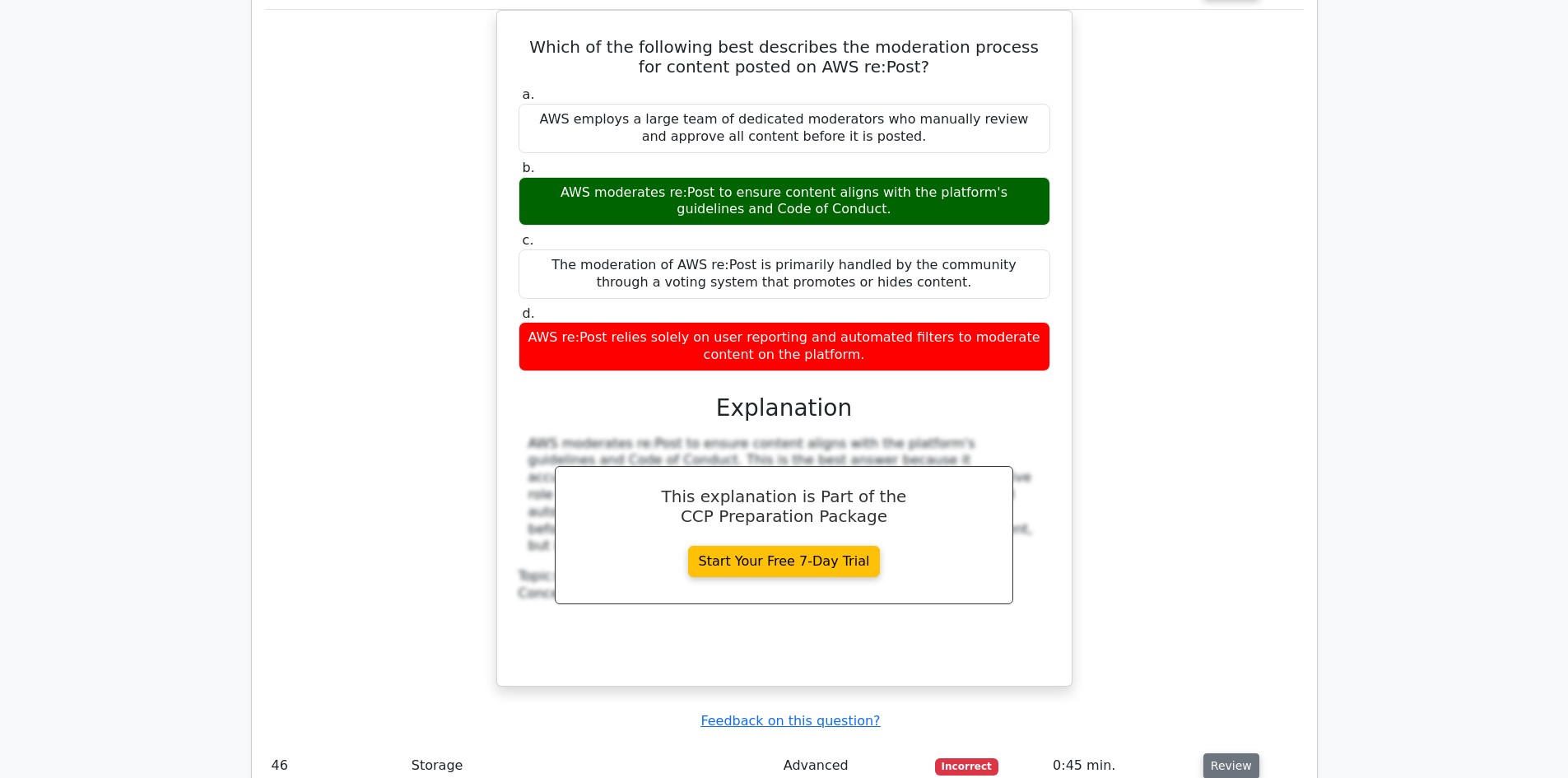
click at [1215, 753] on button "Review" at bounding box center [1230, 766] width 56 height 26
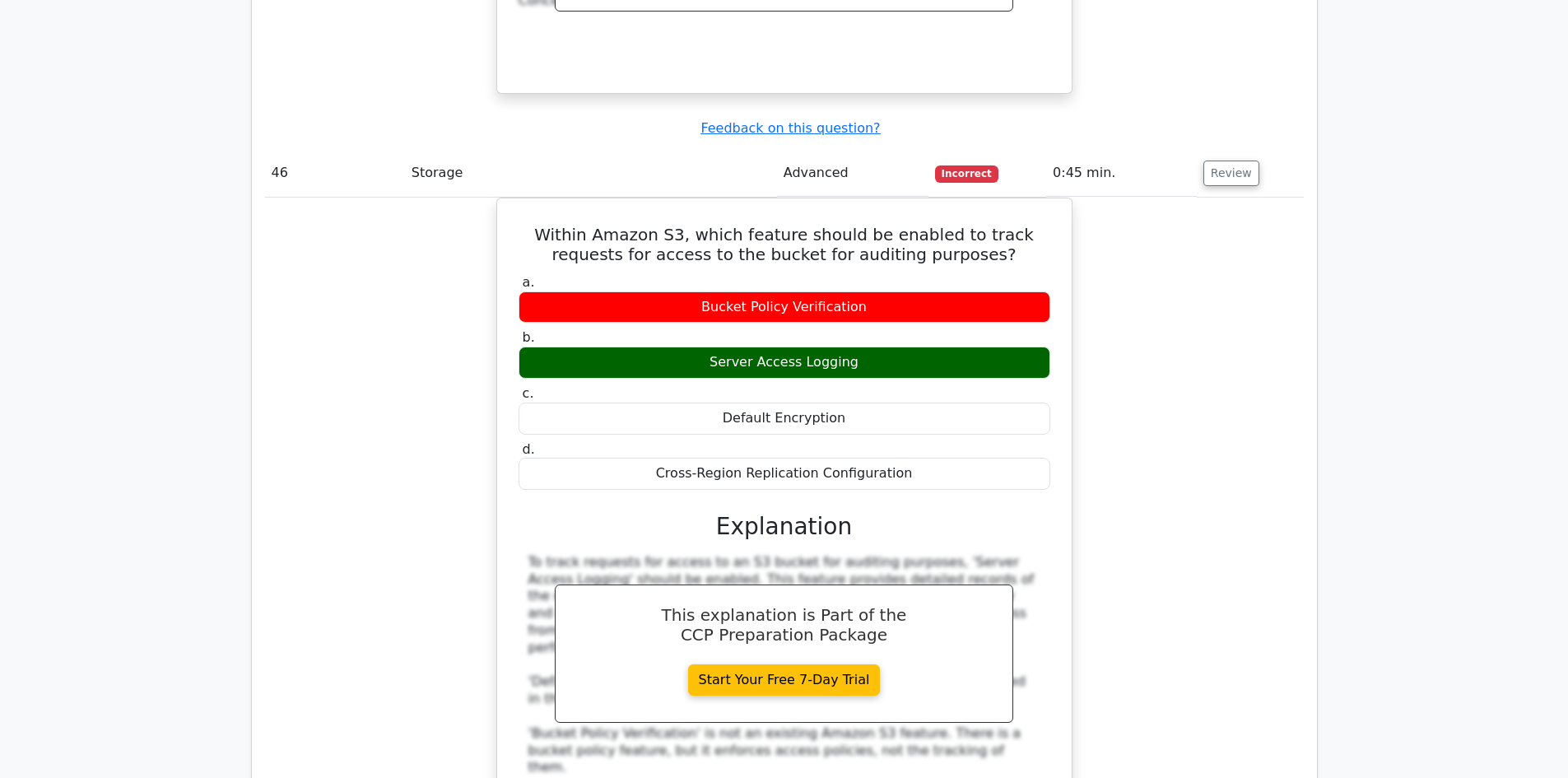
scroll to position [14519, 0]
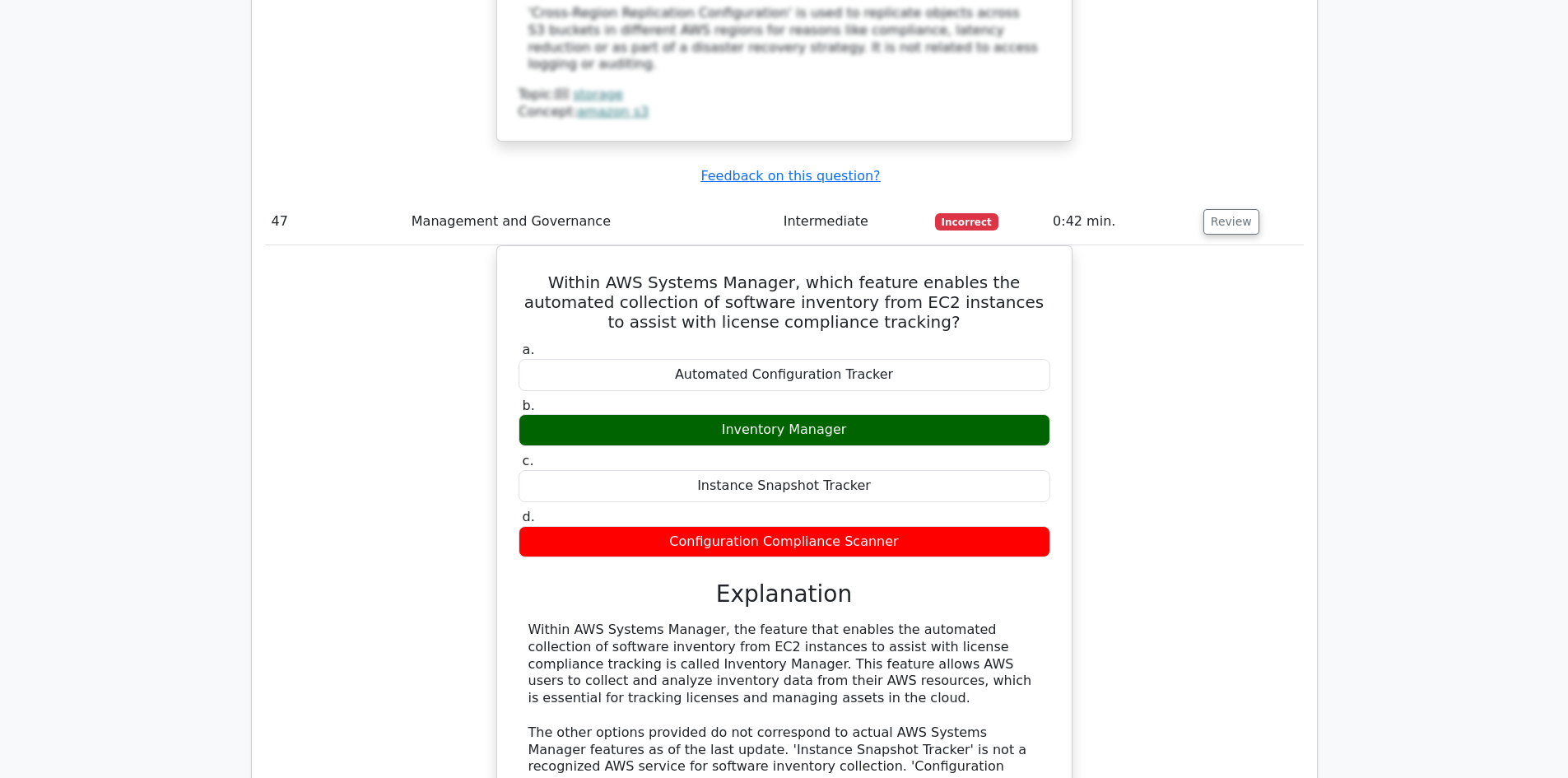
scroll to position [15210, 0]
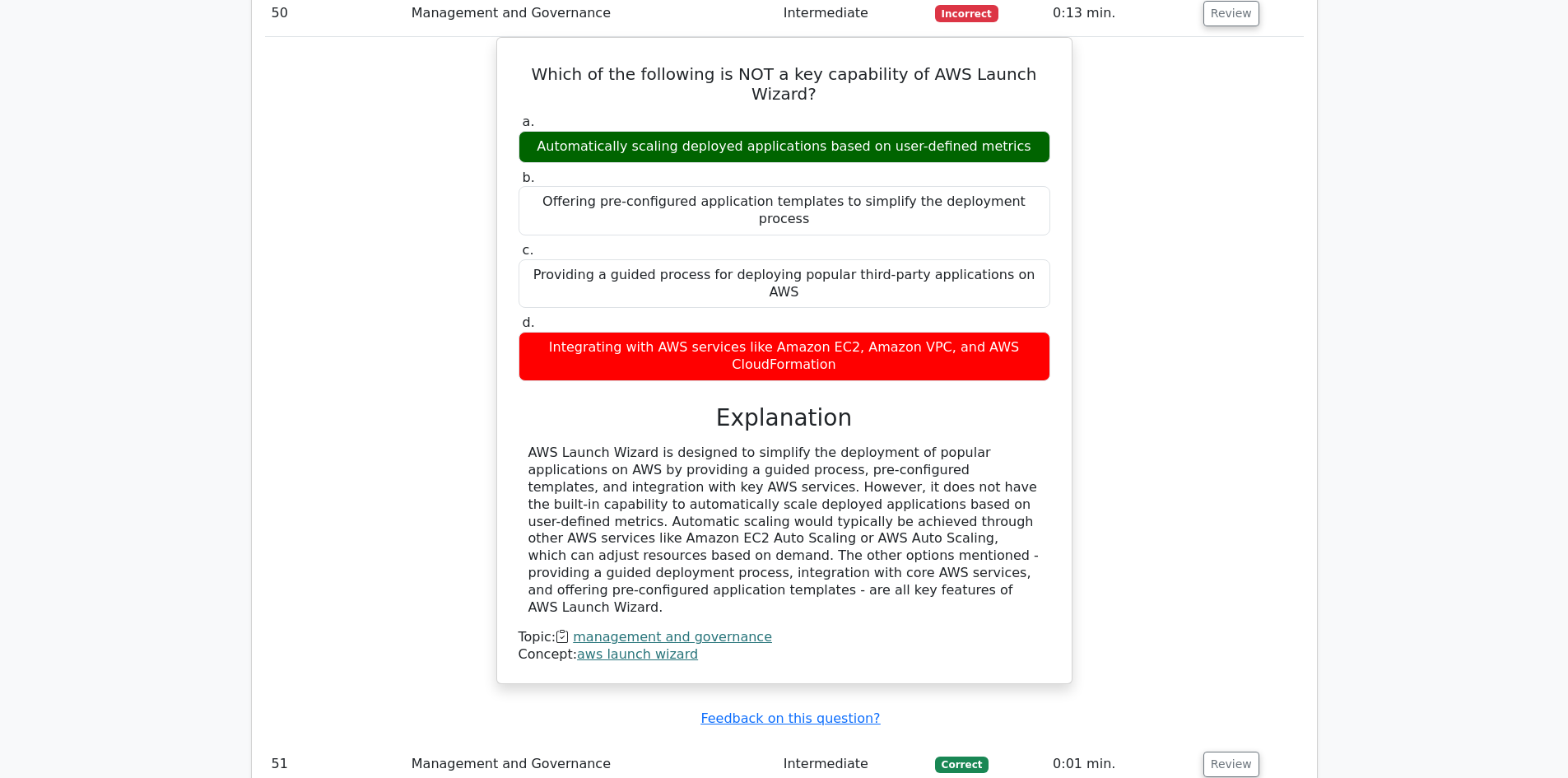
scroll to position [16297, 0]
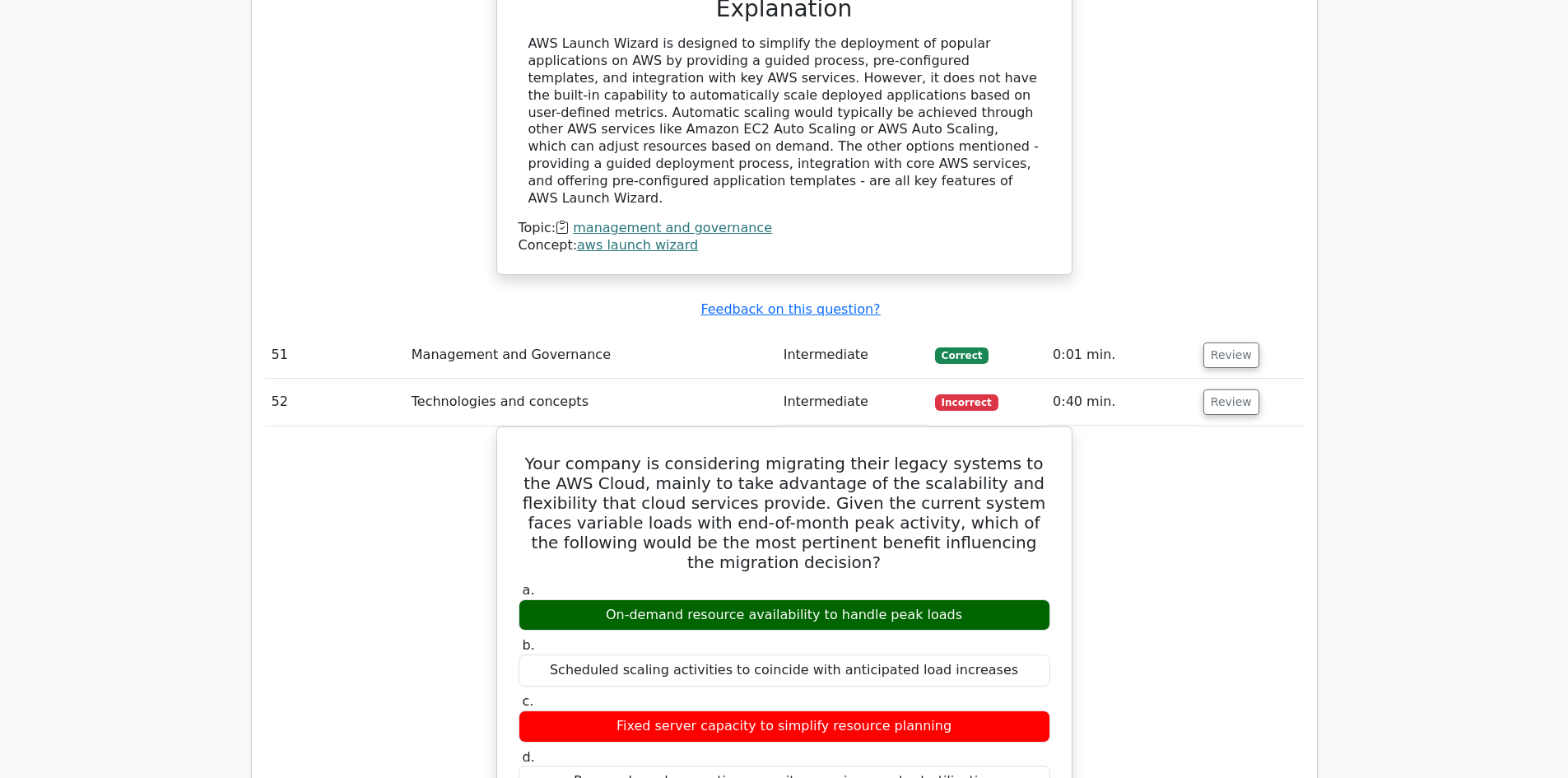
scroll to position [17087, 0]
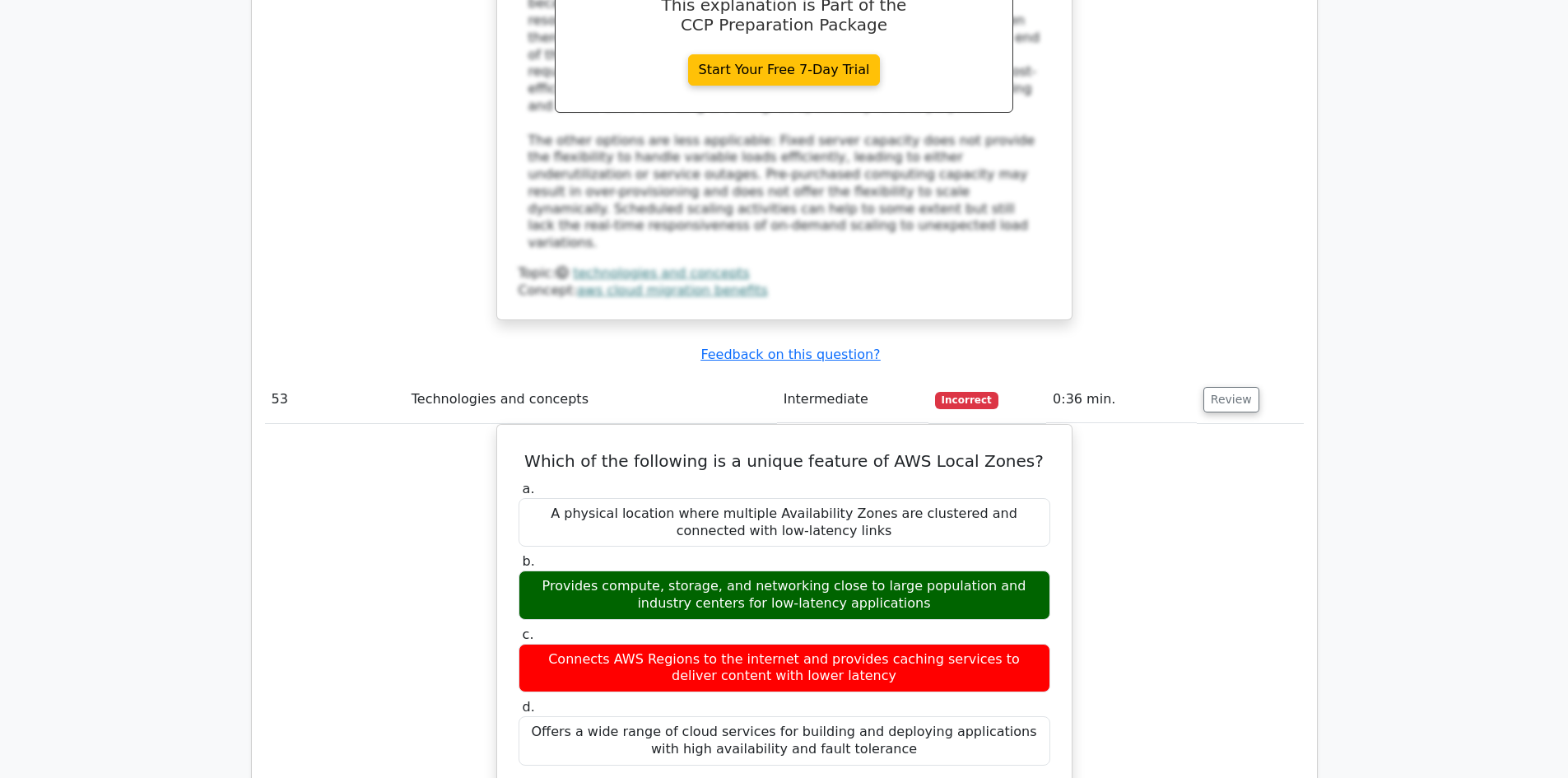
scroll to position [17680, 0]
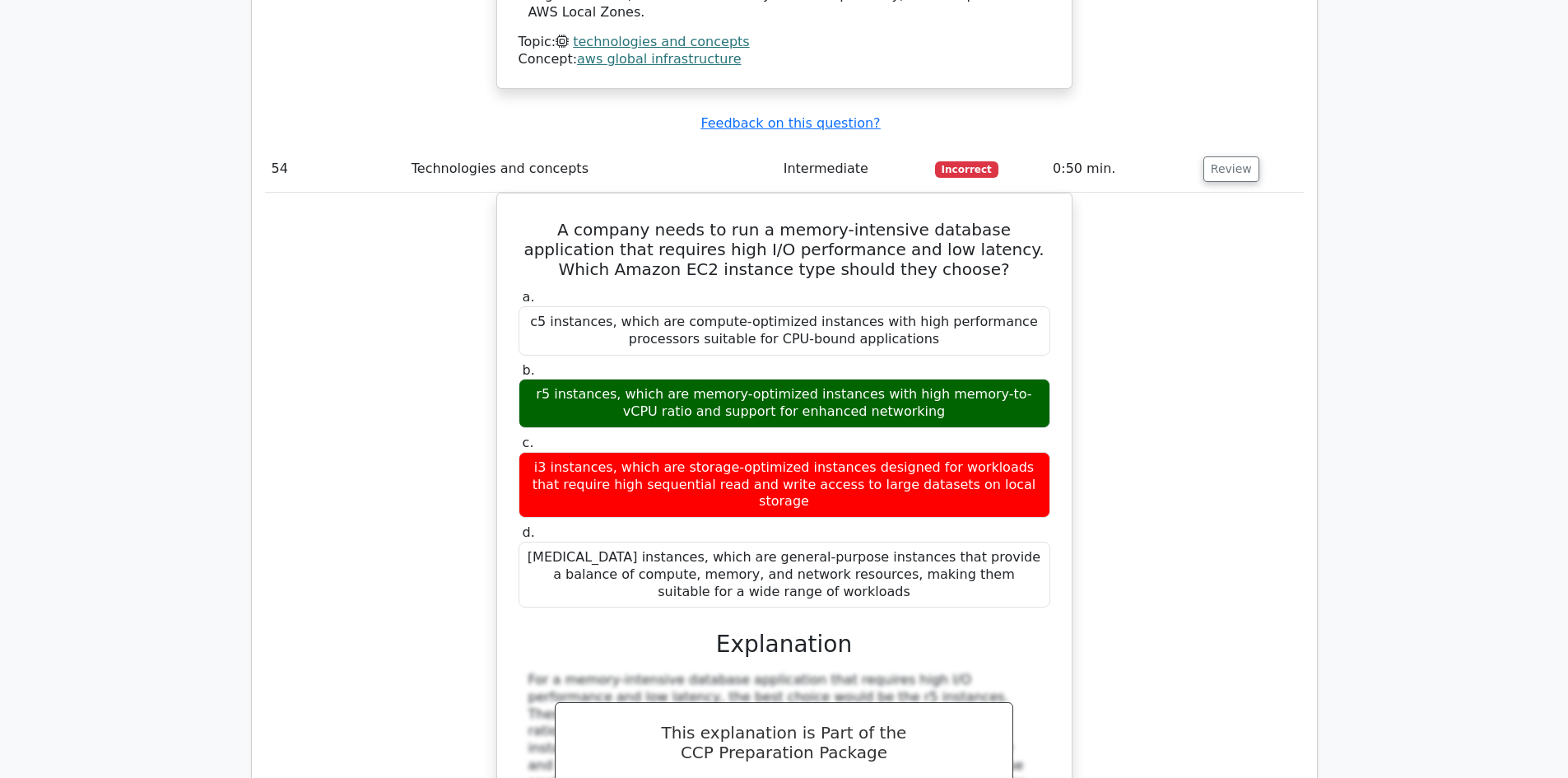
scroll to position [18765, 0]
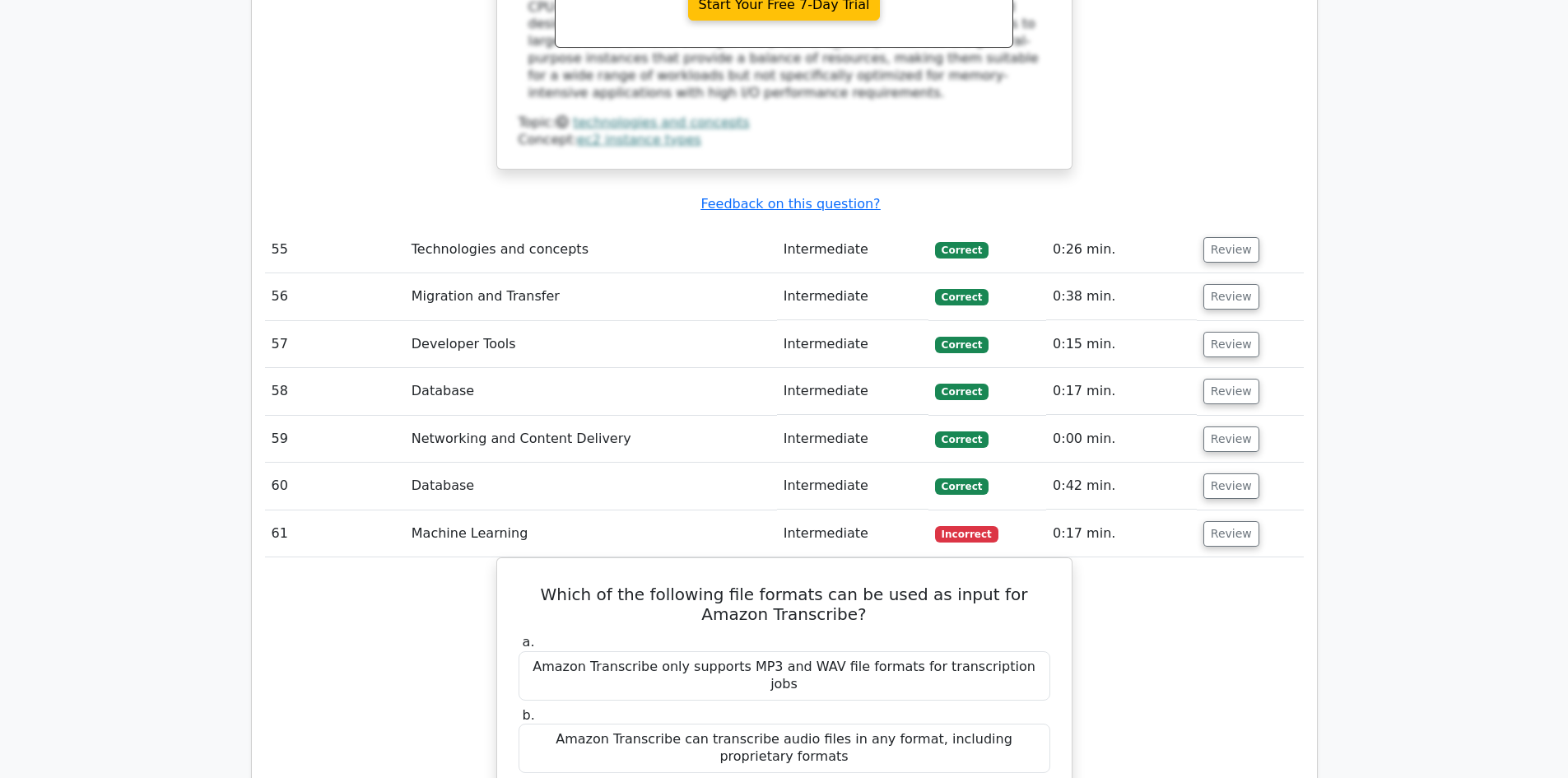
scroll to position [19655, 0]
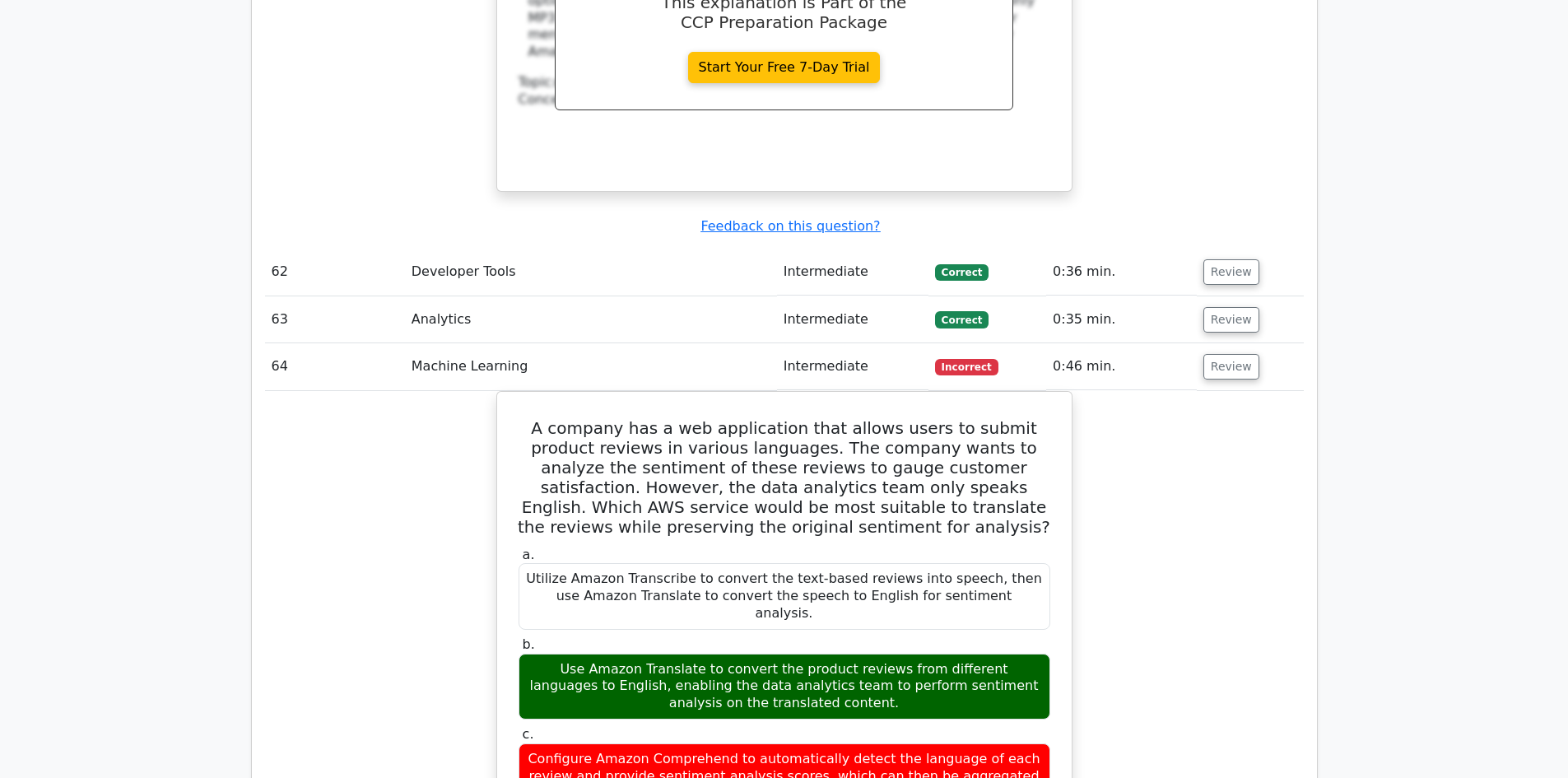
scroll to position [20445, 0]
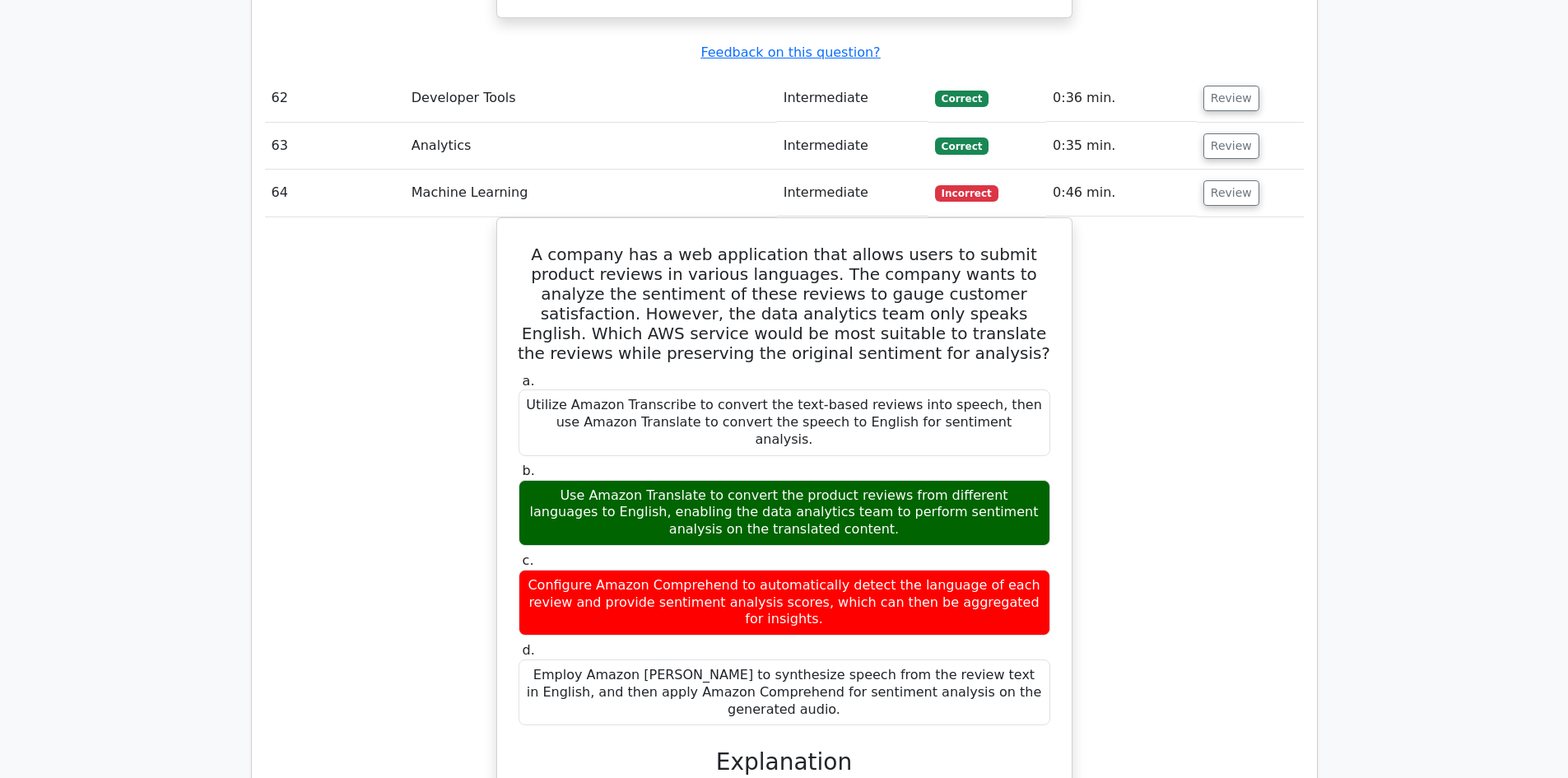
scroll to position [20643, 0]
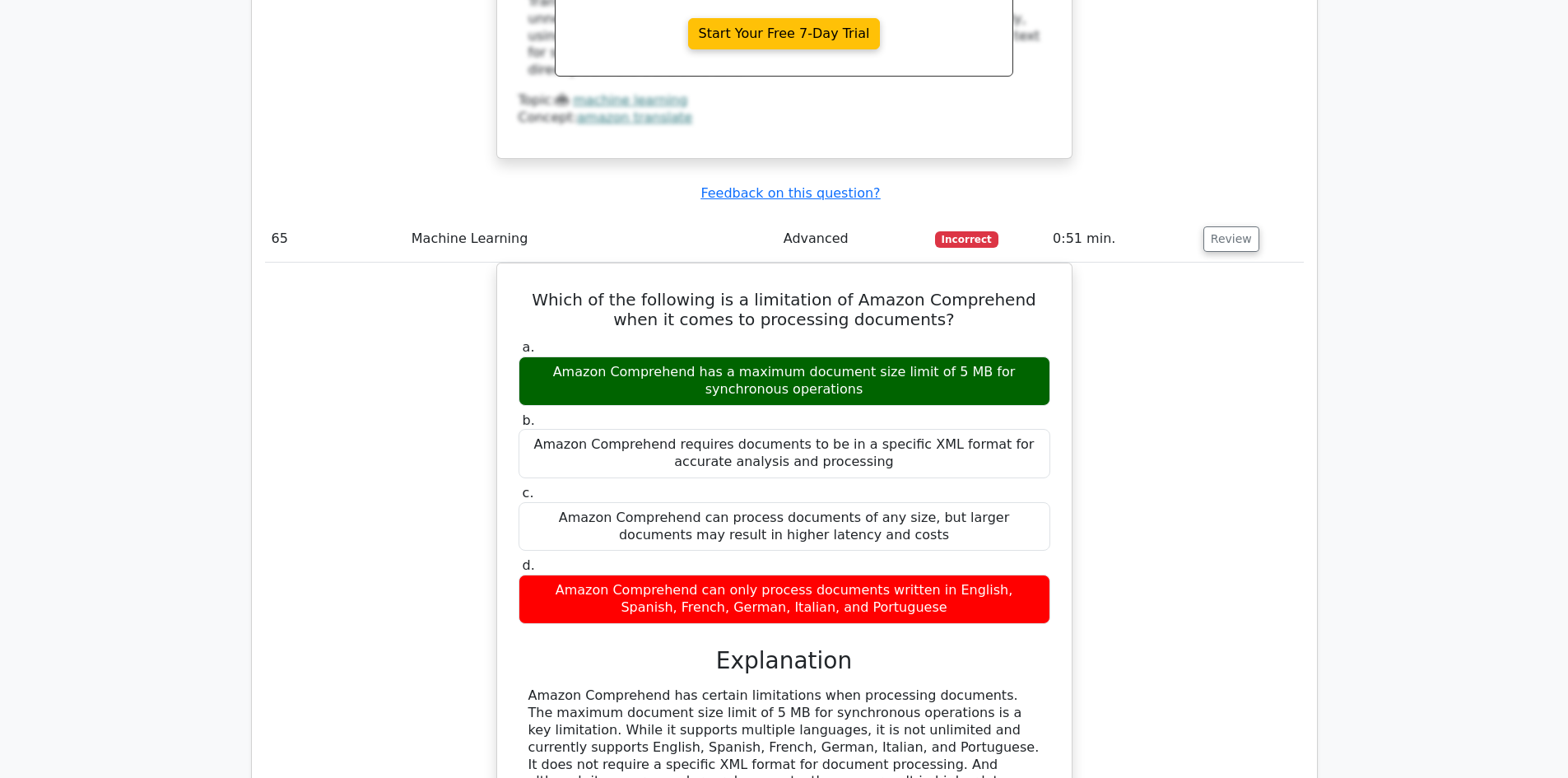
scroll to position [21591, 0]
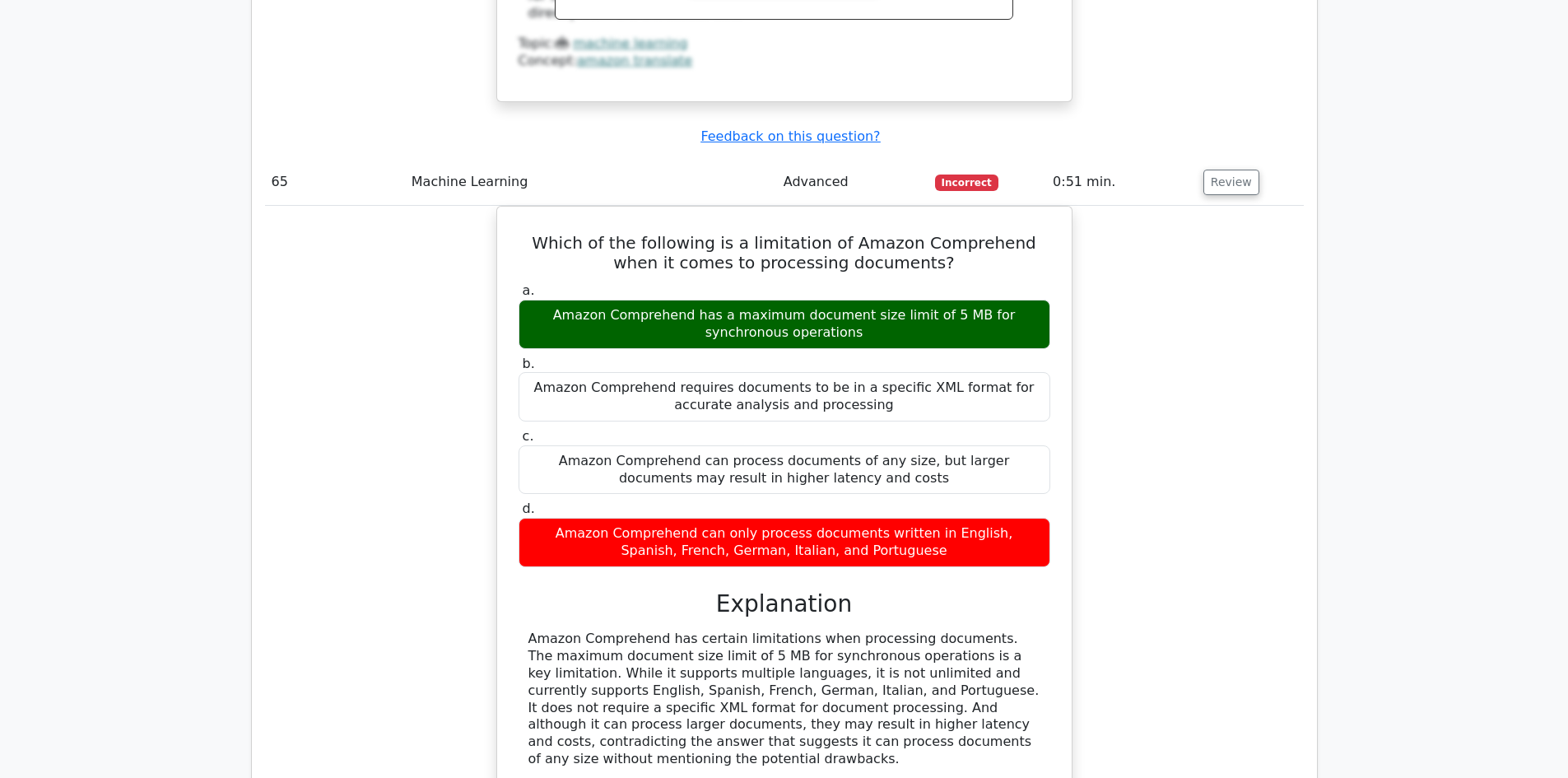
scroll to position [21295, 0]
